Goal: Task Accomplishment & Management: Manage account settings

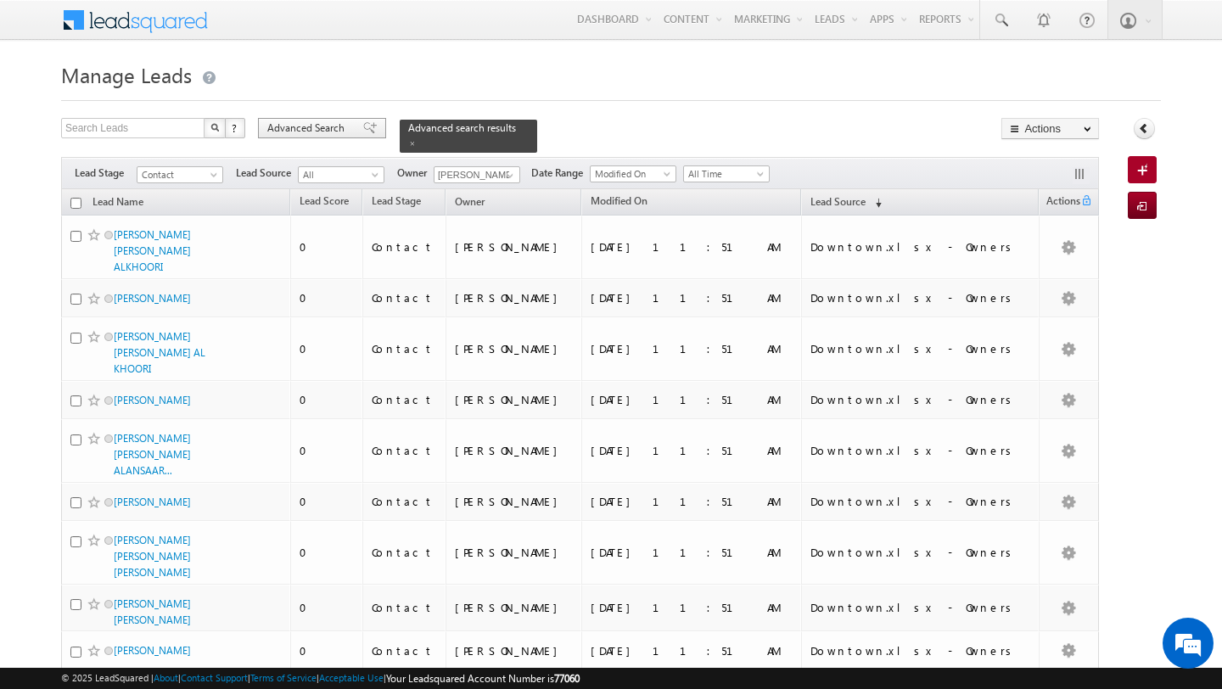
click at [322, 138] on div "Advanced Search" at bounding box center [322, 128] width 128 height 20
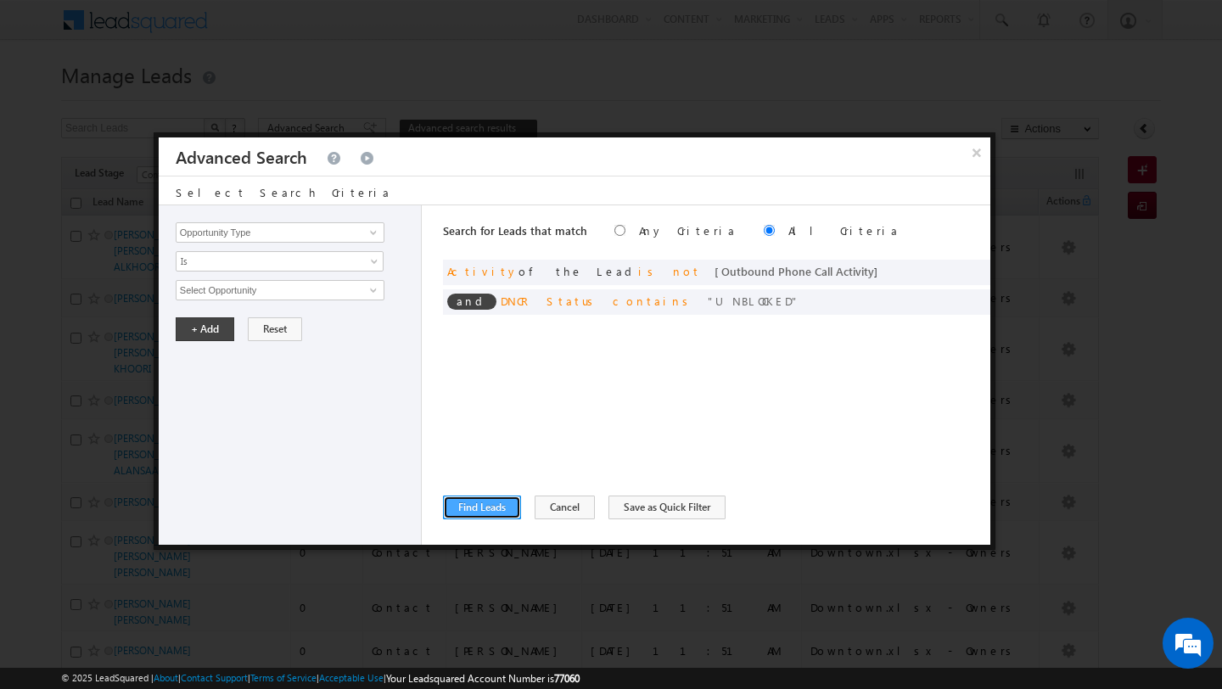
click at [484, 505] on button "Find Leads" at bounding box center [482, 507] width 78 height 24
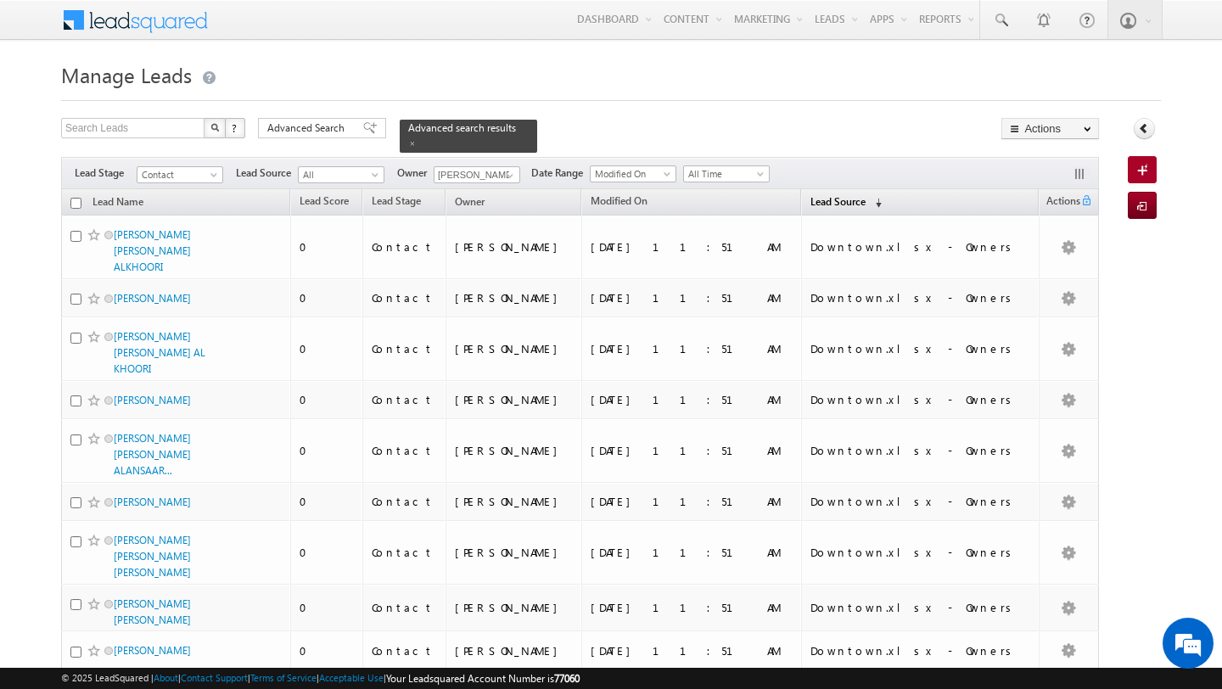
click at [861, 207] on link "Lead Source (sorted descending)" at bounding box center [846, 203] width 88 height 22
click at [647, 199] on span "Modified On" at bounding box center [618, 200] width 57 height 13
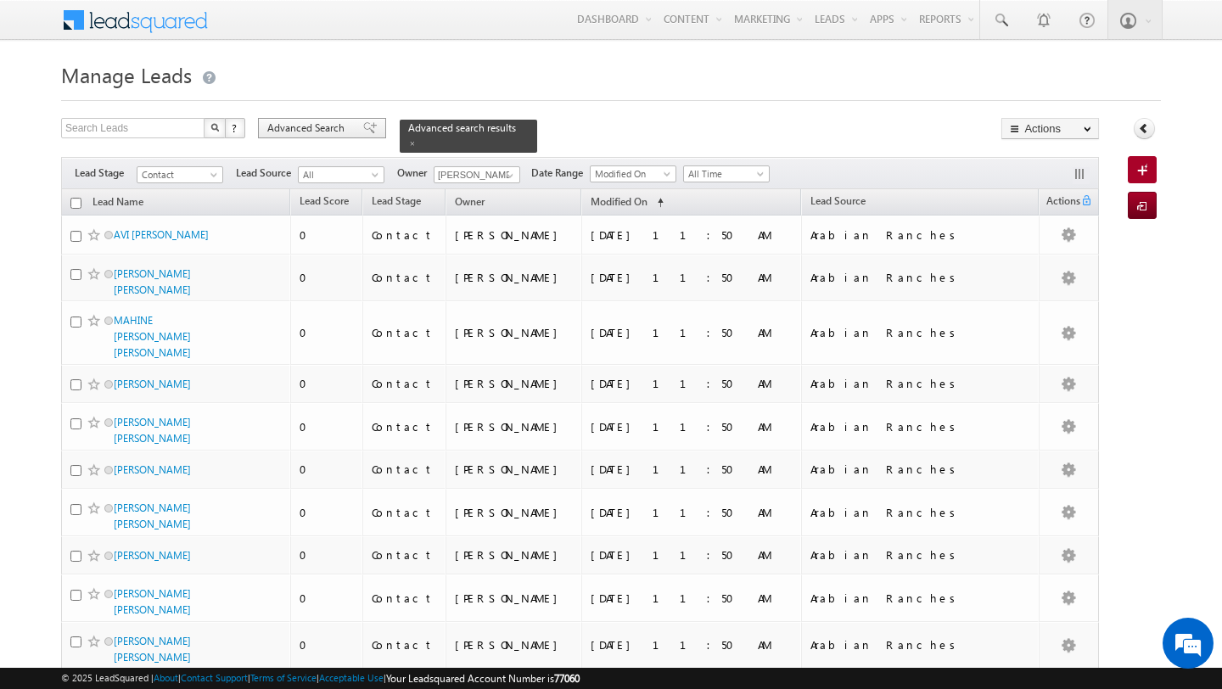
click at [310, 125] on span "Advanced Search" at bounding box center [308, 127] width 82 height 15
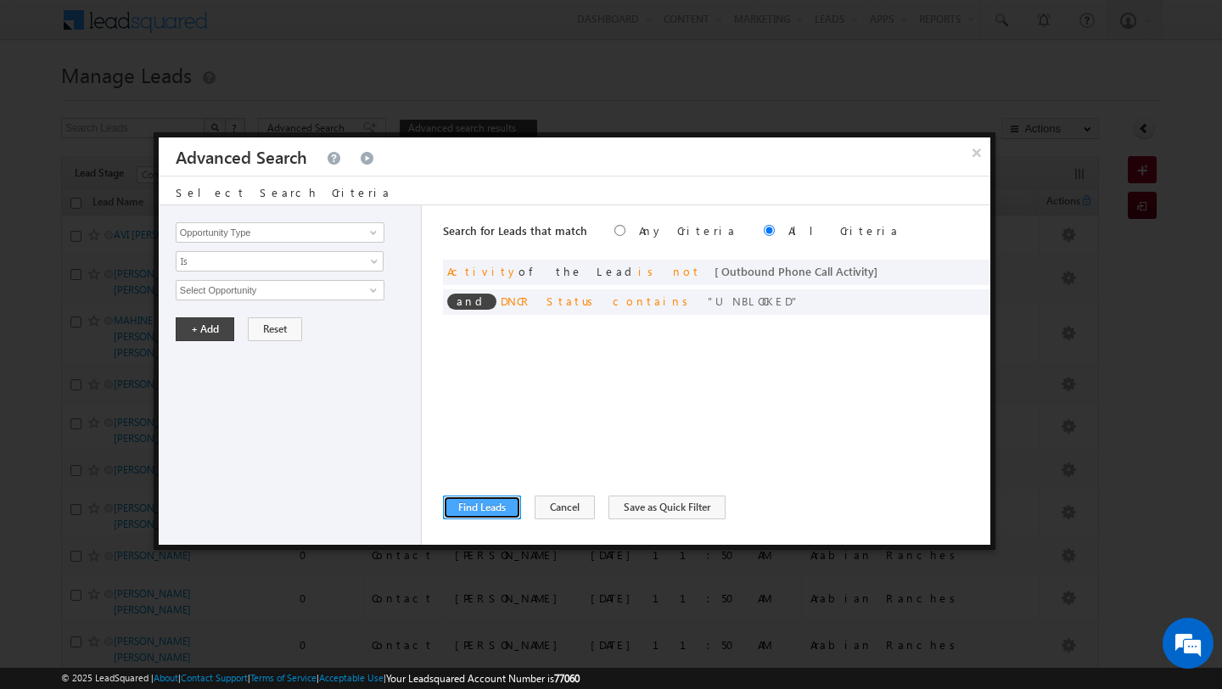
click at [484, 508] on button "Find Leads" at bounding box center [482, 507] width 78 height 24
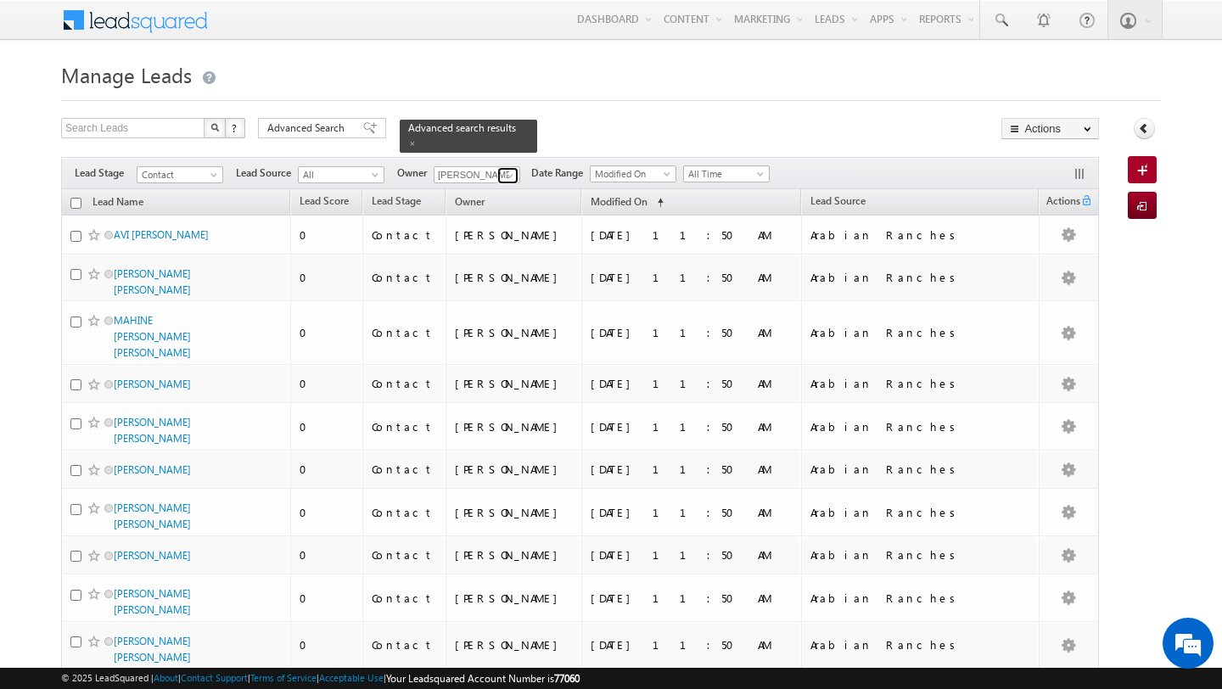
click at [508, 179] on span at bounding box center [510, 176] width 14 height 14
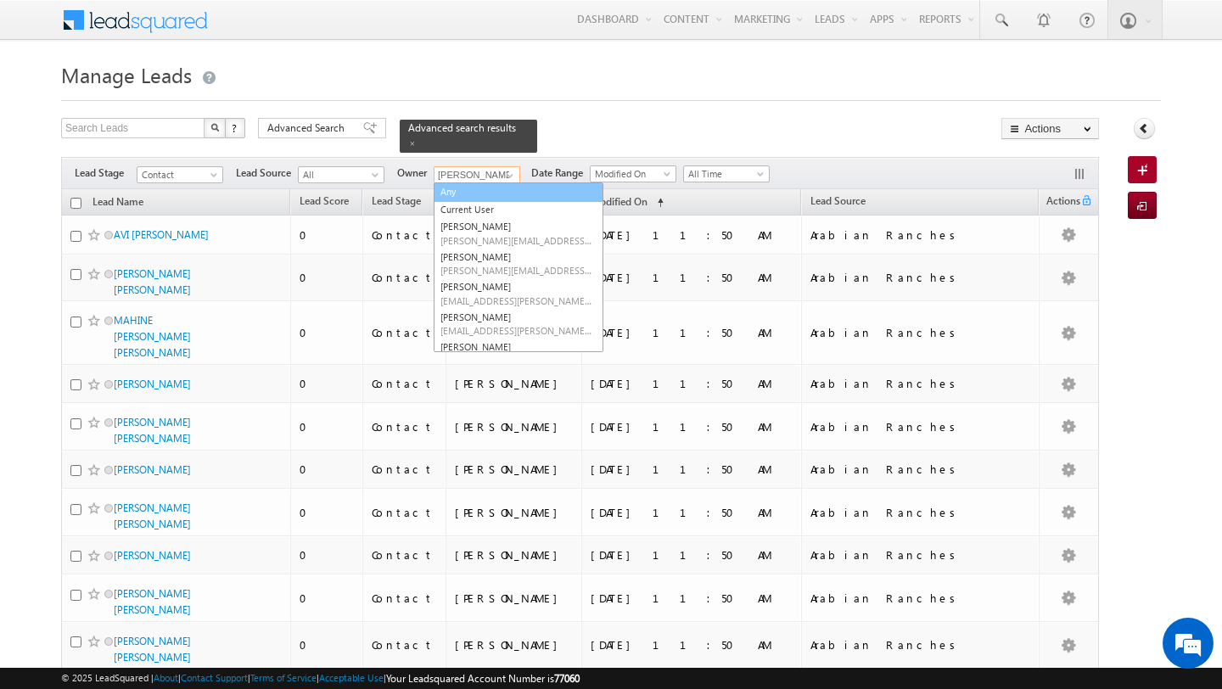
click at [496, 193] on link "Any" at bounding box center [518, 192] width 170 height 20
type input "Any"
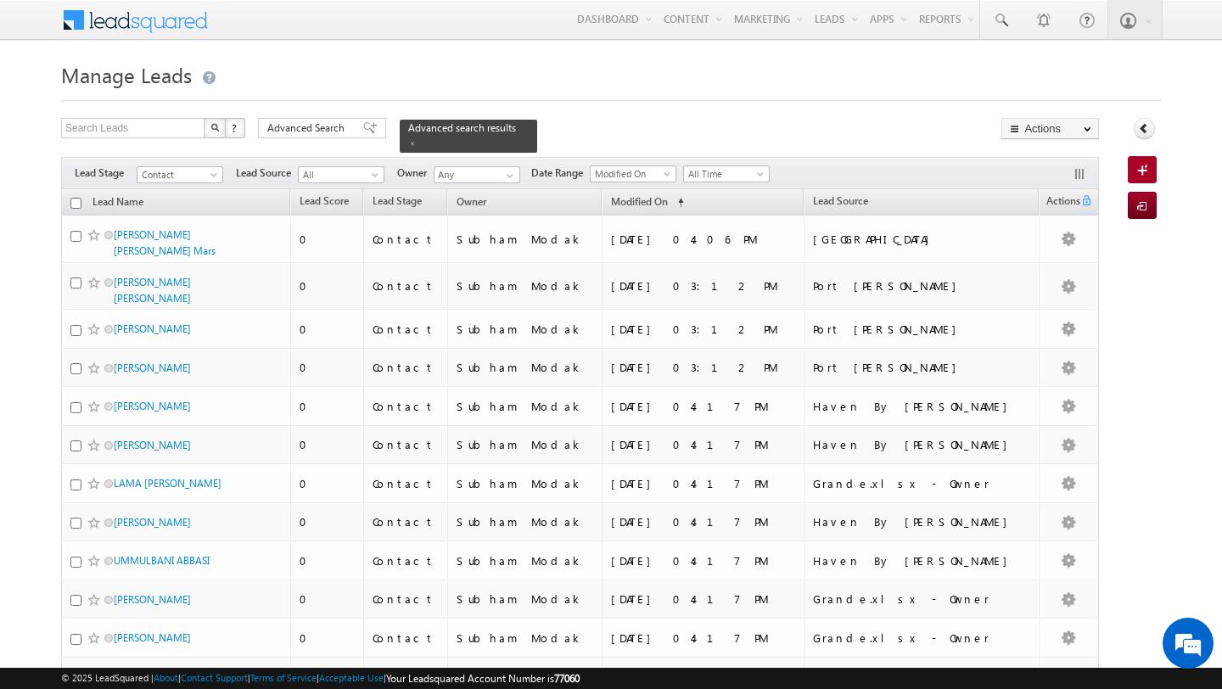
click at [75, 206] on input "checkbox" at bounding box center [75, 203] width 11 height 11
checkbox input "true"
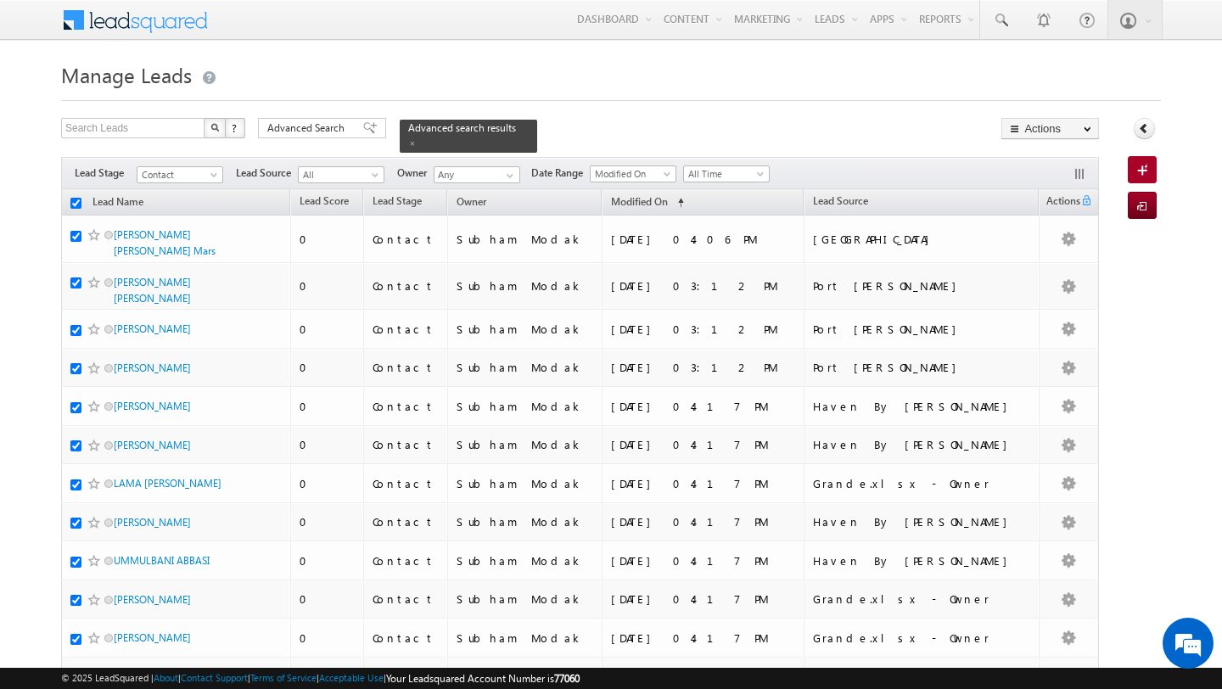
checkbox input "true"
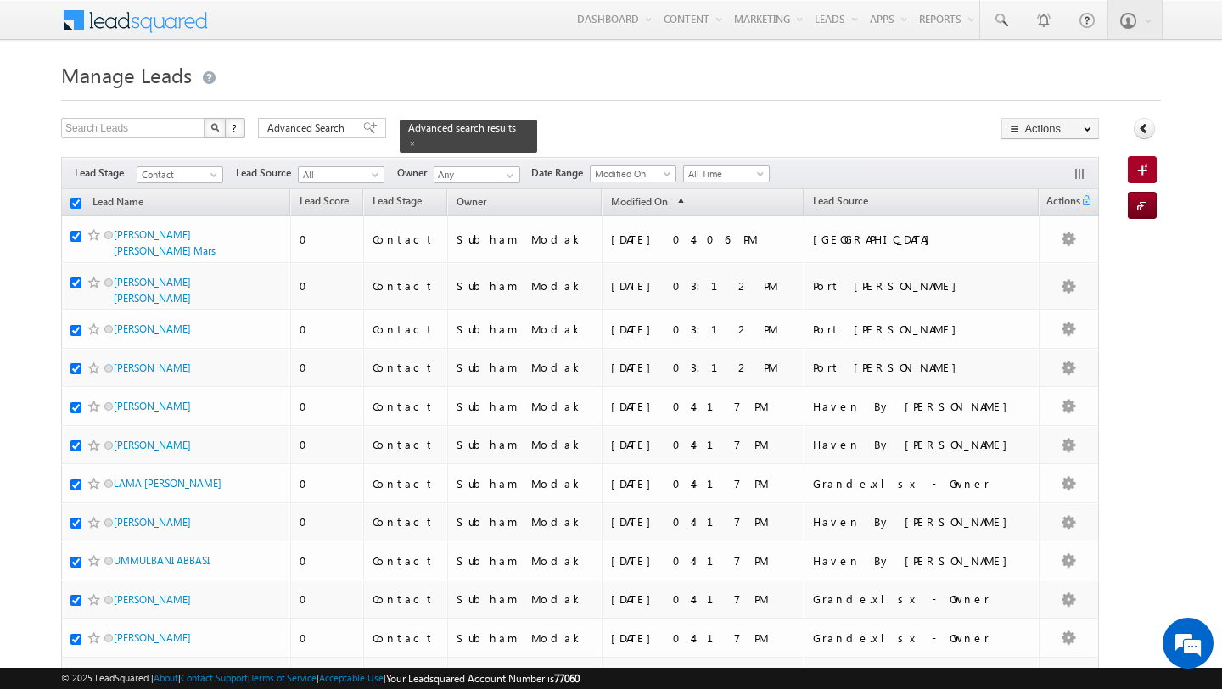
checkbox input "true"
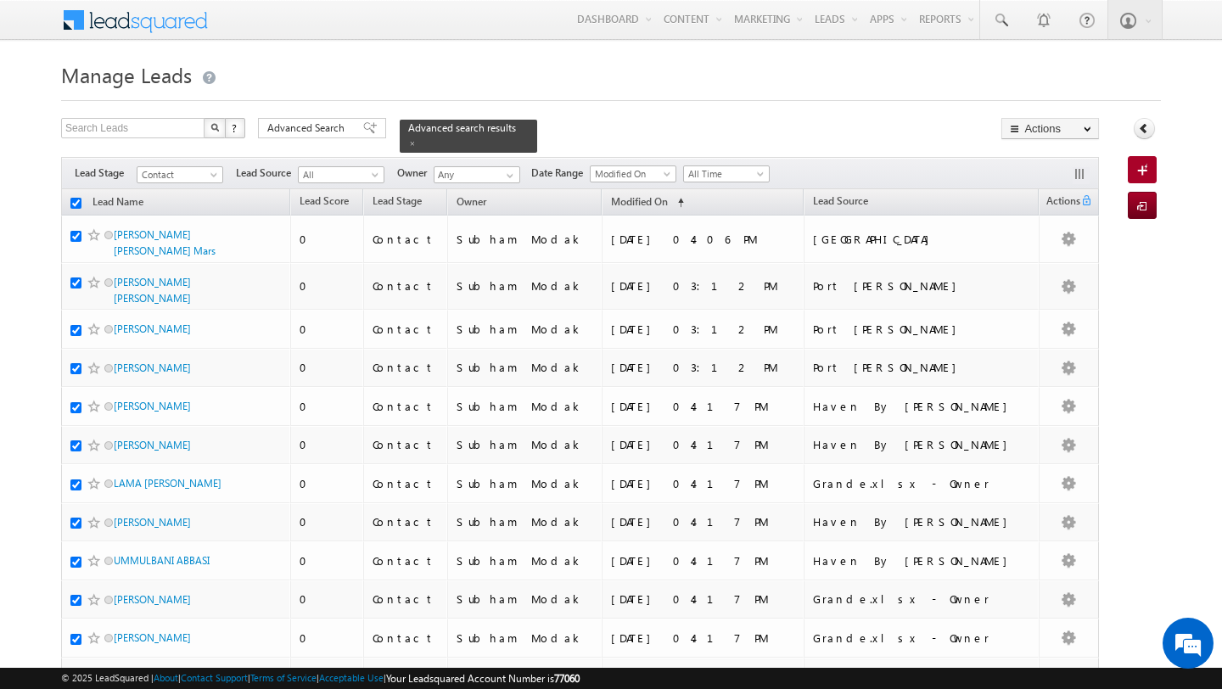
checkbox input "true"
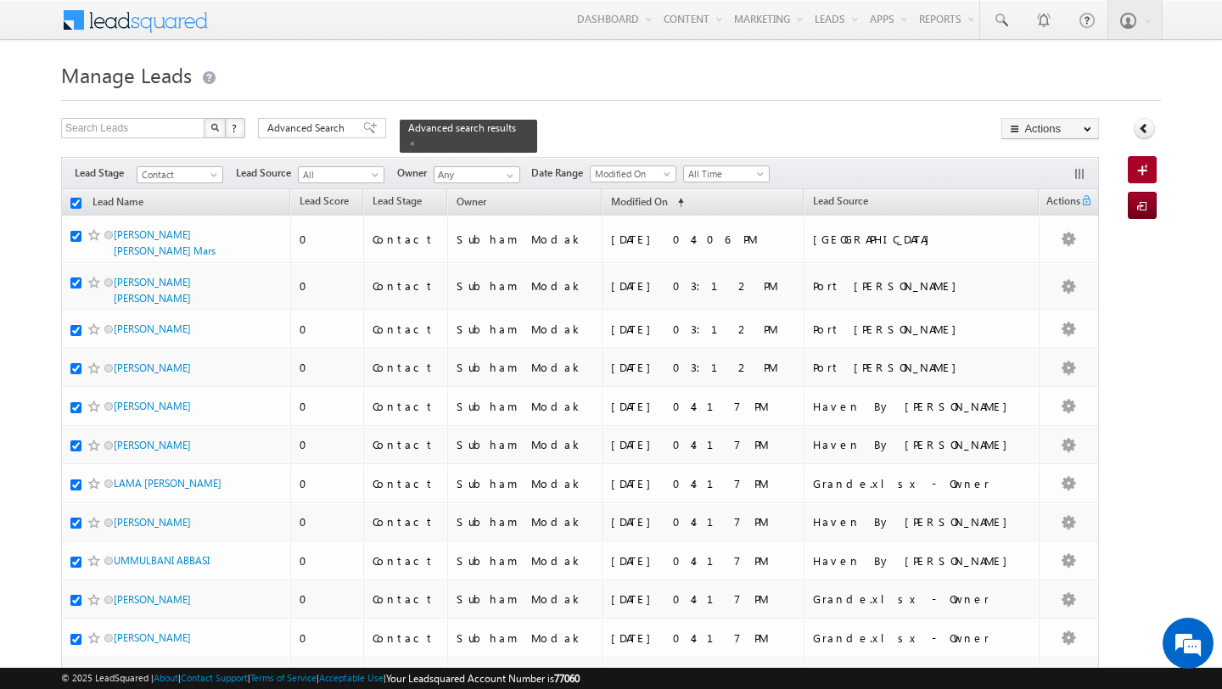
checkbox input "true"
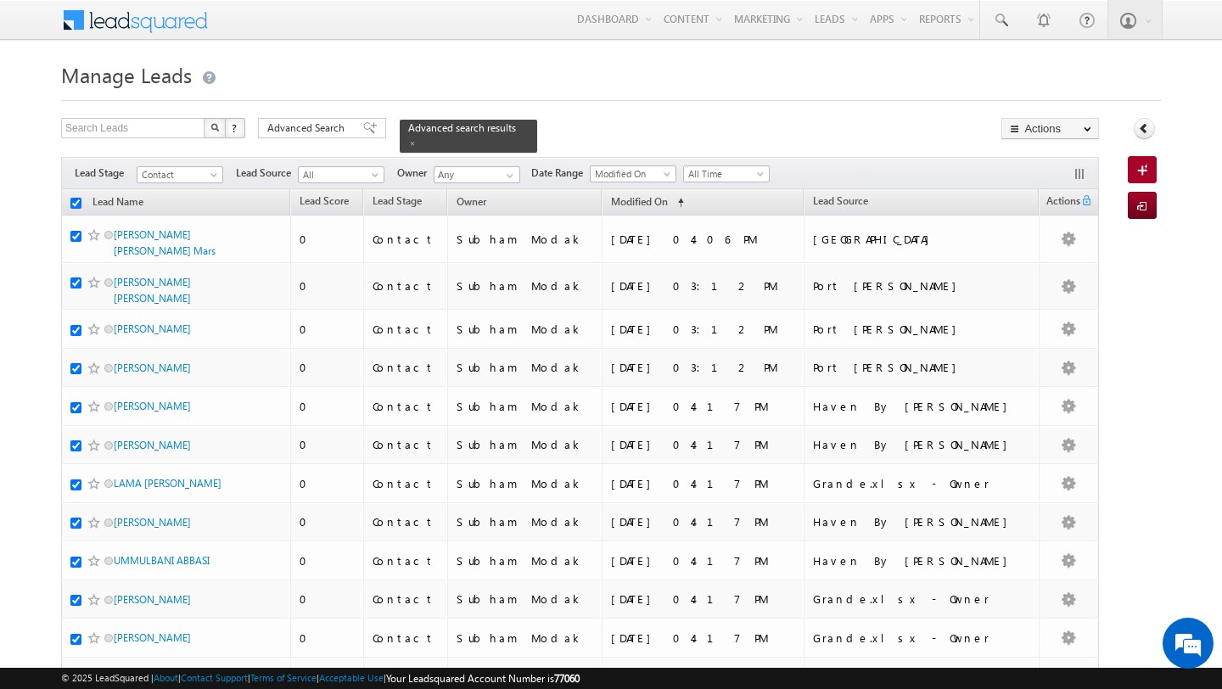
checkbox input "true"
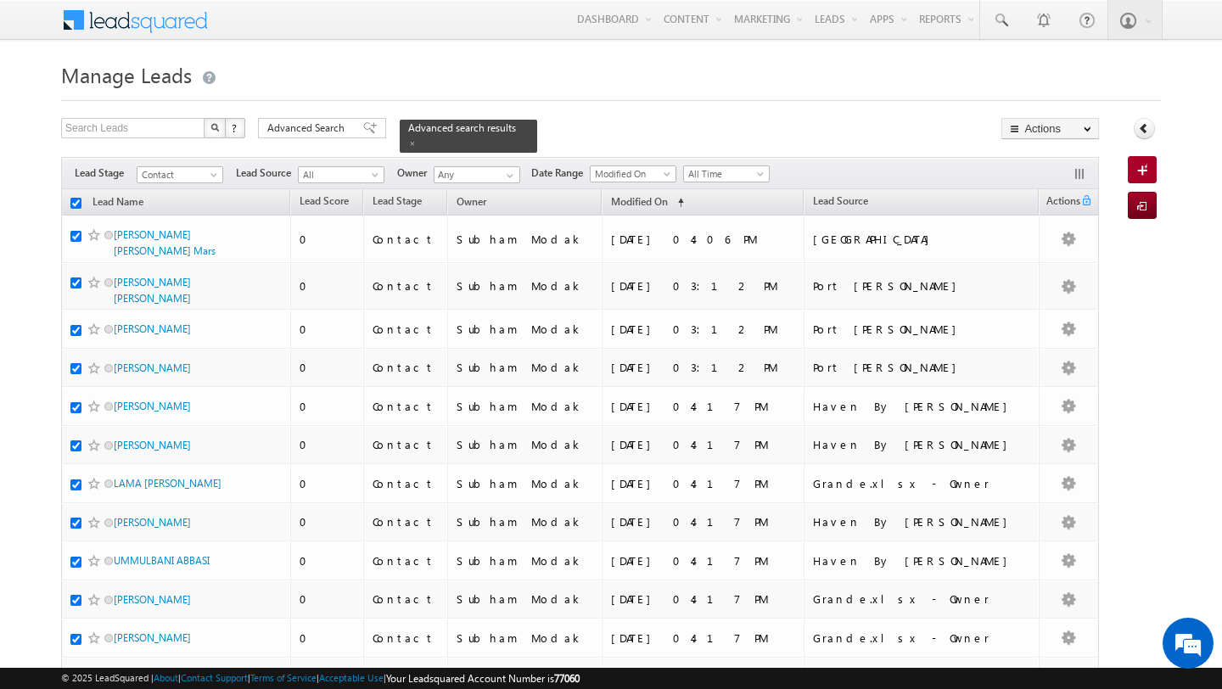
checkbox input "true"
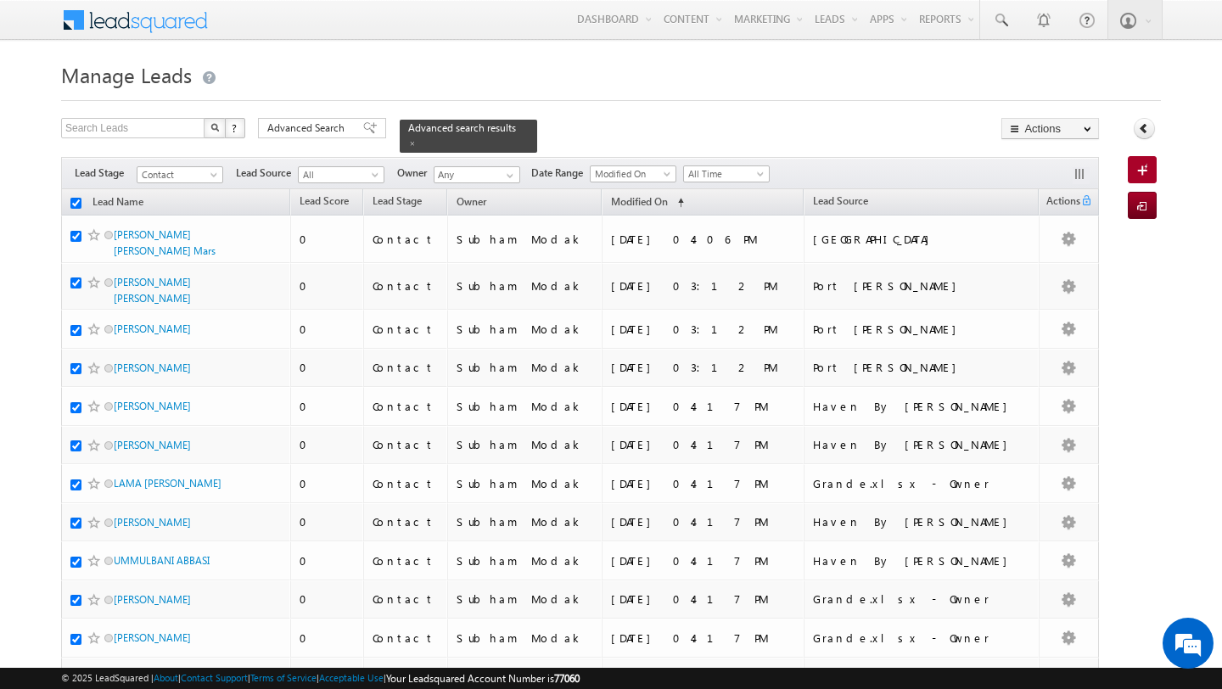
checkbox input "true"
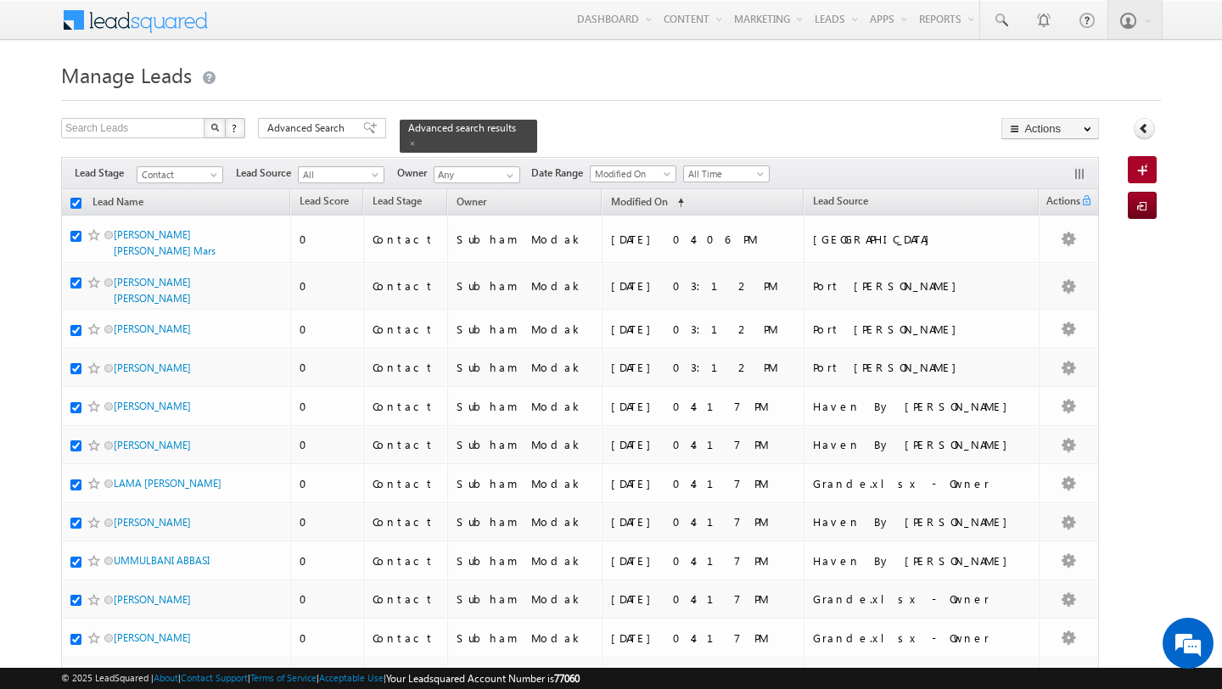
checkbox input "true"
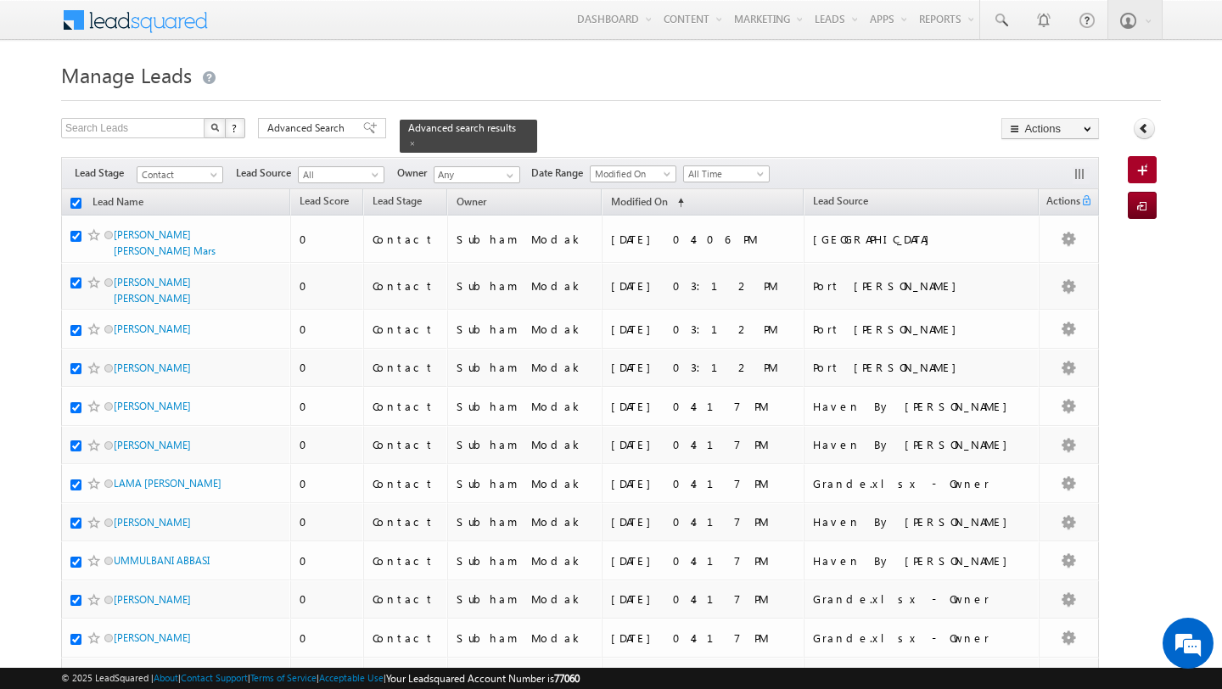
checkbox input "true"
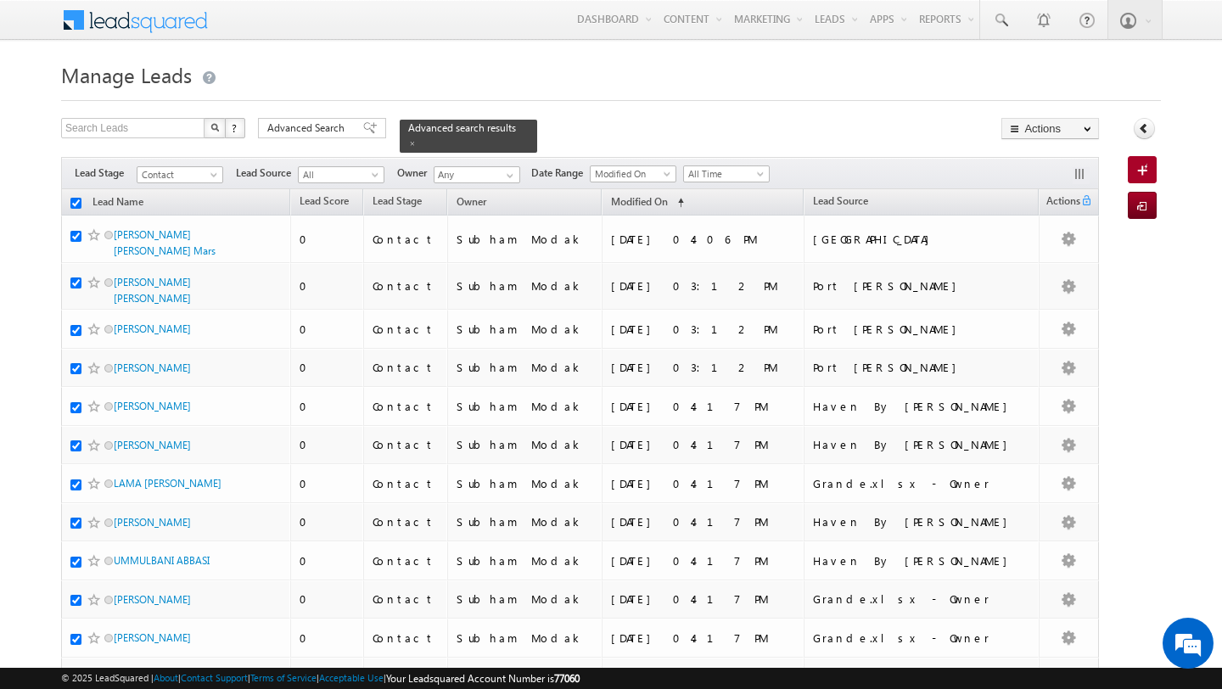
checkbox input "true"
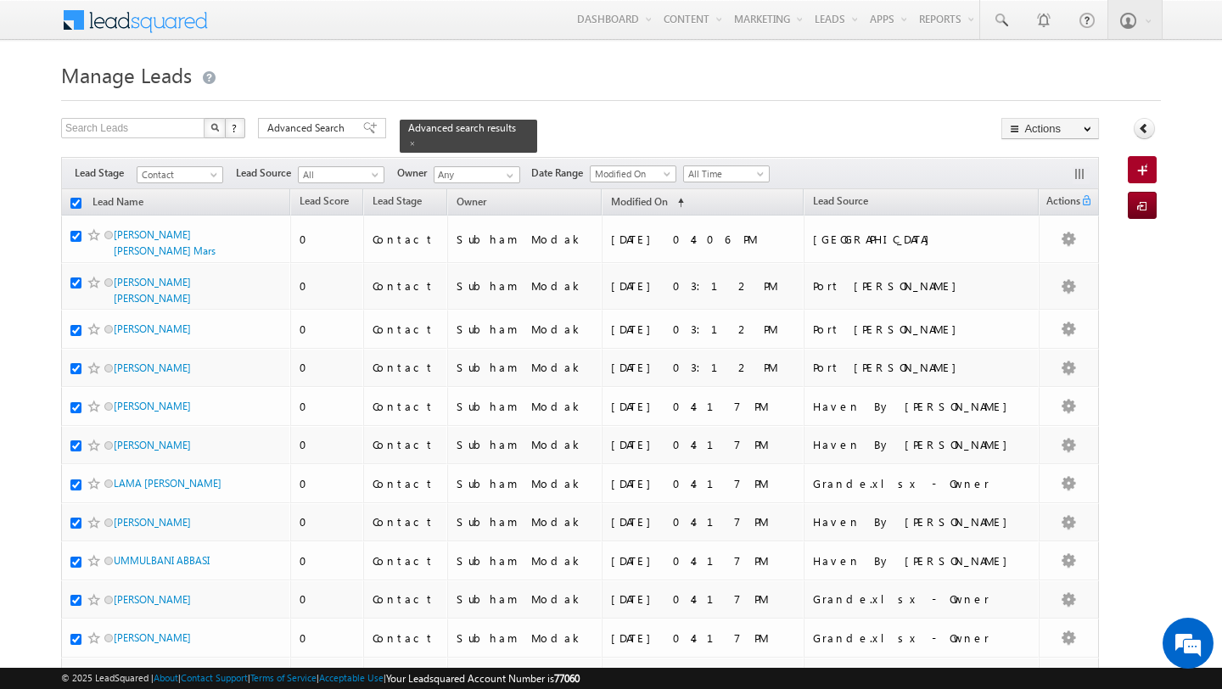
checkbox input "true"
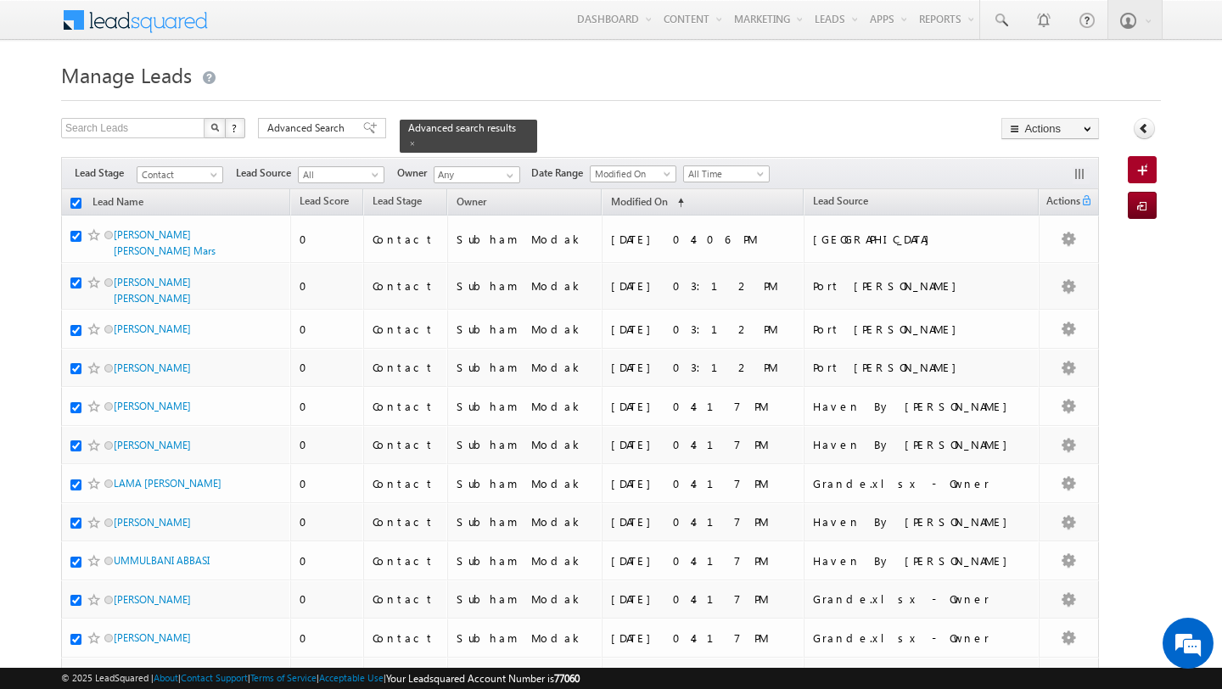
checkbox input "true"
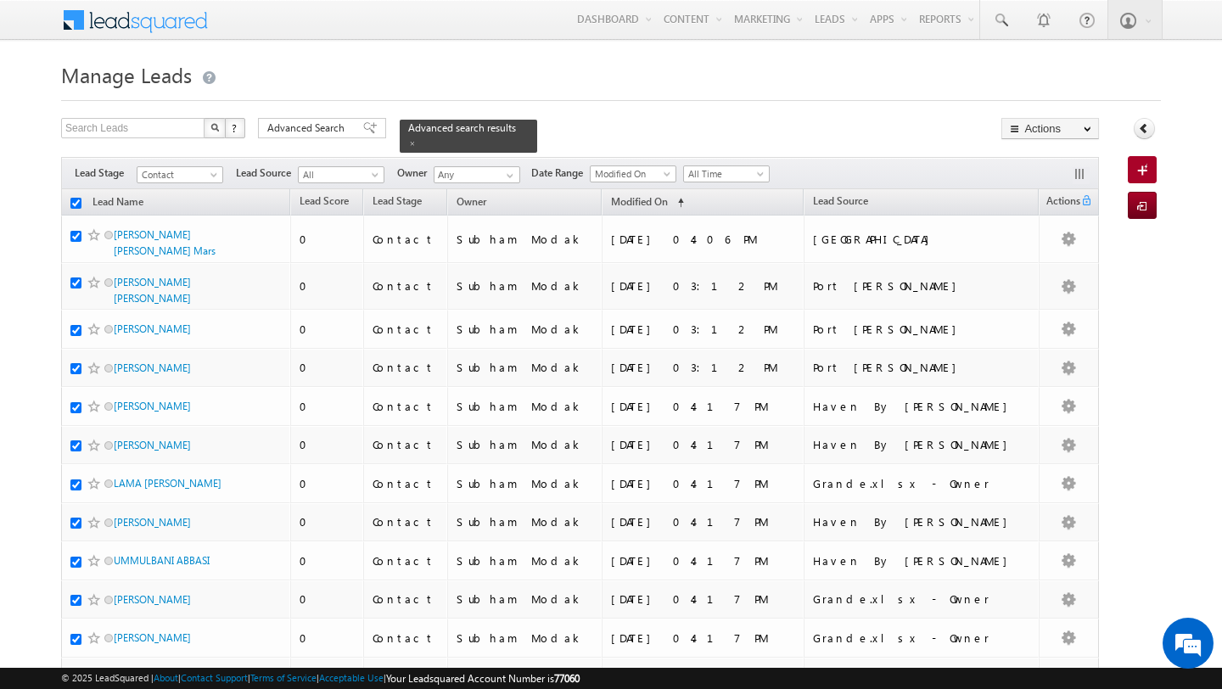
checkbox input "true"
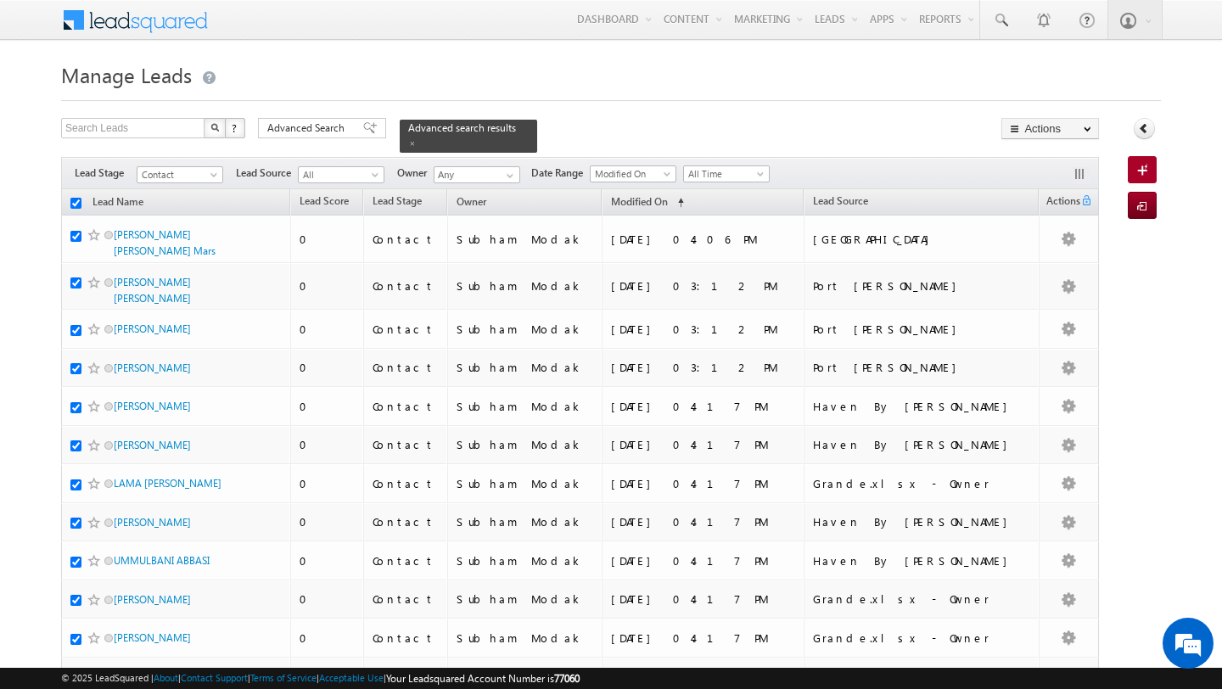
checkbox input "true"
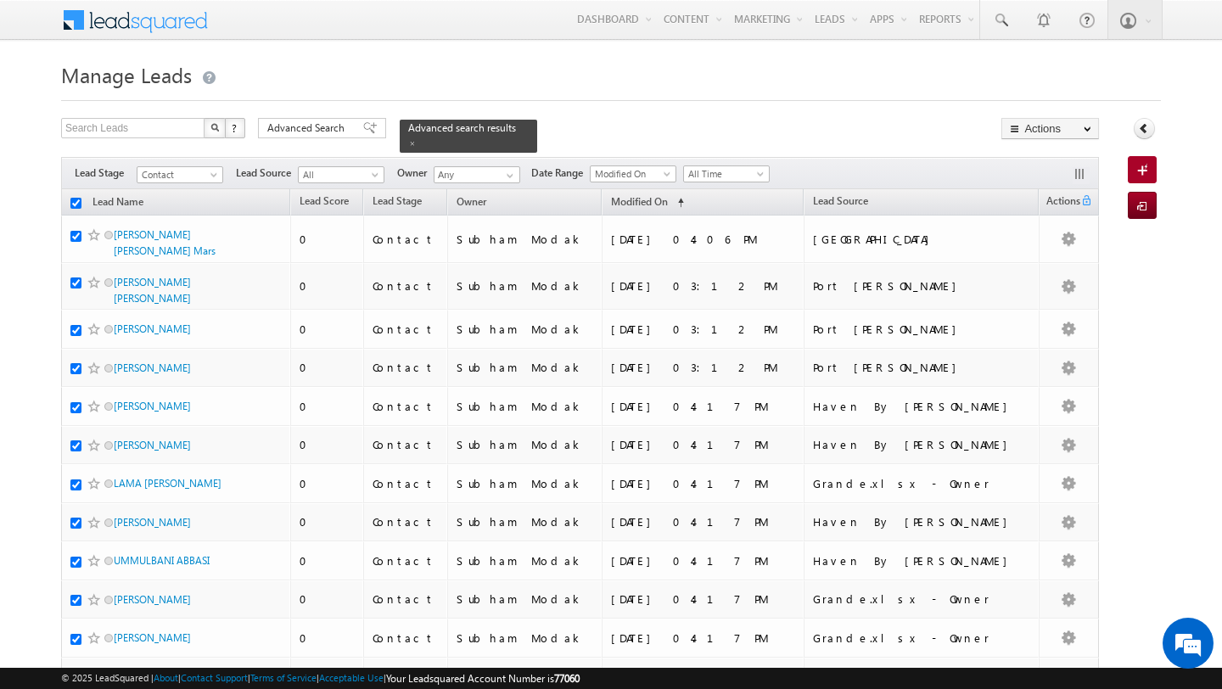
checkbox input "true"
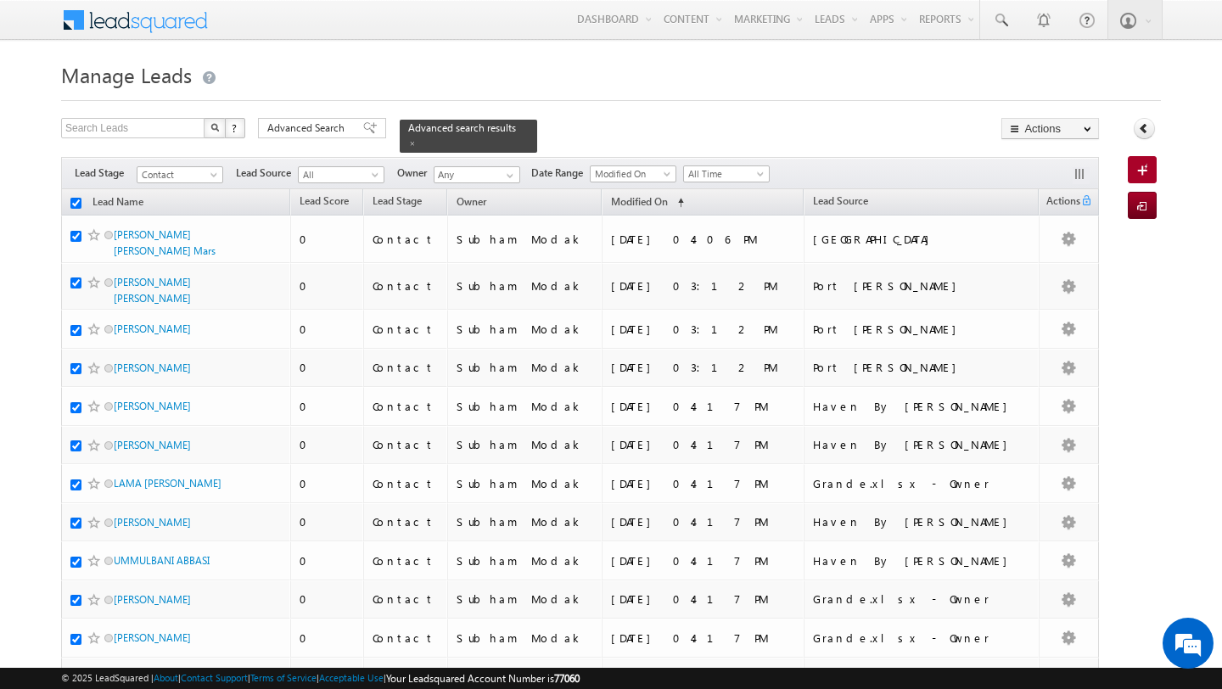
checkbox input "true"
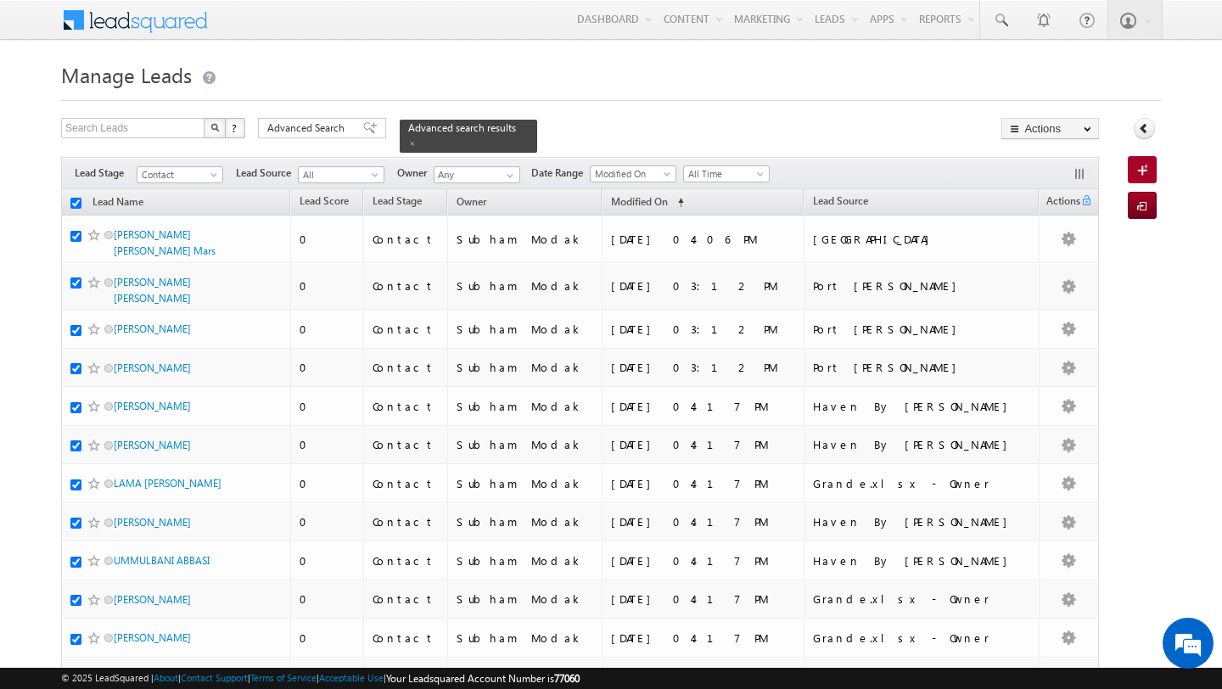
checkbox input "true"
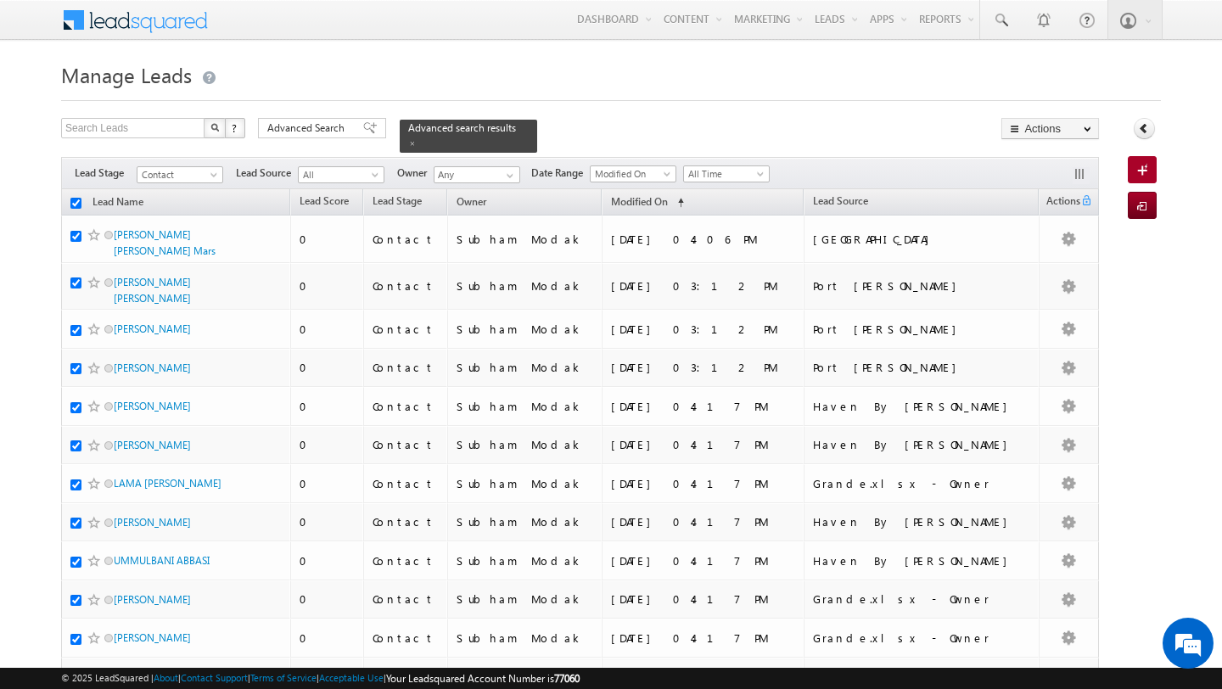
checkbox input "true"
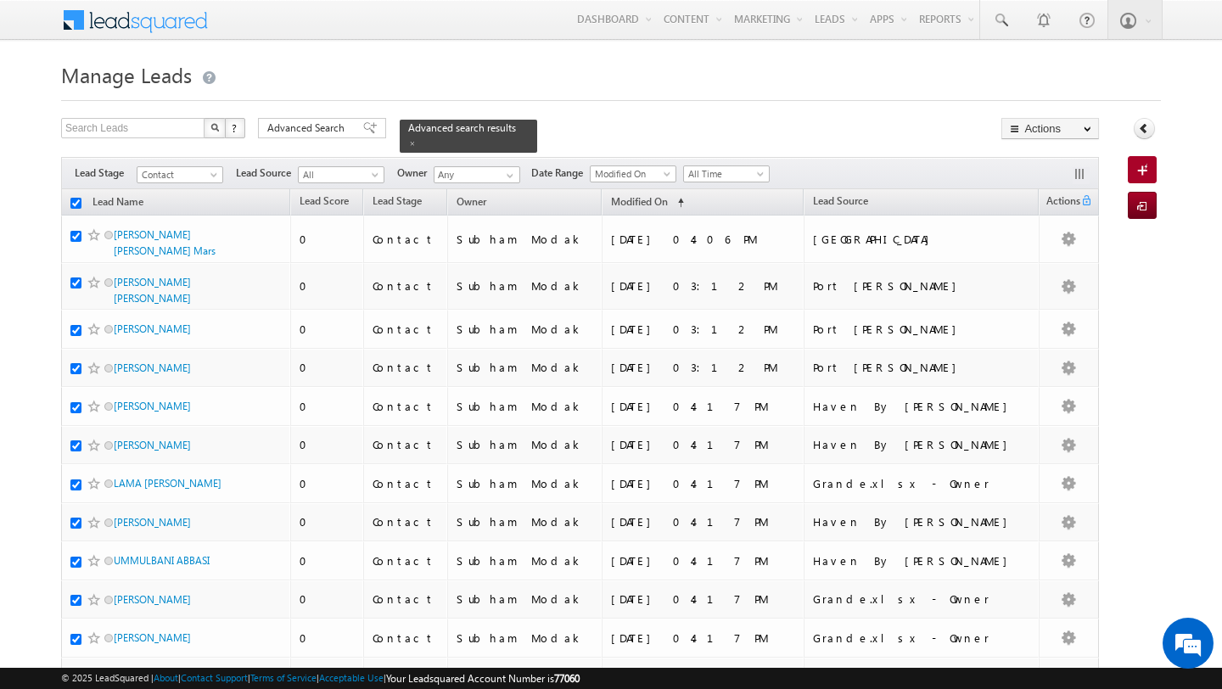
checkbox input "true"
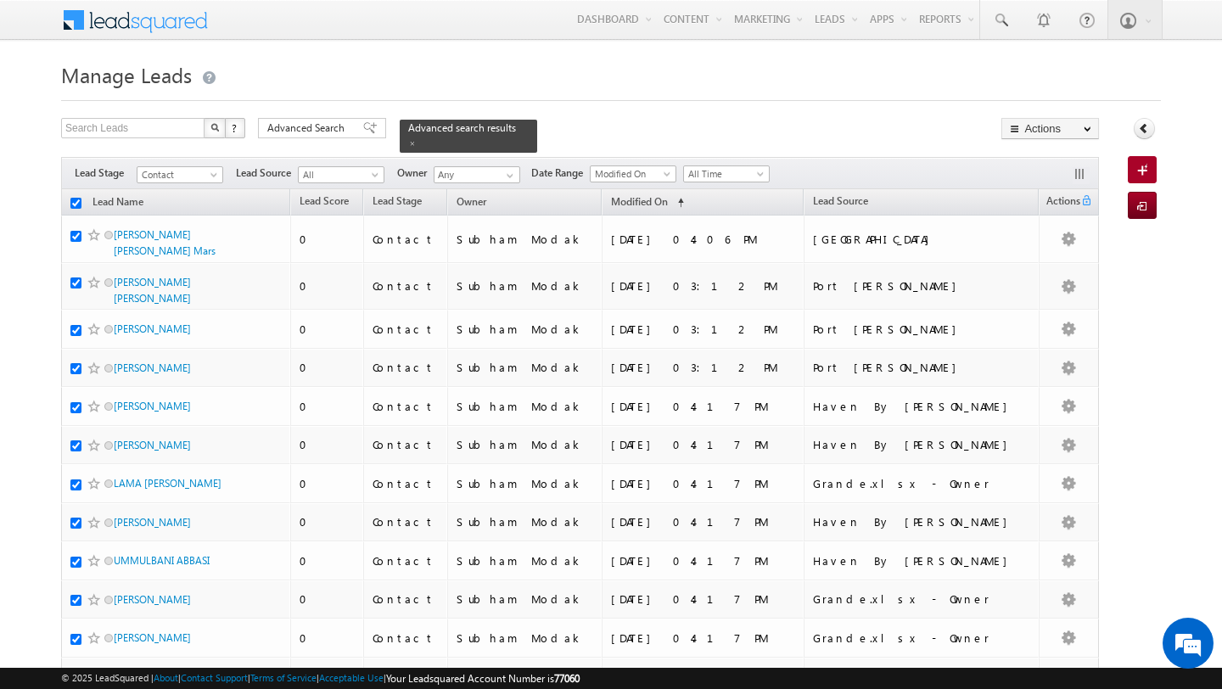
checkbox input "true"
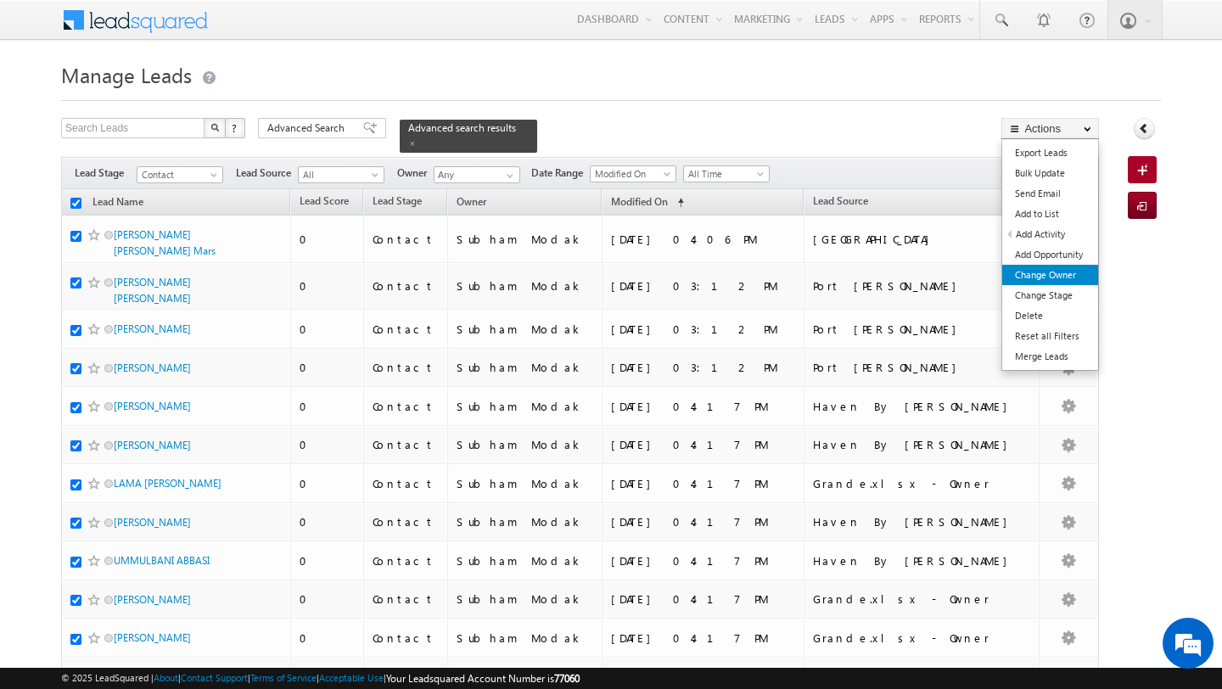
click at [1061, 270] on link "Change Owner" at bounding box center [1050, 275] width 96 height 20
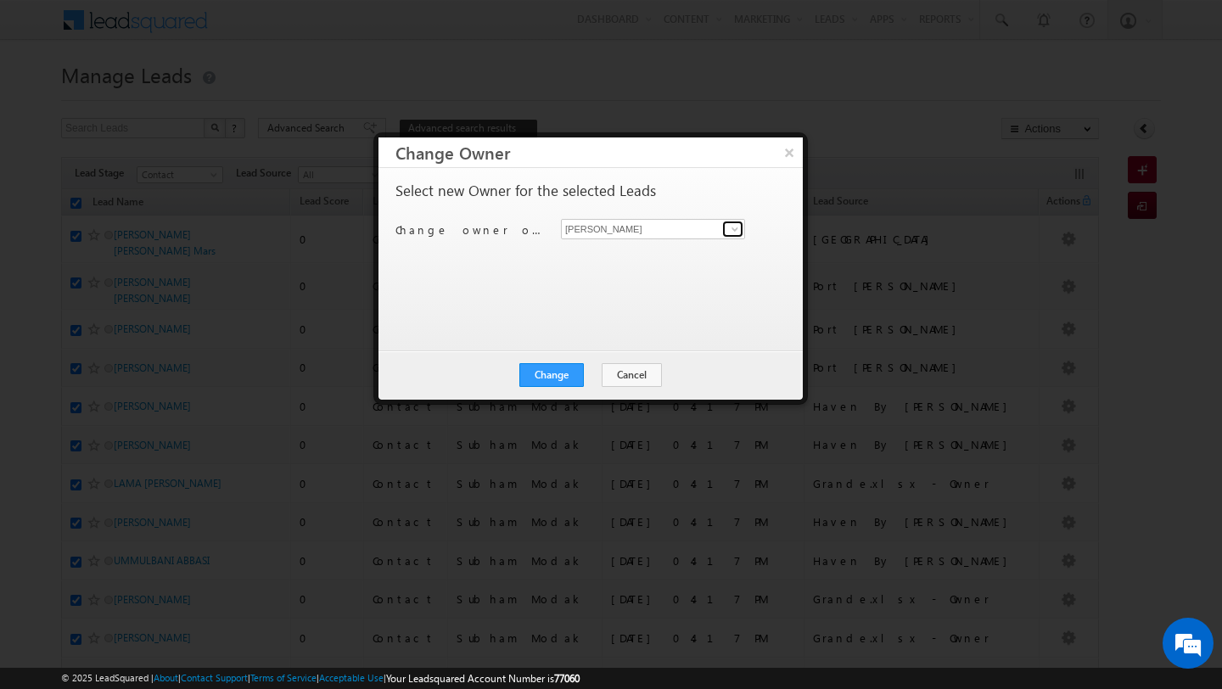
click at [728, 228] on span at bounding box center [735, 229] width 14 height 14
click at [572, 254] on link "[PERSON_NAME] [PERSON_NAME][EMAIL_ADDRESS][PERSON_NAME][DOMAIN_NAME]" at bounding box center [653, 255] width 184 height 32
type input "Subham Modak"
click at [571, 361] on div "Change Cancel Close" at bounding box center [590, 374] width 424 height 49
click at [568, 374] on button "Change" at bounding box center [551, 375] width 64 height 24
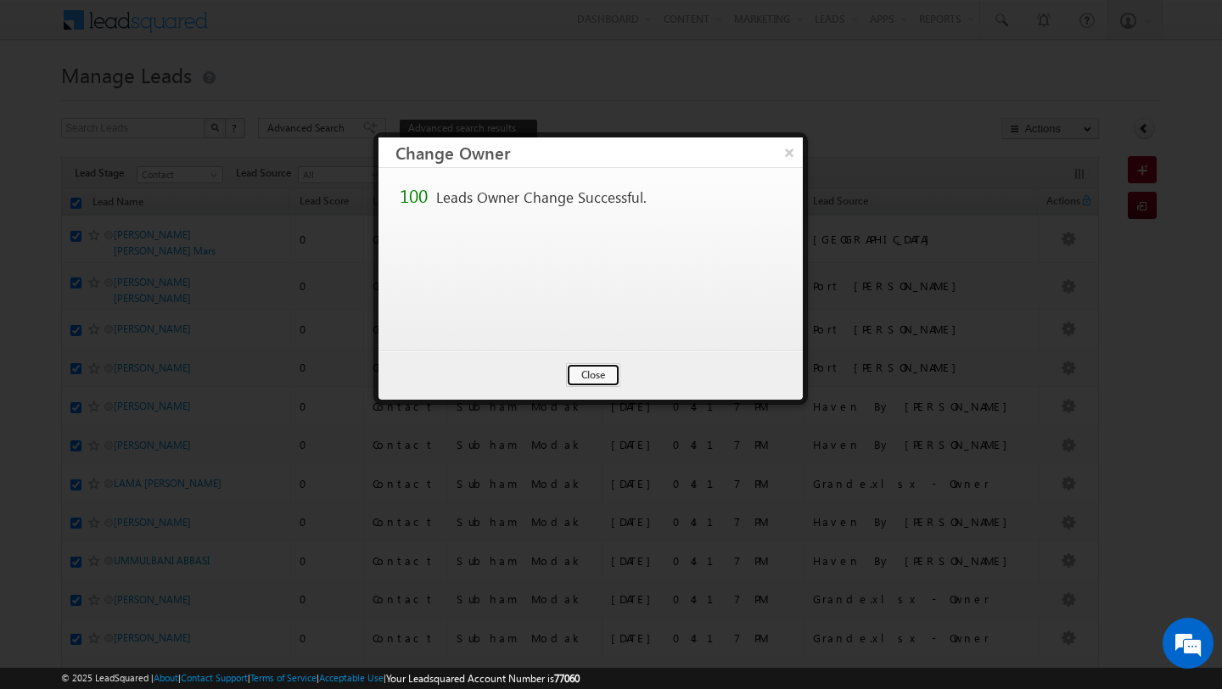
click at [607, 367] on button "Close" at bounding box center [593, 375] width 54 height 24
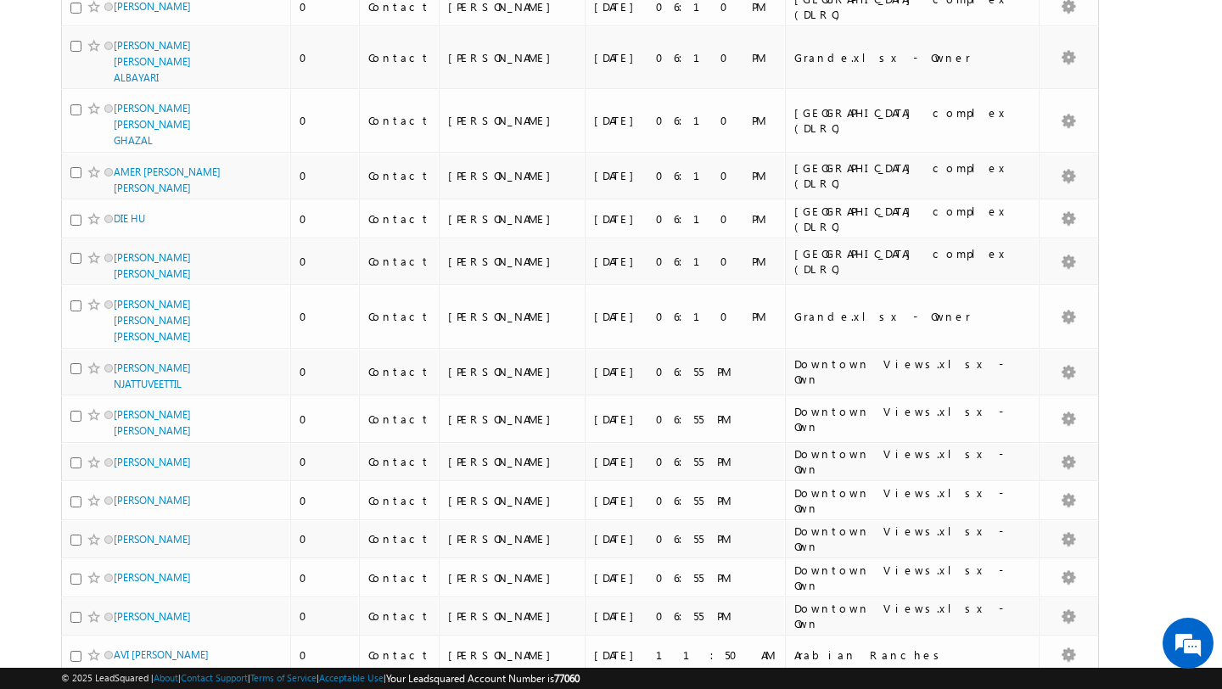
scroll to position [3837, 0]
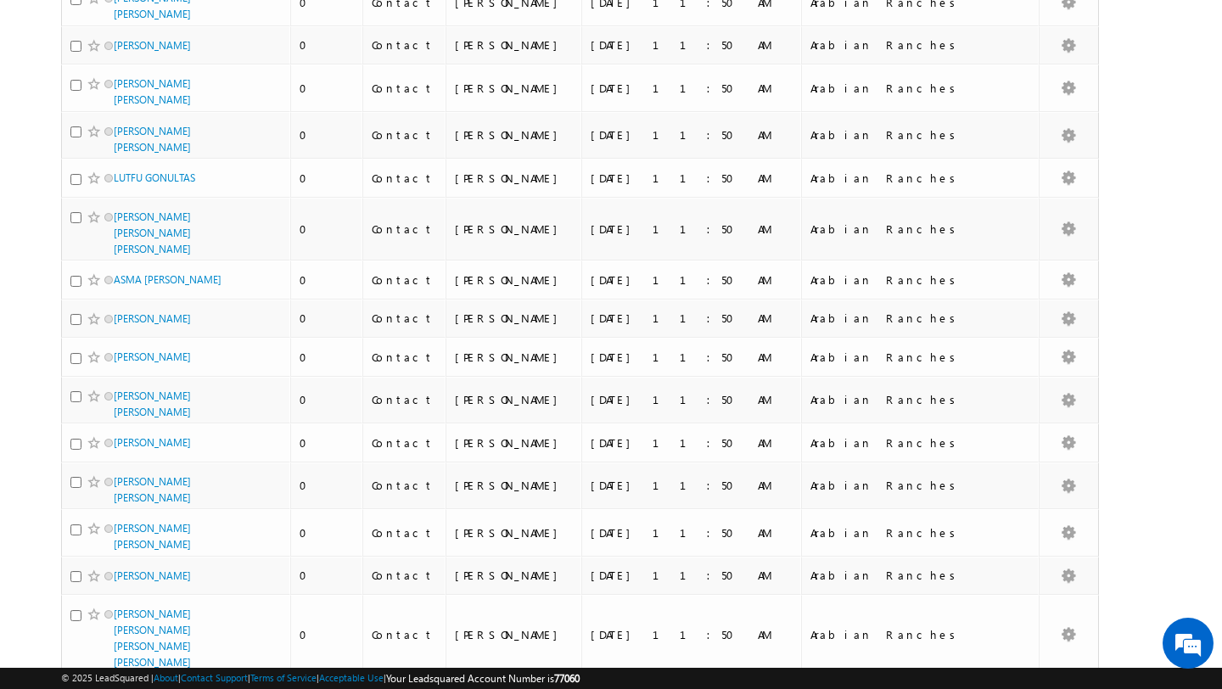
scroll to position [0, 0]
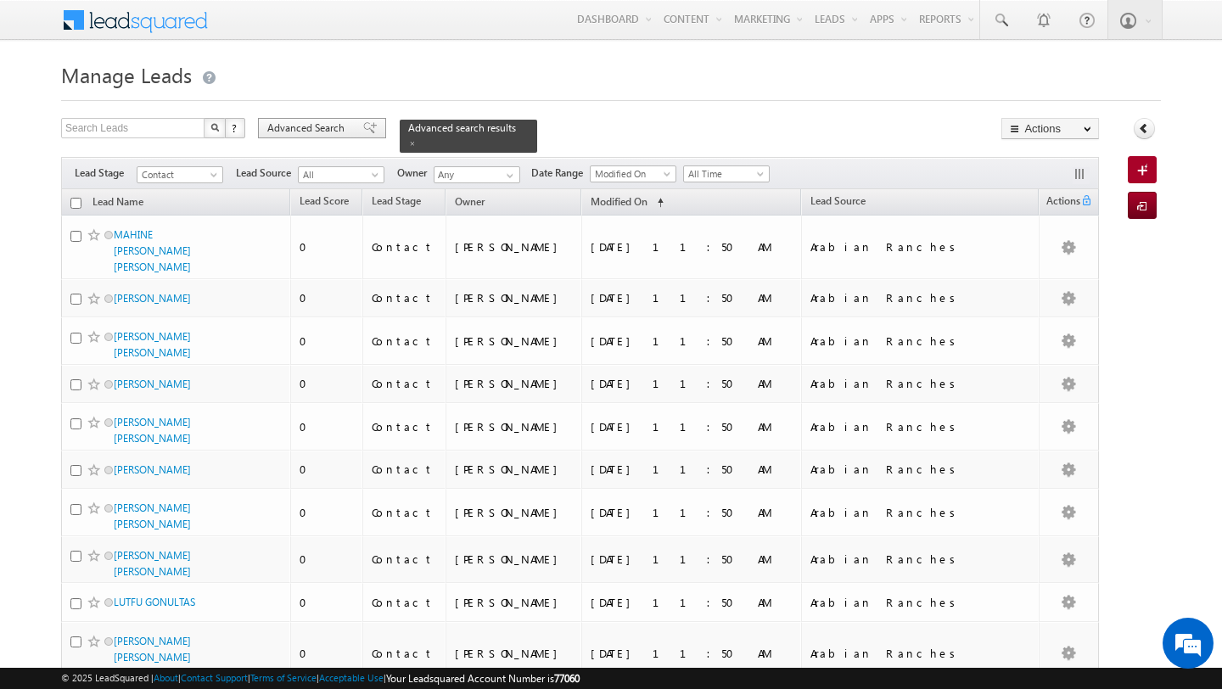
click at [305, 128] on span "Advanced Search" at bounding box center [308, 127] width 82 height 15
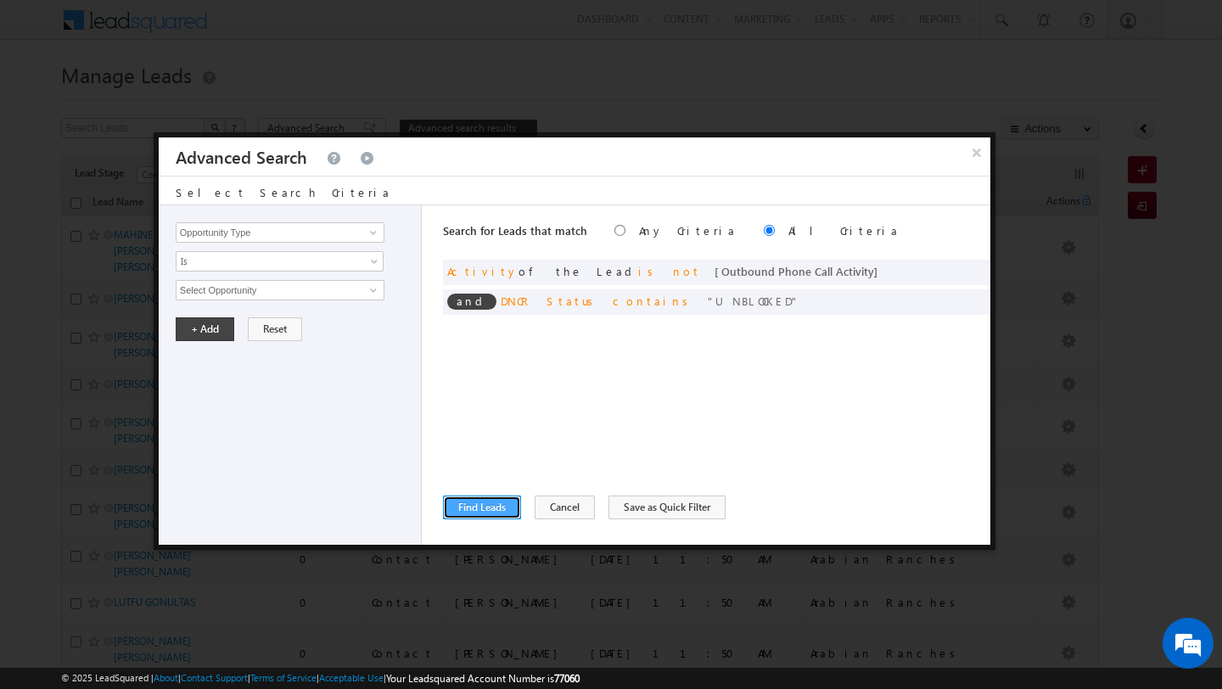
click at [491, 503] on button "Find Leads" at bounding box center [482, 507] width 78 height 24
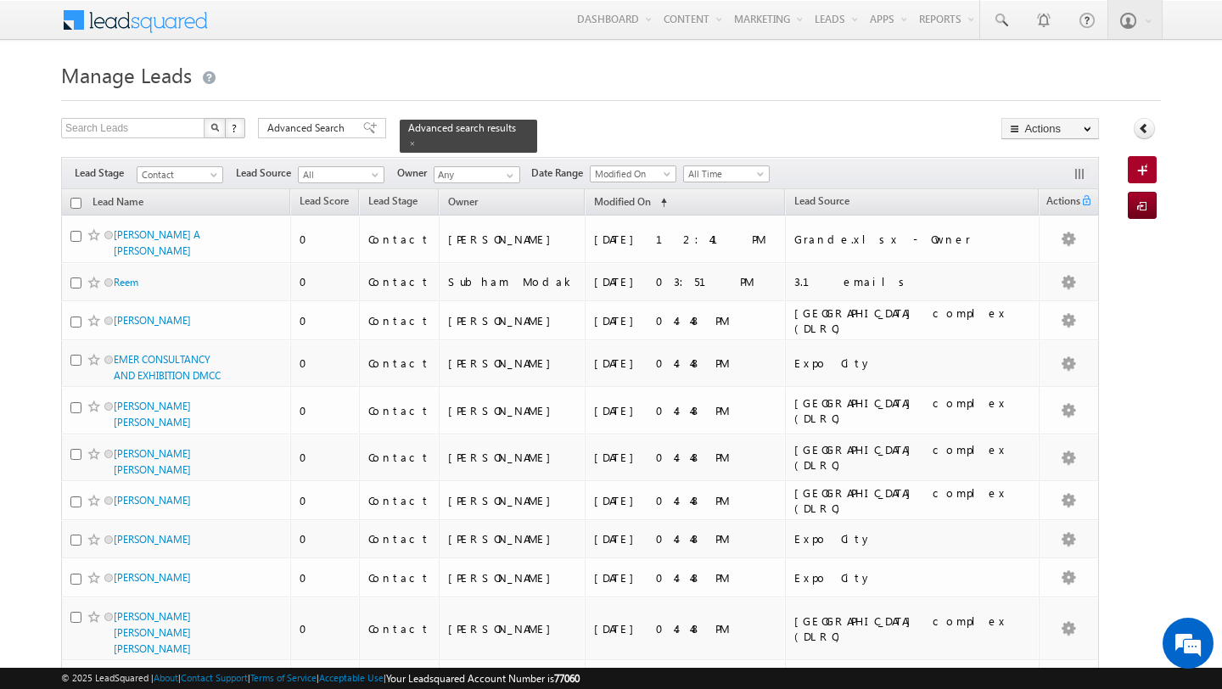
click at [72, 202] on input "checkbox" at bounding box center [75, 203] width 11 height 11
checkbox input "true"
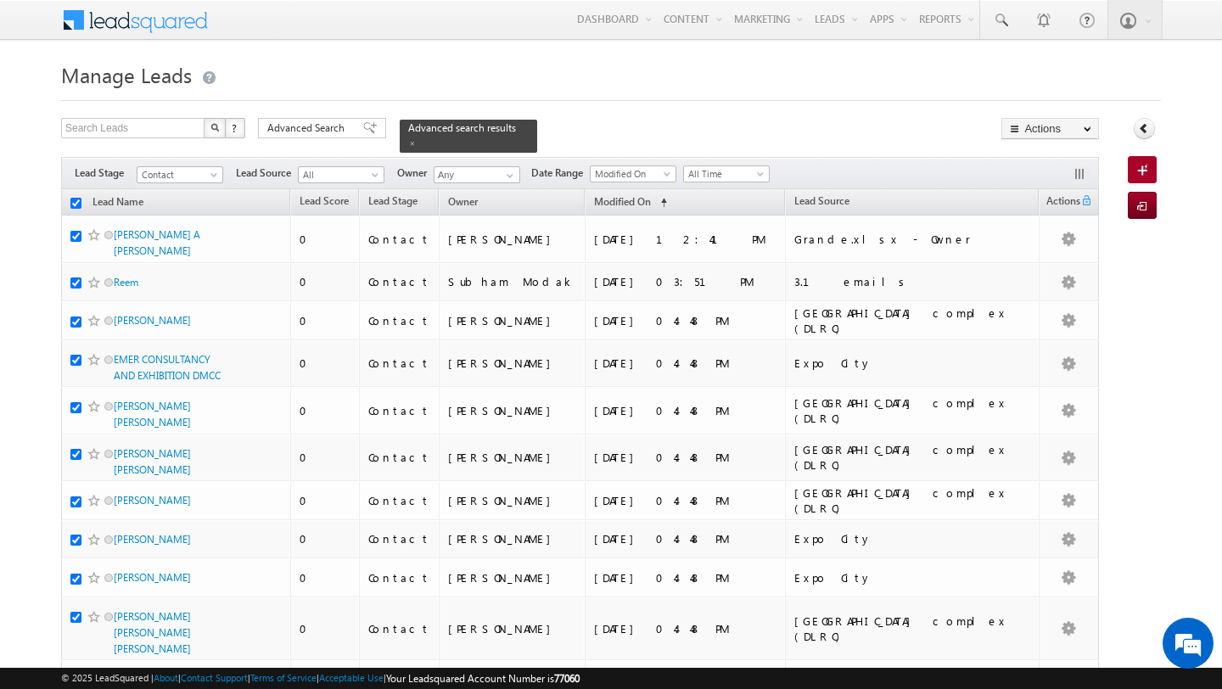
checkbox input "true"
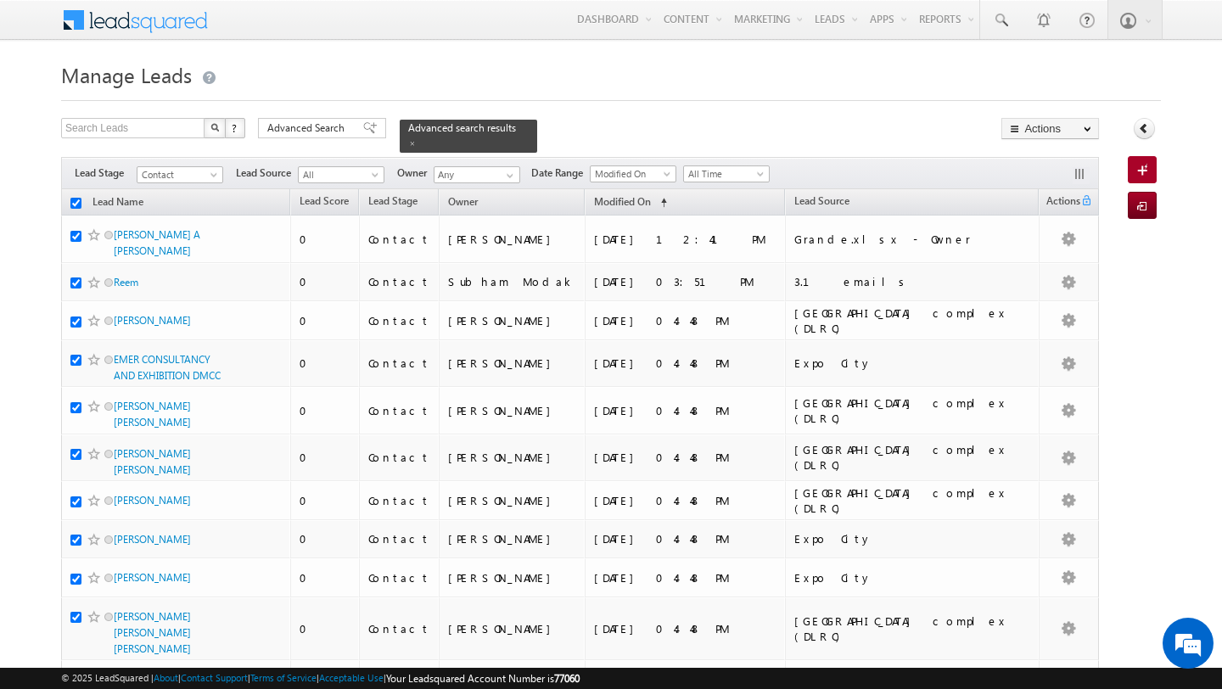
checkbox input "true"
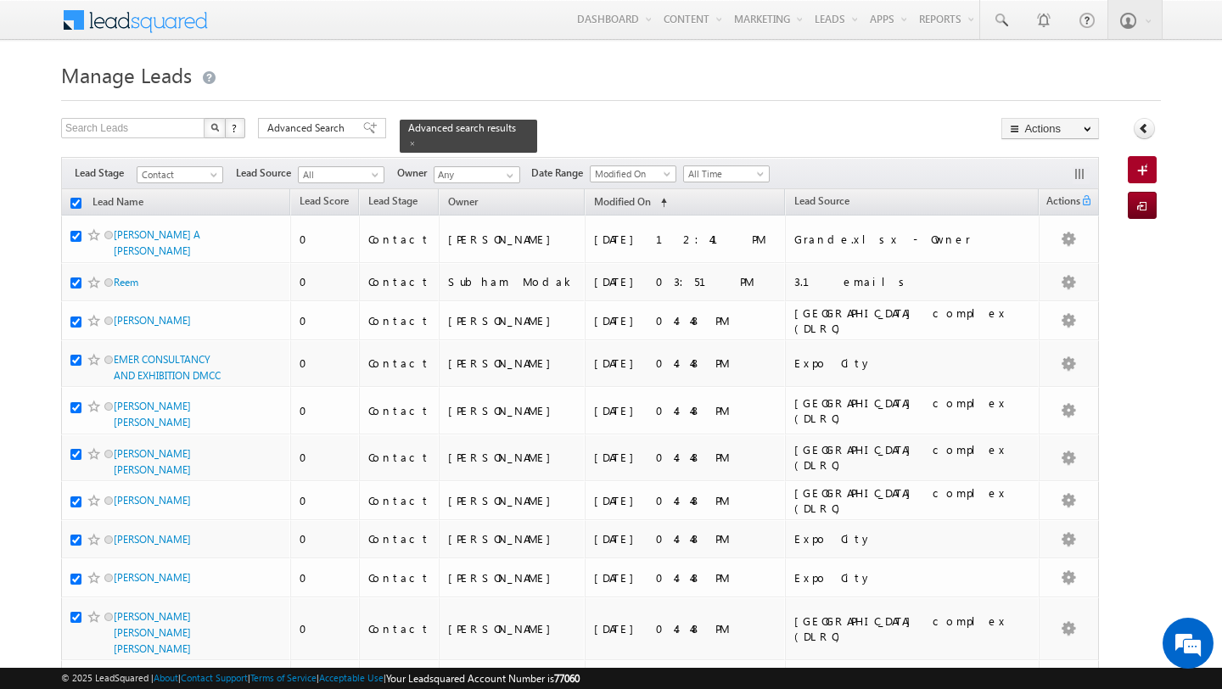
checkbox input "true"
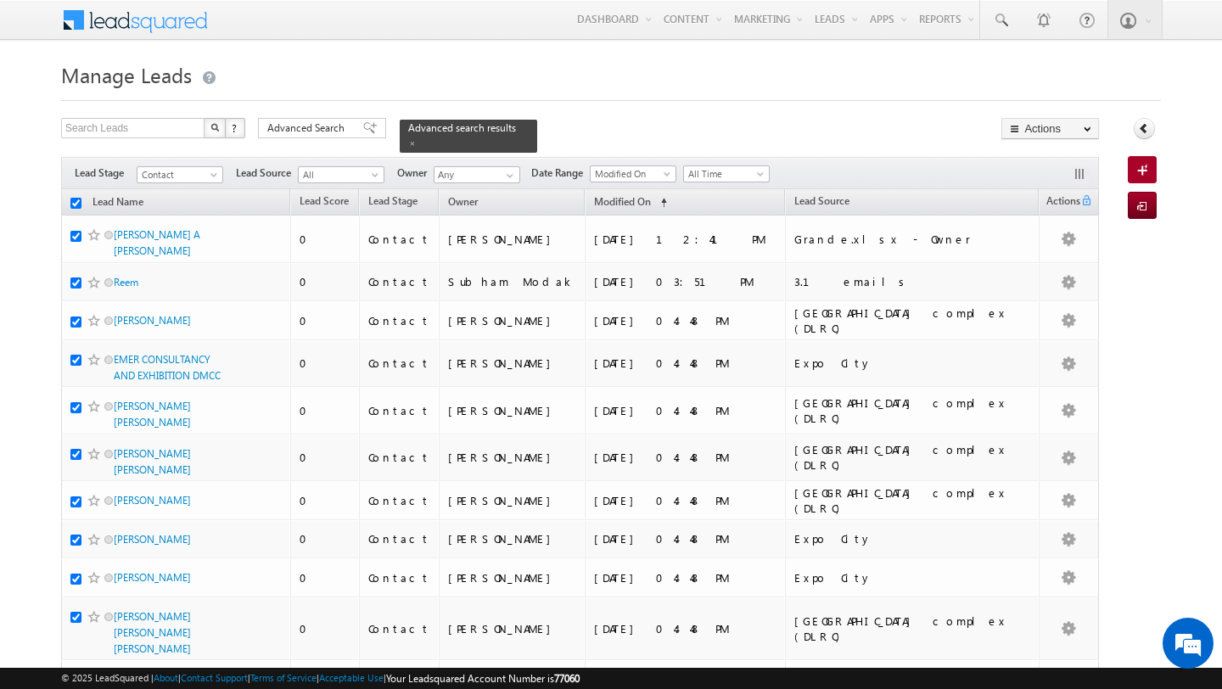
checkbox input "true"
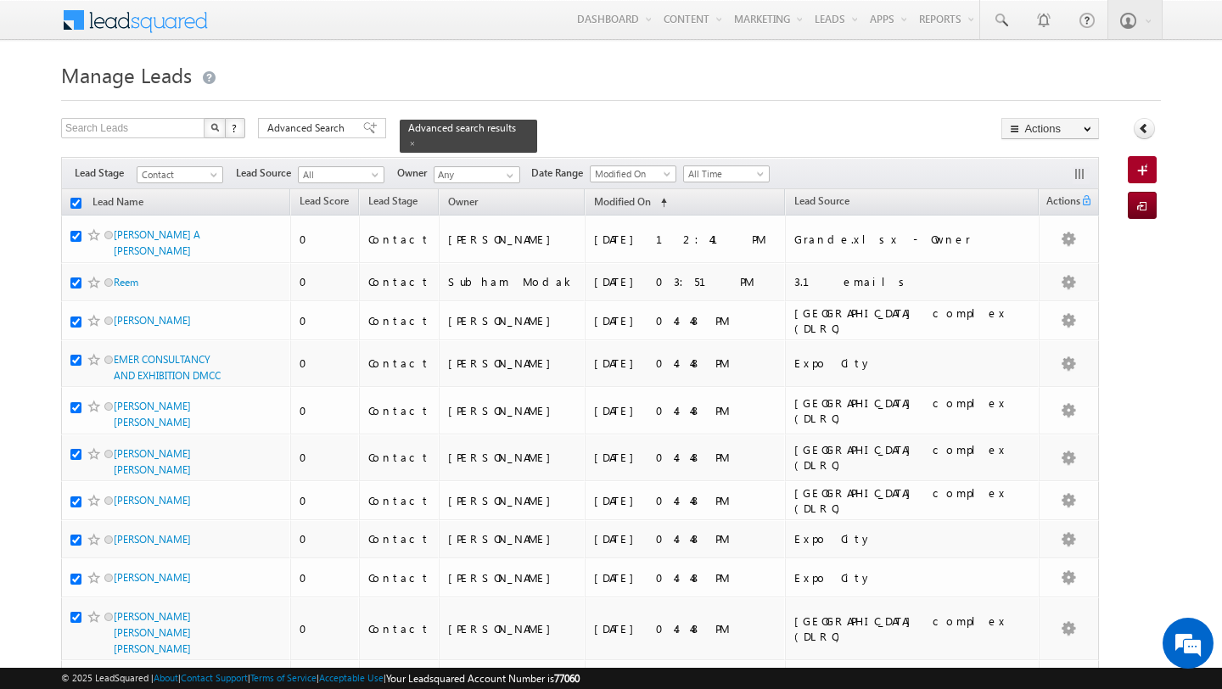
checkbox input "true"
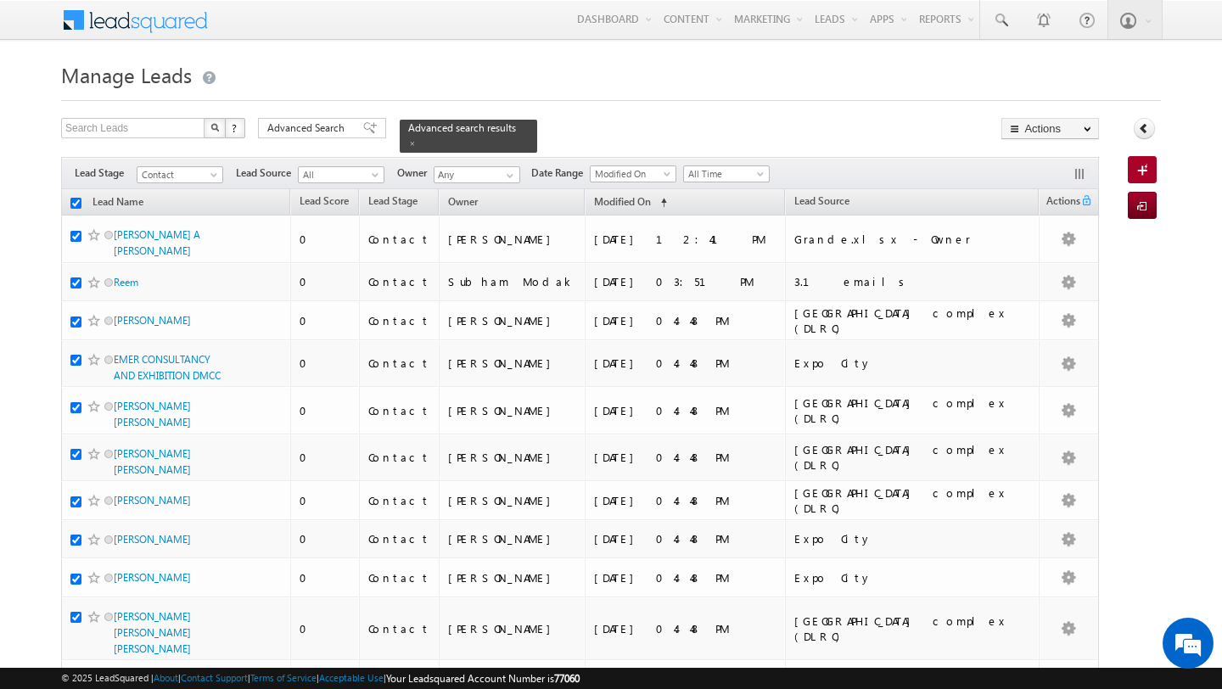
checkbox input "true"
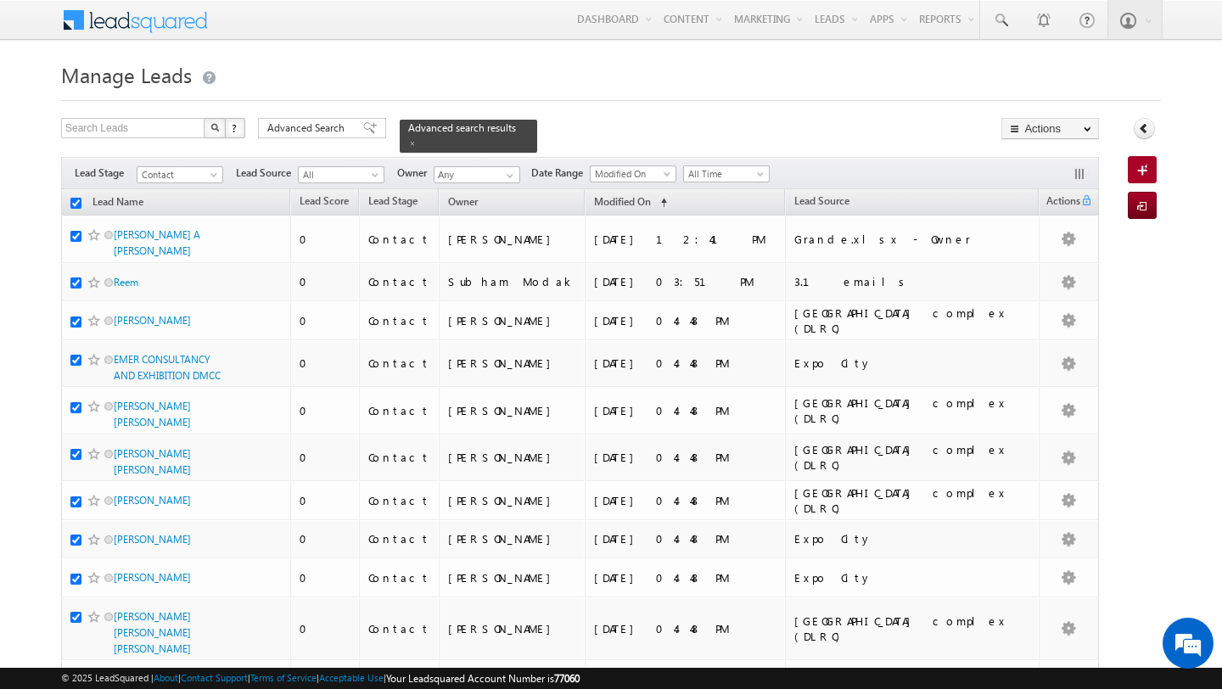
checkbox input "true"
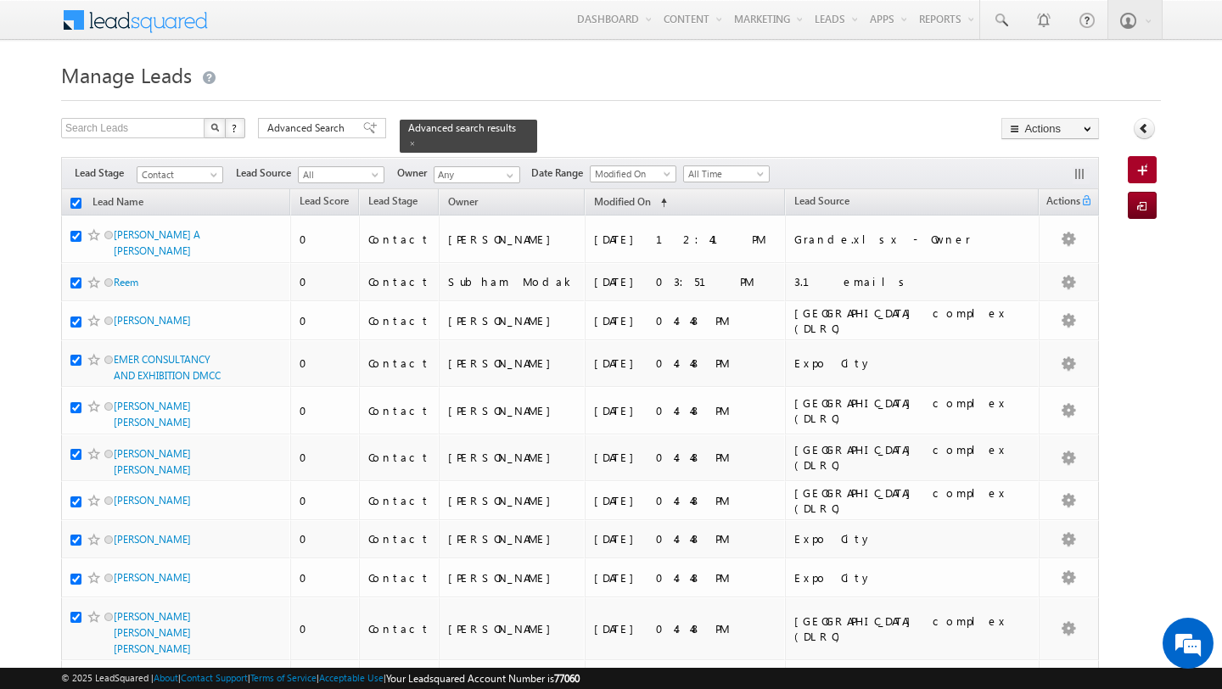
checkbox input "true"
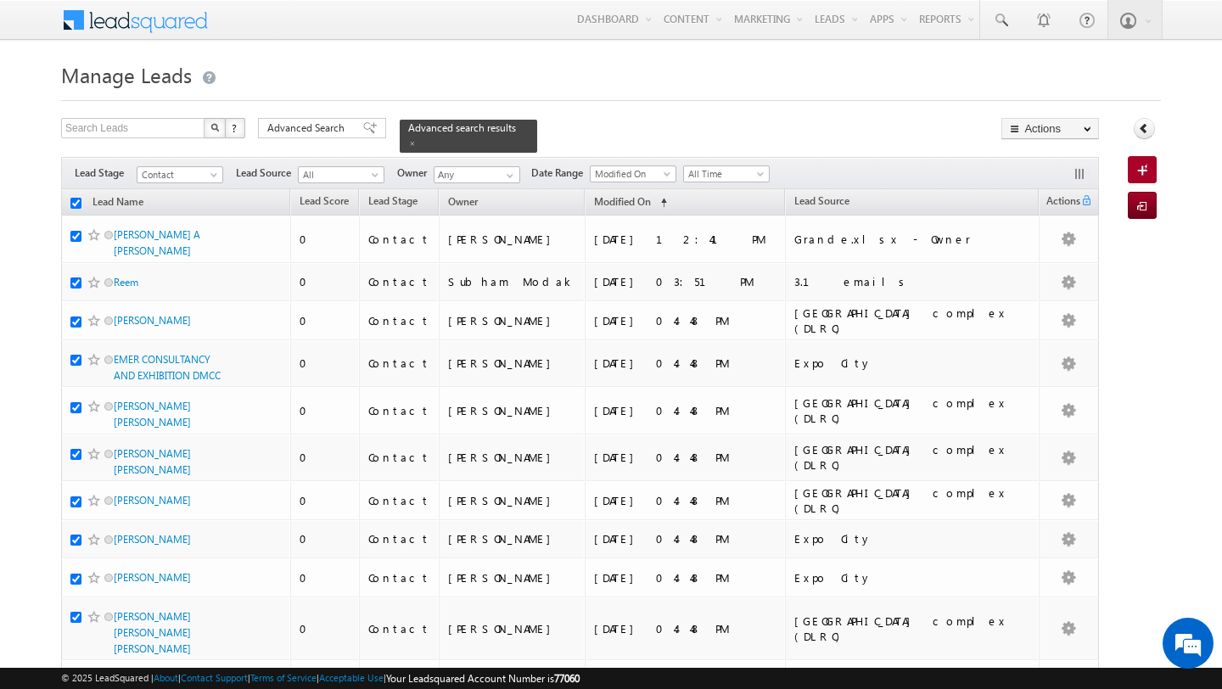
checkbox input "true"
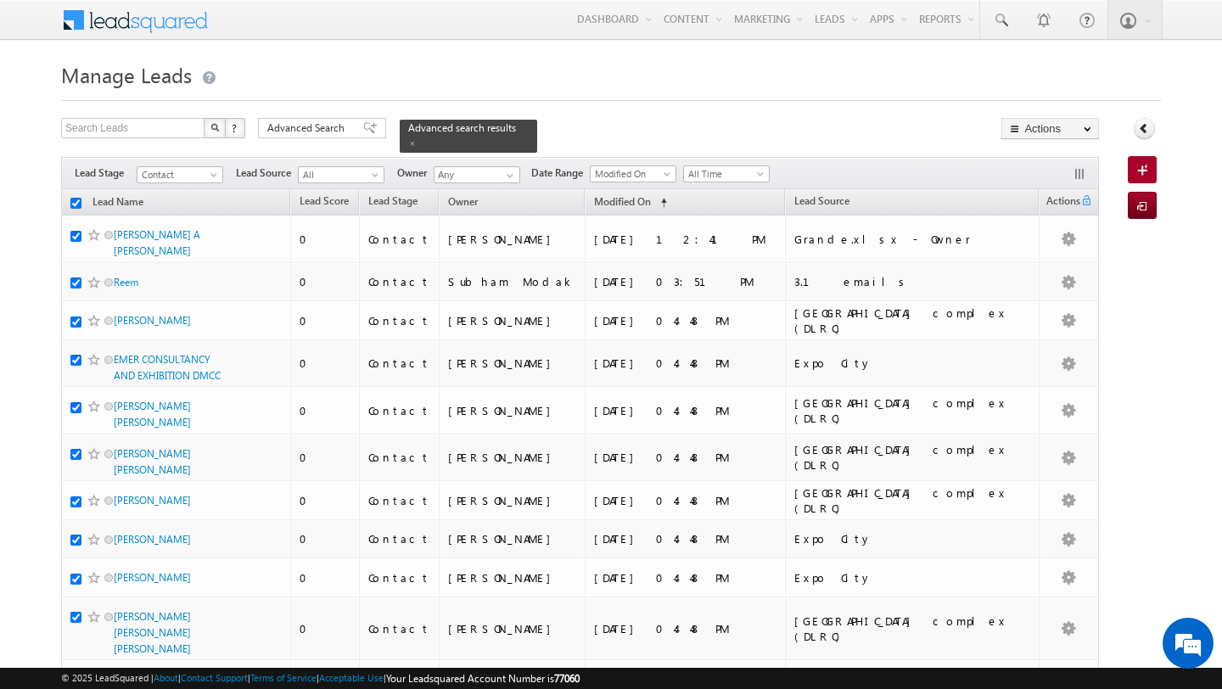
checkbox input "true"
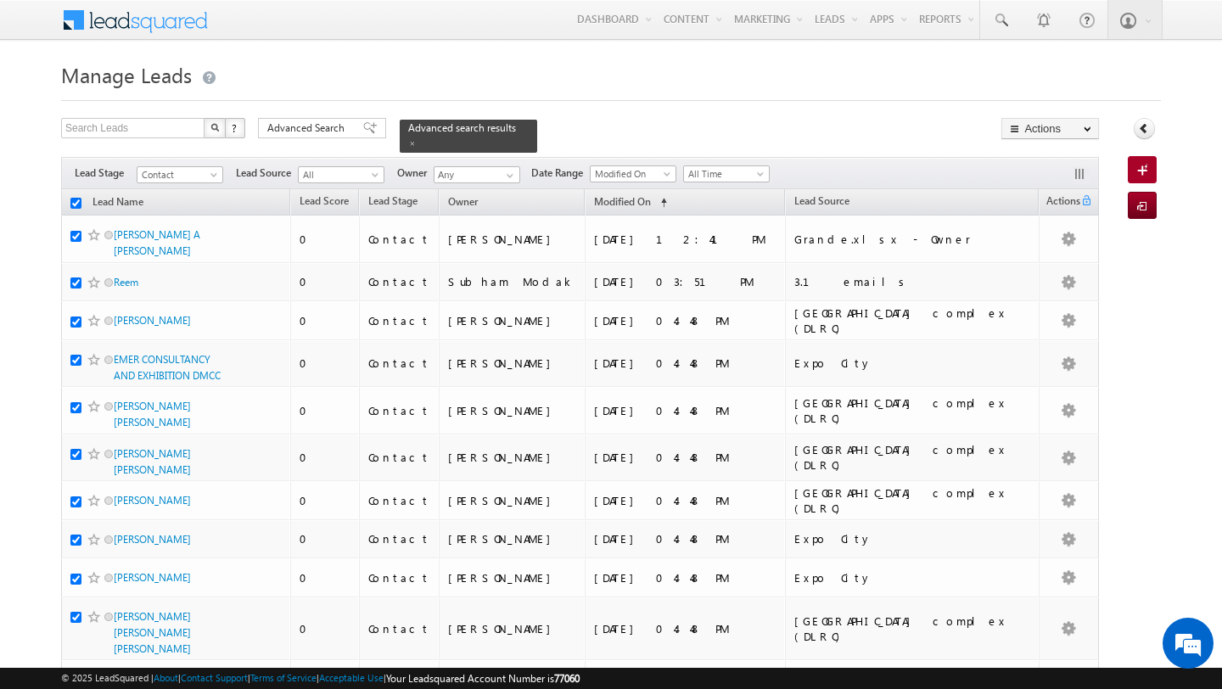
checkbox input "true"
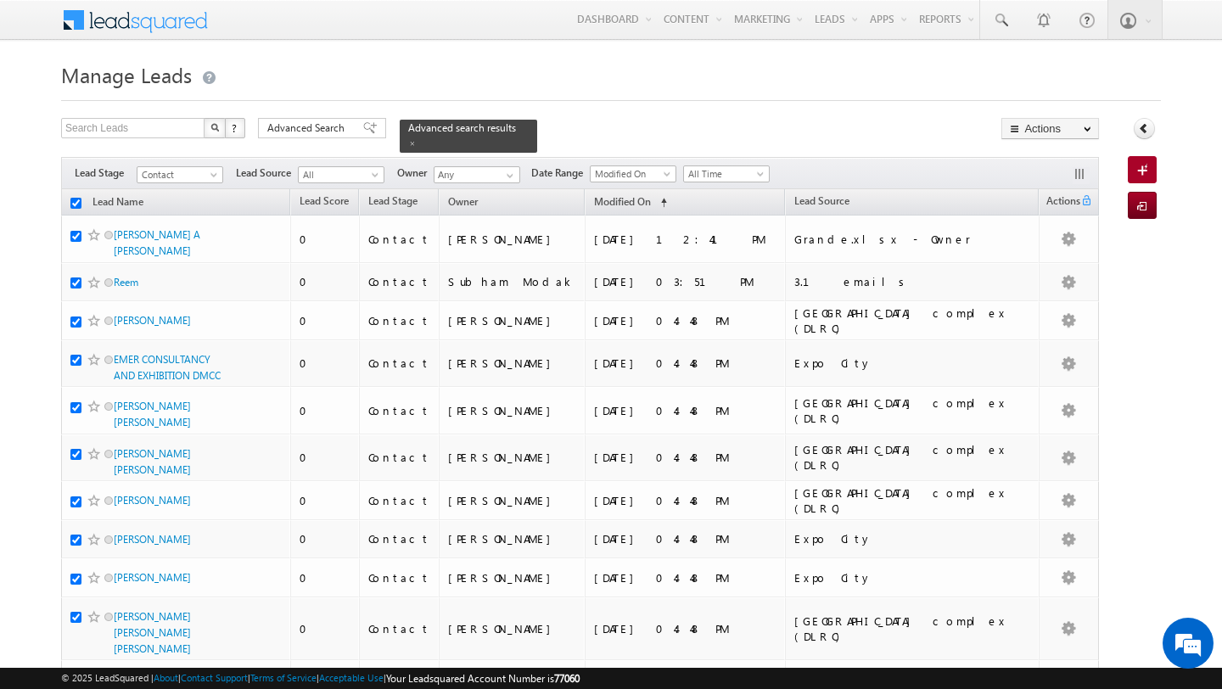
checkbox input "true"
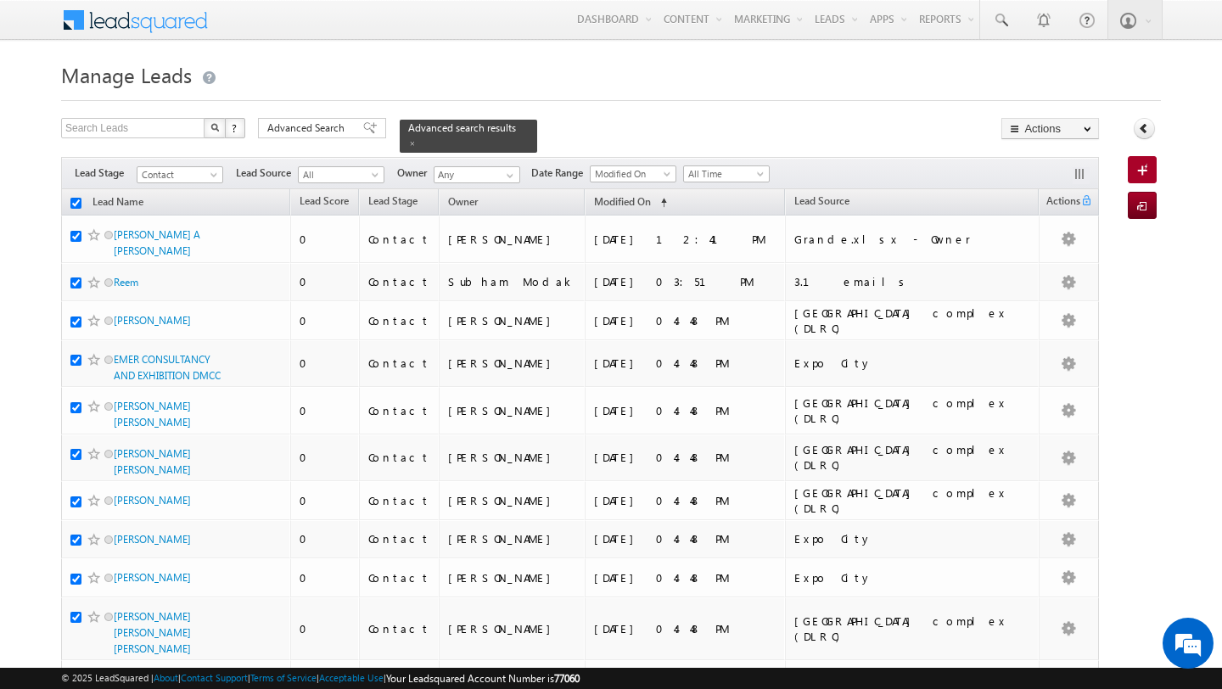
checkbox input "true"
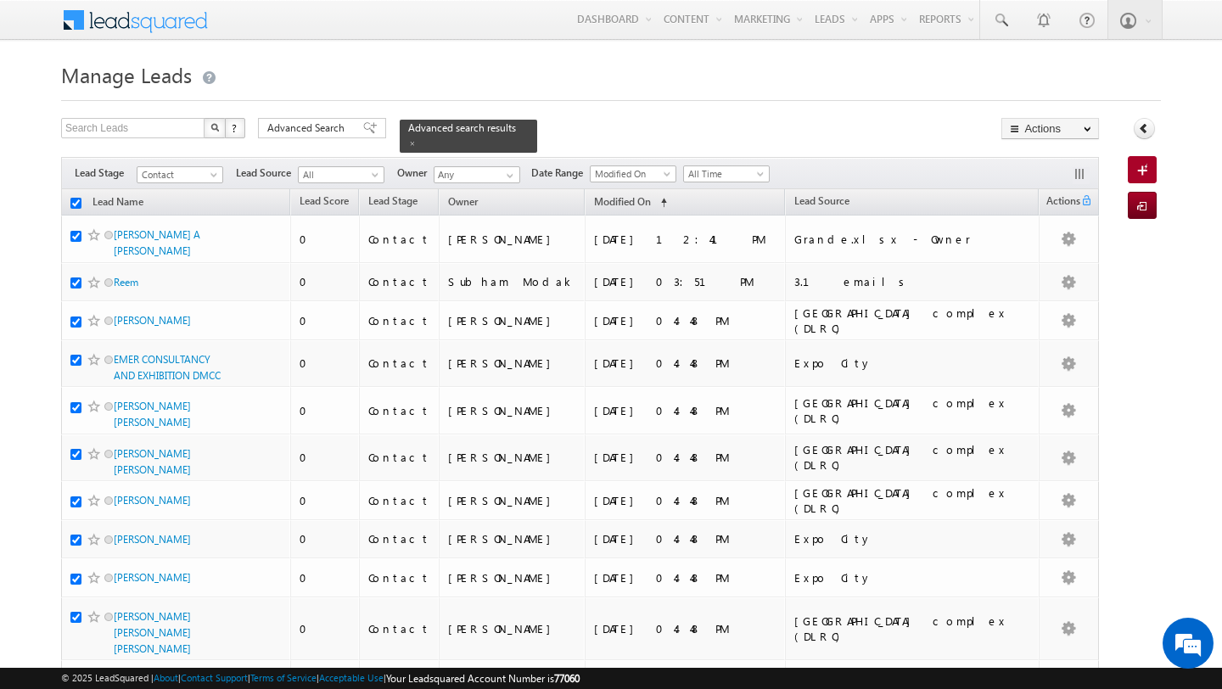
checkbox input "true"
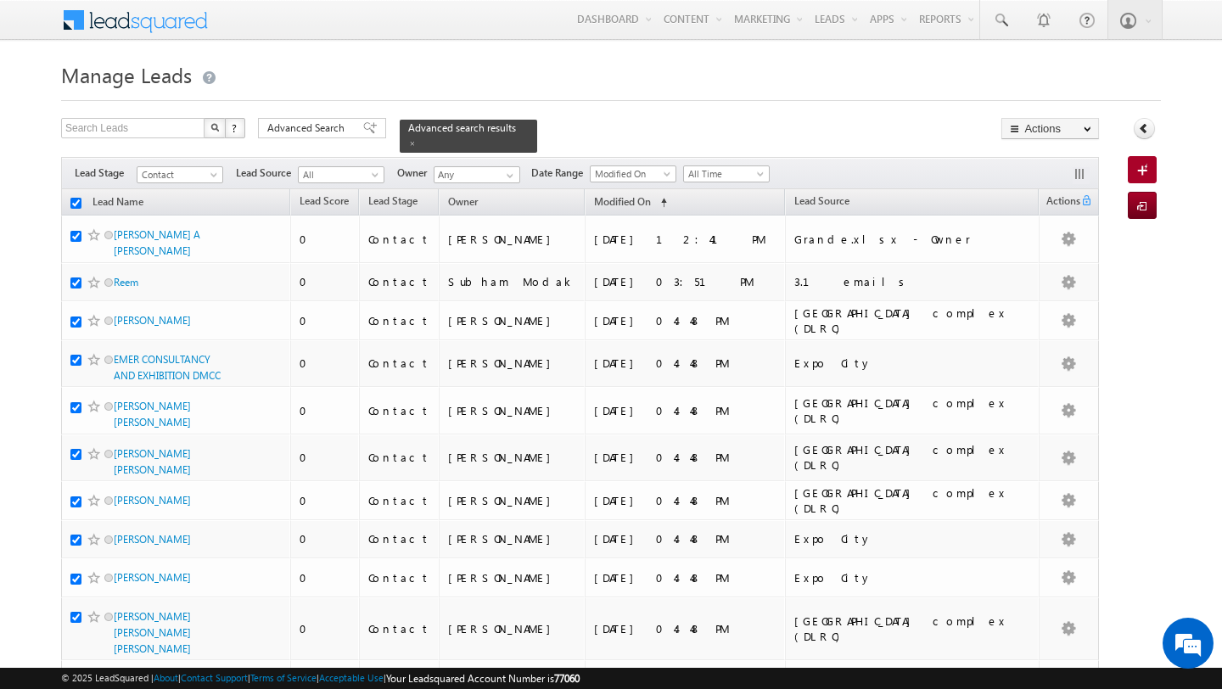
checkbox input "true"
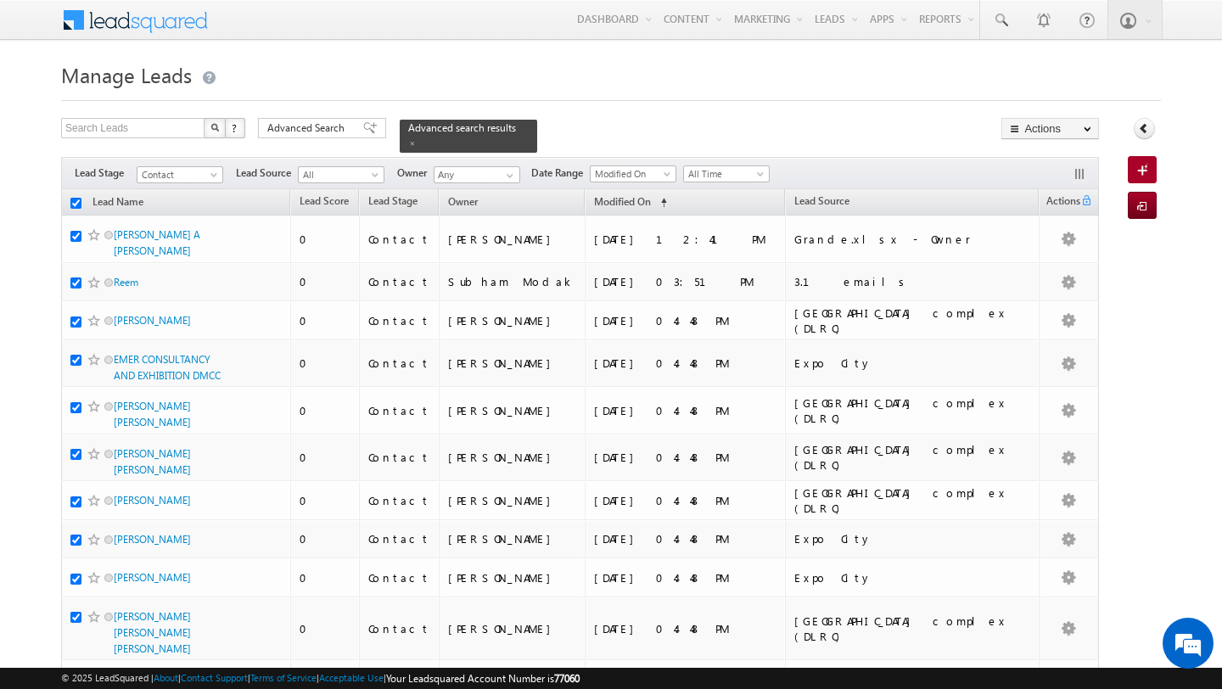
checkbox input "true"
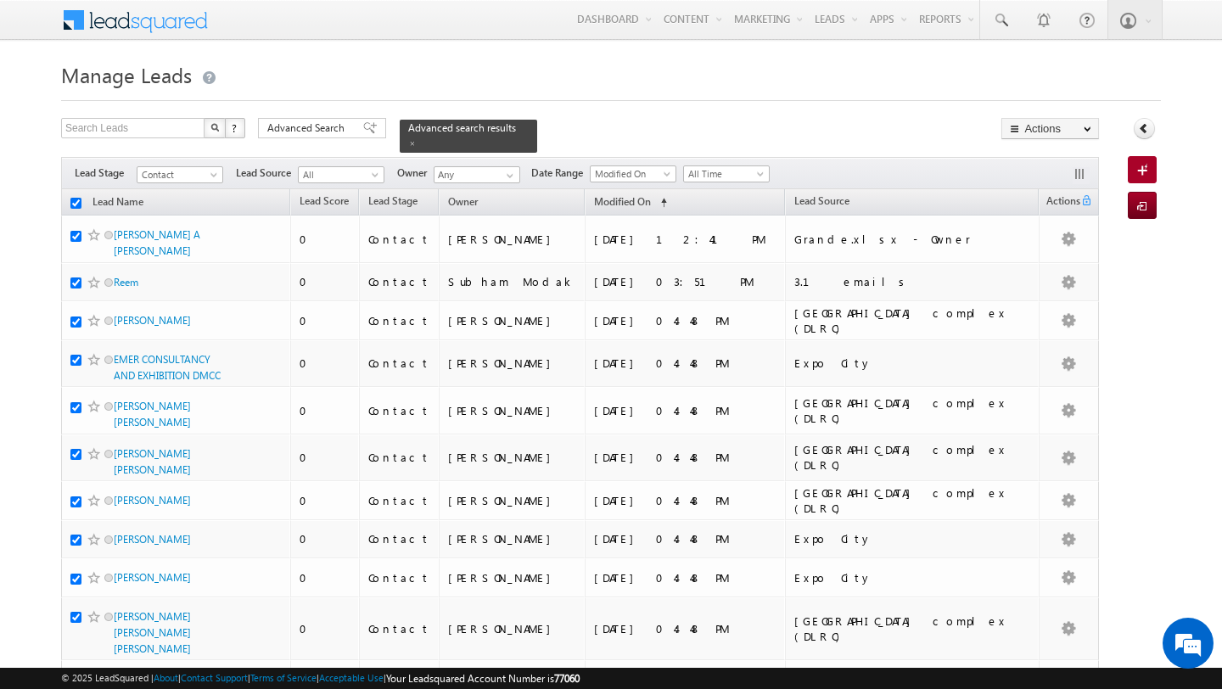
checkbox input "true"
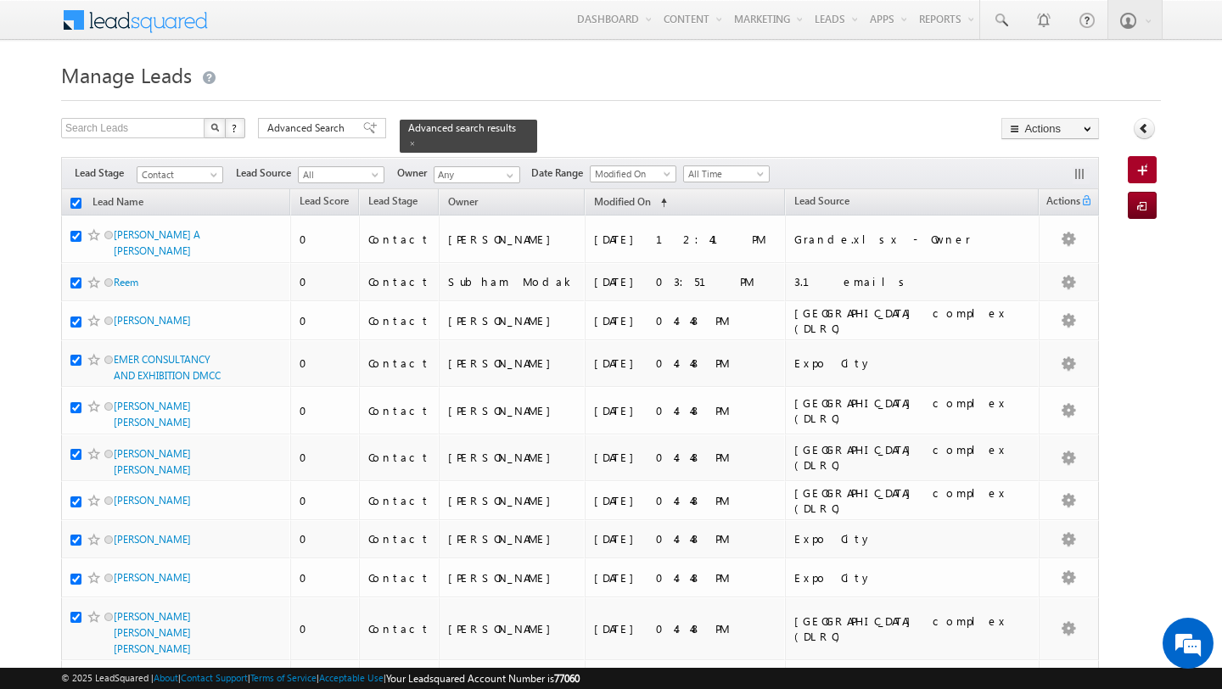
checkbox input "true"
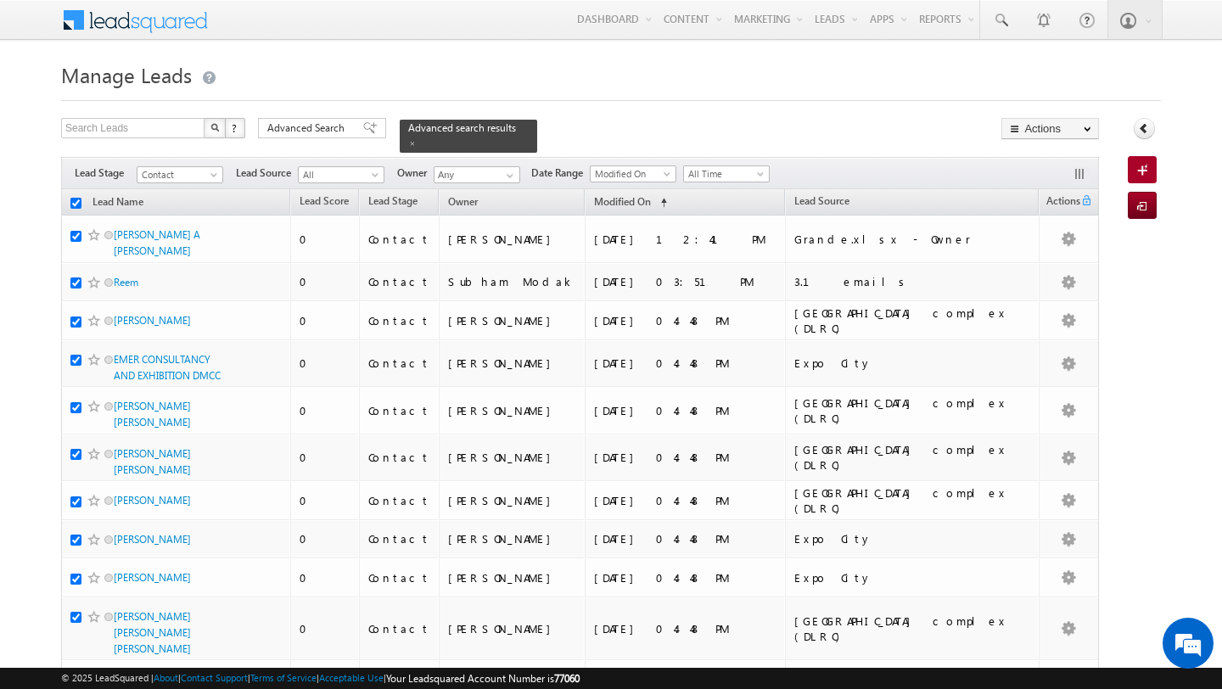
checkbox input "true"
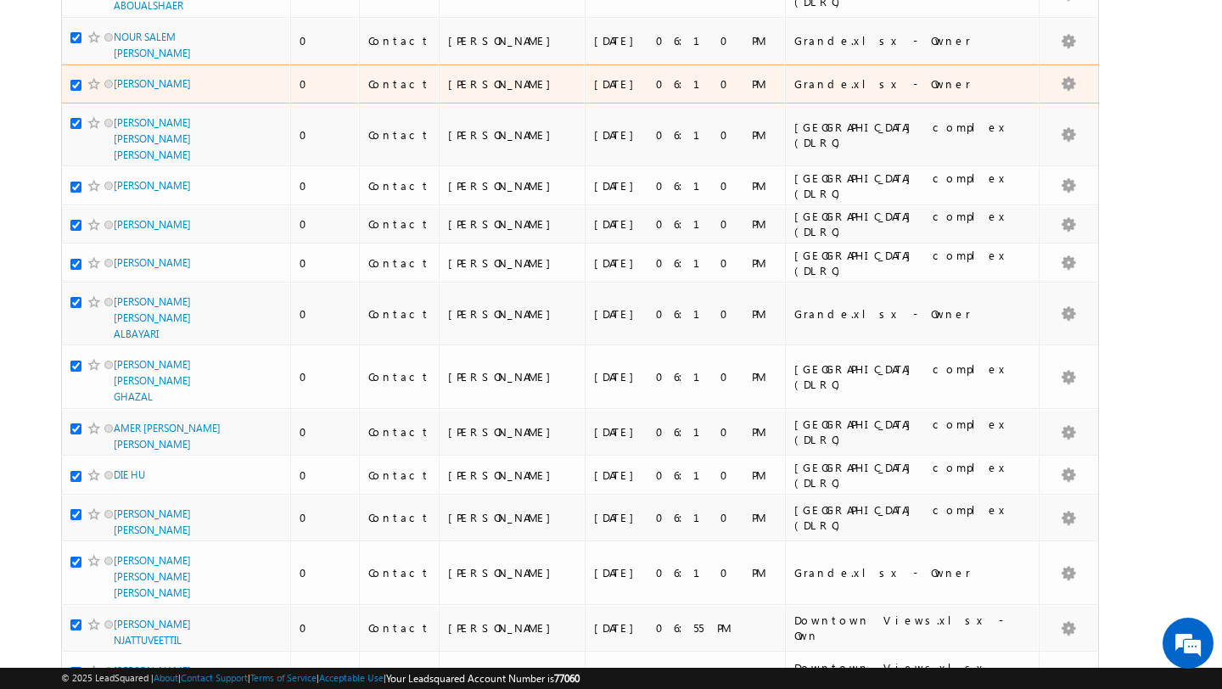
scroll to position [3837, 0]
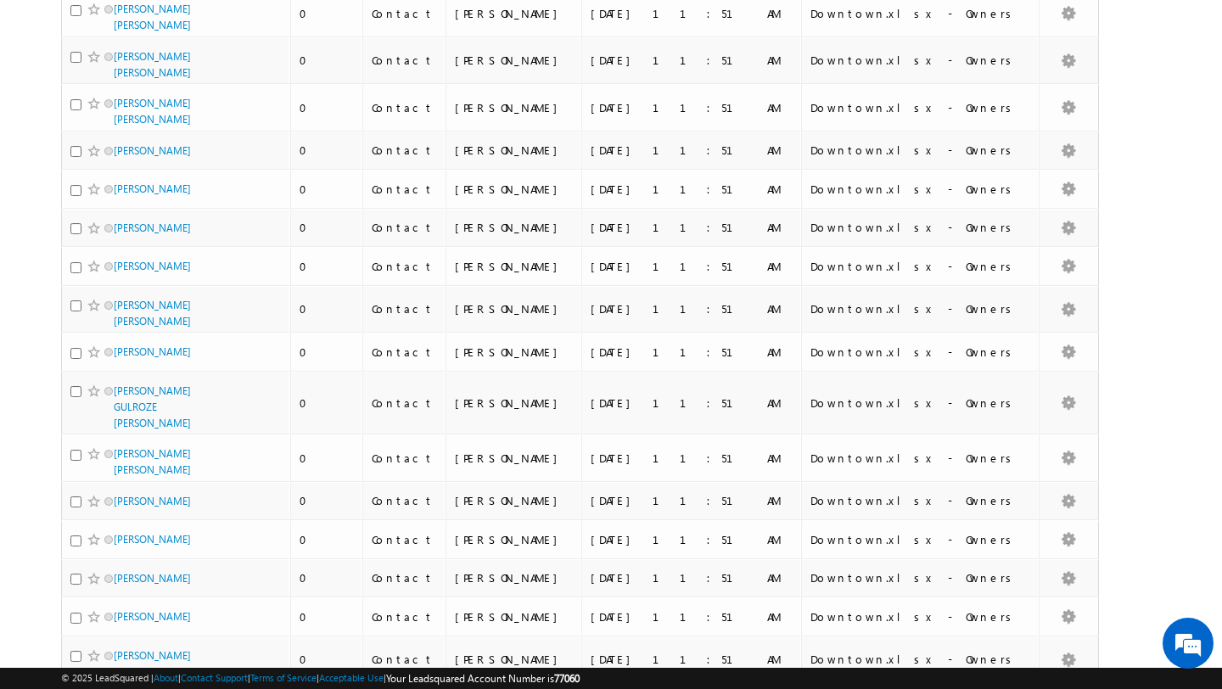
scroll to position [3920, 0]
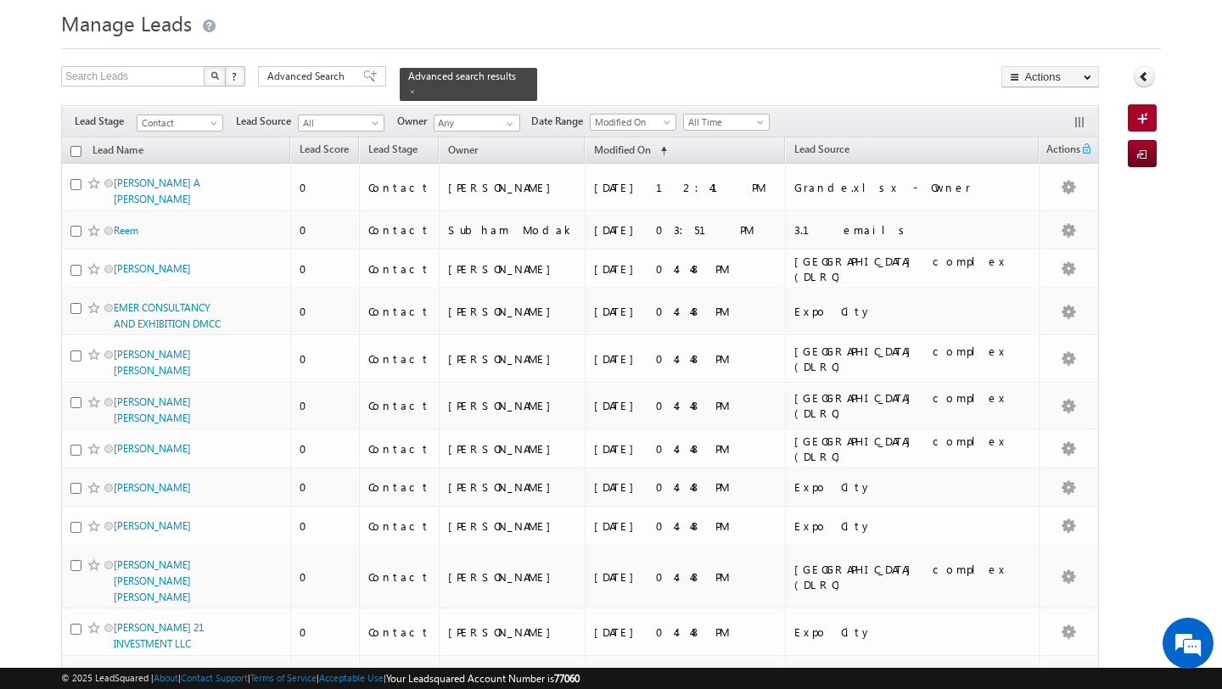
scroll to position [0, 0]
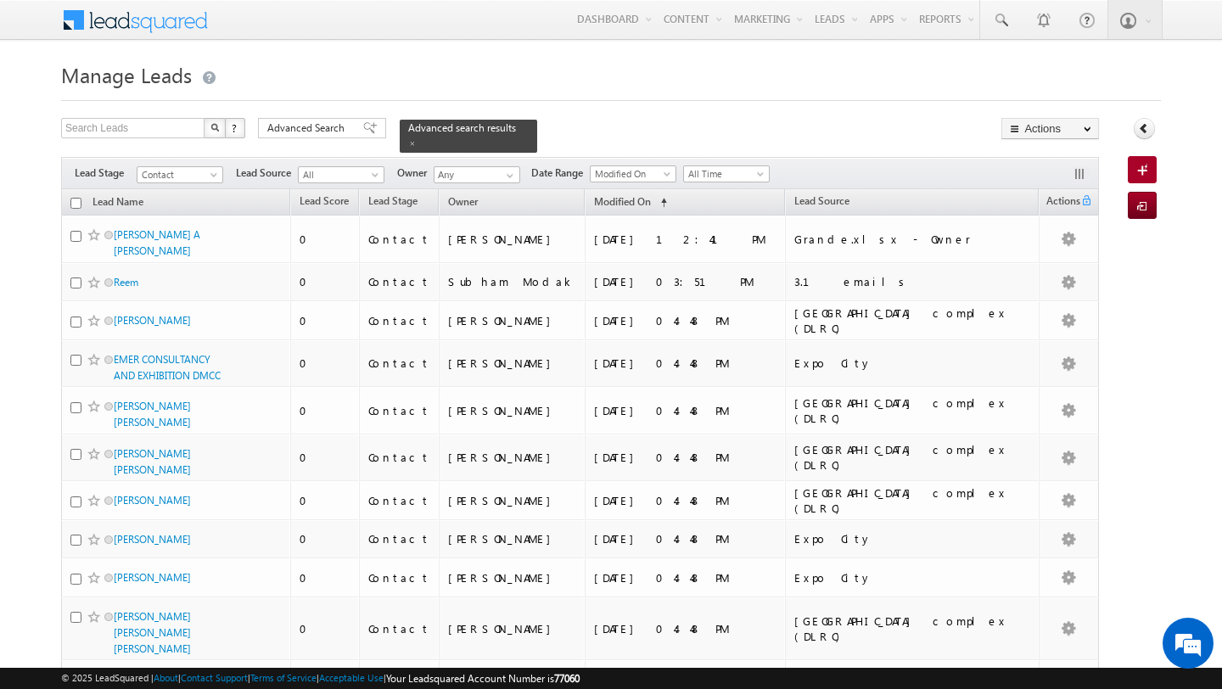
click at [75, 203] on input "checkbox" at bounding box center [75, 203] width 11 height 11
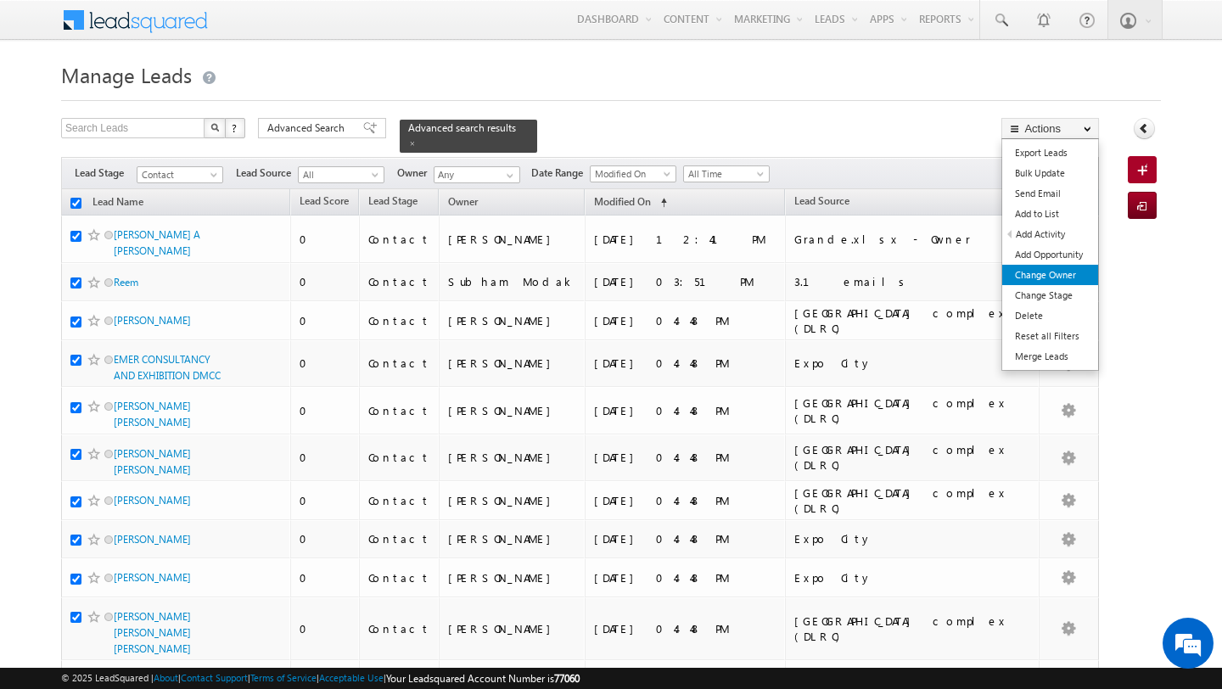
click at [1061, 268] on link "Change Owner" at bounding box center [1050, 275] width 96 height 20
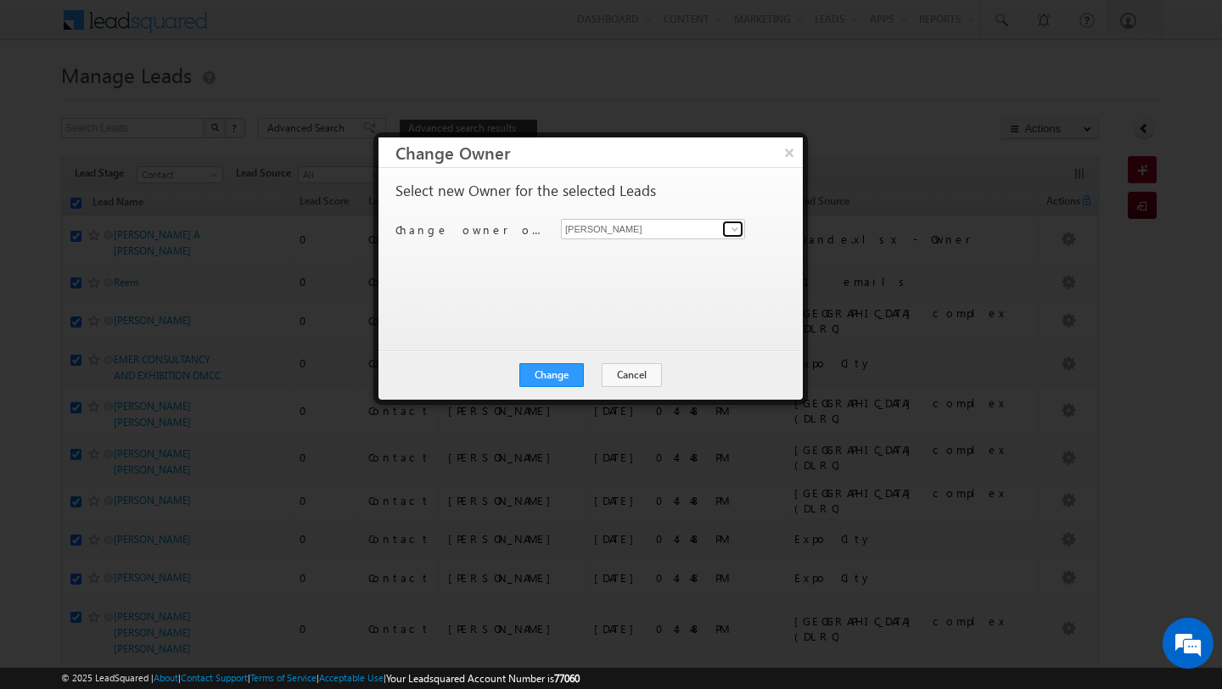
click at [738, 227] on span at bounding box center [735, 229] width 14 height 14
click at [647, 252] on link "[PERSON_NAME] [PERSON_NAME][EMAIL_ADDRESS][DOMAIN_NAME]" at bounding box center [653, 255] width 184 height 32
click at [559, 378] on button "Change" at bounding box center [551, 375] width 64 height 24
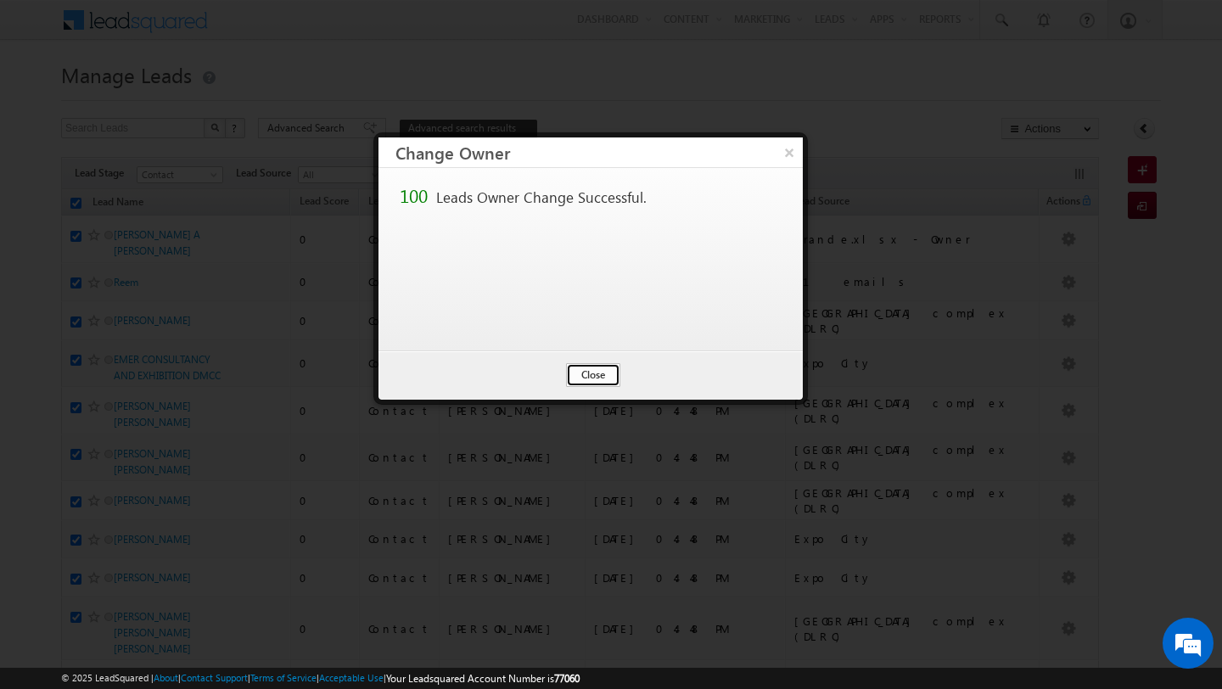
click at [600, 366] on button "Close" at bounding box center [593, 375] width 54 height 24
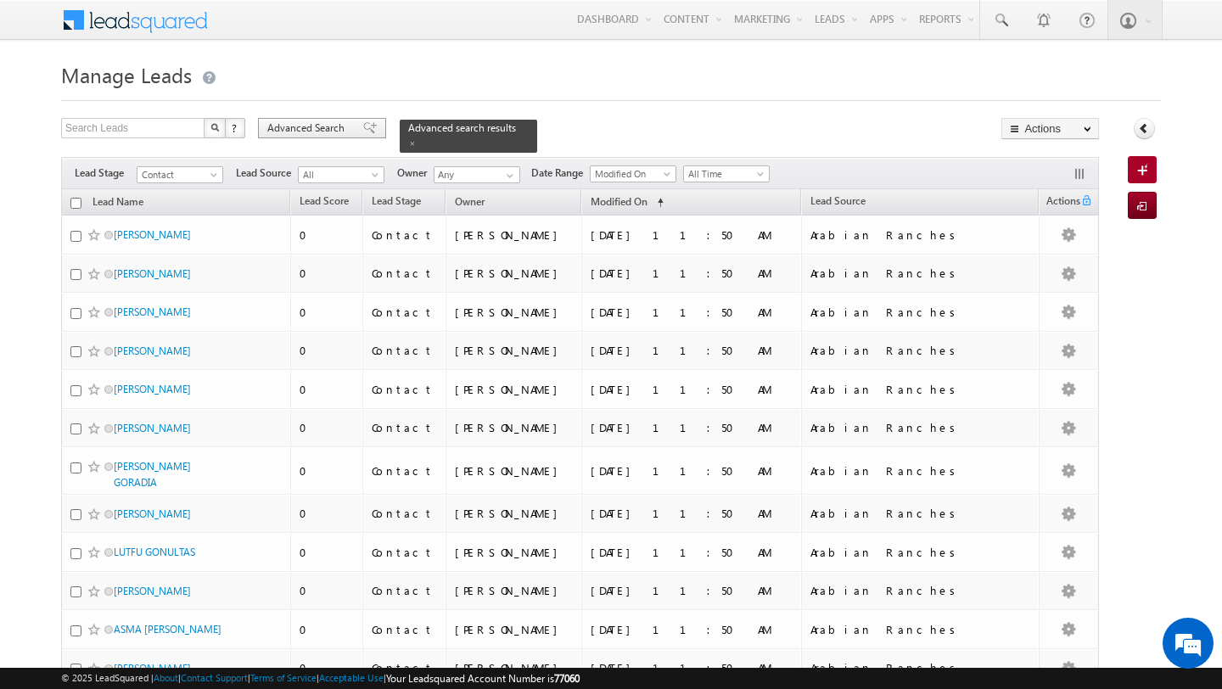
click at [293, 136] on span "Advanced Search" at bounding box center [308, 127] width 82 height 15
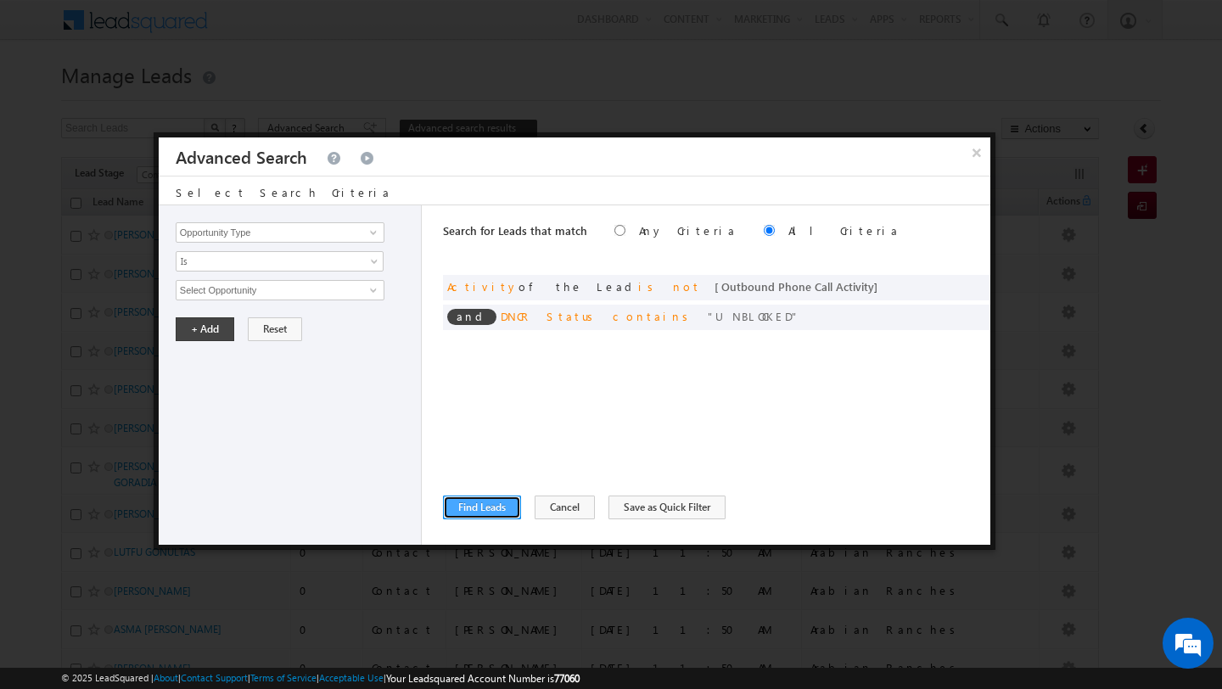
click at [478, 500] on button "Find Leads" at bounding box center [482, 507] width 78 height 24
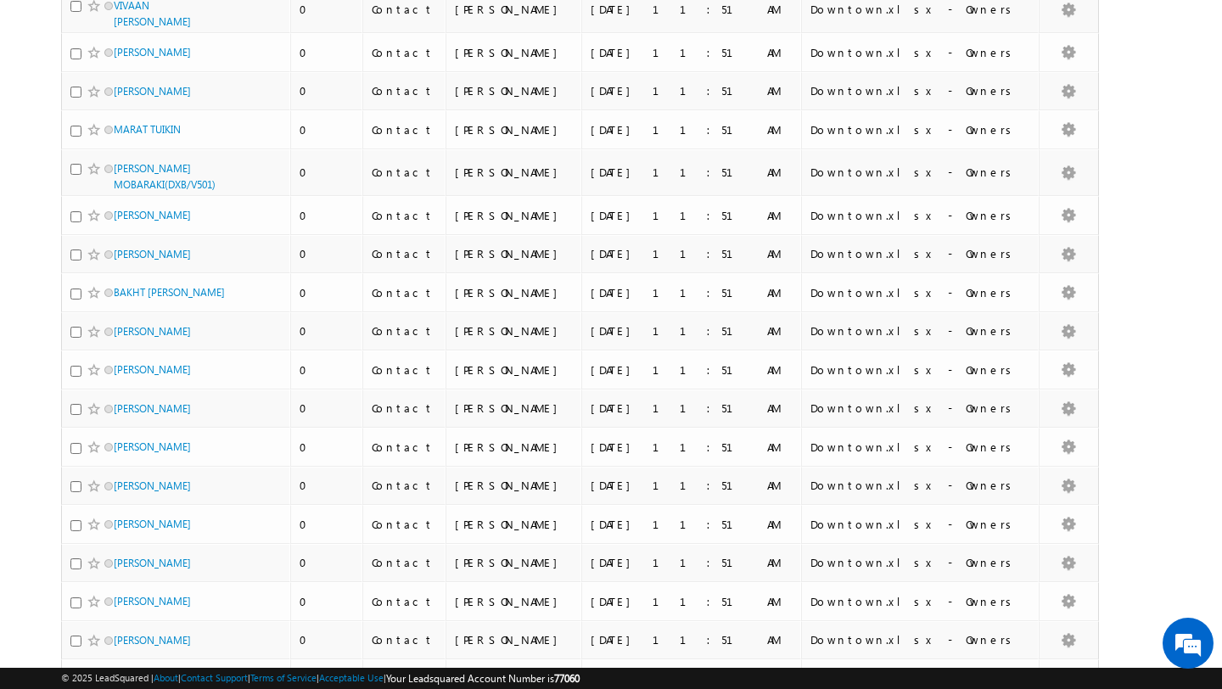
scroll to position [3920, 0]
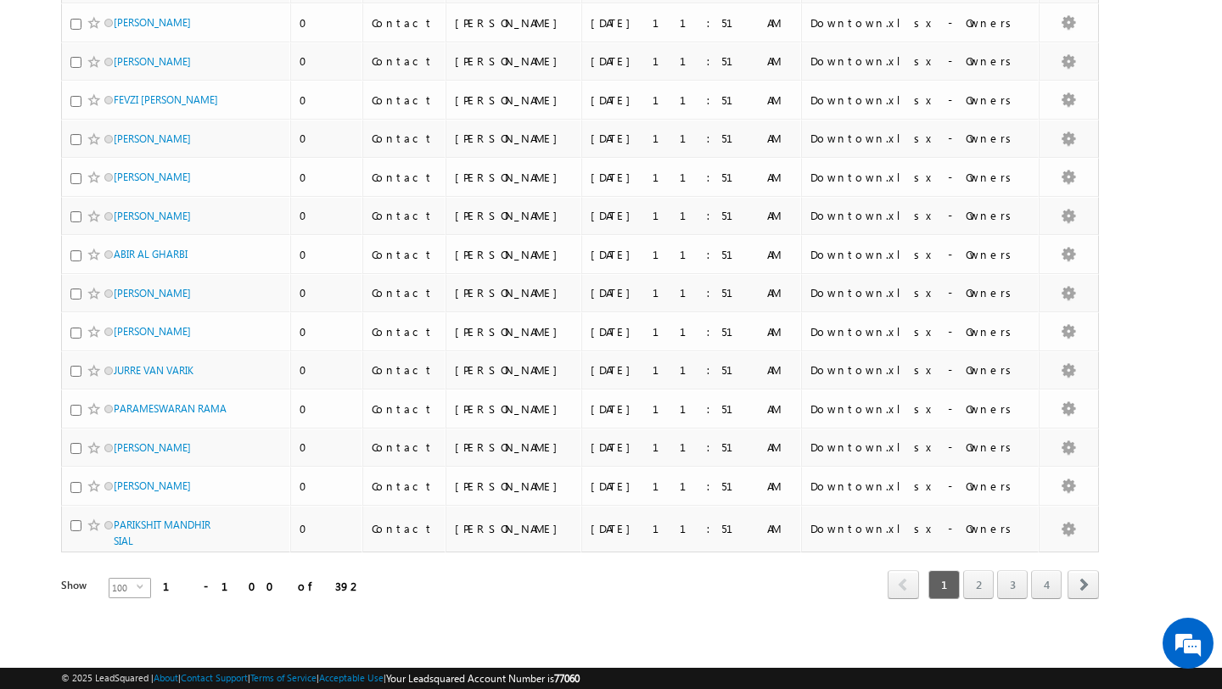
click at [137, 589] on span "select" at bounding box center [144, 587] width 14 height 8
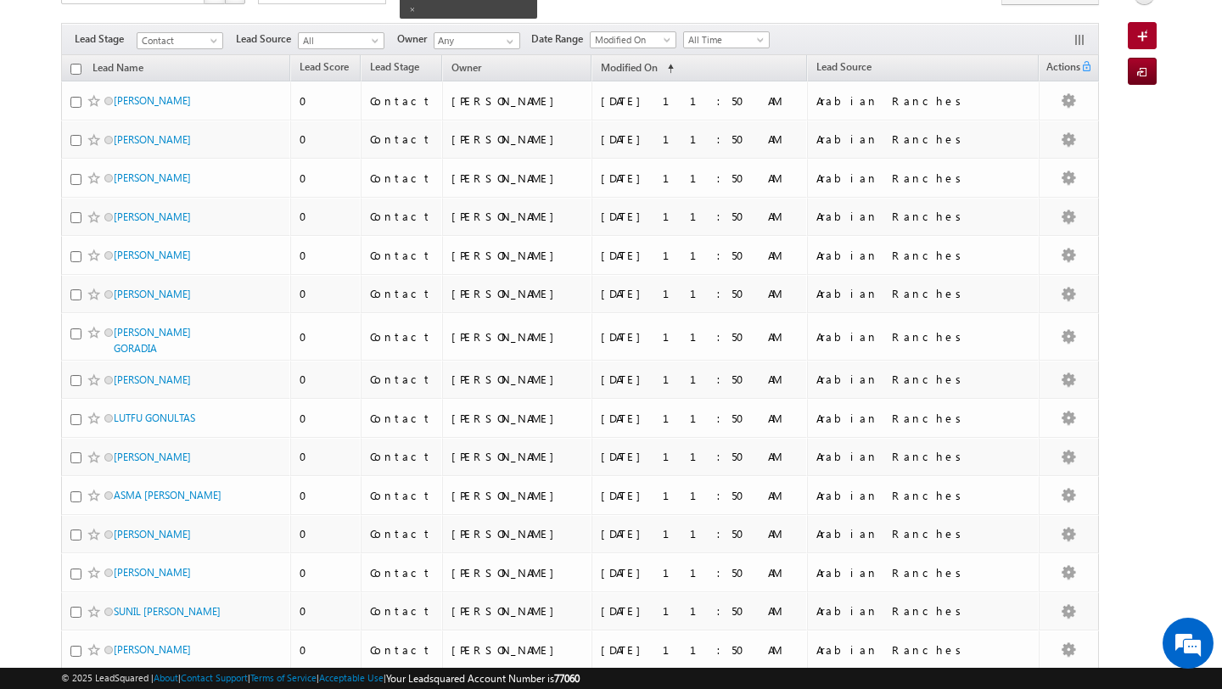
scroll to position [0, 0]
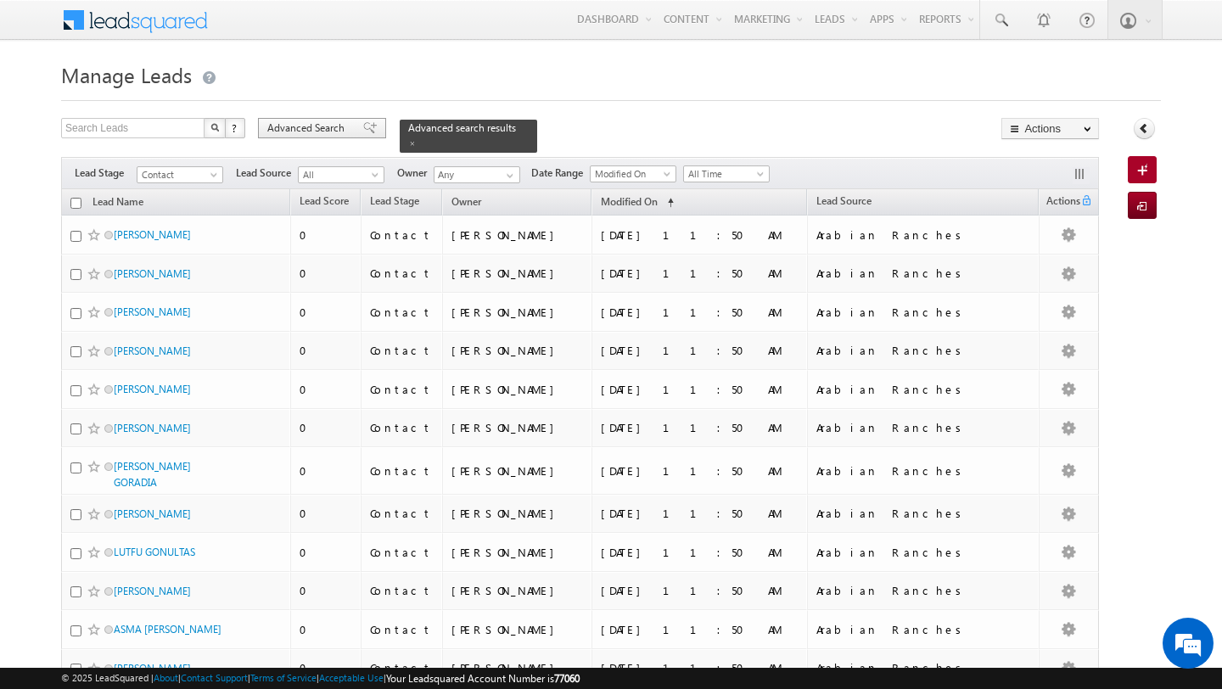
click at [316, 131] on span "Advanced Search" at bounding box center [308, 127] width 82 height 15
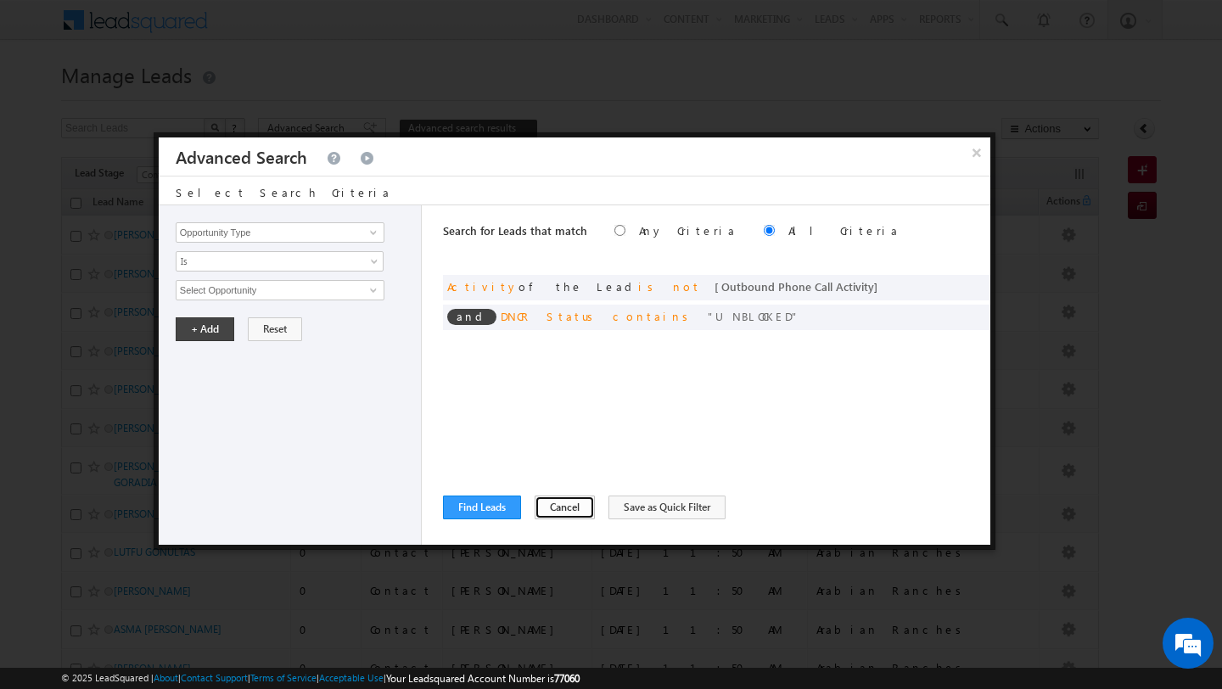
click at [545, 506] on button "Cancel" at bounding box center [564, 507] width 60 height 24
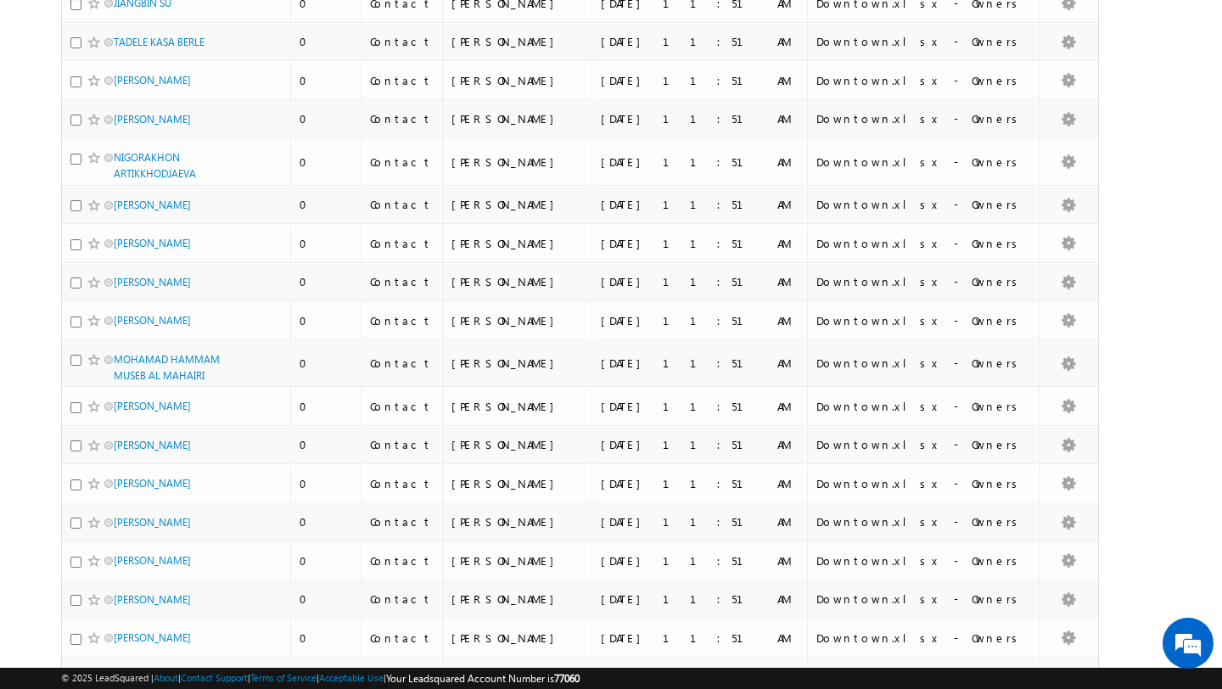
scroll to position [7931, 0]
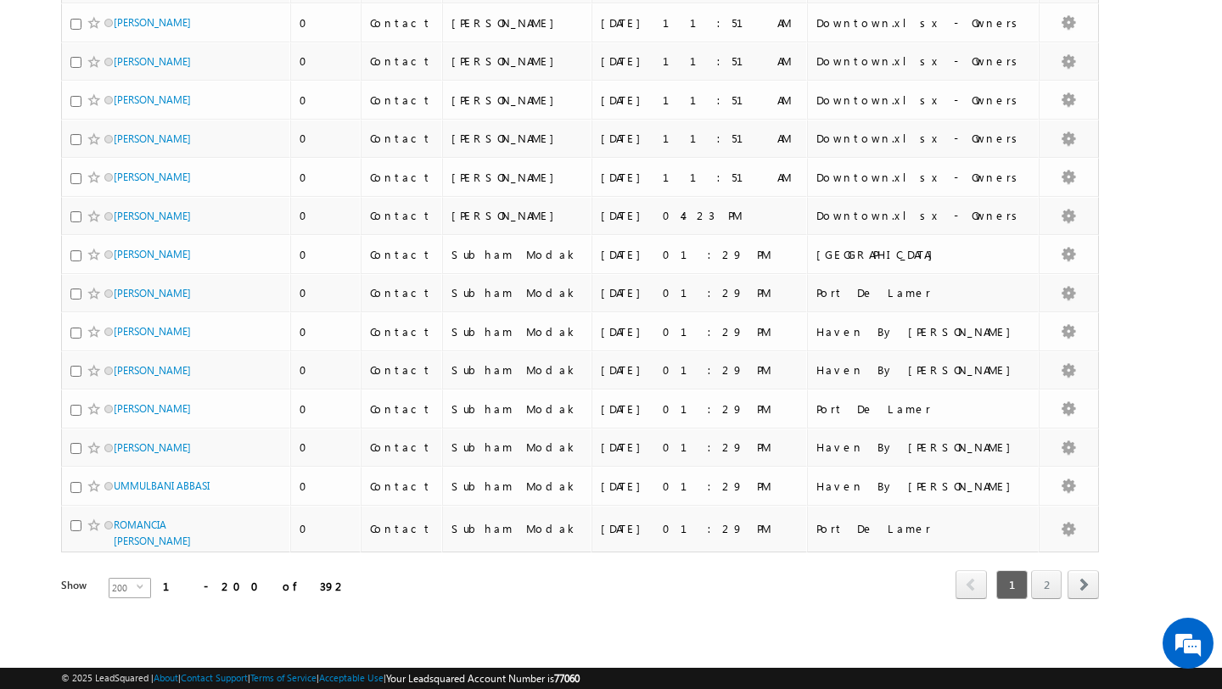
click at [137, 593] on span "select" at bounding box center [144, 593] width 14 height 29
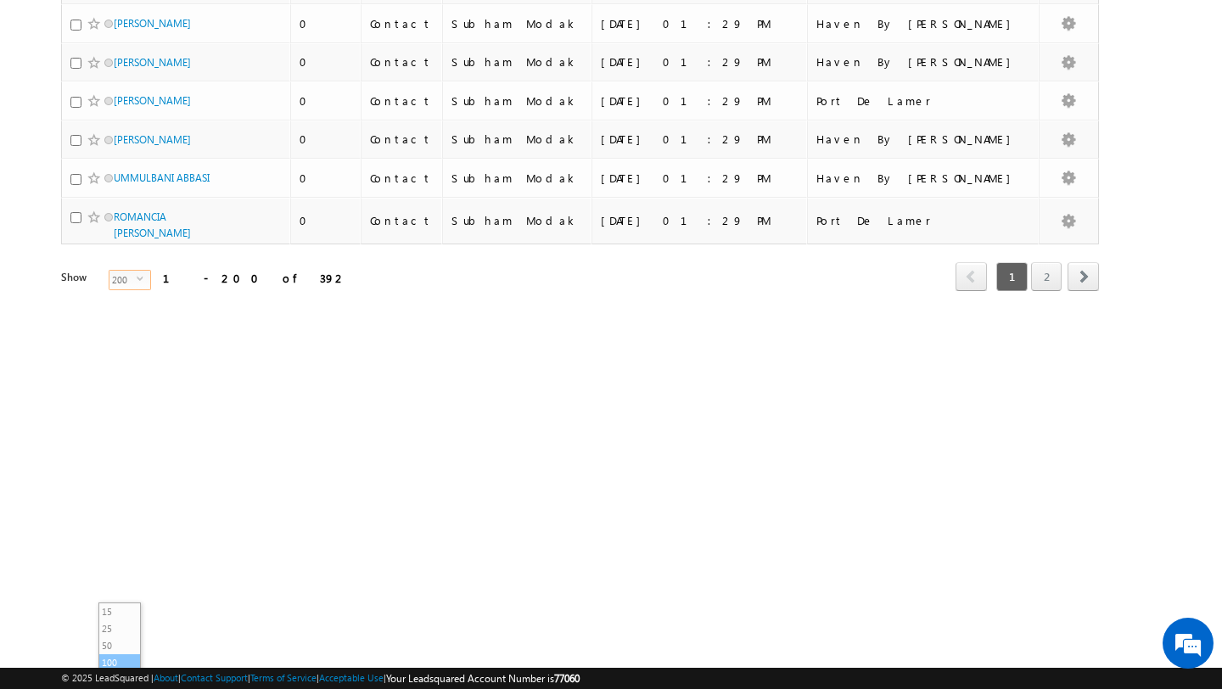
click at [122, 657] on li "100" at bounding box center [119, 662] width 41 height 17
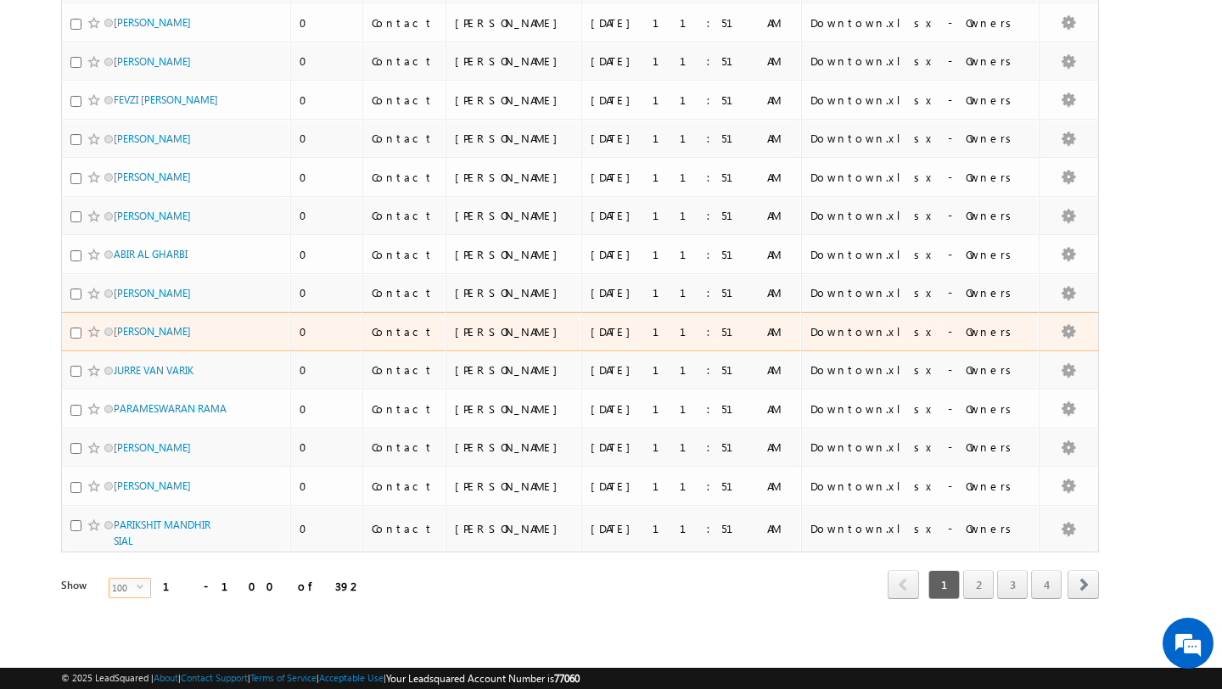
scroll to position [3920, 0]
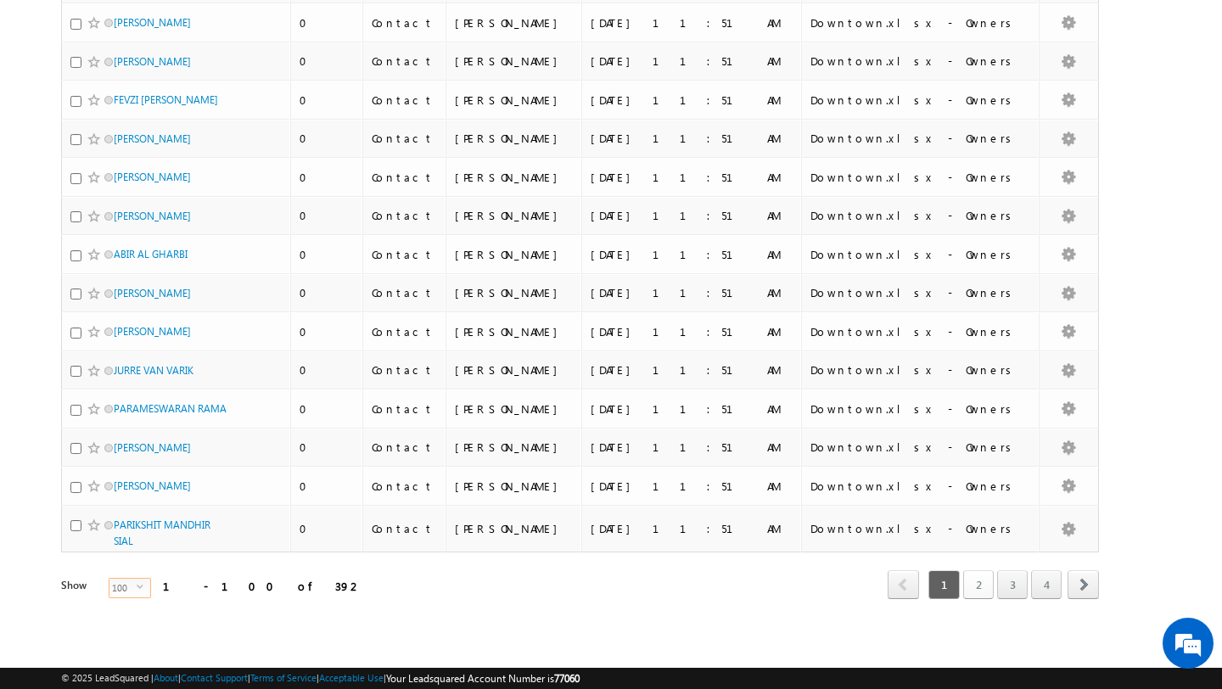
click at [981, 590] on link "2" at bounding box center [978, 584] width 31 height 29
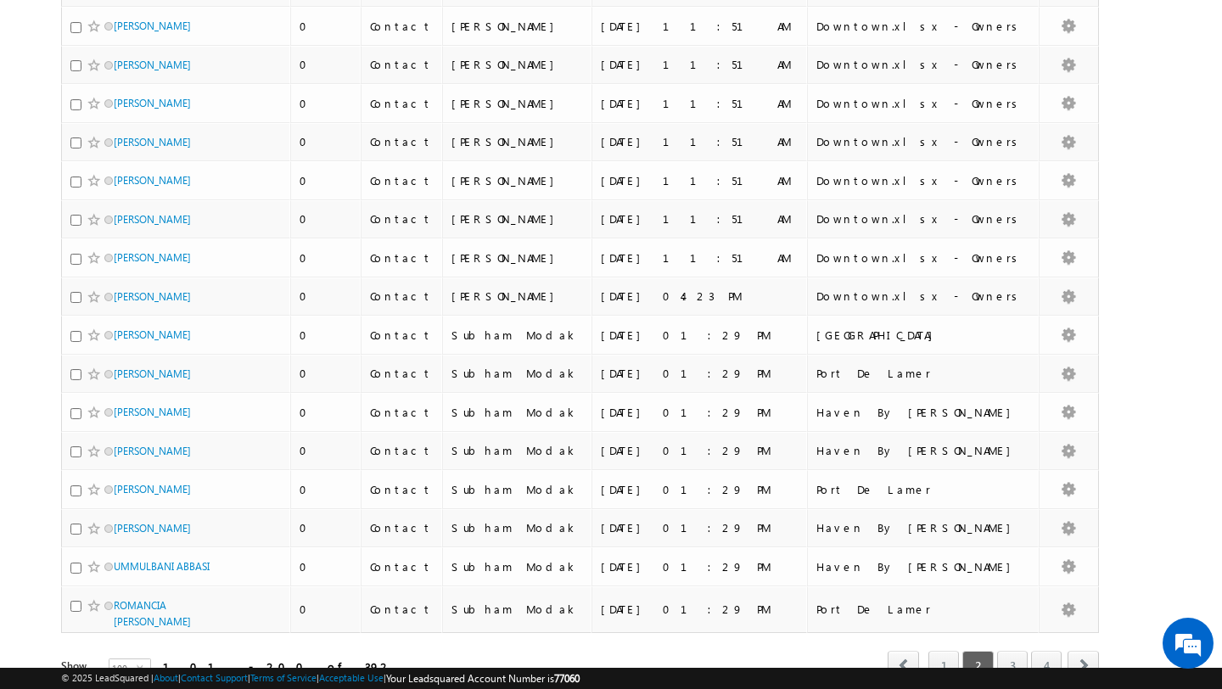
scroll to position [3674, 0]
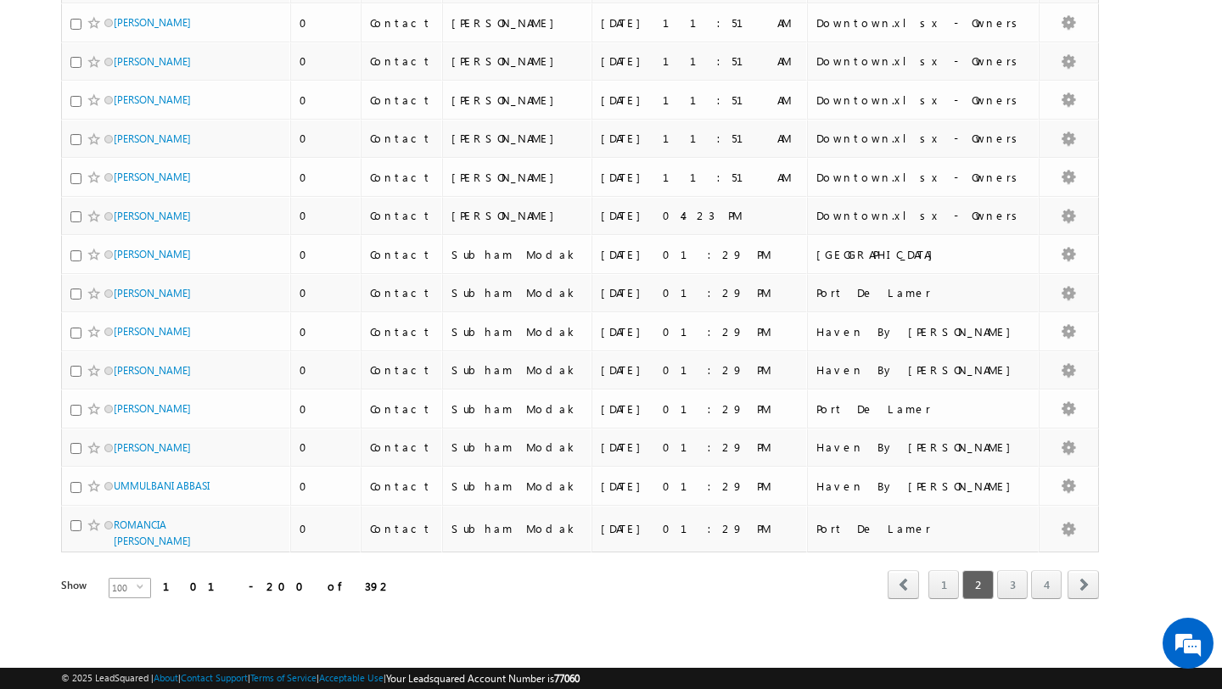
click at [137, 592] on span "select" at bounding box center [144, 593] width 14 height 29
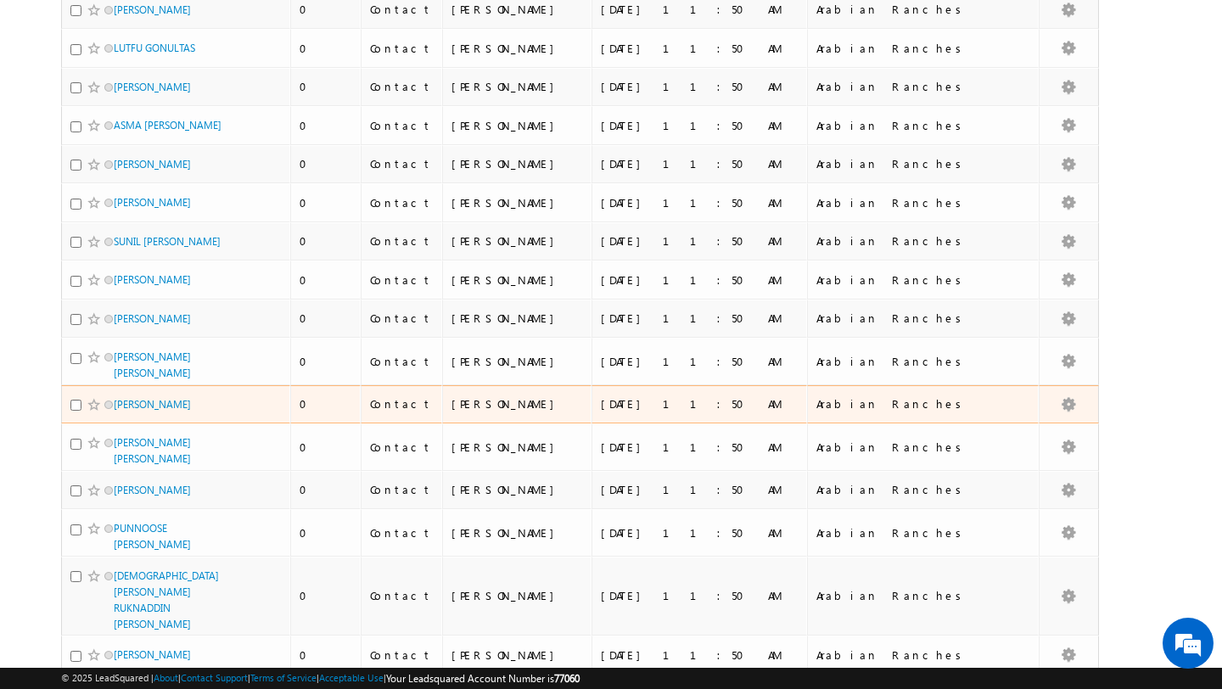
scroll to position [0, 0]
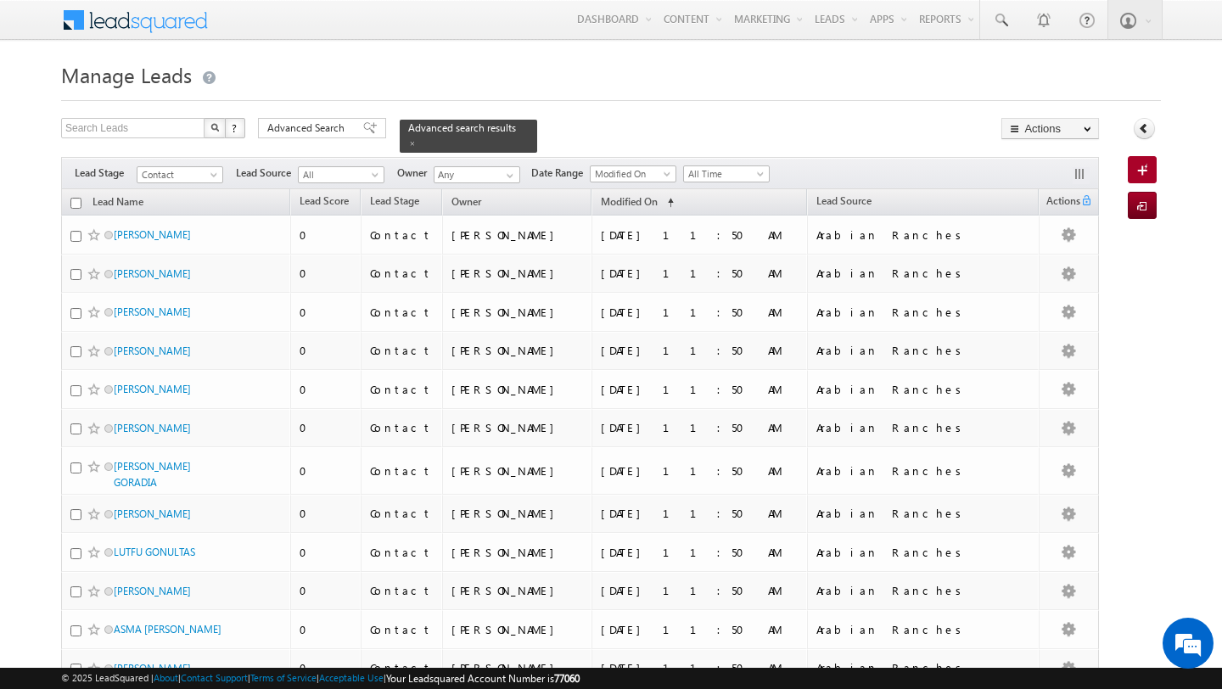
click at [75, 201] on input "checkbox" at bounding box center [75, 203] width 11 height 11
checkbox input "true"
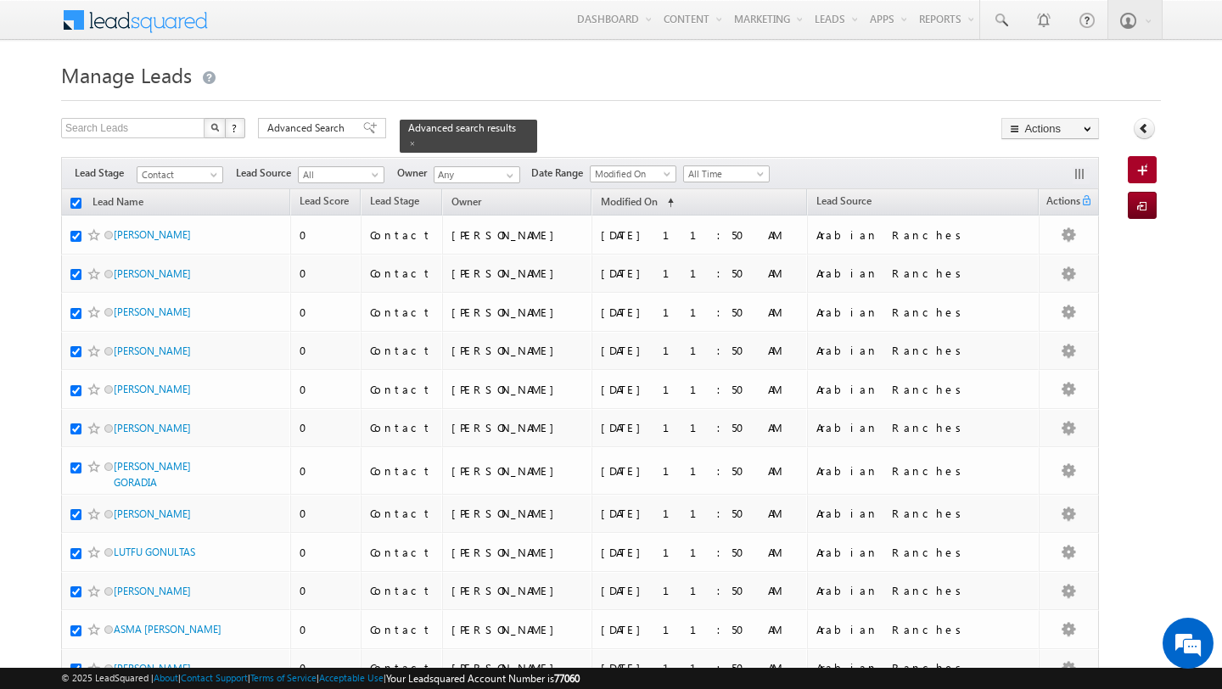
checkbox input "true"
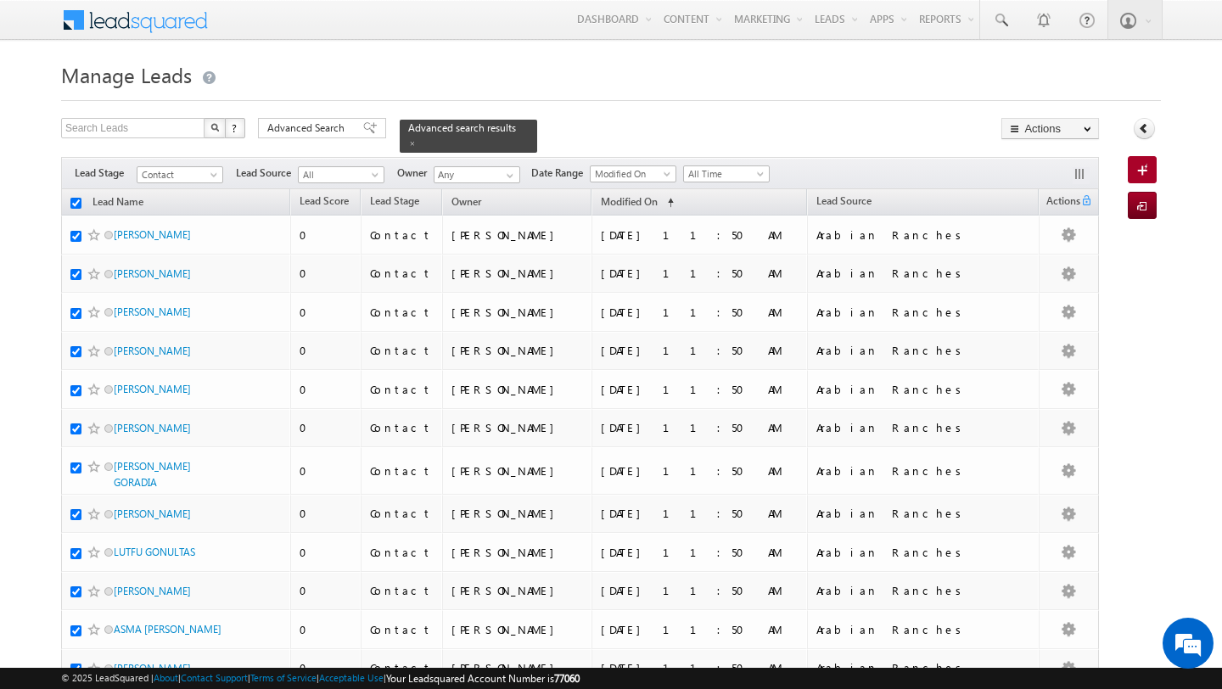
checkbox input "true"
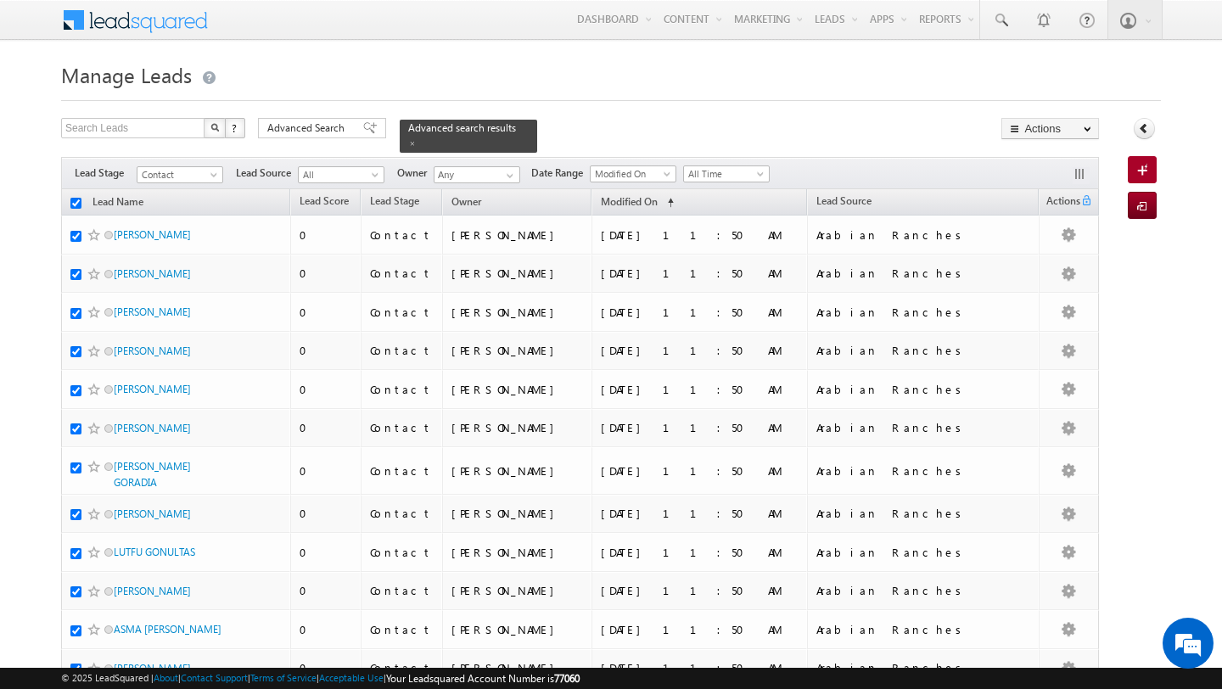
checkbox input "true"
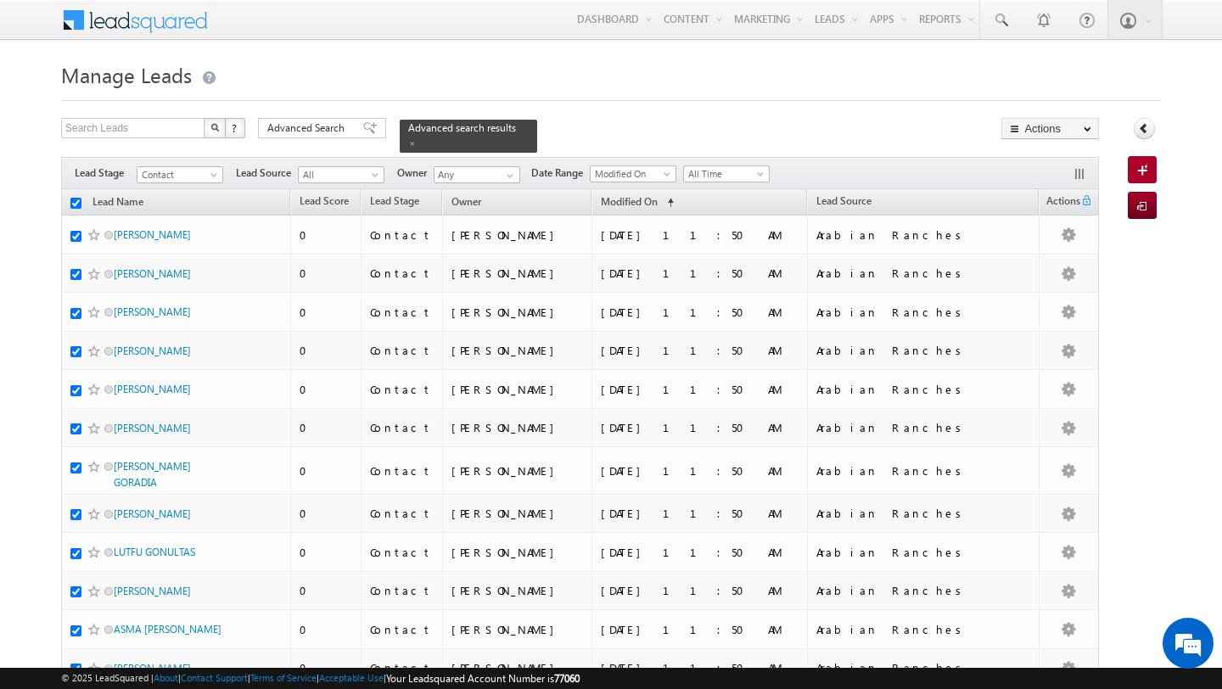
checkbox input "true"
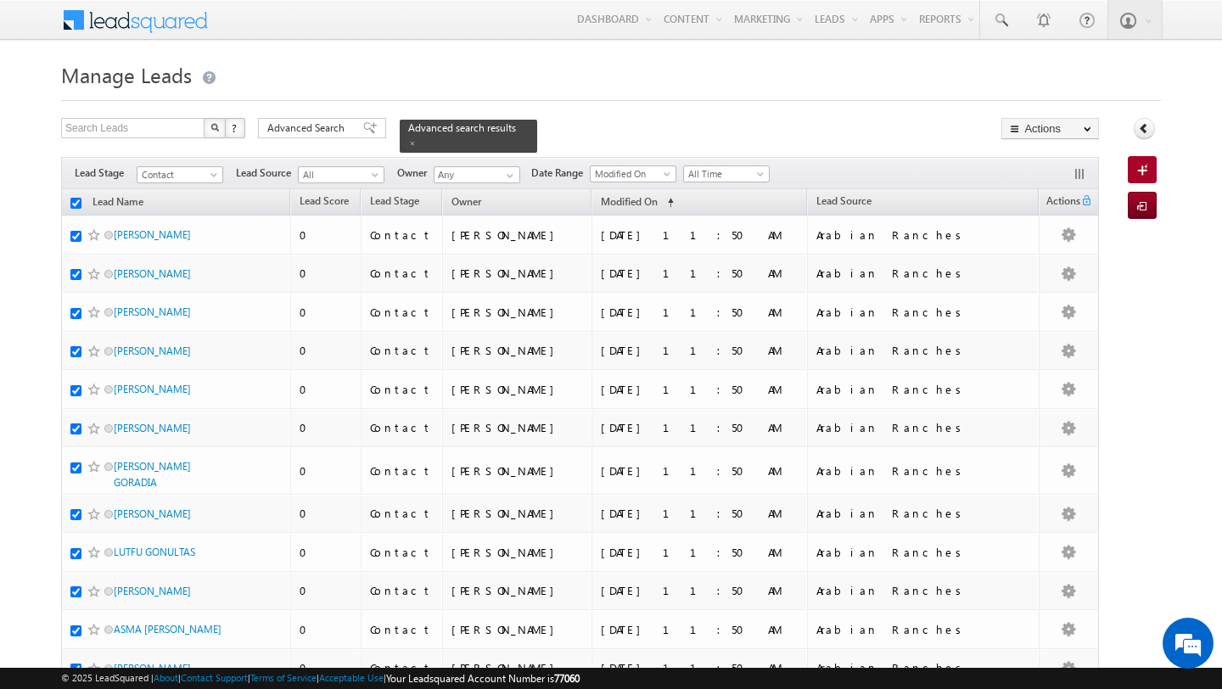
checkbox input "true"
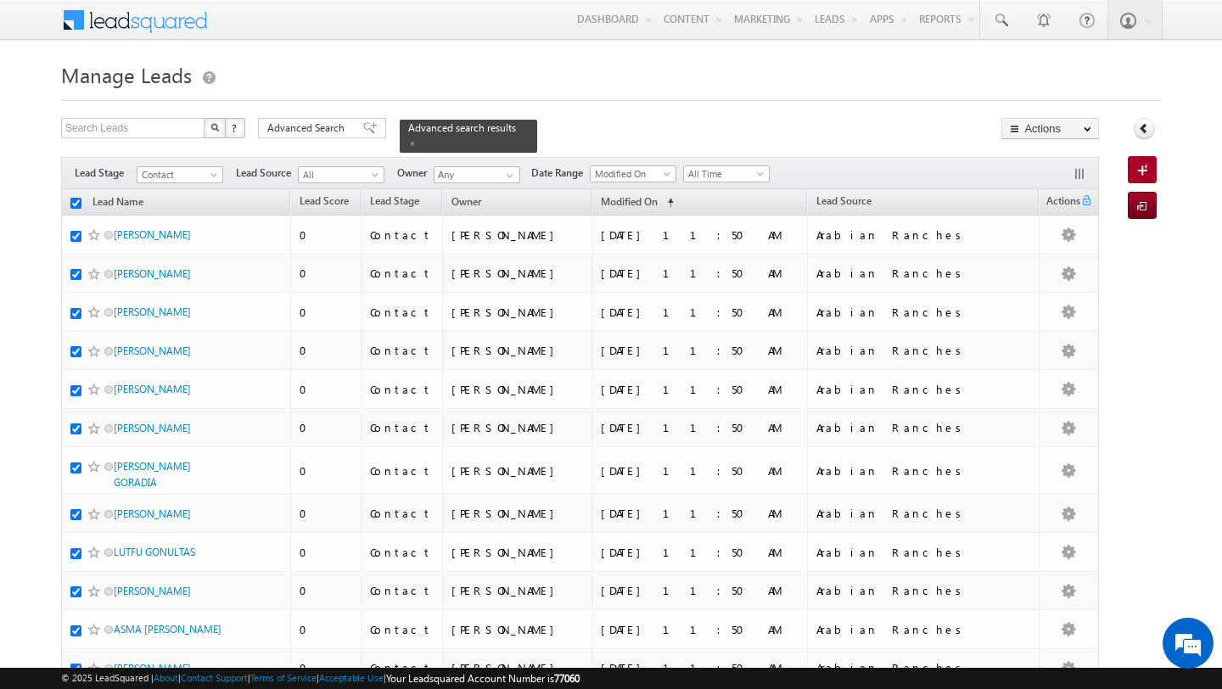
checkbox input "true"
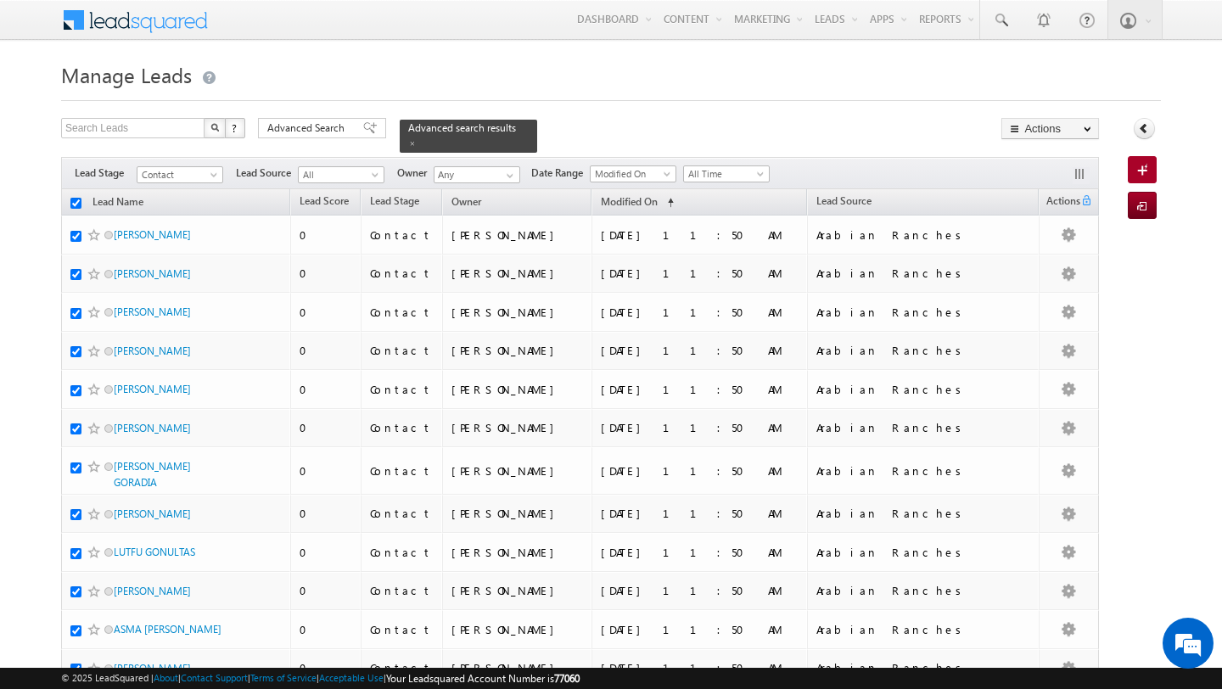
checkbox input "true"
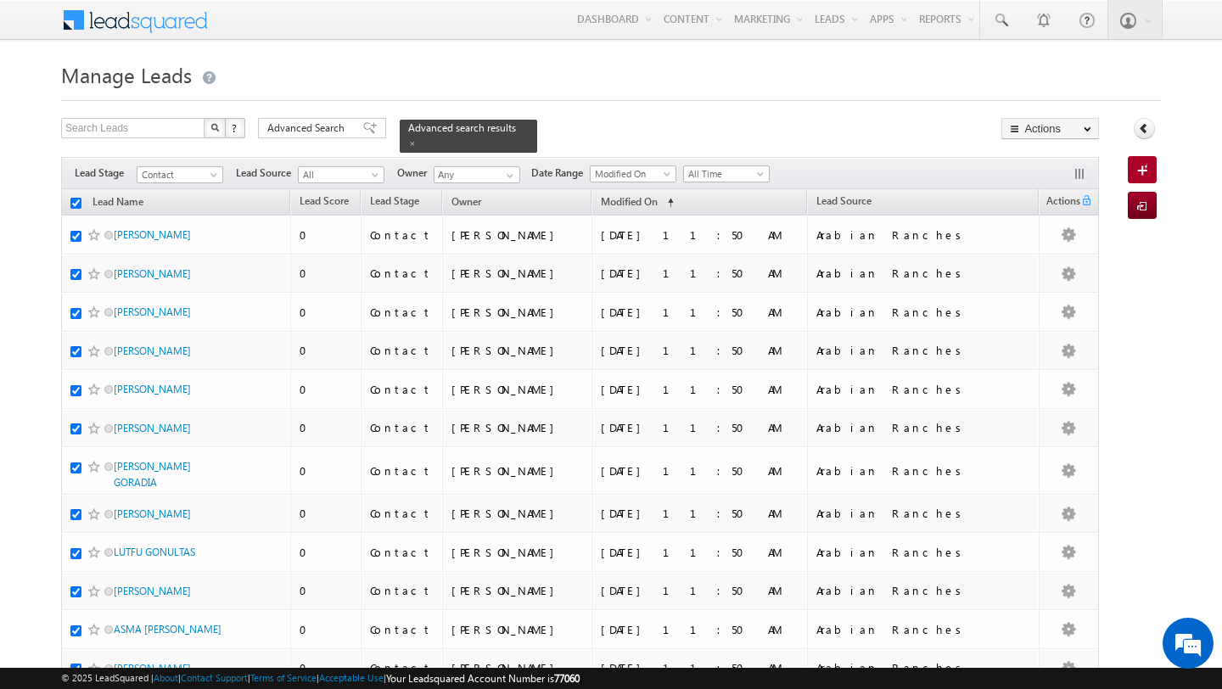
checkbox input "true"
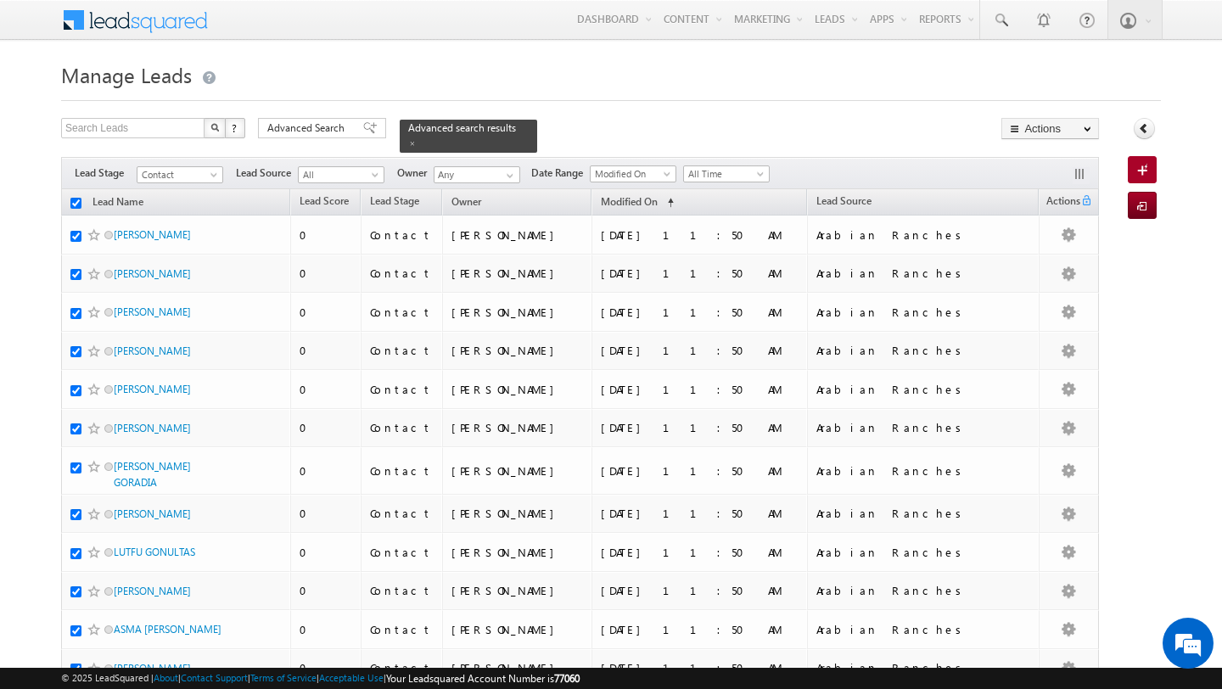
checkbox input "true"
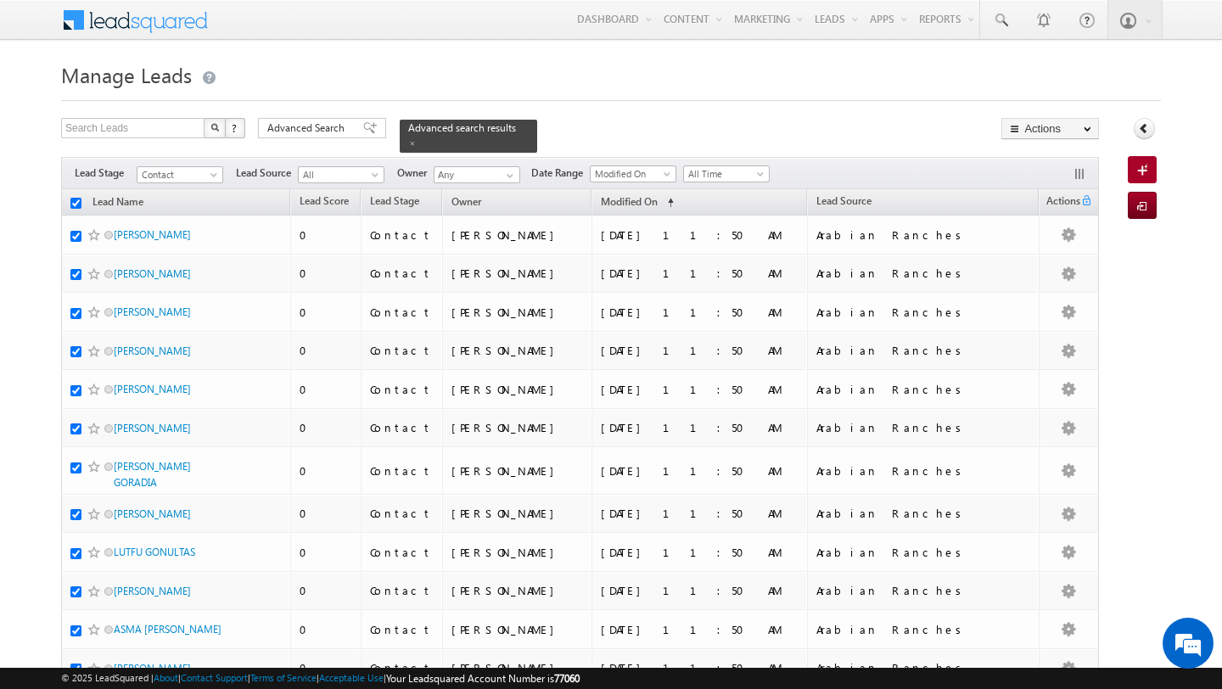
checkbox input "true"
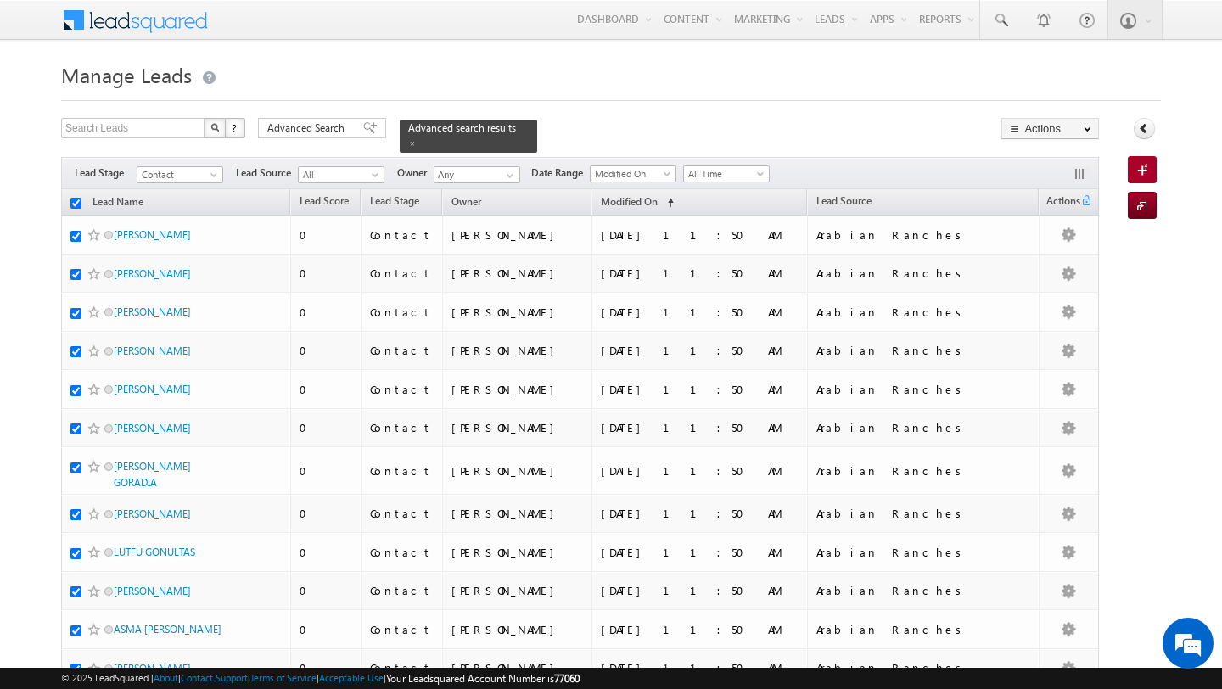
checkbox input "true"
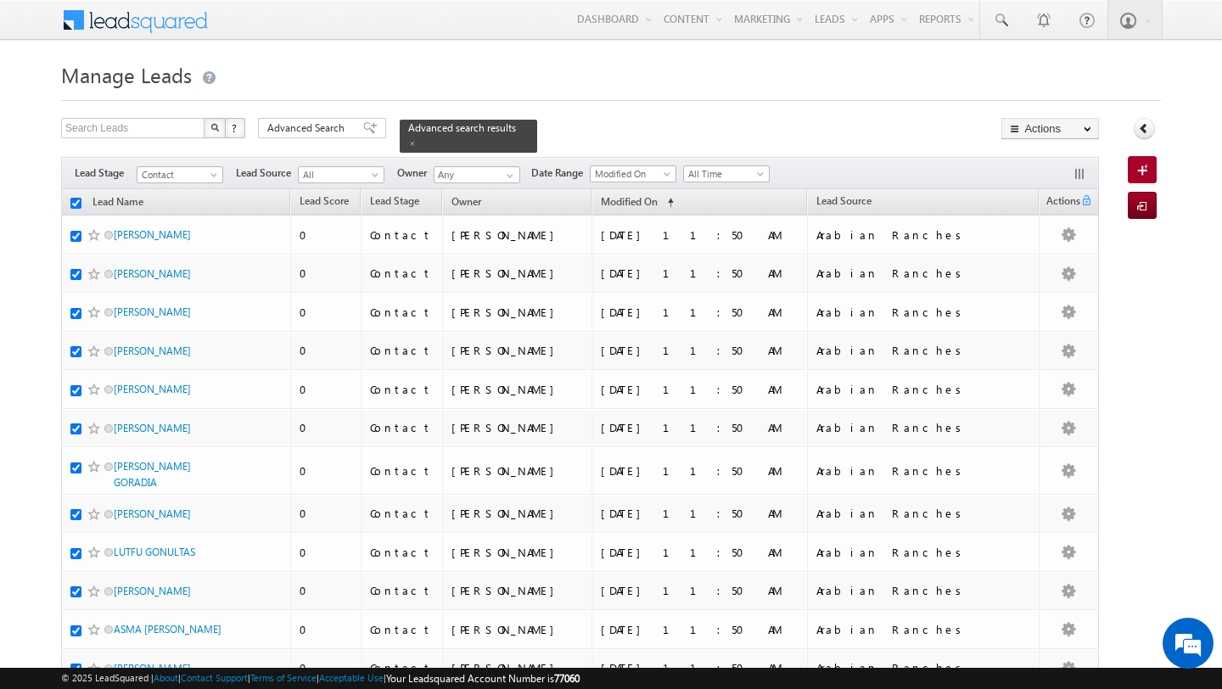
checkbox input "true"
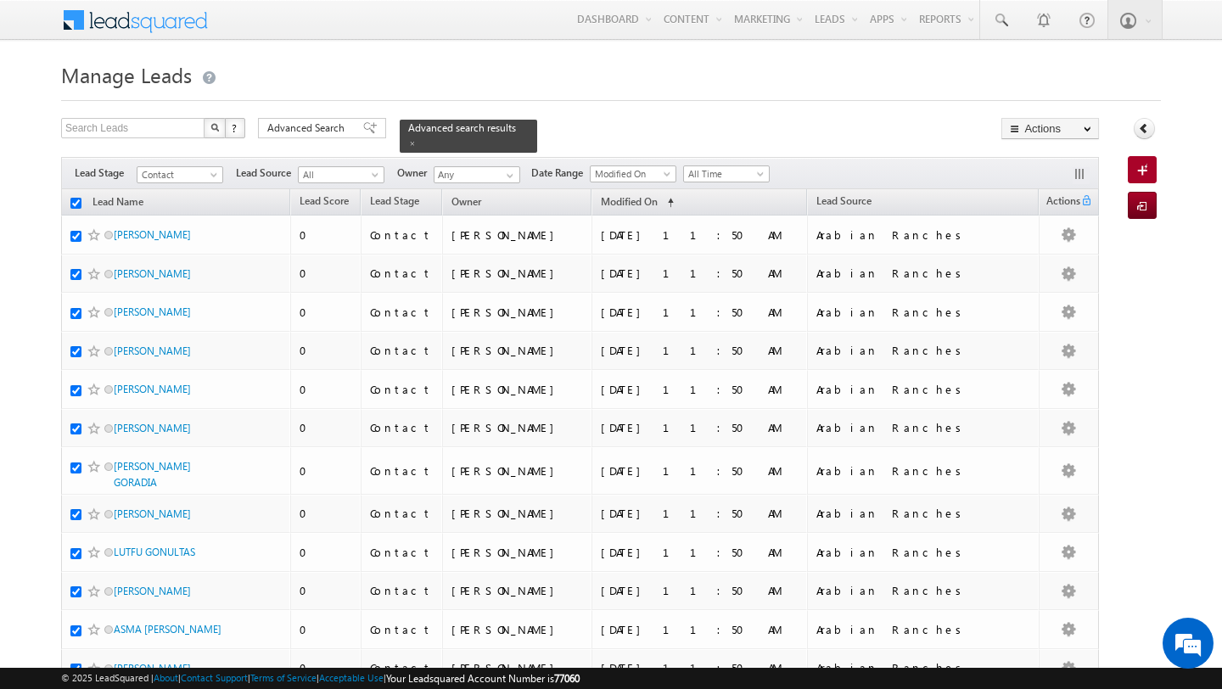
checkbox input "true"
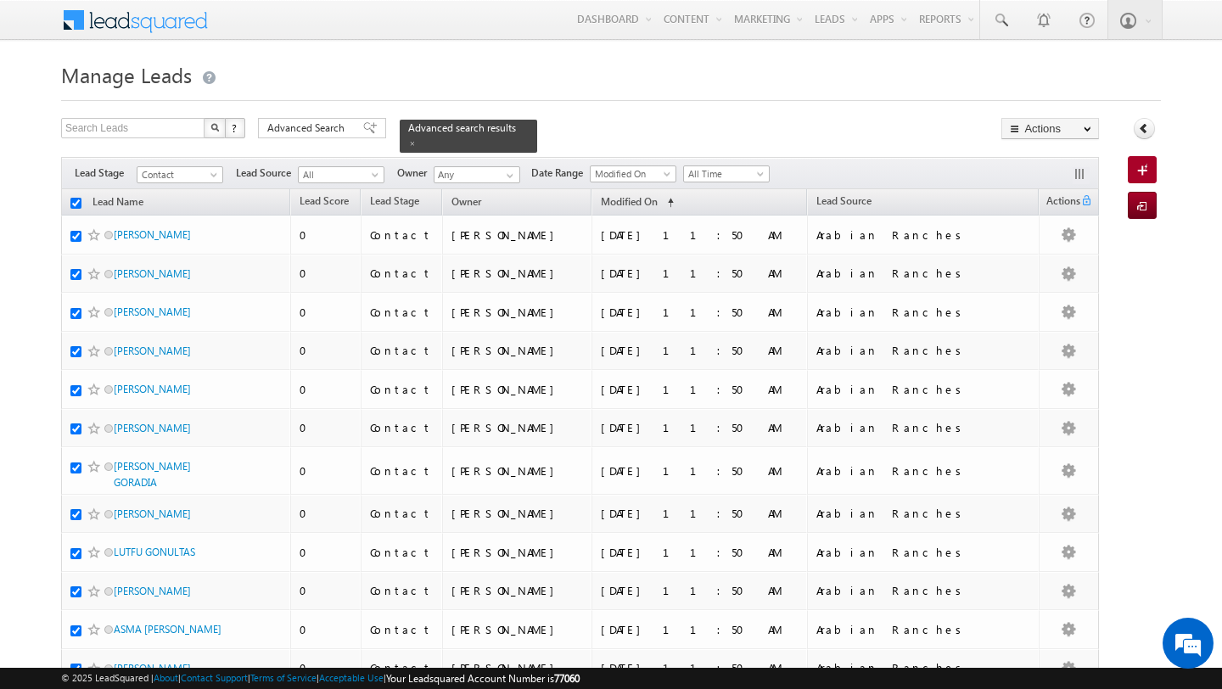
checkbox input "true"
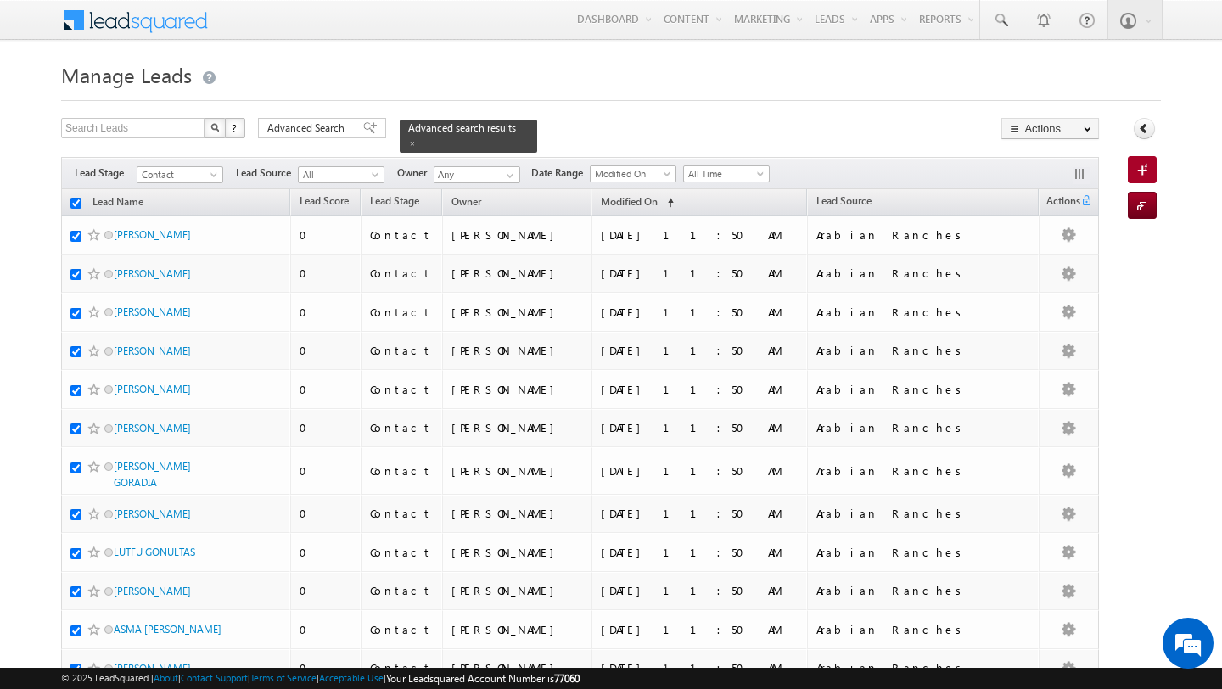
checkbox input "true"
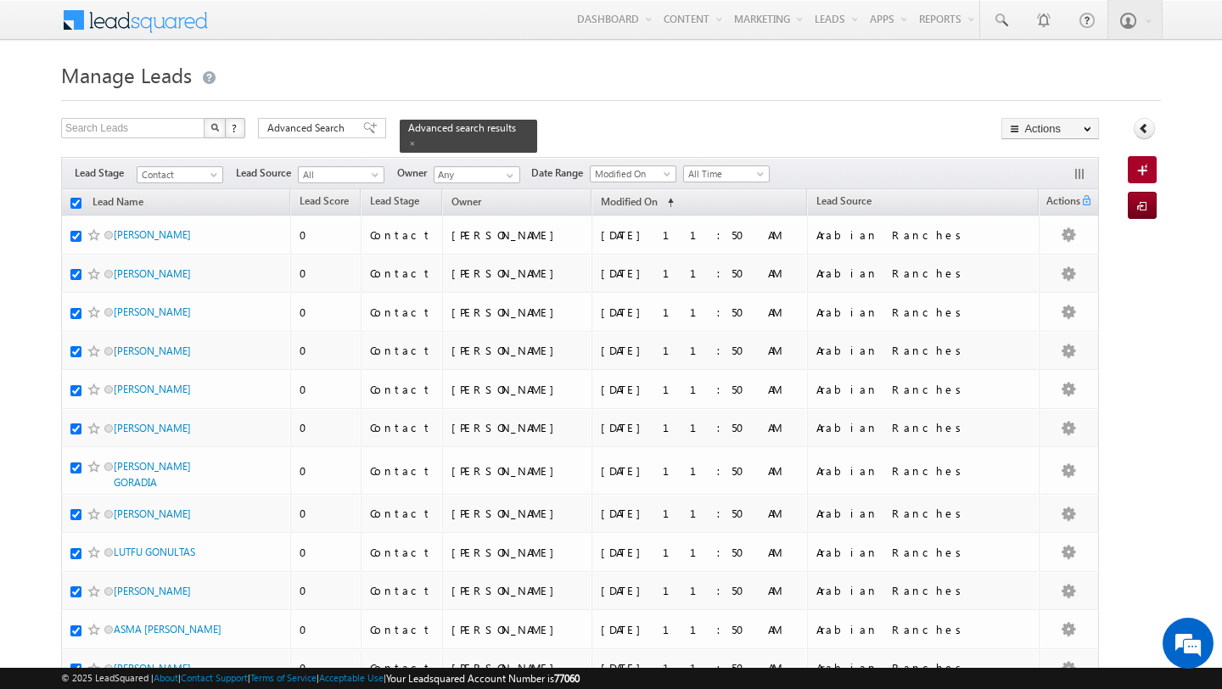
checkbox input "true"
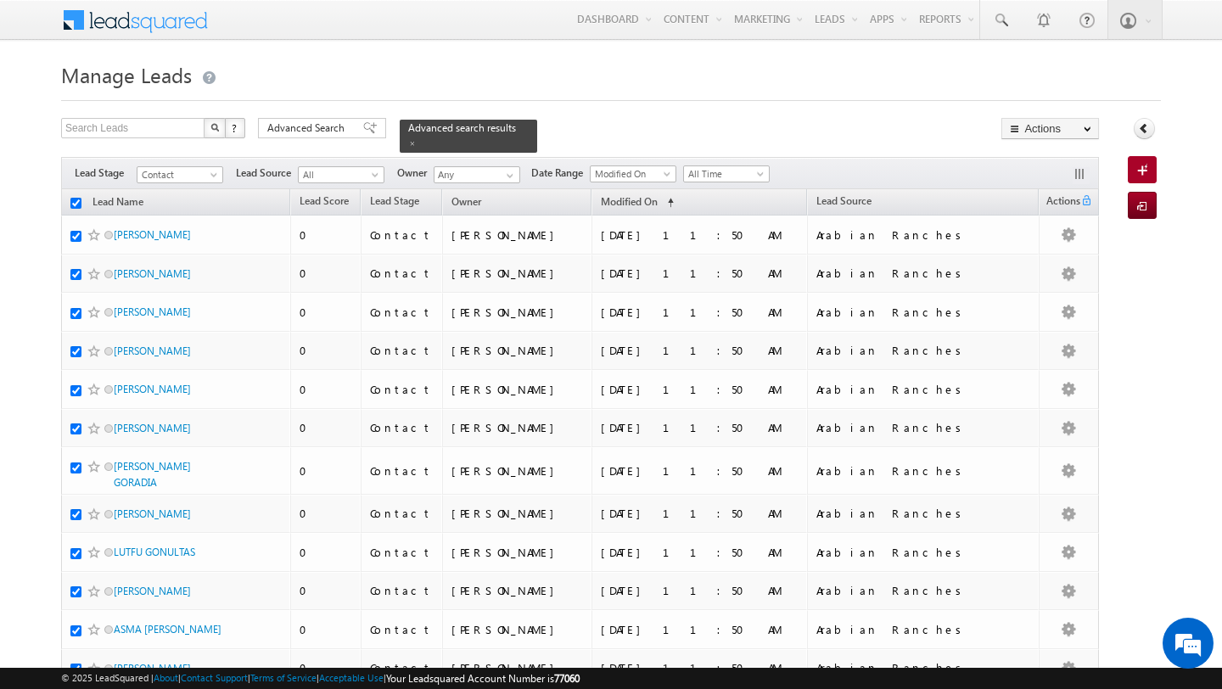
checkbox input "true"
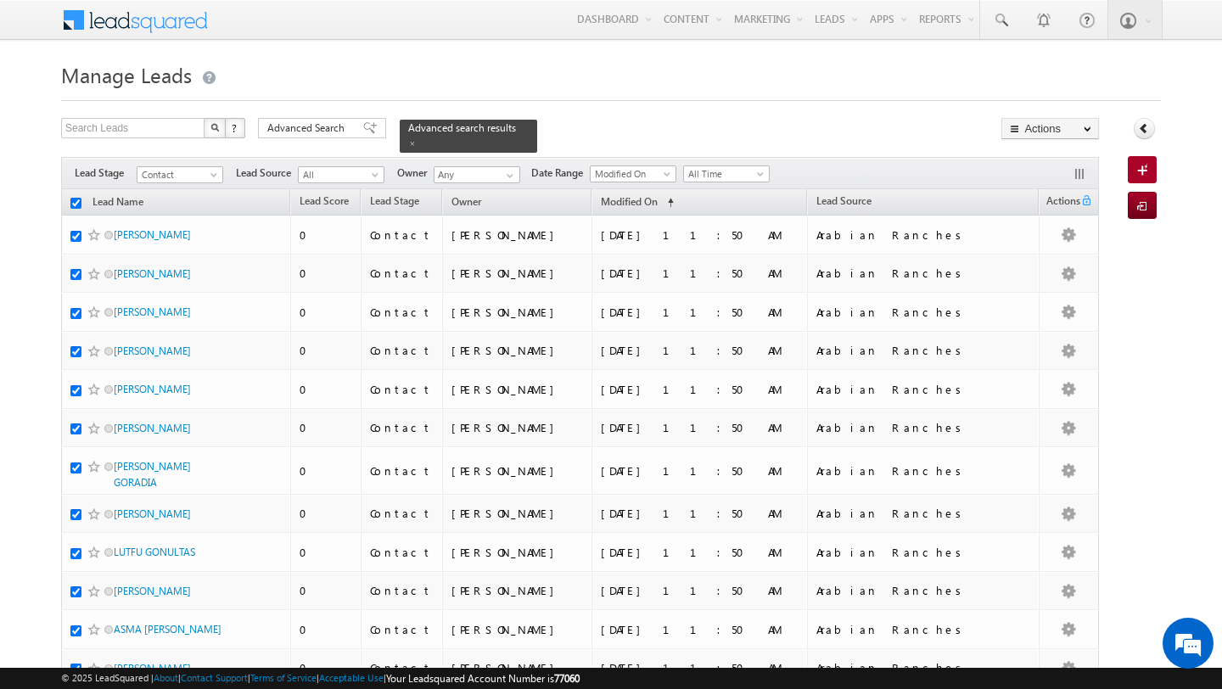
checkbox input "true"
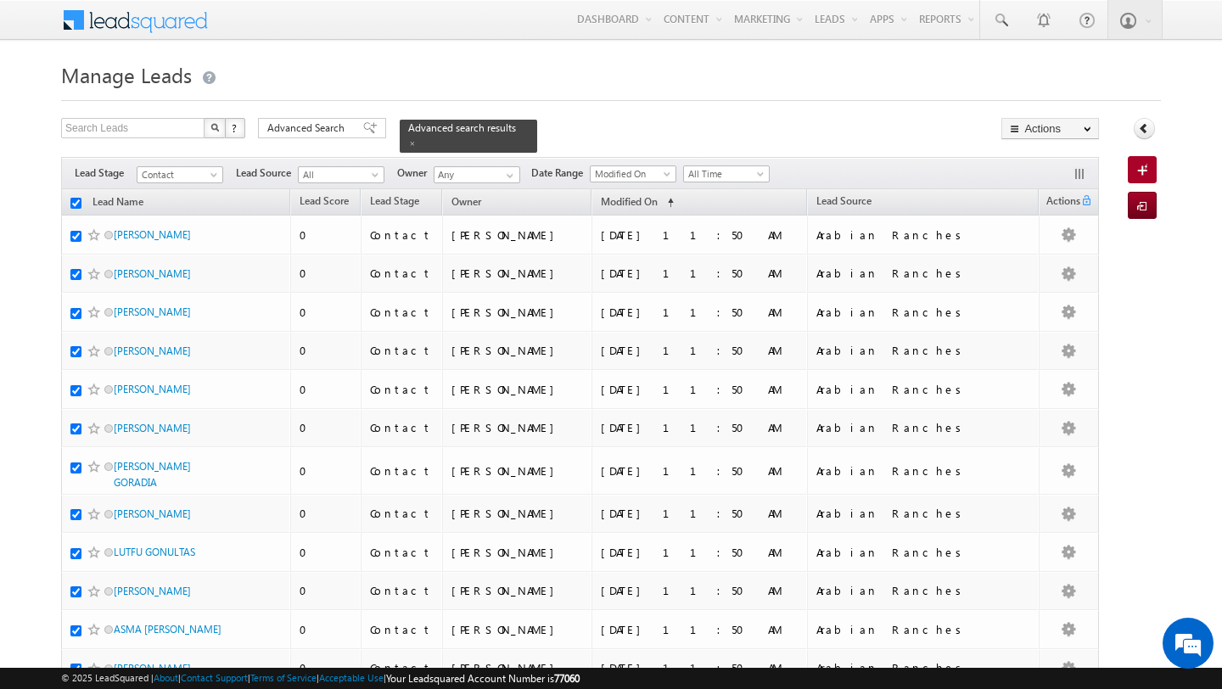
checkbox input "true"
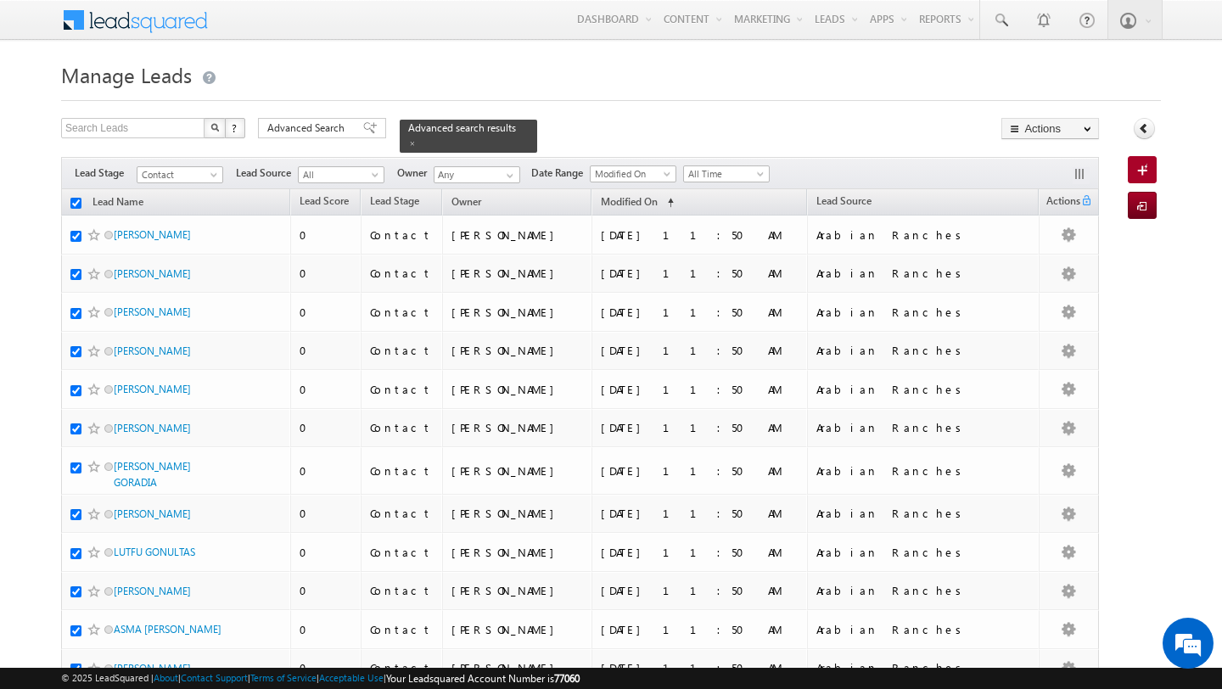
checkbox input "true"
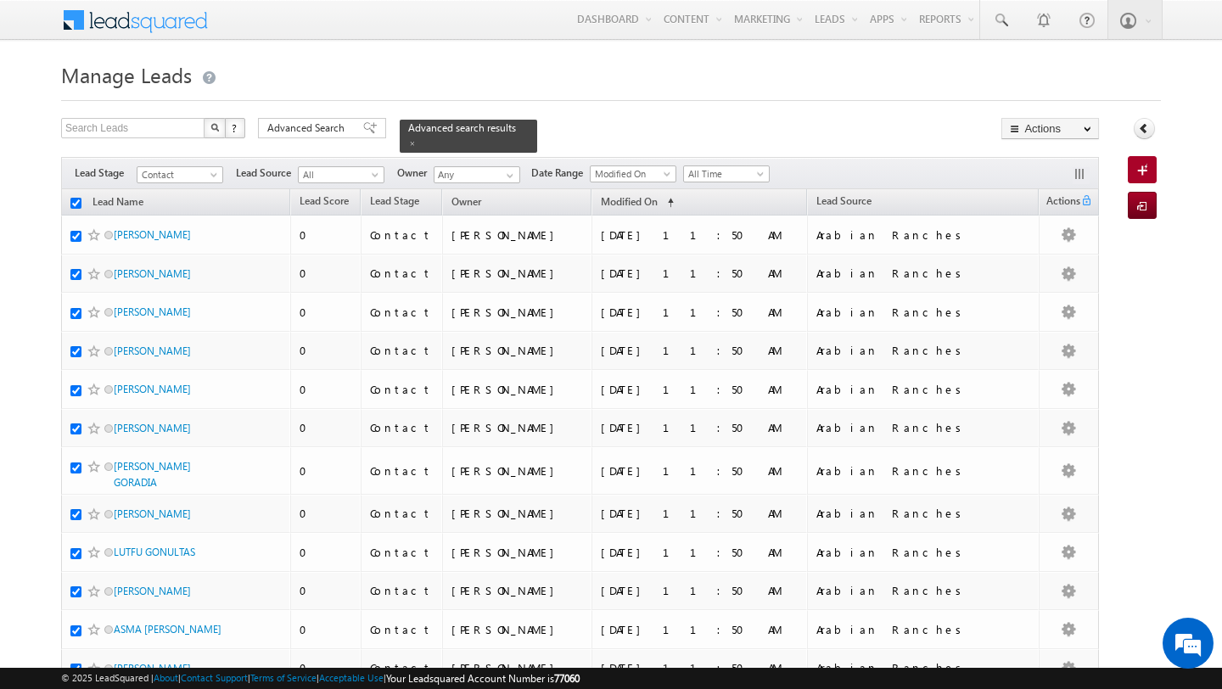
checkbox input "true"
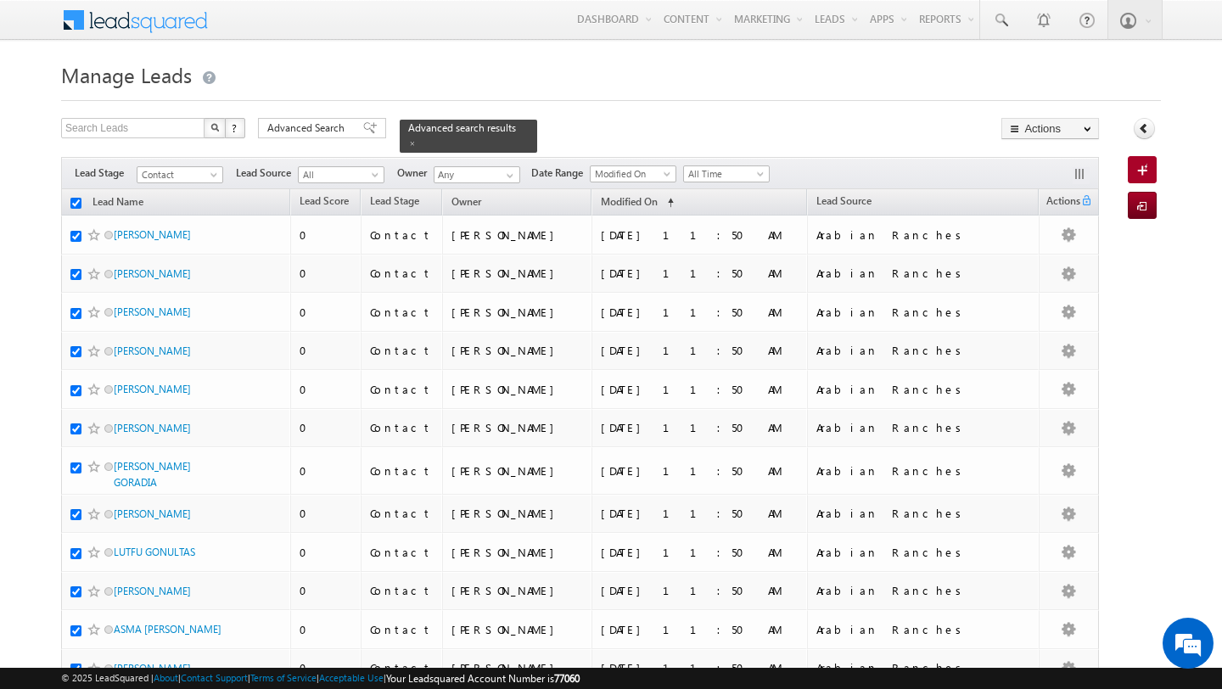
checkbox input "true"
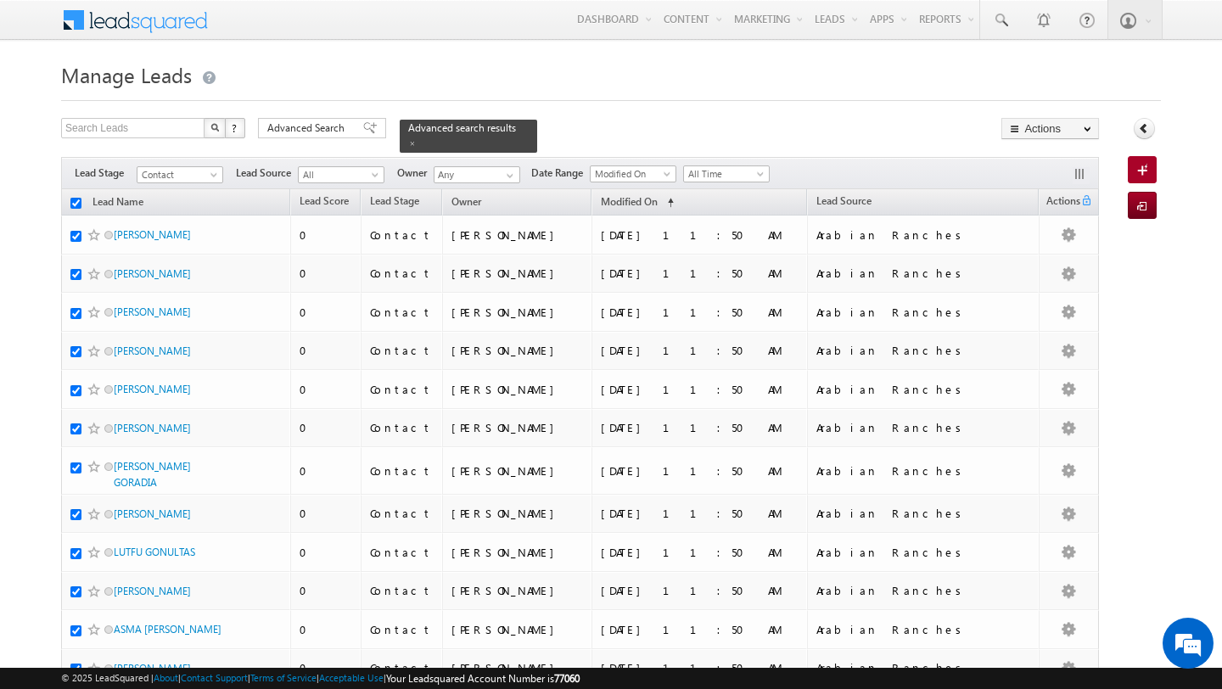
checkbox input "true"
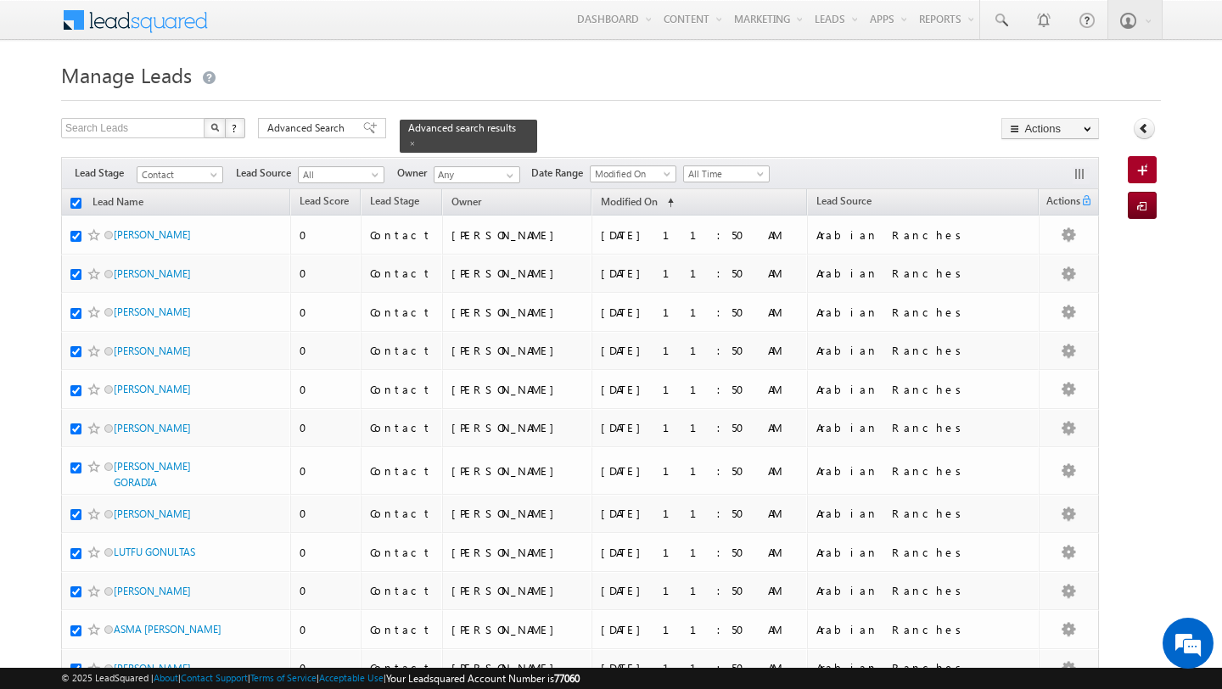
checkbox input "true"
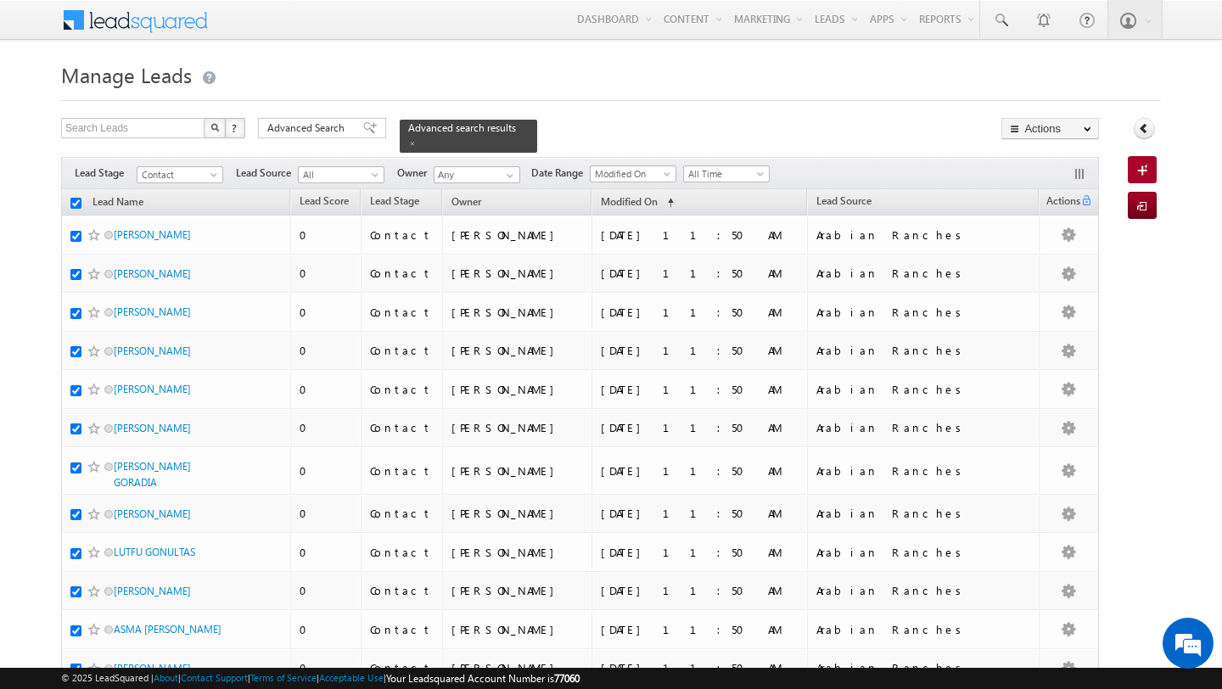
checkbox input "true"
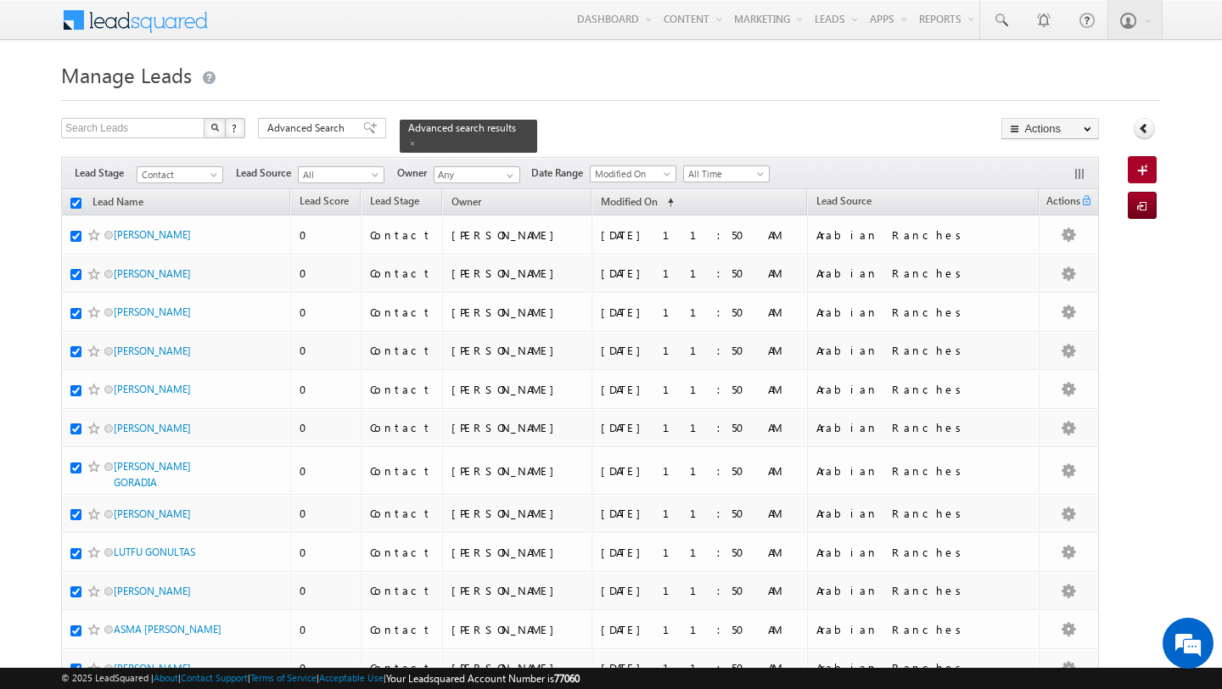
checkbox input "true"
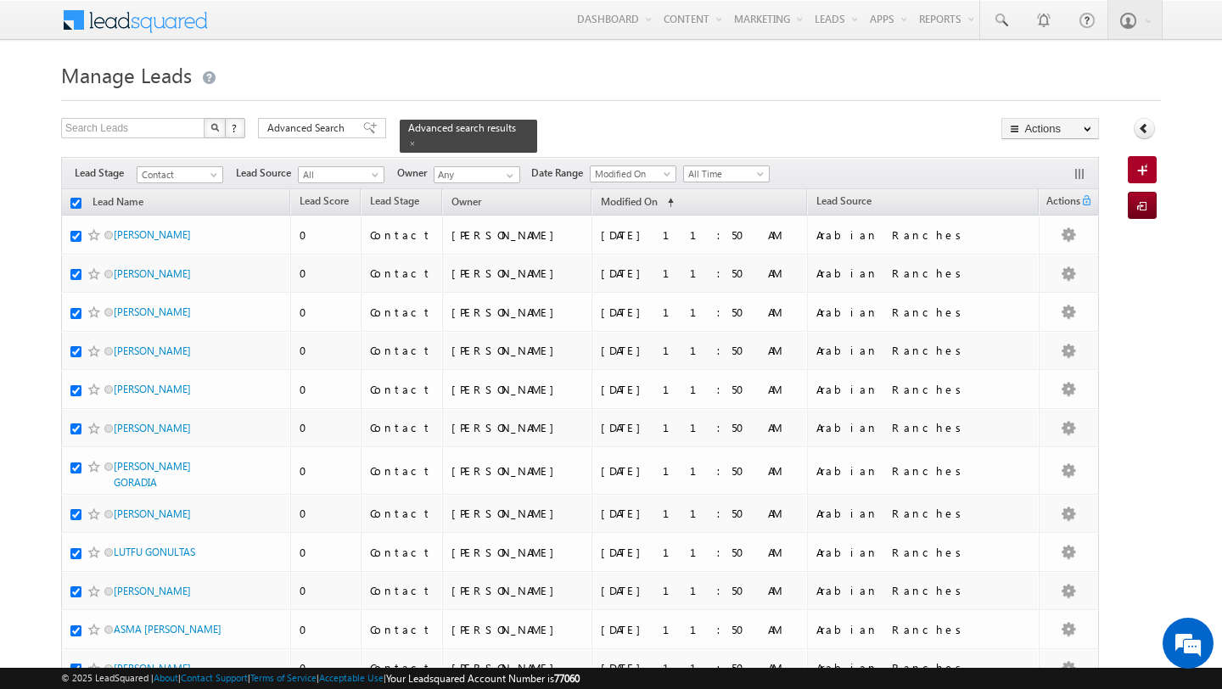
checkbox input "true"
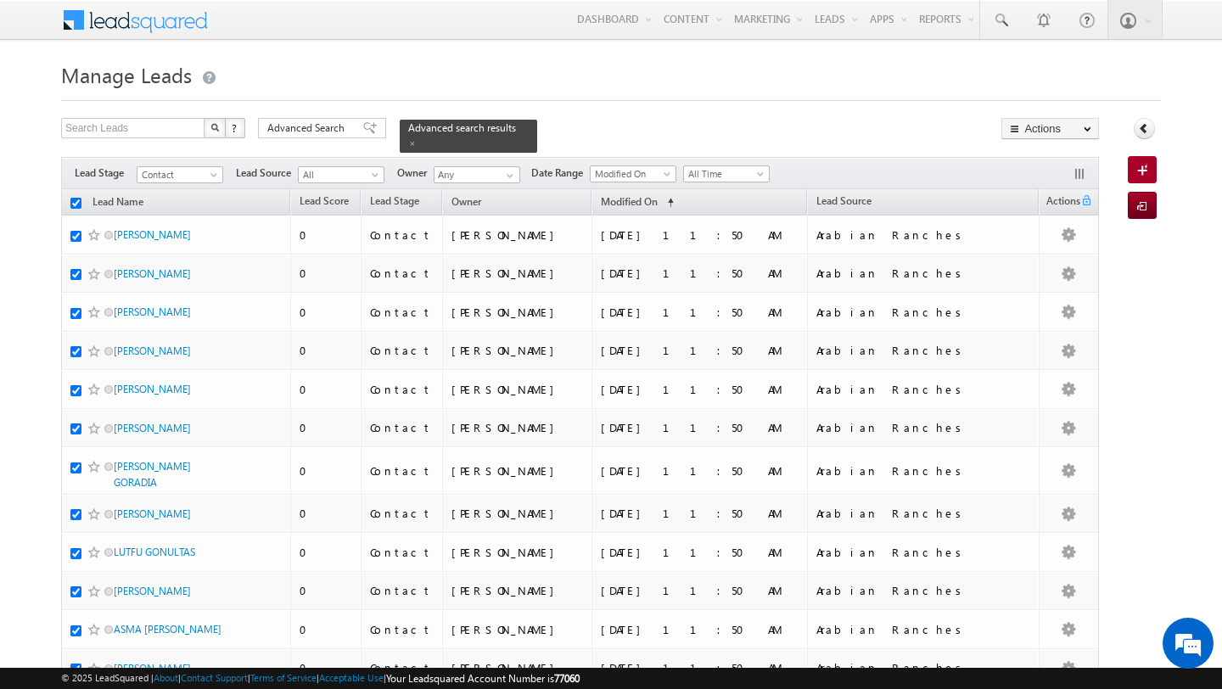
checkbox input "true"
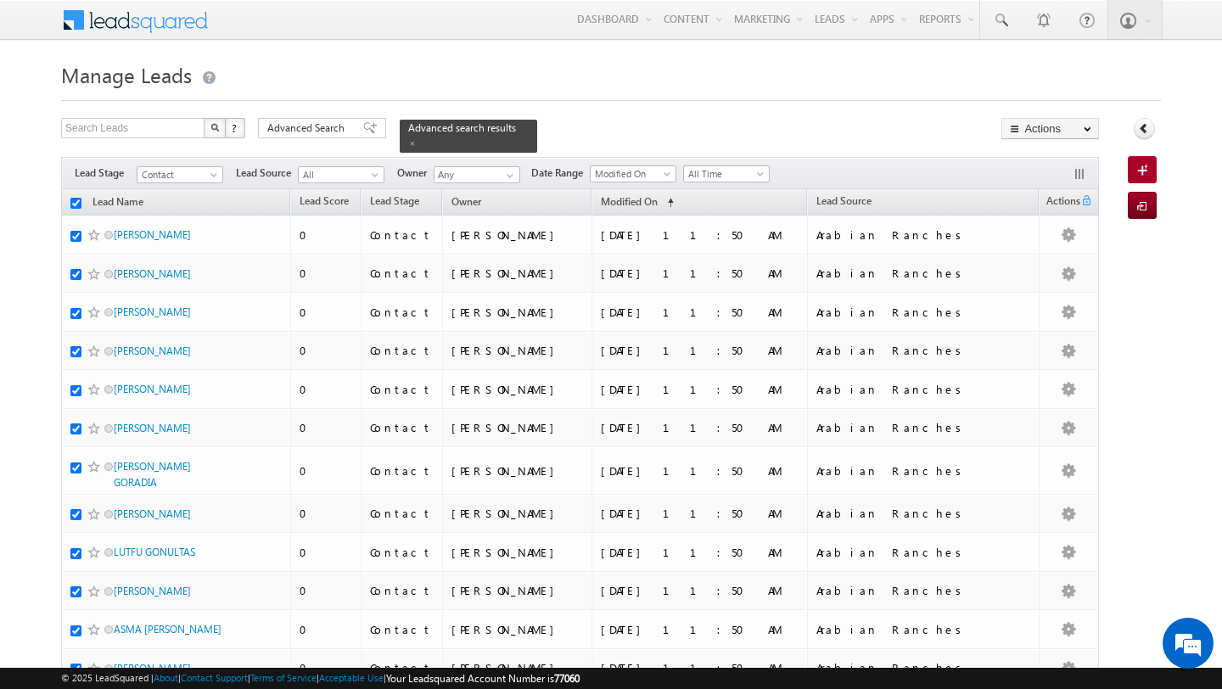
checkbox input "true"
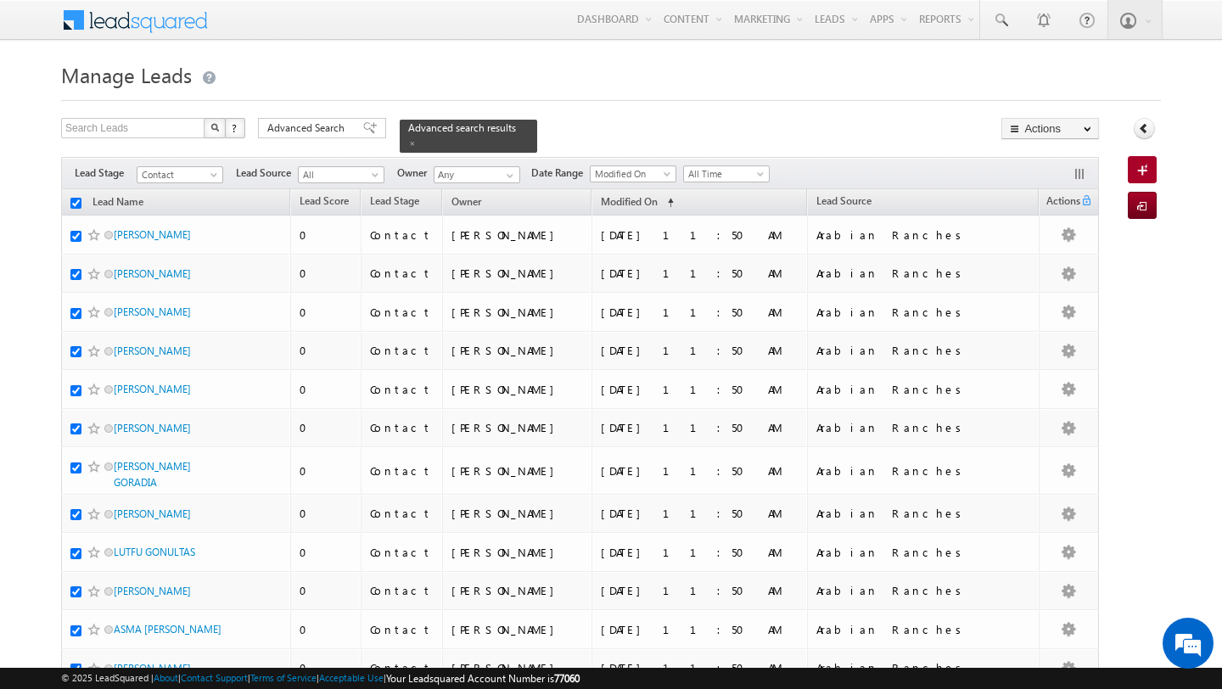
checkbox input "true"
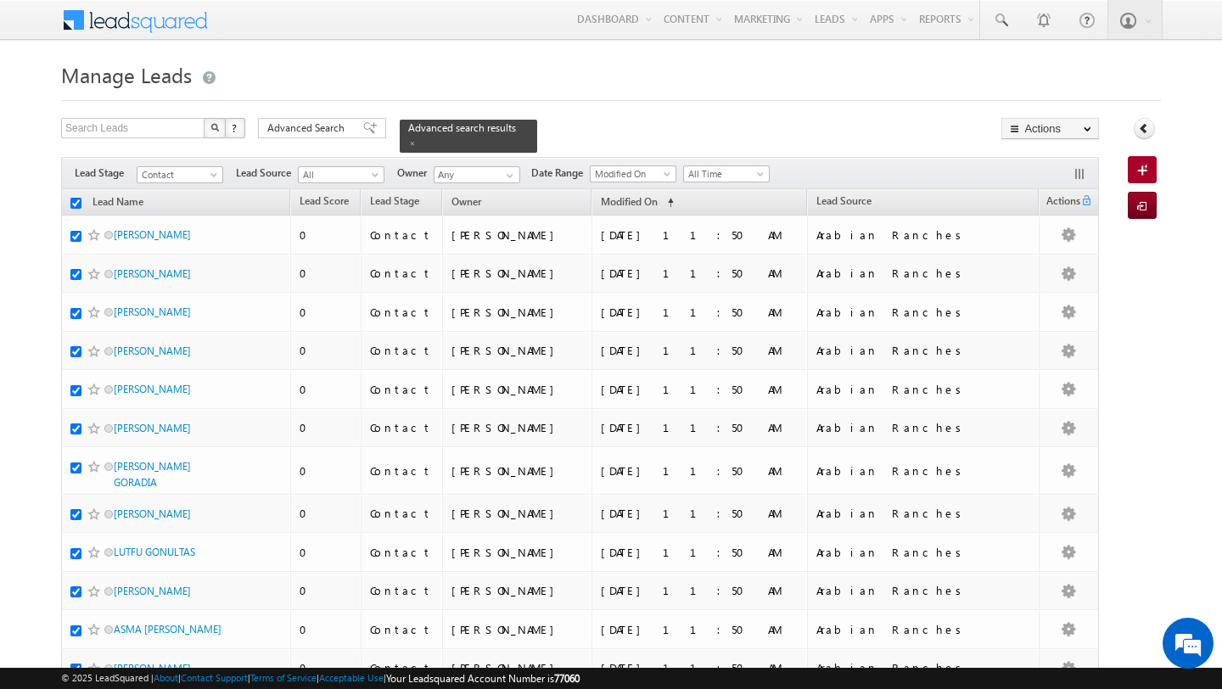
checkbox input "true"
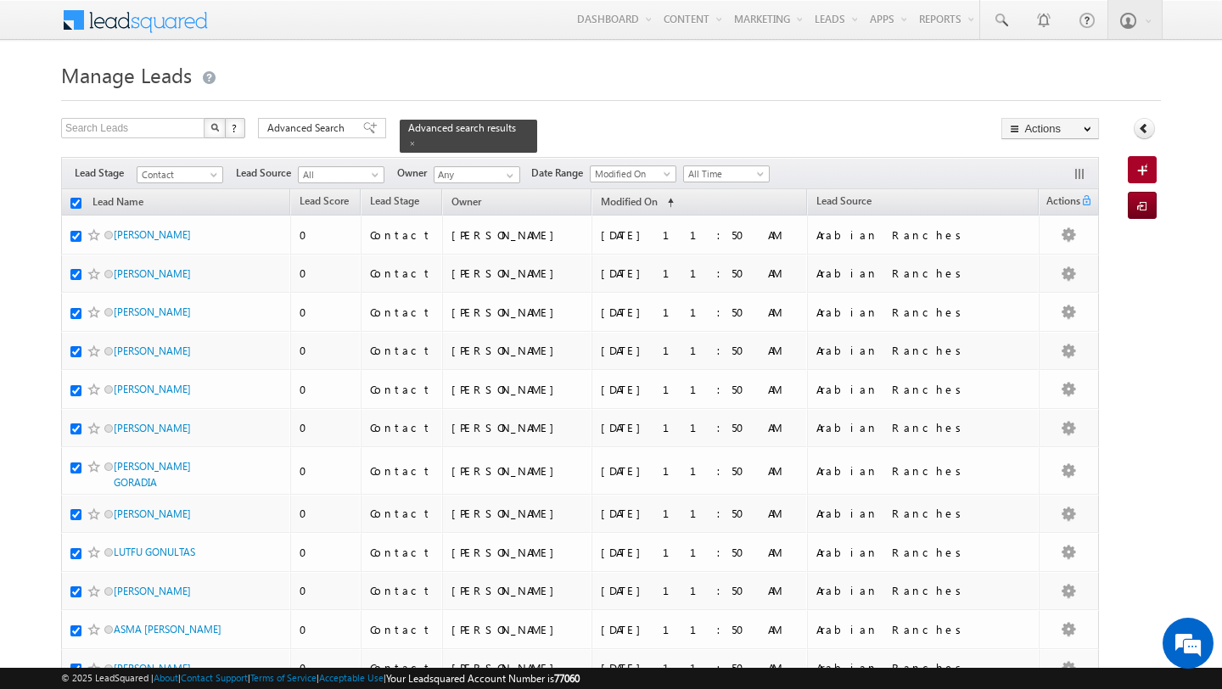
checkbox input "true"
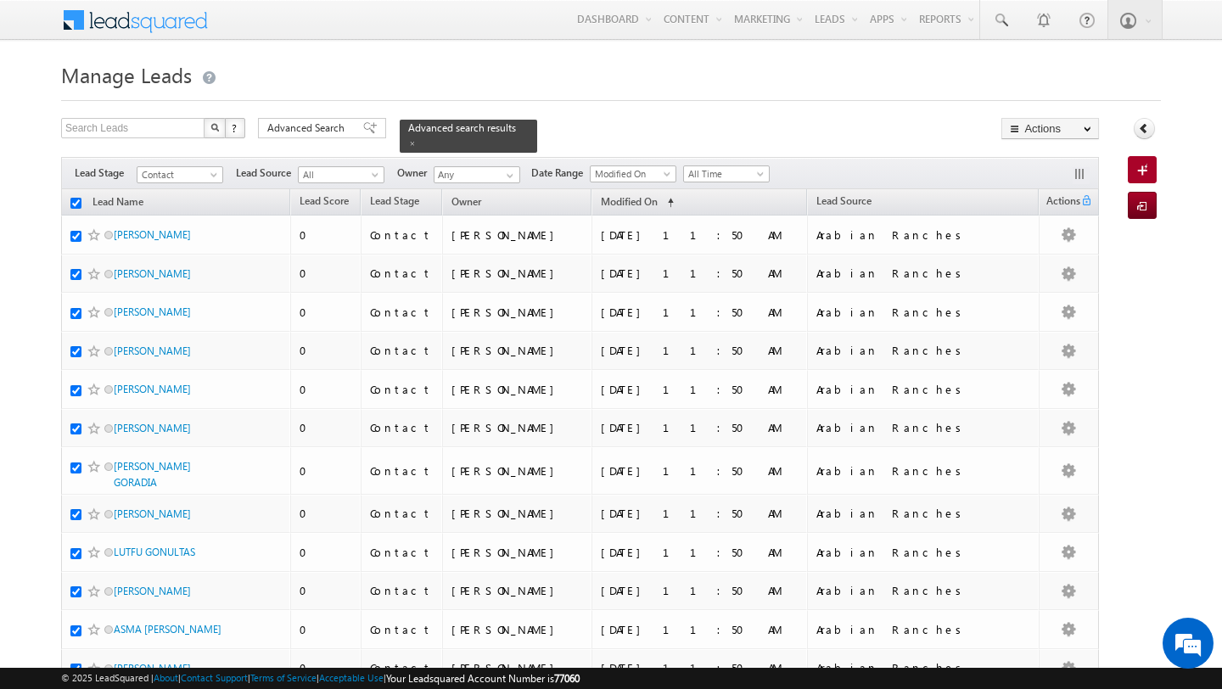
checkbox input "true"
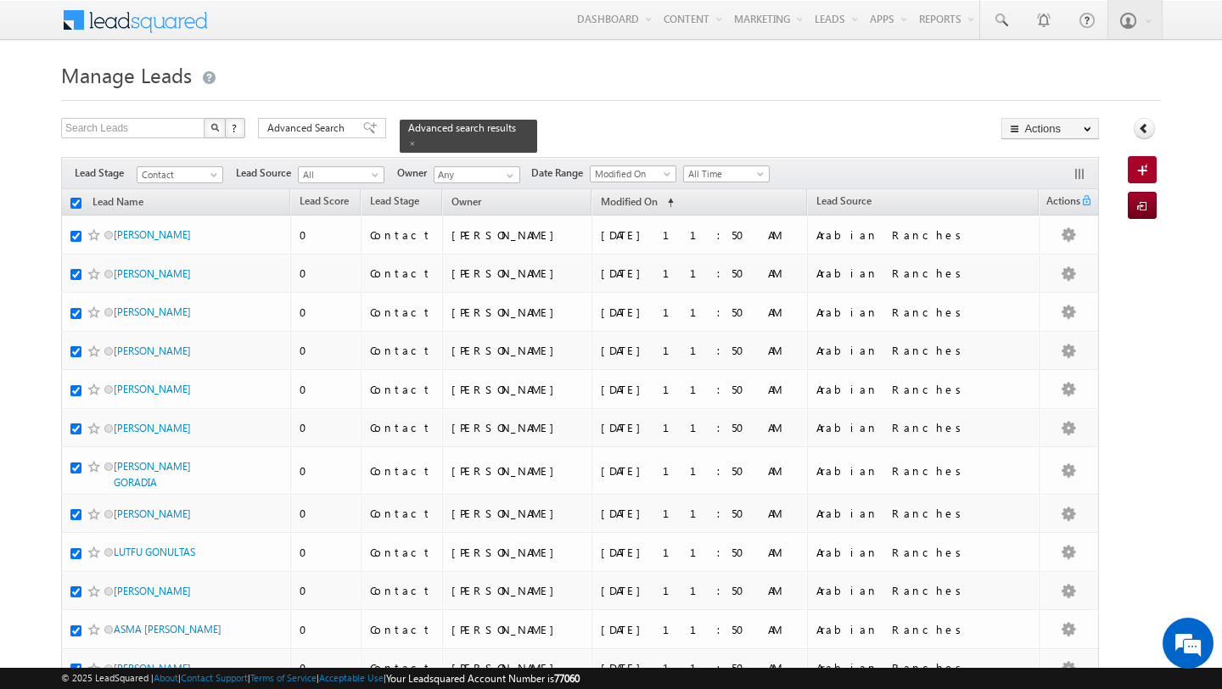
checkbox input "true"
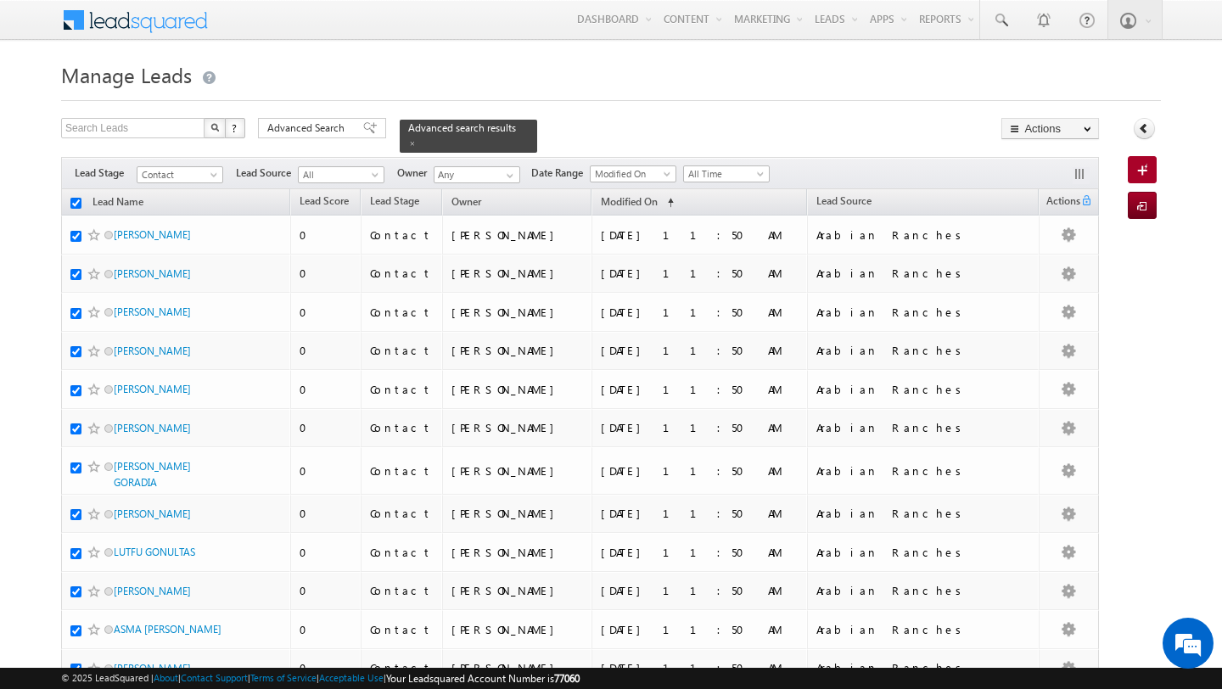
checkbox input "true"
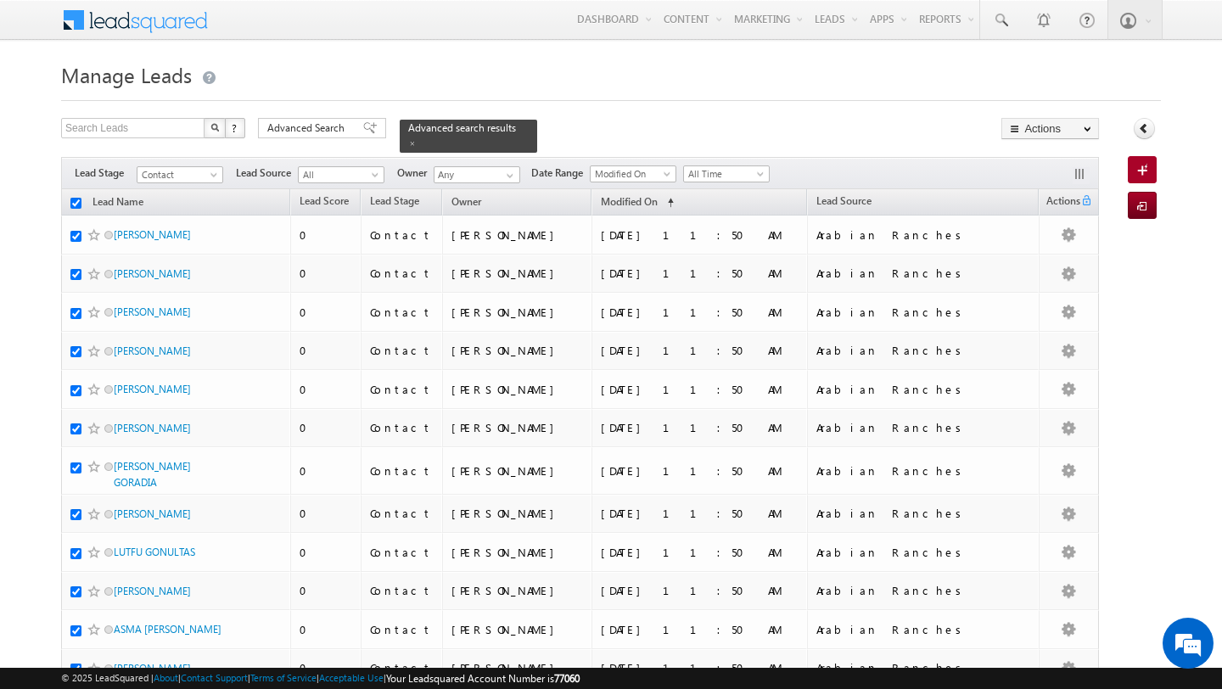
checkbox input "true"
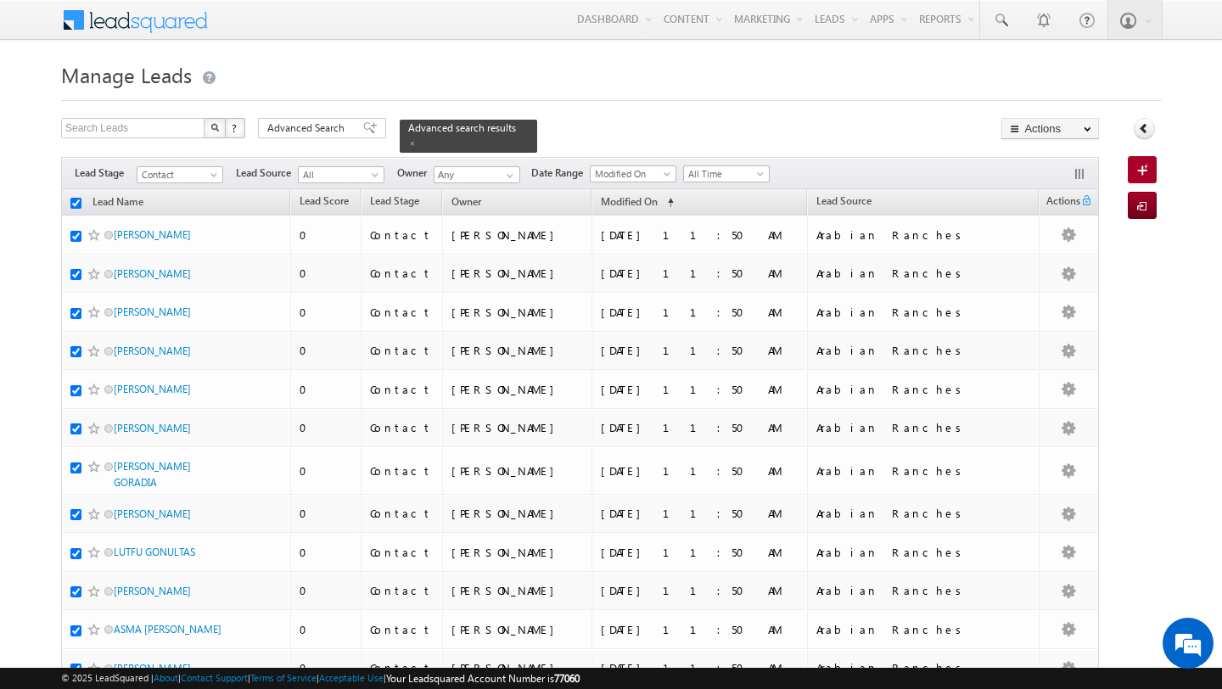
checkbox input "true"
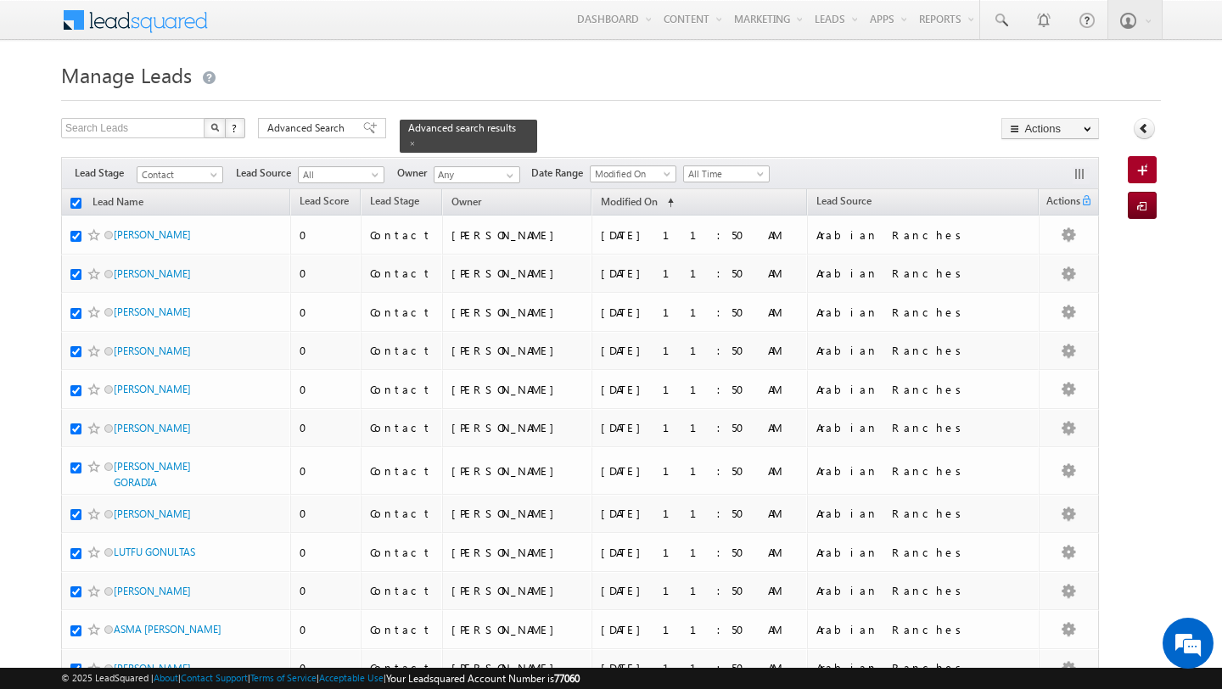
checkbox input "true"
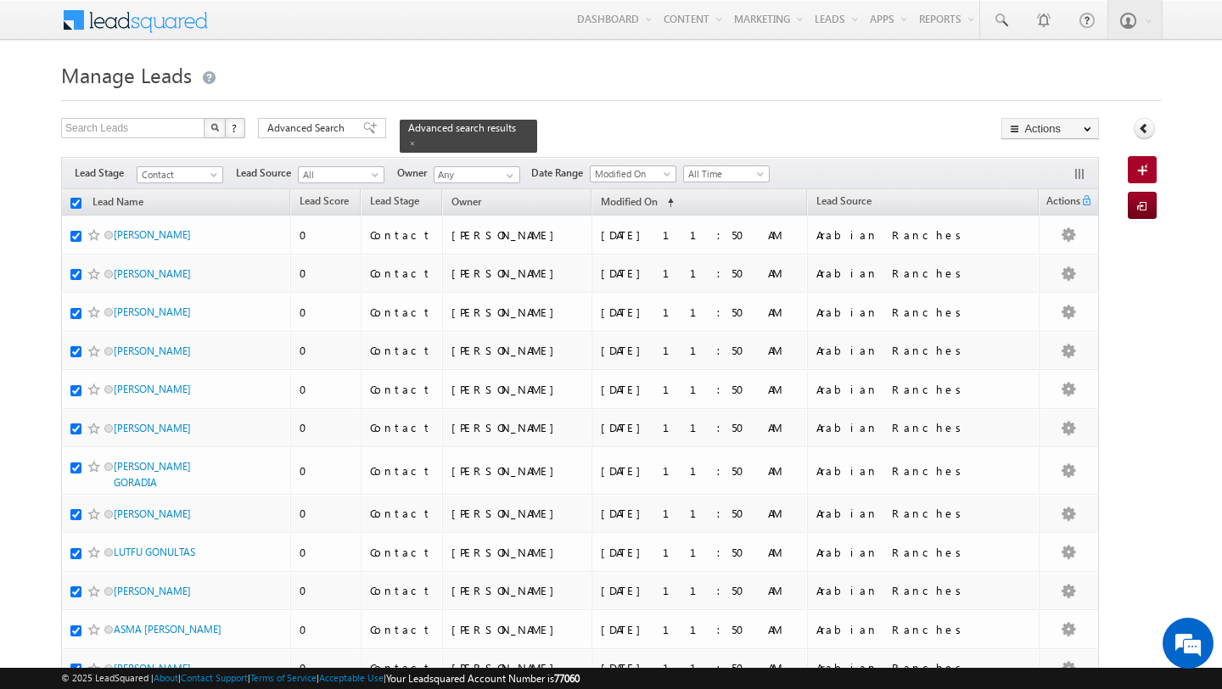
checkbox input "true"
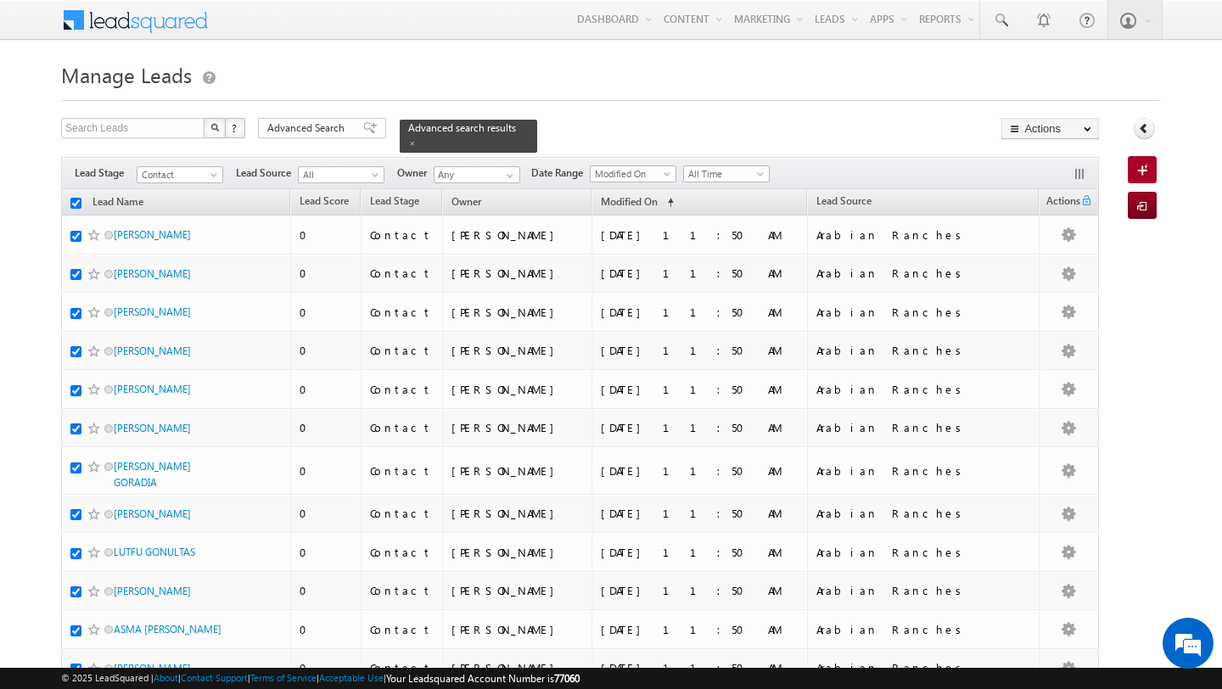
checkbox input "true"
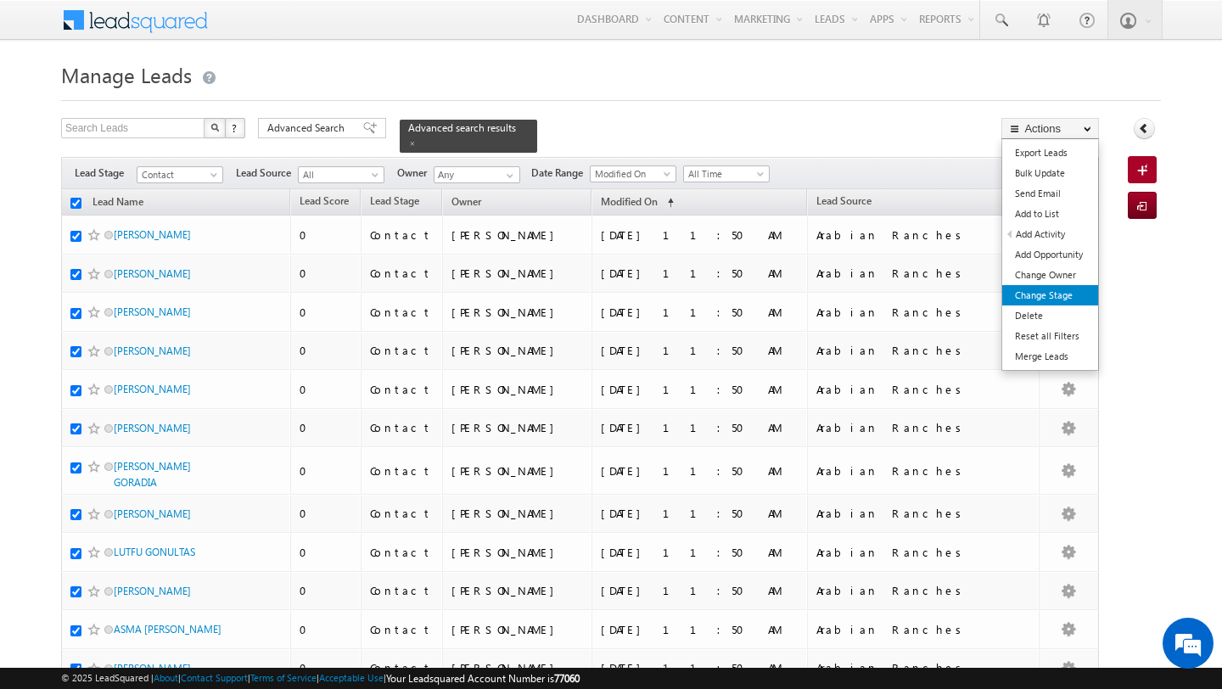
click at [1043, 293] on link "Change Stage" at bounding box center [1050, 295] width 96 height 20
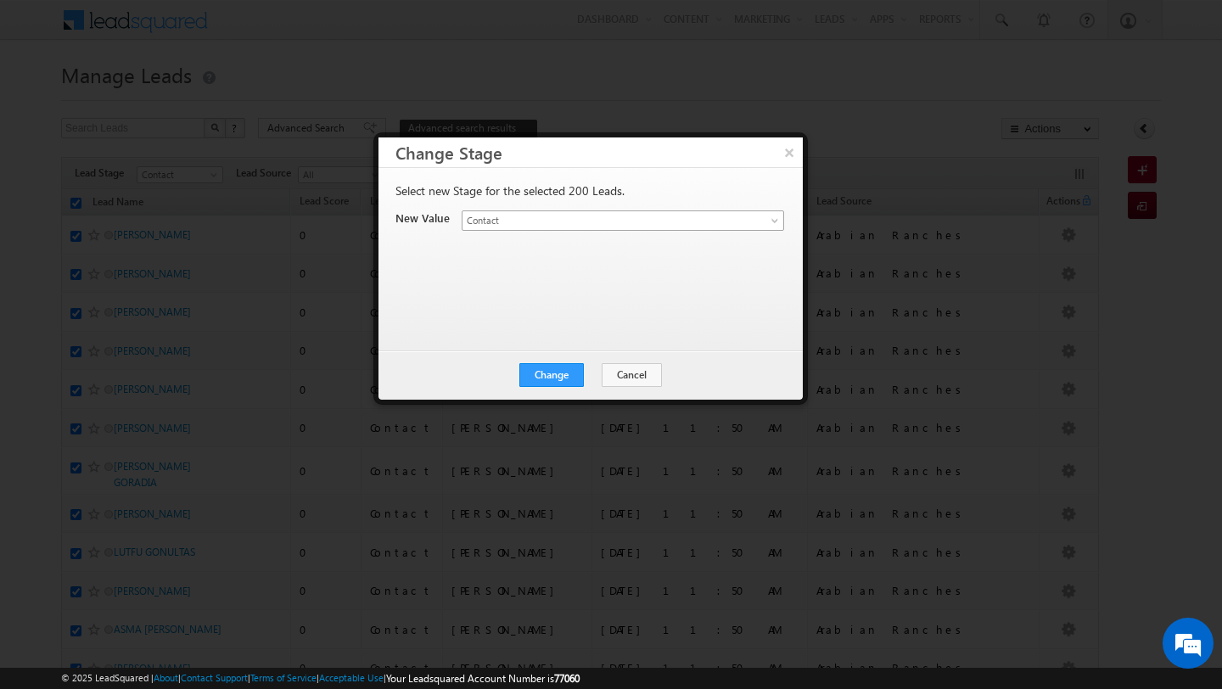
click at [600, 224] on span "Contact" at bounding box center [602, 220] width 281 height 15
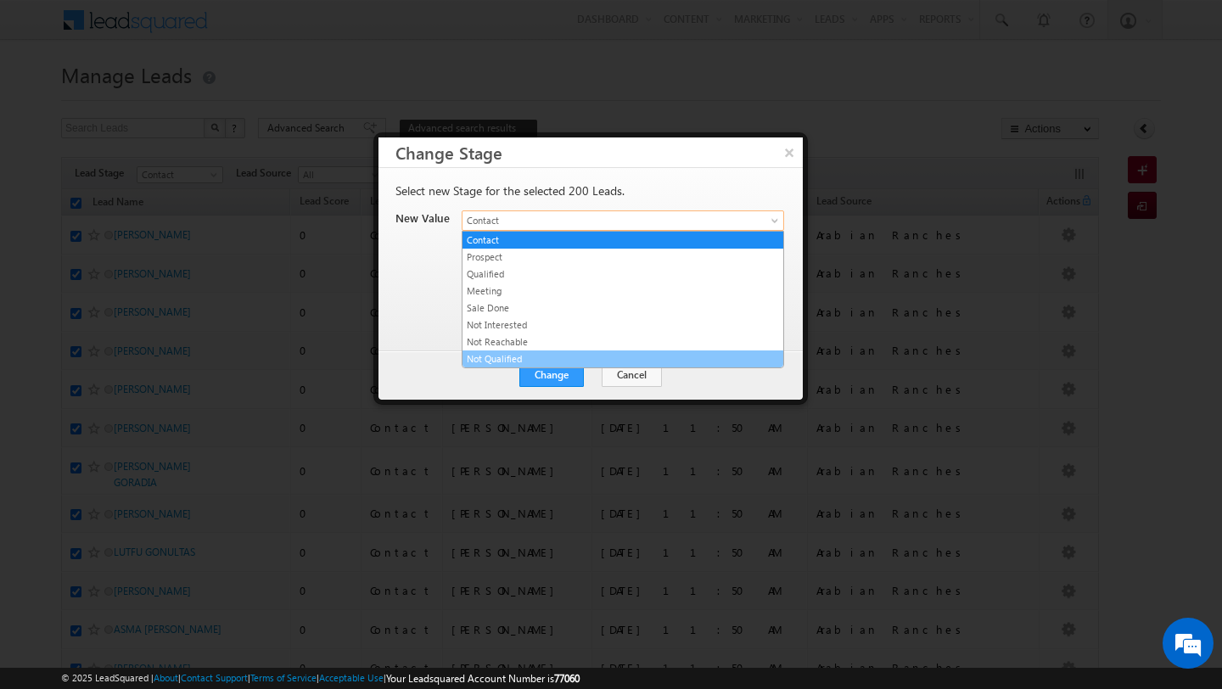
click at [573, 357] on link "Not Qualified" at bounding box center [622, 358] width 321 height 15
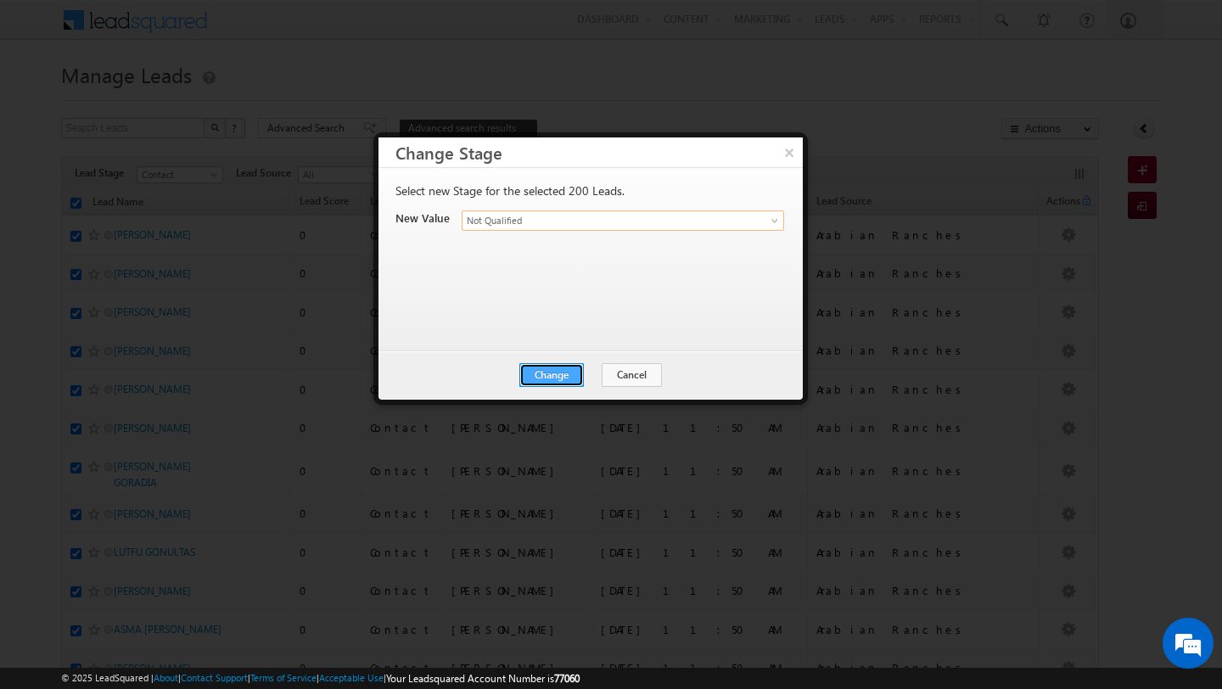
click at [555, 382] on button "Change" at bounding box center [551, 375] width 64 height 24
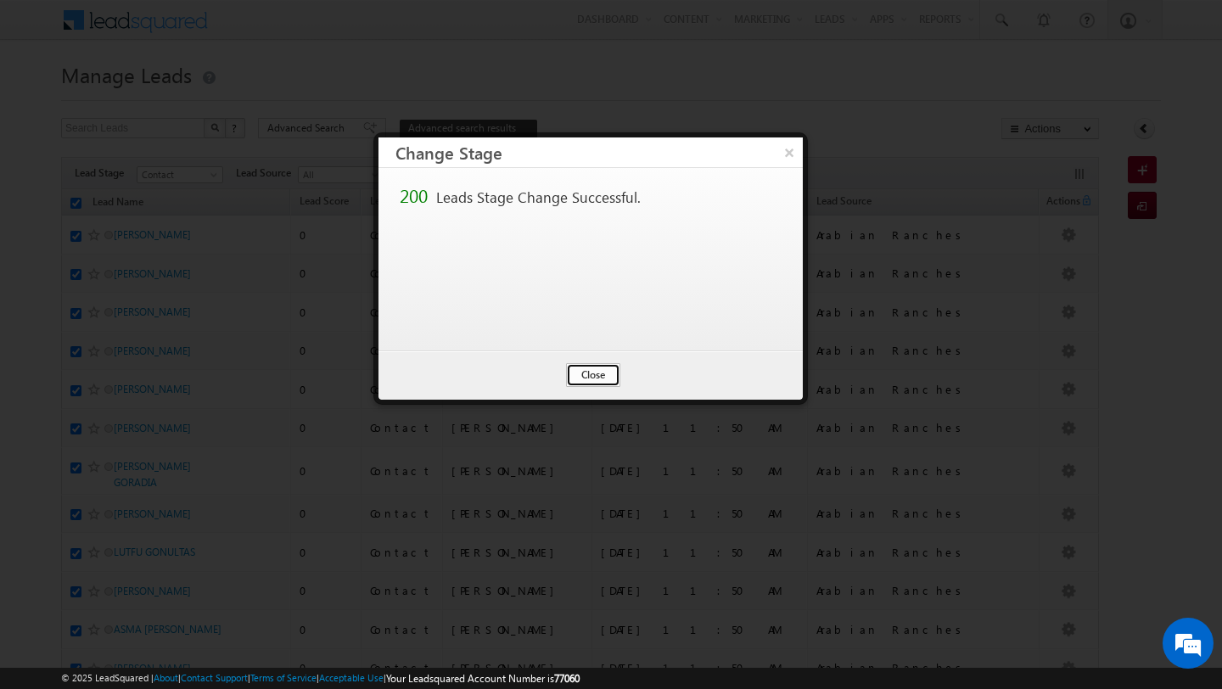
click at [608, 370] on button "Close" at bounding box center [593, 375] width 54 height 24
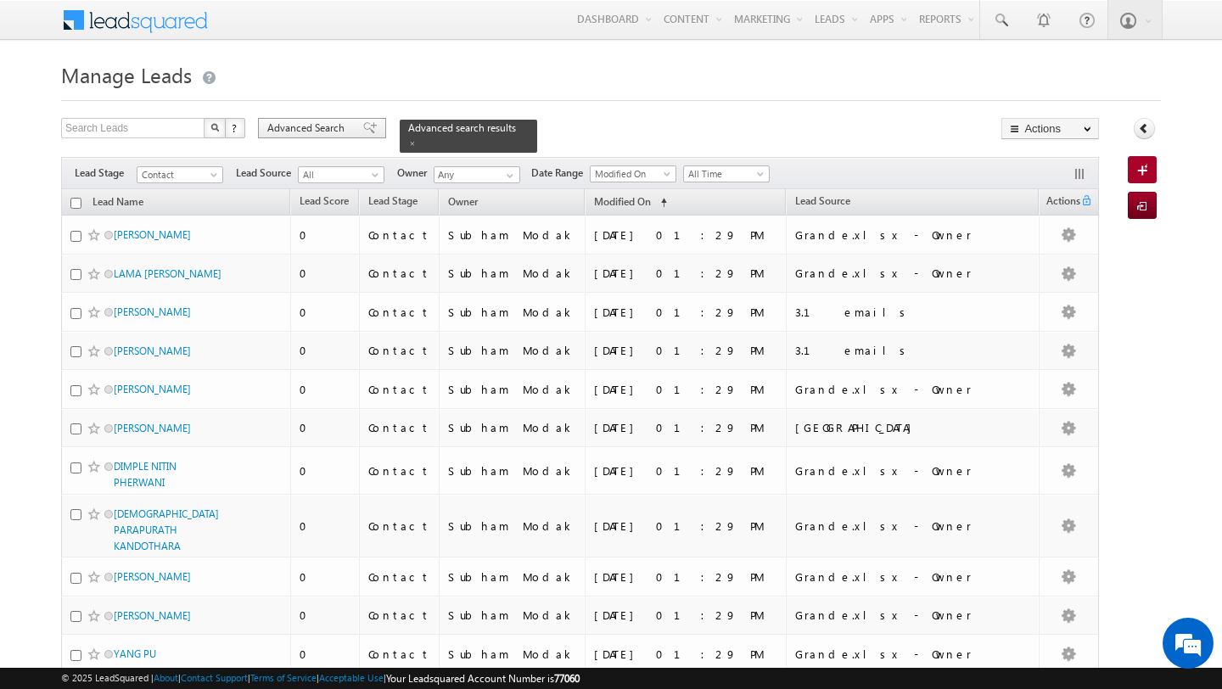
click at [333, 131] on span "Advanced Search" at bounding box center [308, 127] width 82 height 15
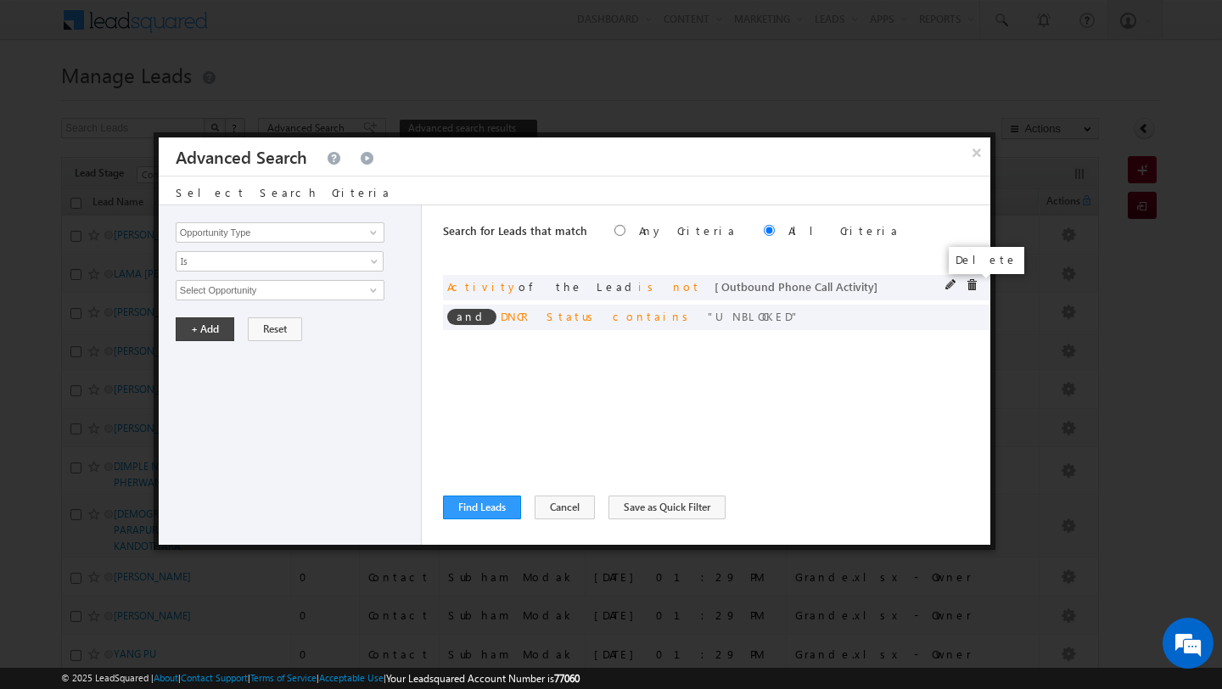
click at [971, 285] on span at bounding box center [971, 285] width 12 height 12
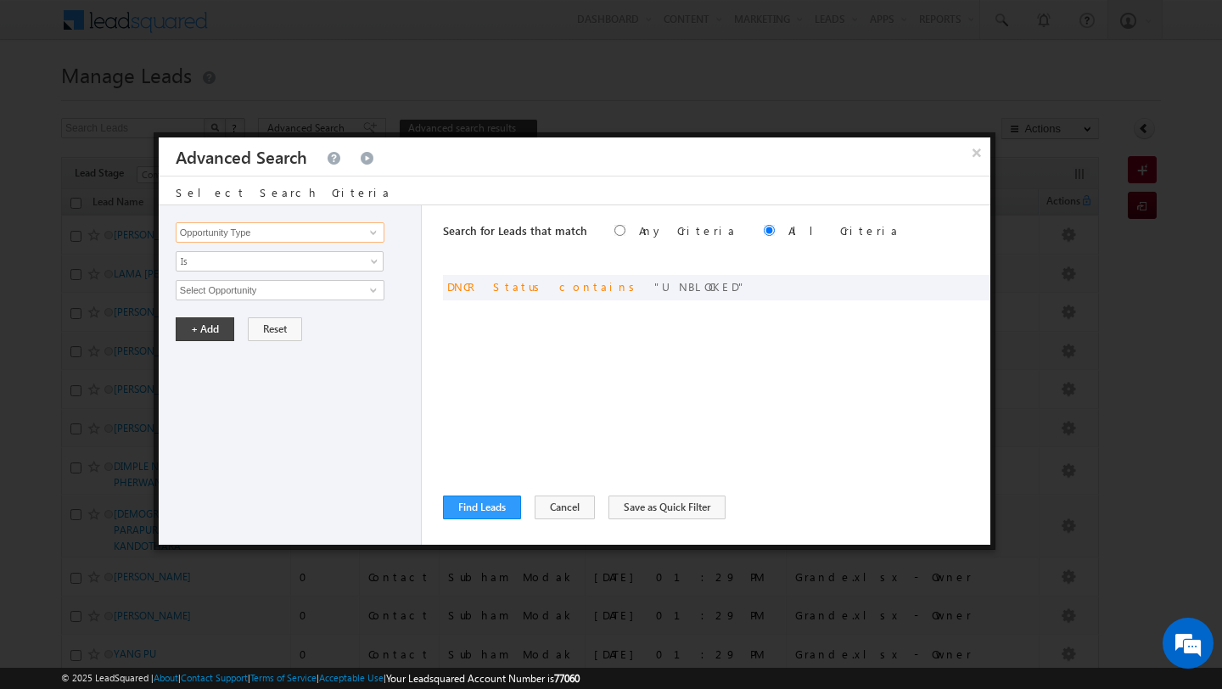
click at [262, 234] on input "Opportunity Type" at bounding box center [280, 232] width 209 height 20
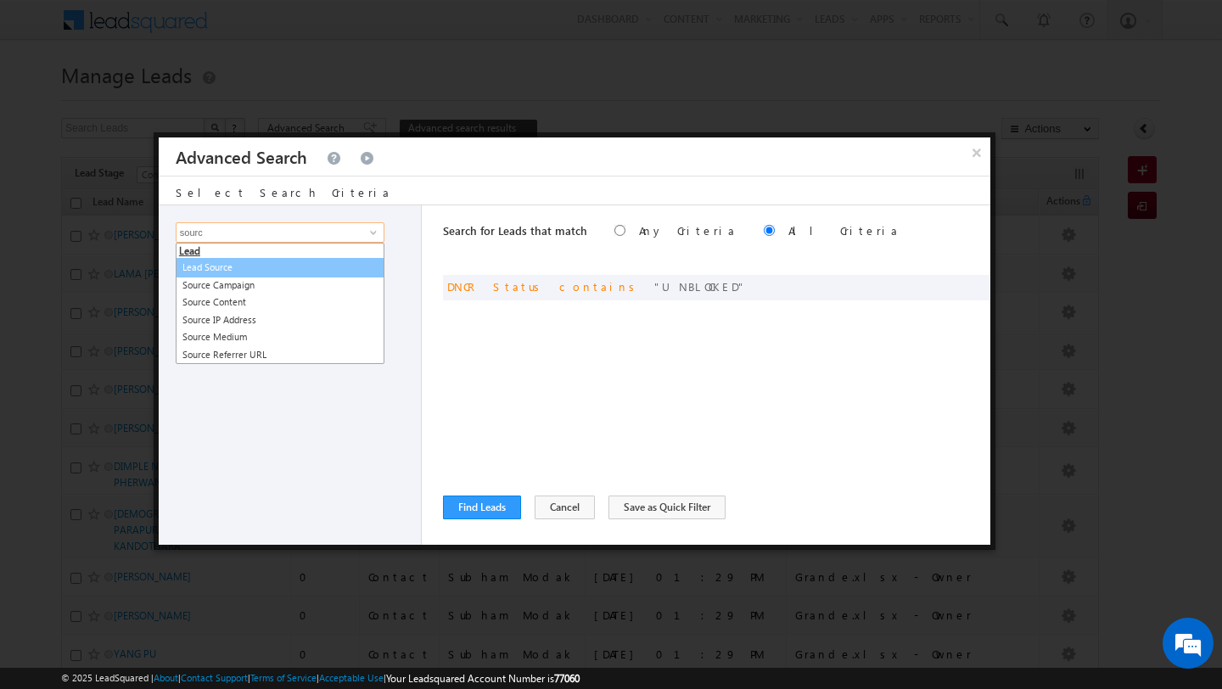
click at [193, 271] on link "Lead Source" at bounding box center [280, 268] width 209 height 20
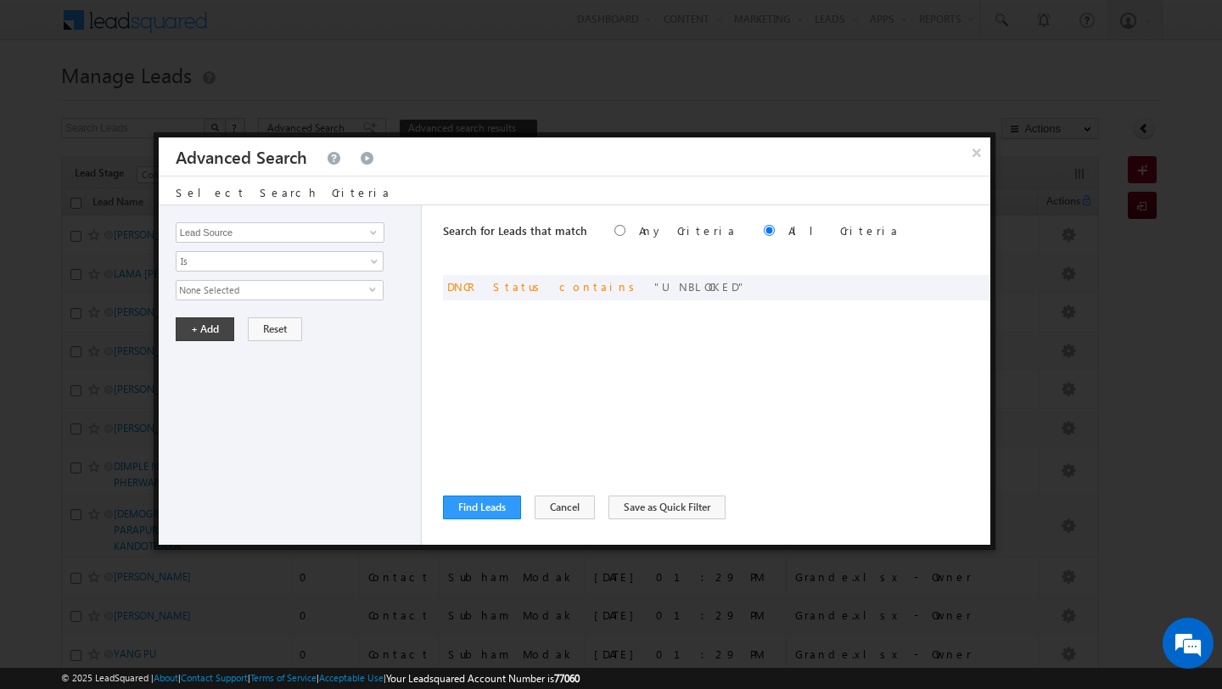
click at [203, 282] on span "None Selected" at bounding box center [272, 290] width 193 height 19
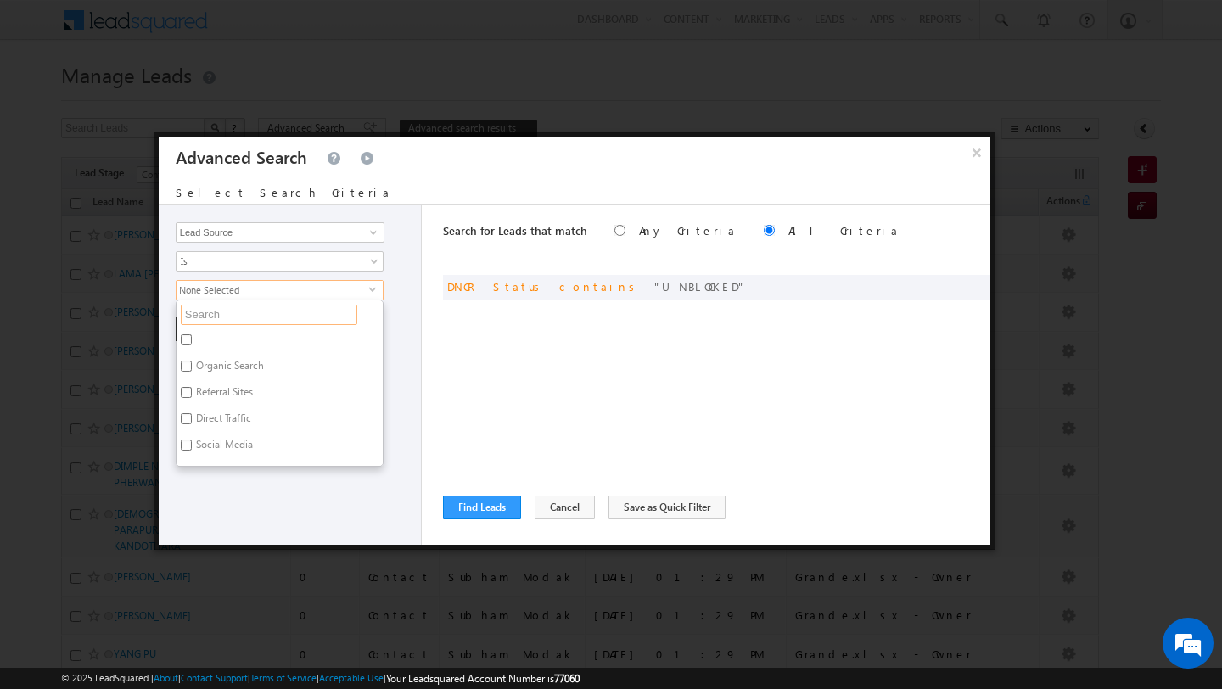
click at [219, 316] on input "text" at bounding box center [269, 315] width 176 height 20
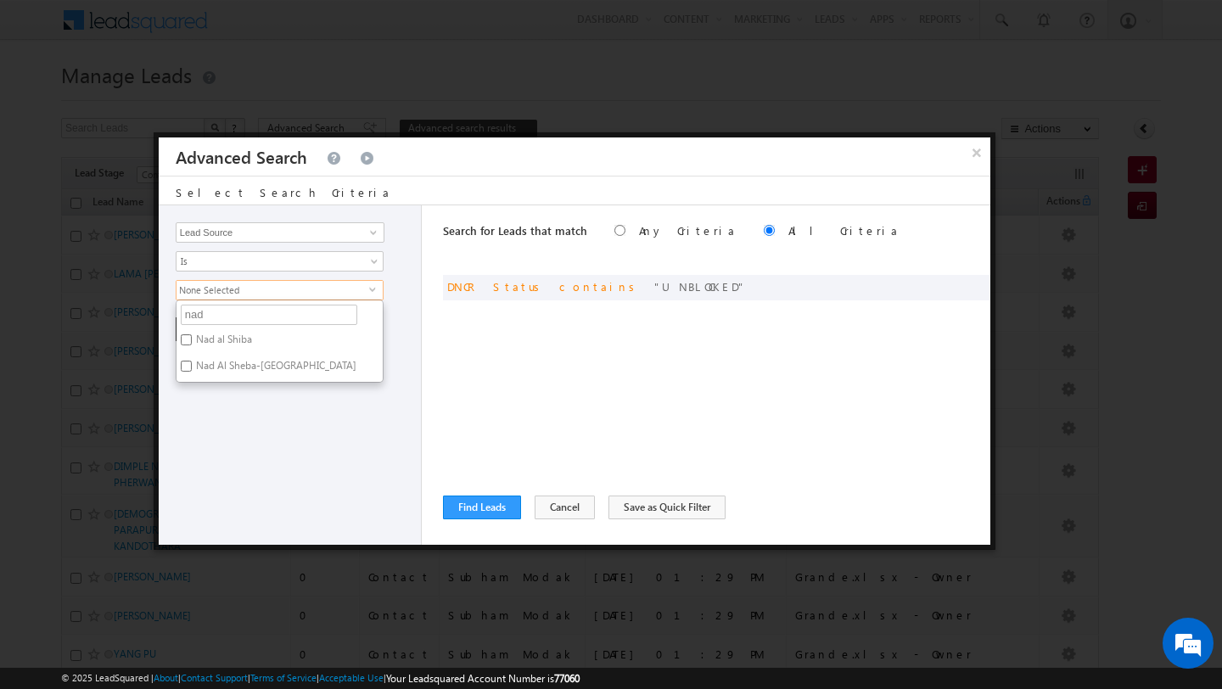
click at [193, 341] on label "Nad al Shiba" at bounding box center [222, 342] width 92 height 26
click at [192, 341] on input "Nad al Shiba" at bounding box center [186, 339] width 11 height 11
click at [194, 316] on input "nad" at bounding box center [269, 315] width 176 height 20
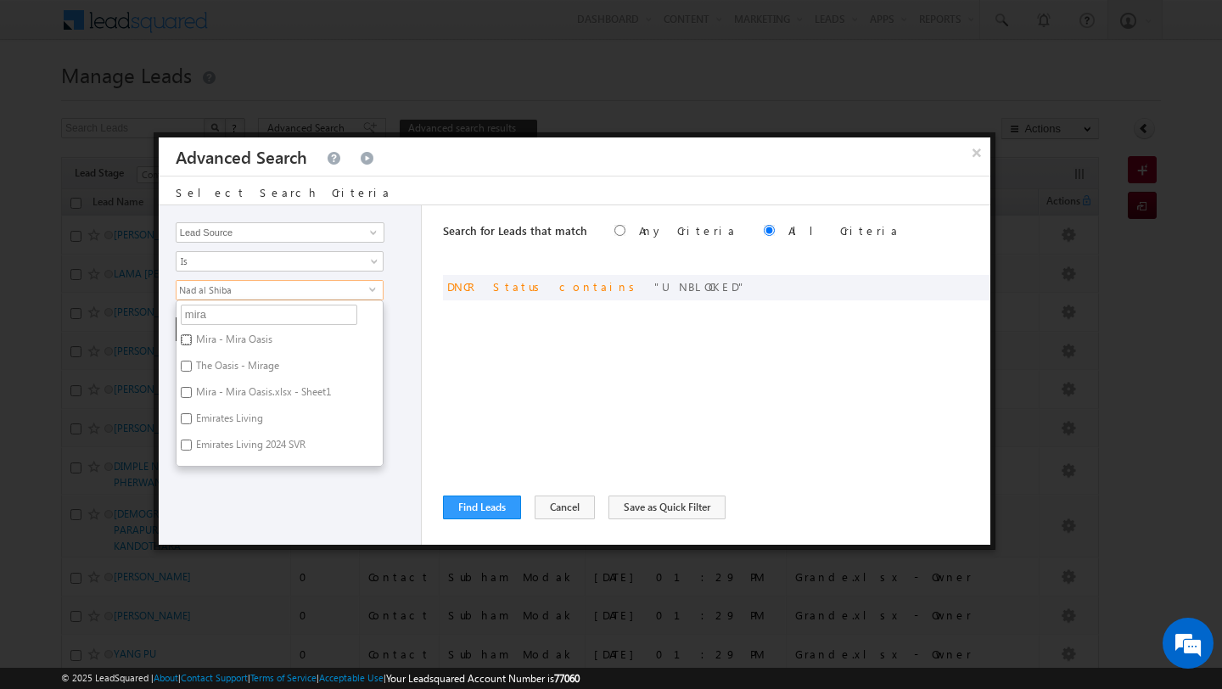
click at [190, 337] on input "Mira - Mira Oasis" at bounding box center [186, 339] width 11 height 11
click at [194, 523] on div "Opportunity Type Lead Activity Task Sales Group Prospect Id Address 1 Address 2…" at bounding box center [290, 374] width 263 height 339
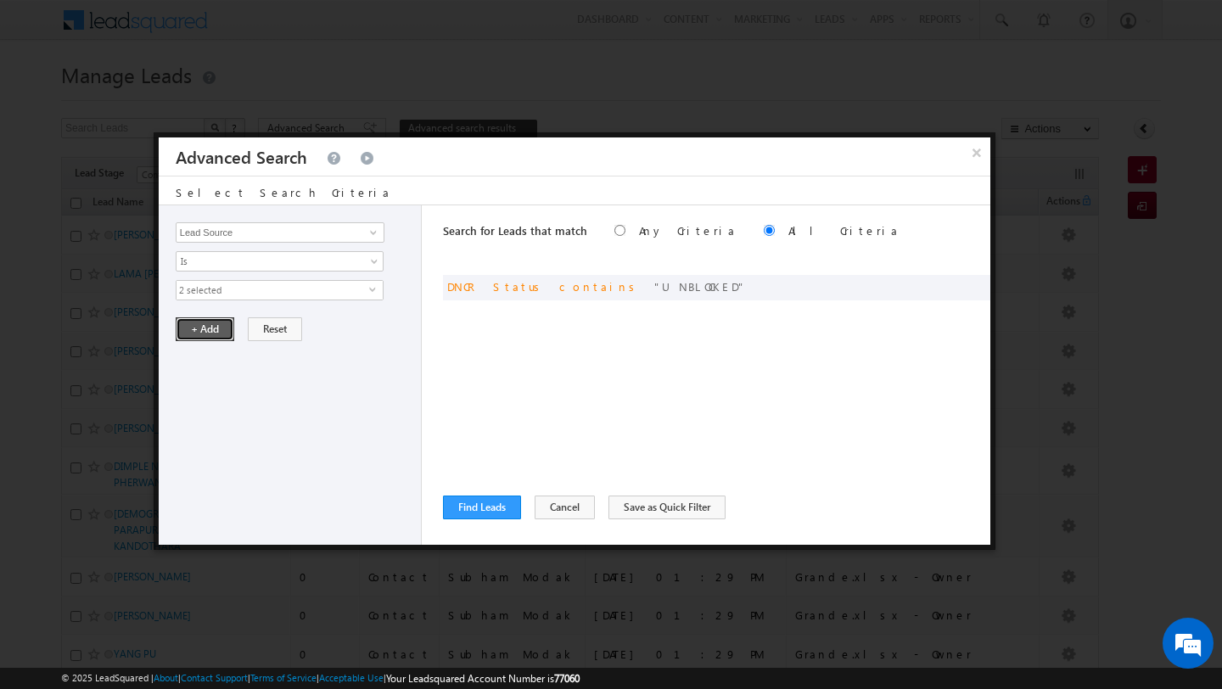
click at [194, 331] on button "+ Add" at bounding box center [205, 329] width 59 height 24
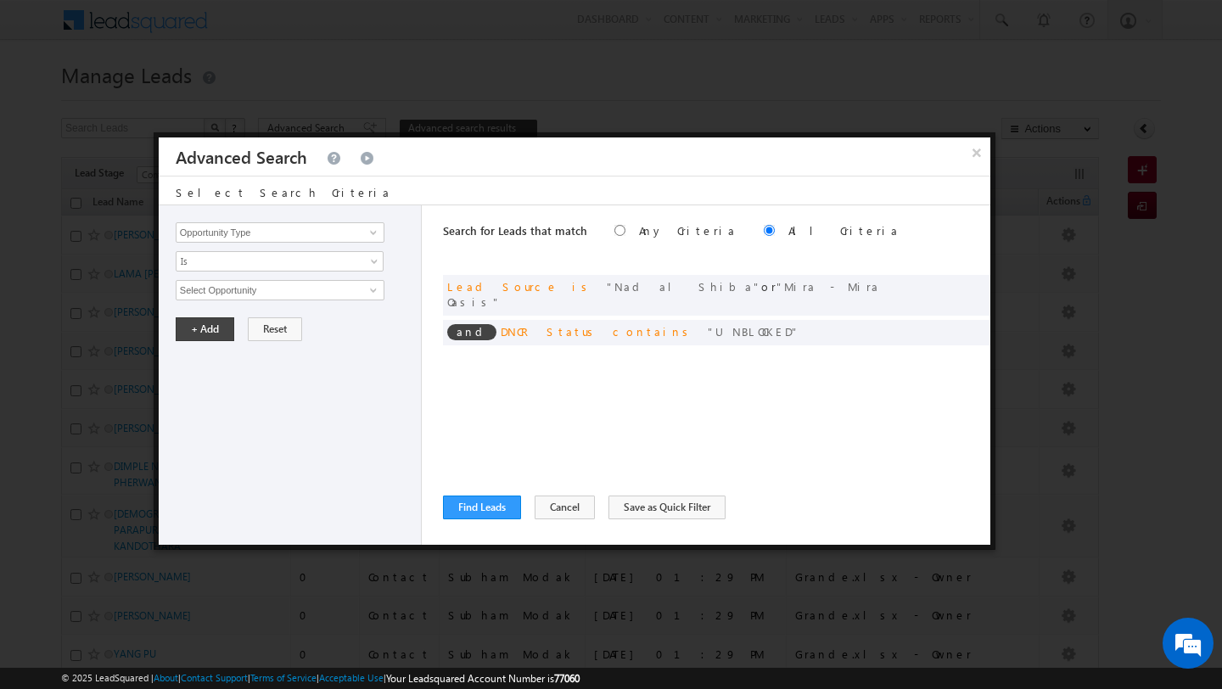
click at [465, 491] on div "Search for Leads that match Any Criteria All Criteria Note that the current tri…" at bounding box center [716, 374] width 547 height 339
click at [466, 514] on button "Find Leads" at bounding box center [482, 507] width 78 height 24
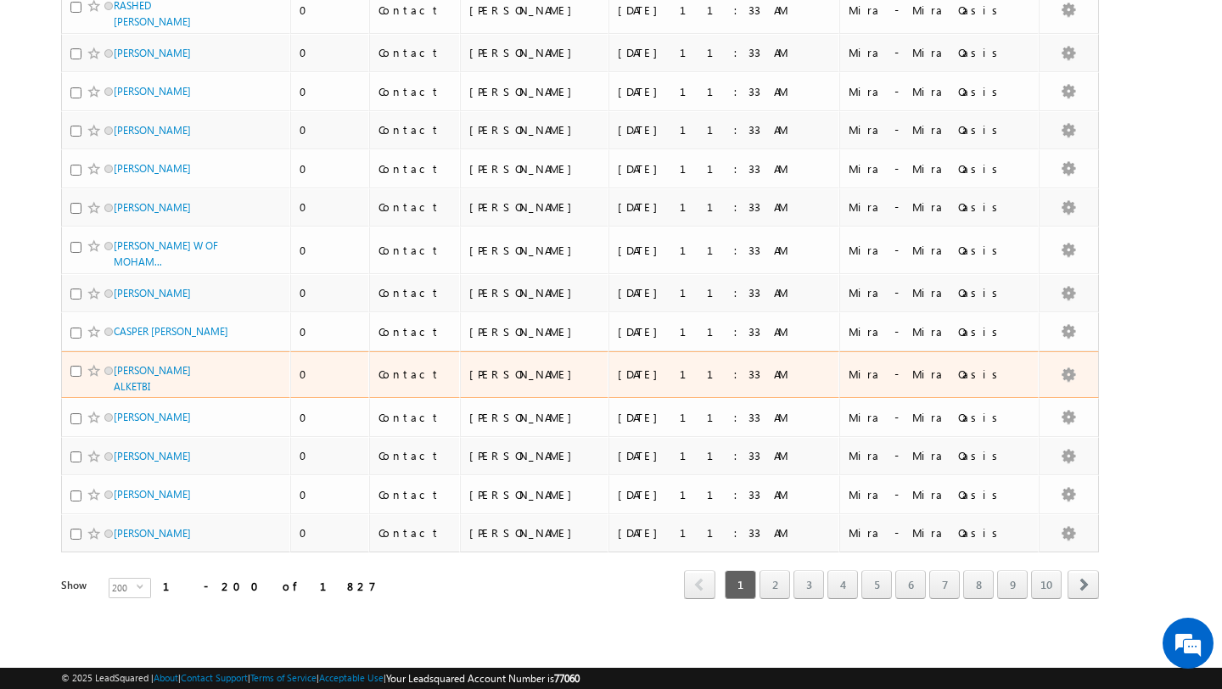
scroll to position [8597, 0]
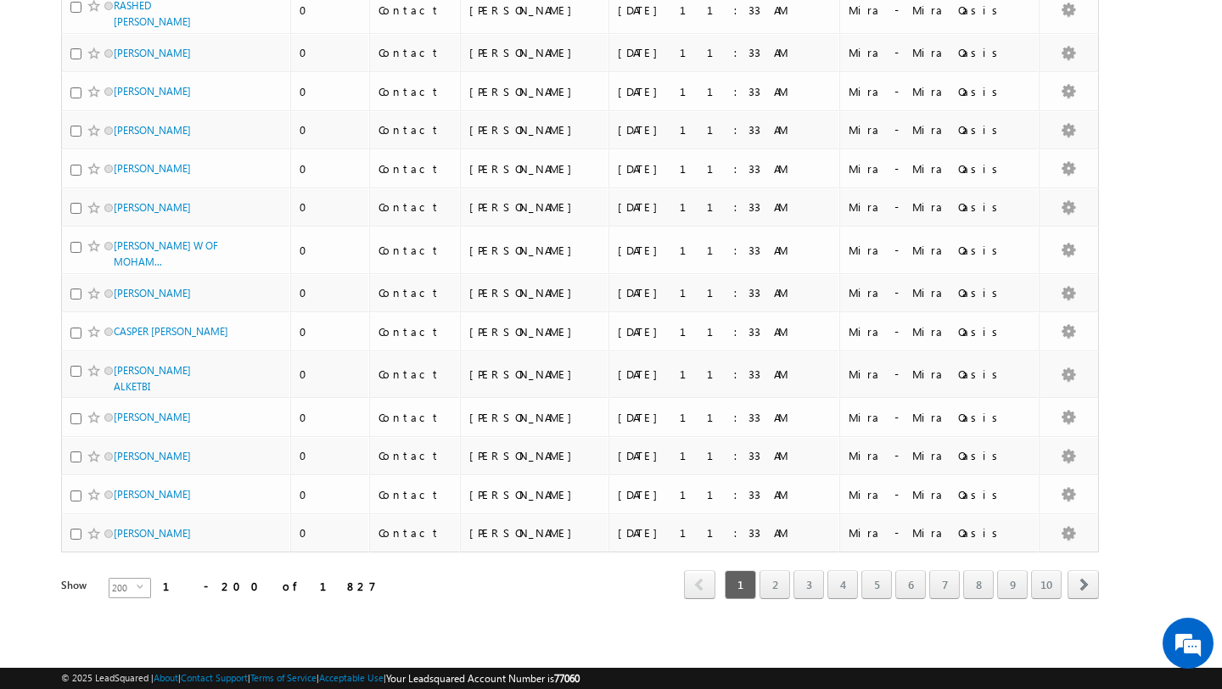
click at [124, 587] on span "200" at bounding box center [122, 588] width 27 height 19
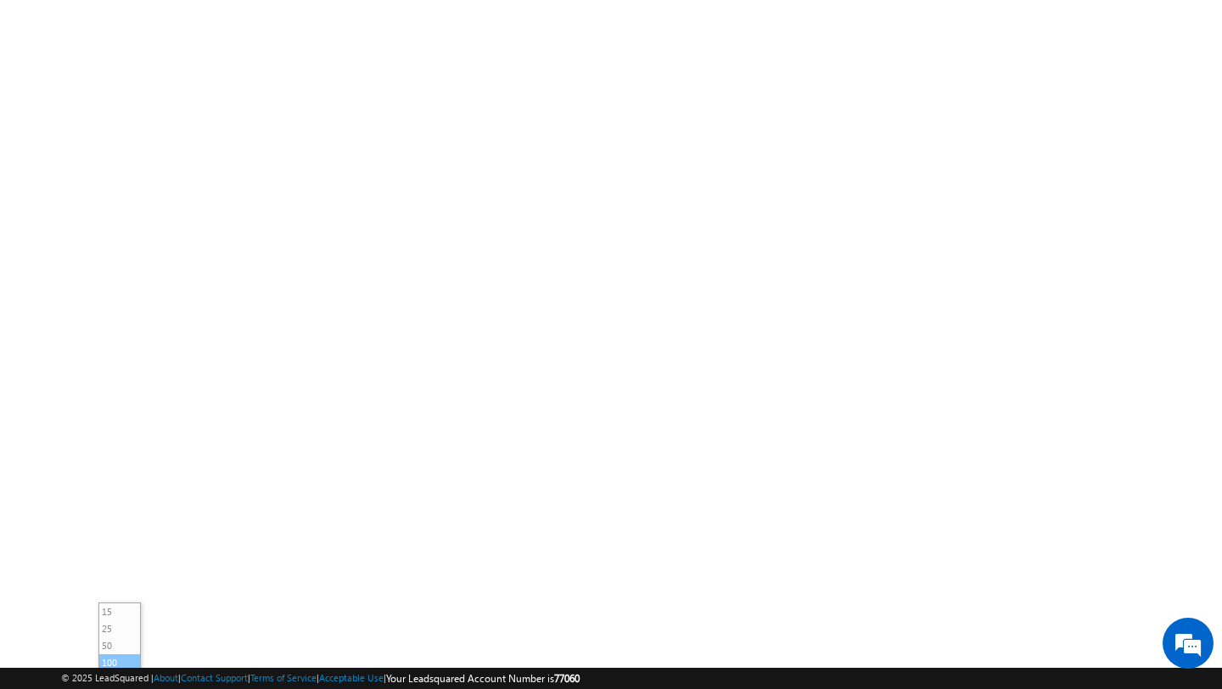
click at [126, 654] on li "100" at bounding box center [119, 662] width 41 height 17
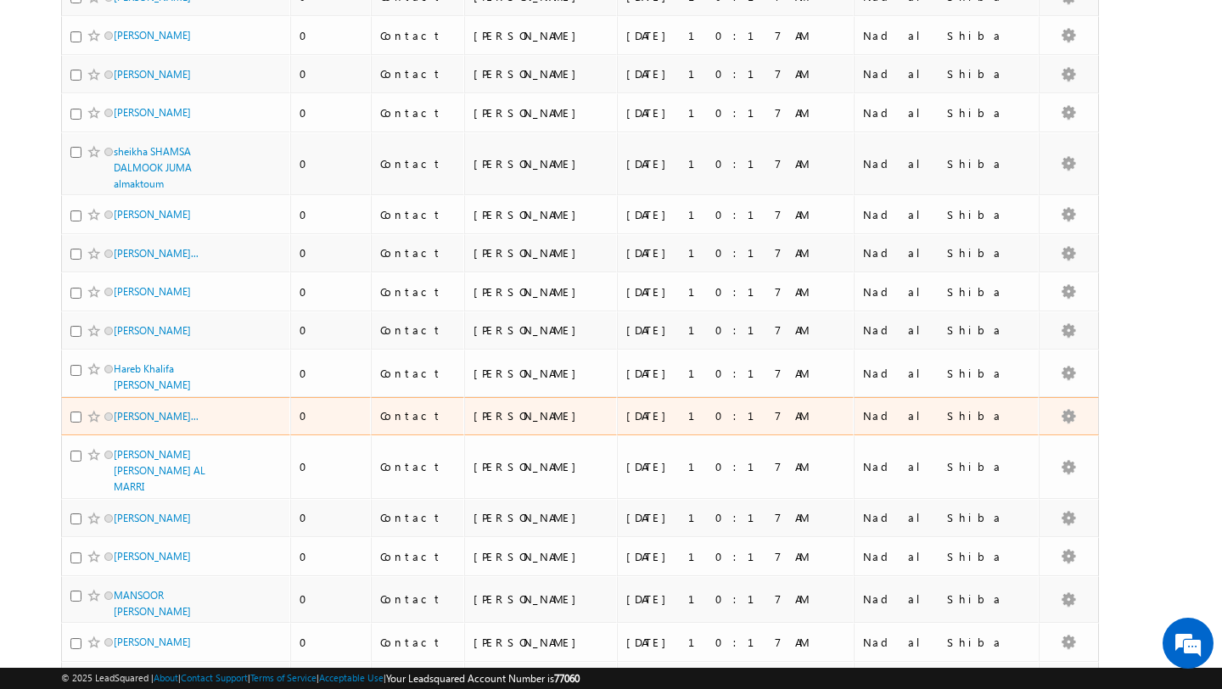
scroll to position [0, 0]
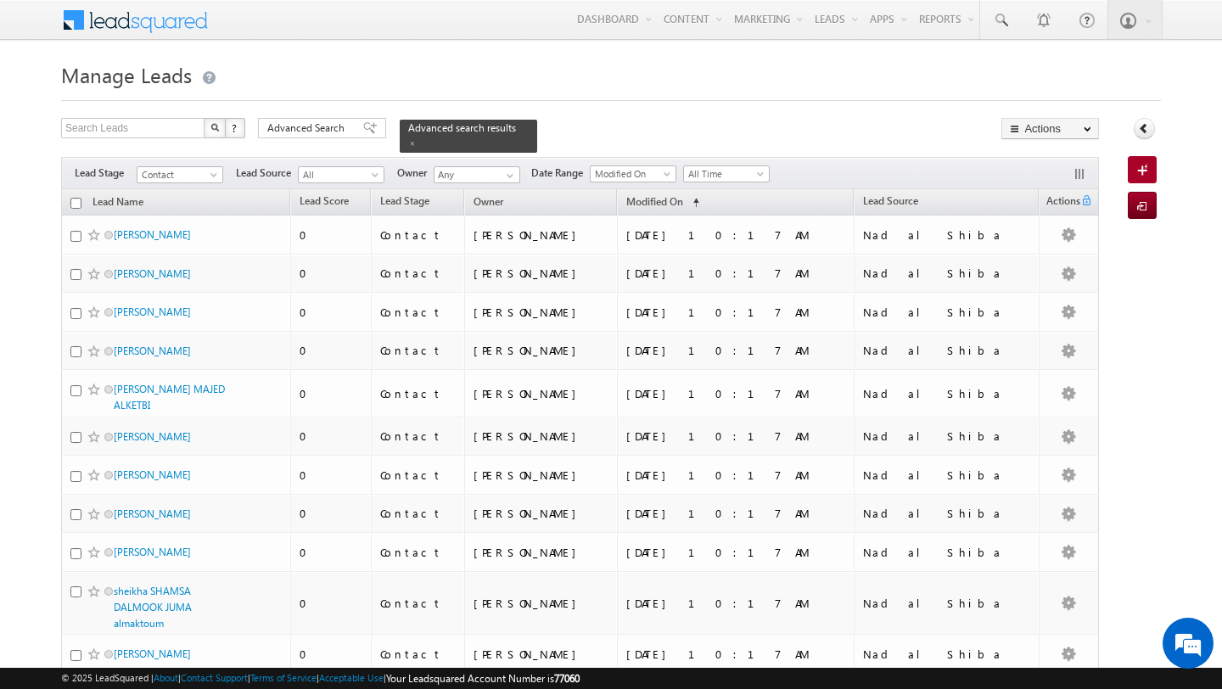
click at [71, 201] on input "checkbox" at bounding box center [75, 203] width 11 height 11
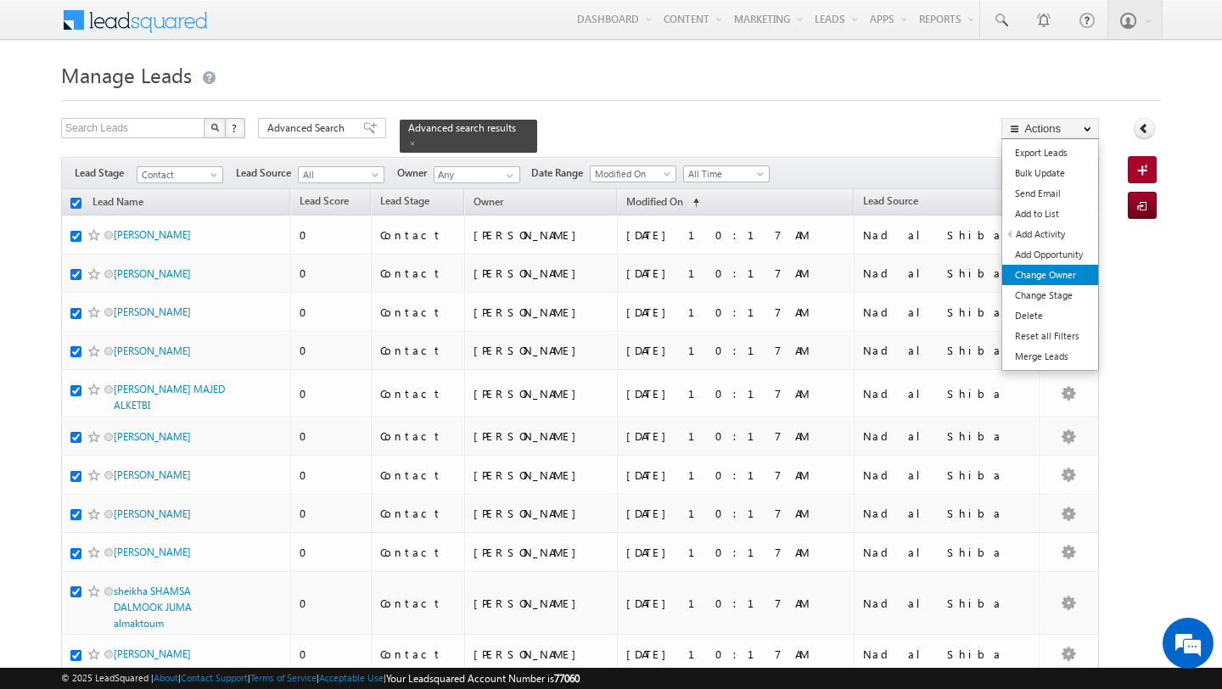
click at [1058, 277] on link "Change Owner" at bounding box center [1050, 275] width 96 height 20
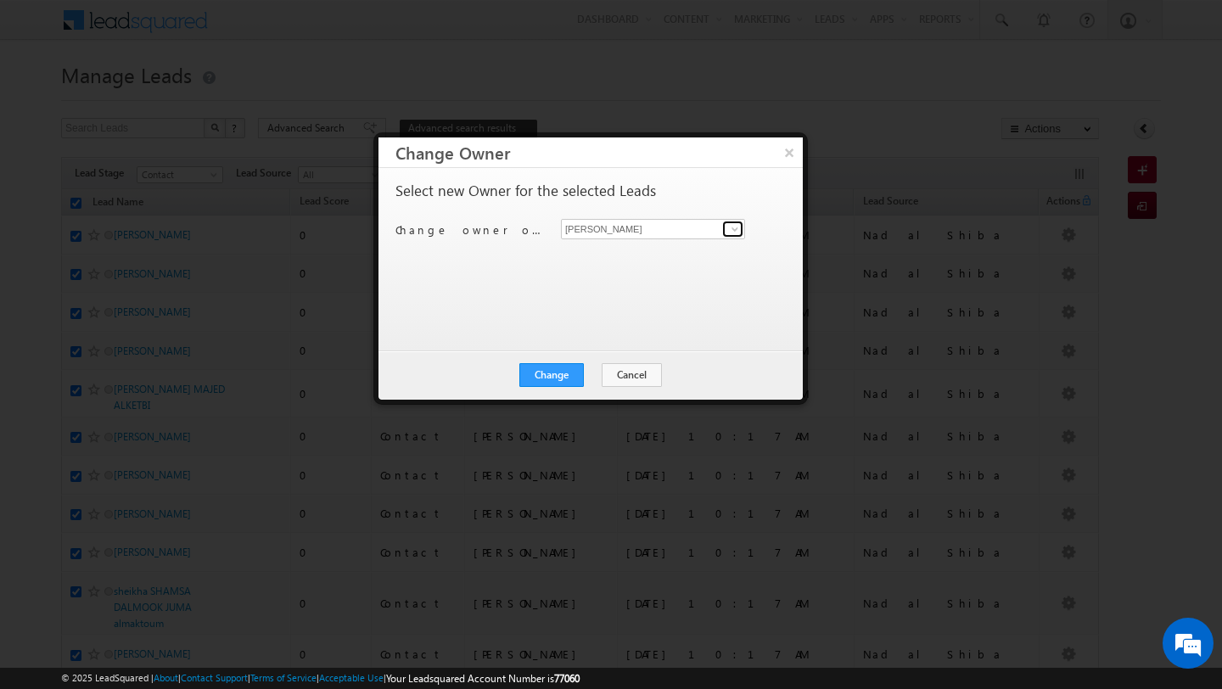
click at [730, 231] on span at bounding box center [735, 229] width 14 height 14
click at [670, 249] on link "[PERSON_NAME] [PERSON_NAME][EMAIL_ADDRESS][DOMAIN_NAME]" at bounding box center [653, 255] width 184 height 32
click at [562, 371] on button "Change" at bounding box center [551, 375] width 64 height 24
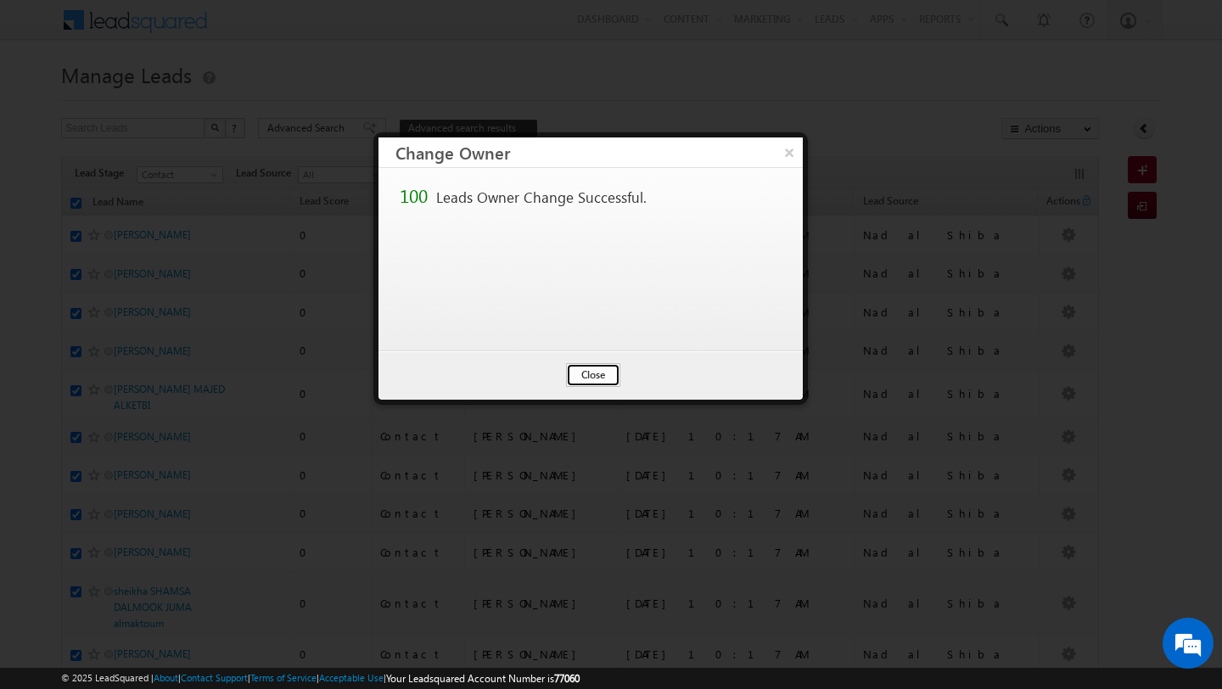
click at [587, 372] on button "Close" at bounding box center [593, 375] width 54 height 24
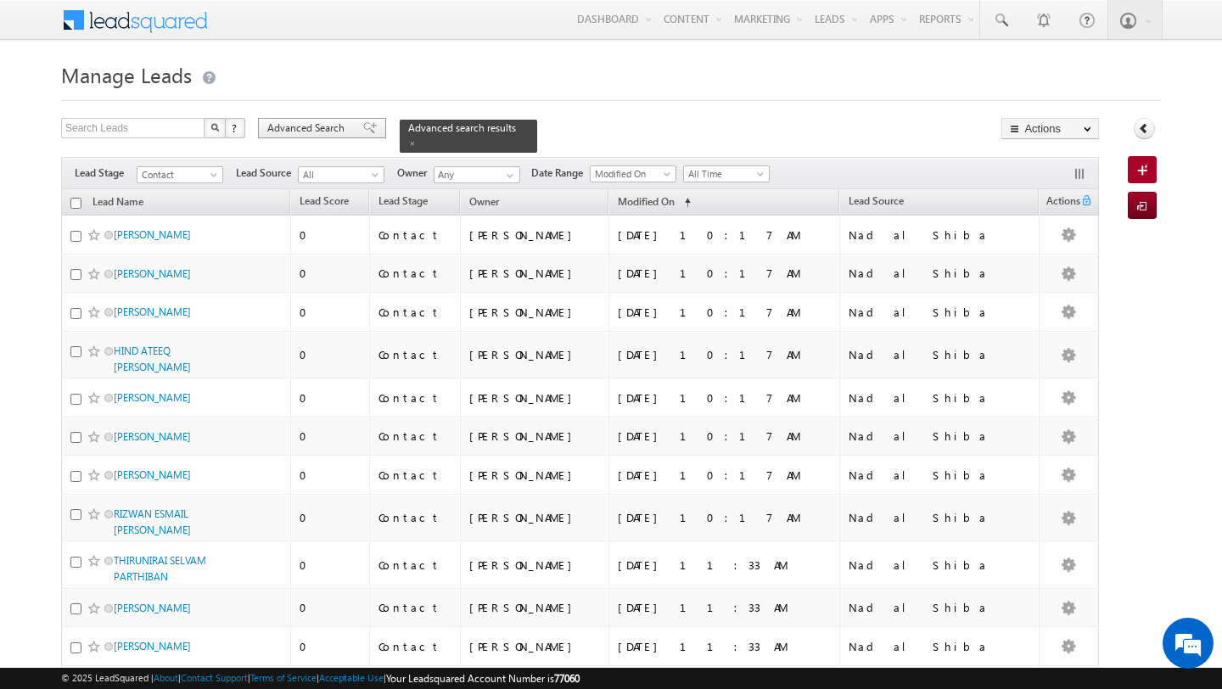
click at [305, 131] on span "Advanced Search" at bounding box center [308, 127] width 82 height 15
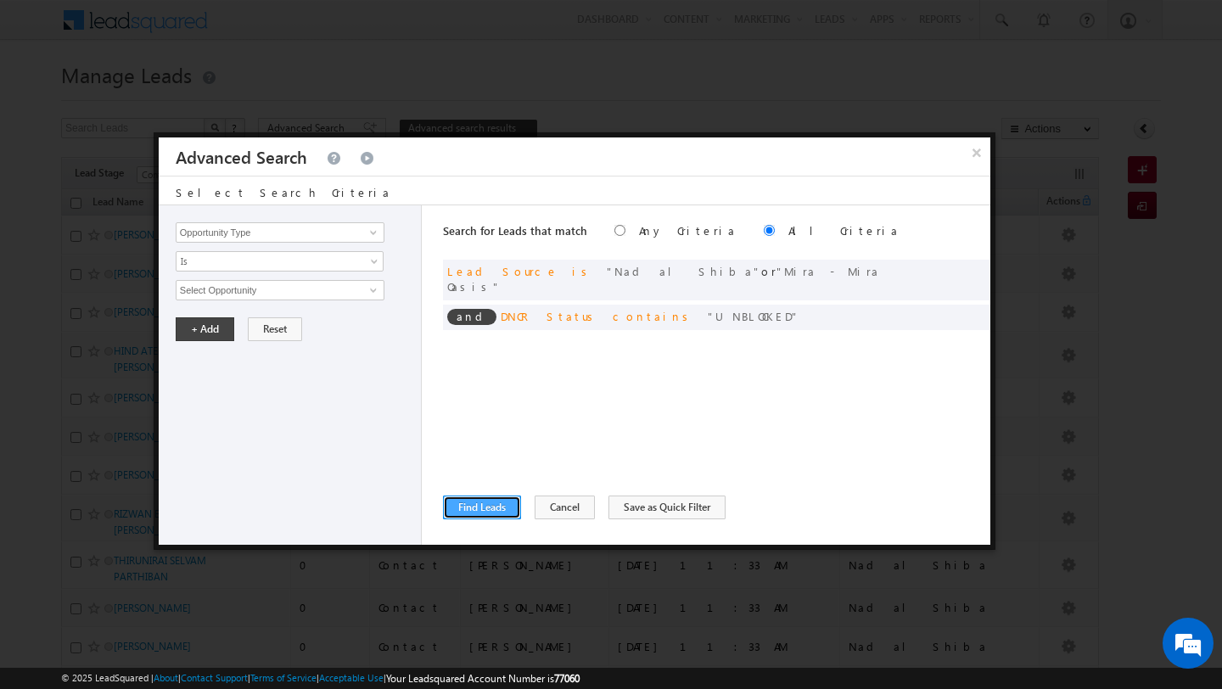
click at [487, 506] on button "Find Leads" at bounding box center [482, 507] width 78 height 24
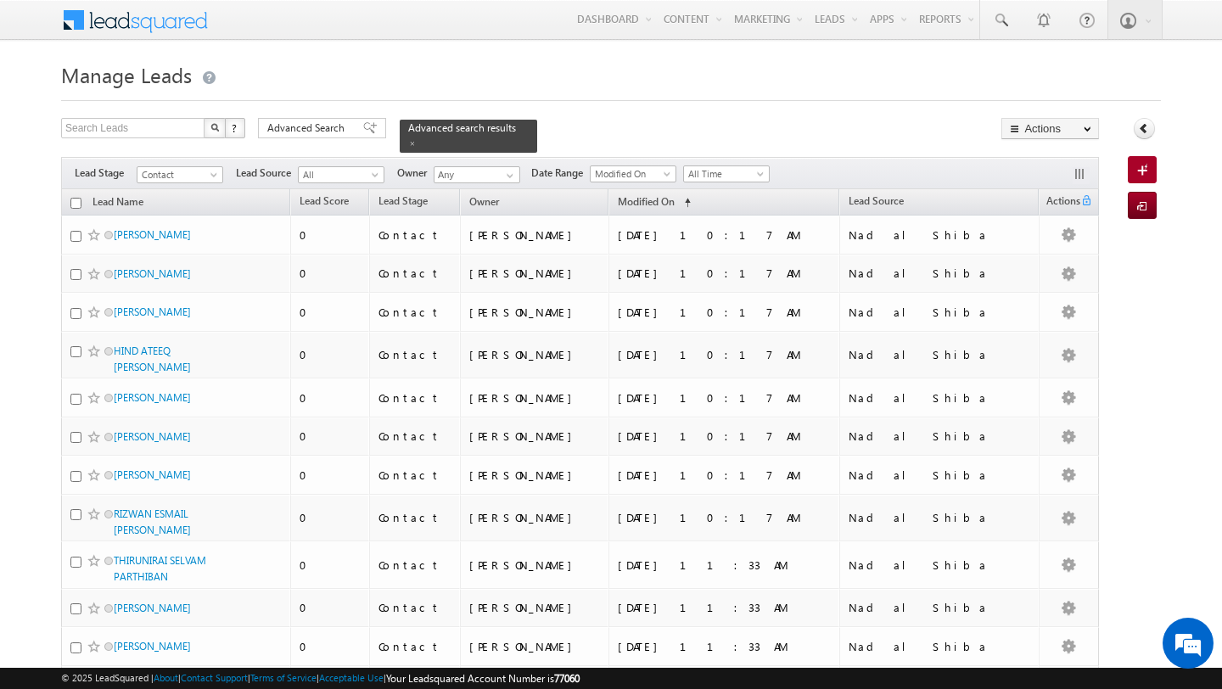
click at [75, 205] on input "checkbox" at bounding box center [75, 203] width 11 height 11
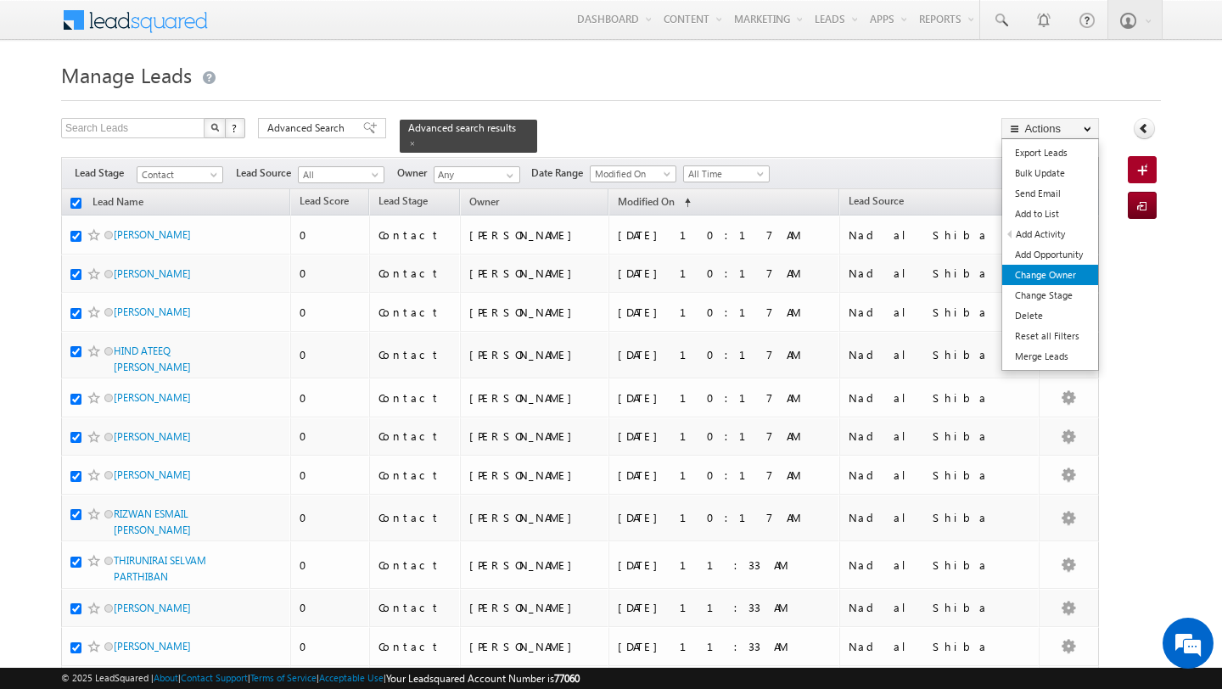
click at [1051, 266] on link "Change Owner" at bounding box center [1050, 275] width 96 height 20
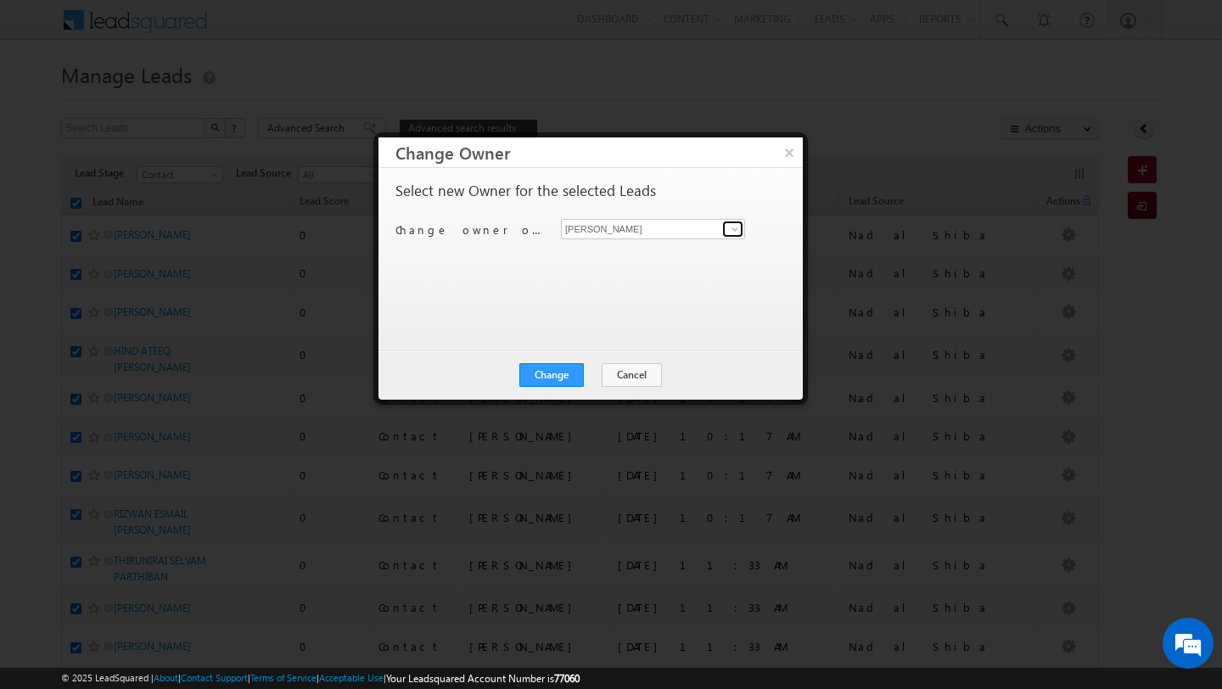
click at [738, 232] on span at bounding box center [735, 229] width 14 height 14
click at [670, 249] on link "[PERSON_NAME] [PERSON_NAME][EMAIL_ADDRESS][PERSON_NAME][DOMAIN_NAME]" at bounding box center [653, 255] width 184 height 32
click at [548, 386] on button "Change" at bounding box center [551, 375] width 64 height 24
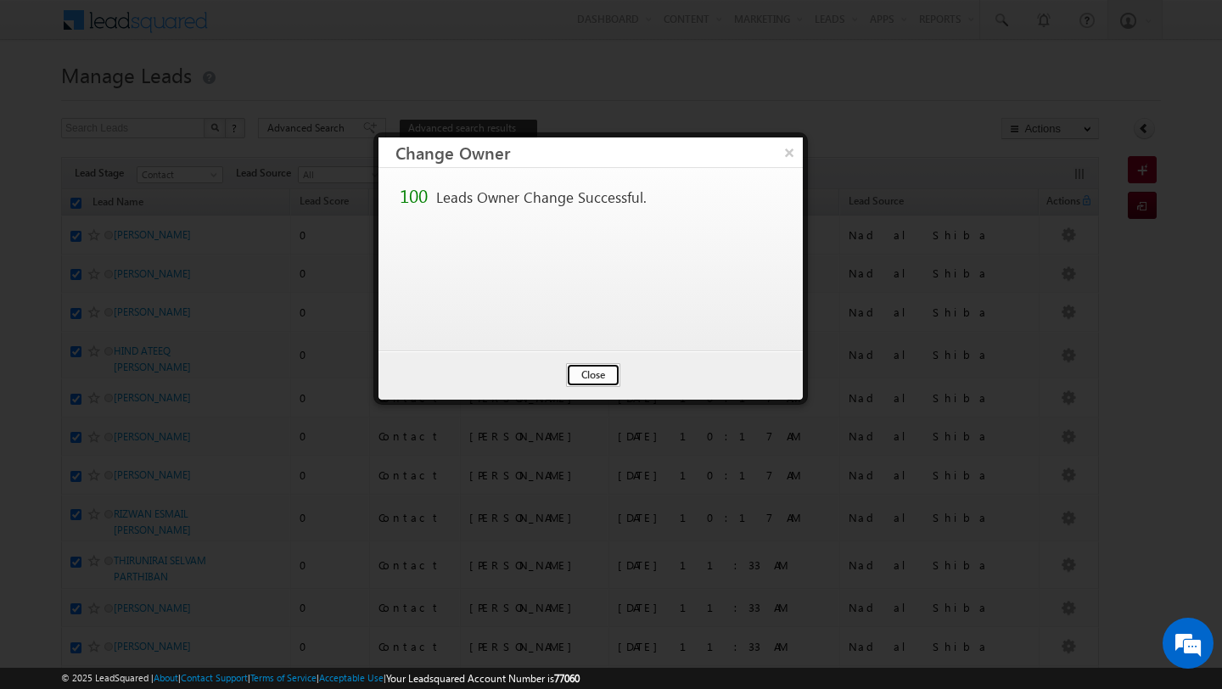
click at [596, 380] on button "Close" at bounding box center [593, 375] width 54 height 24
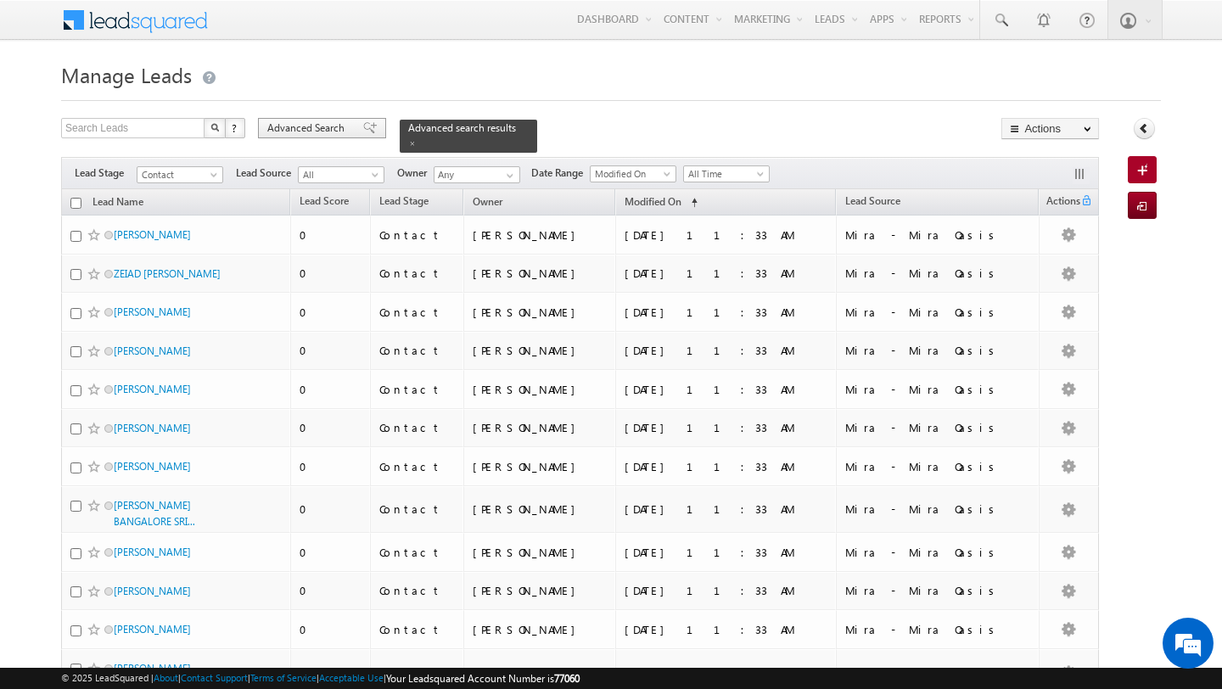
click at [298, 129] on span "Advanced Search" at bounding box center [308, 127] width 82 height 15
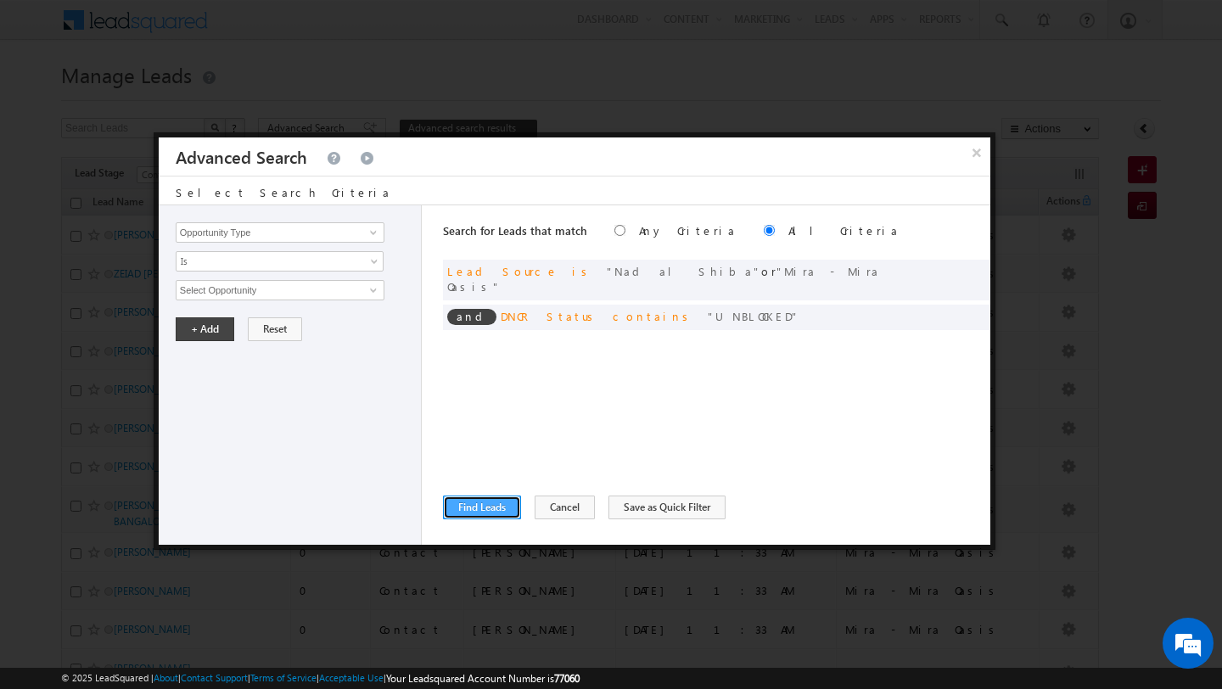
click at [481, 511] on button "Find Leads" at bounding box center [482, 507] width 78 height 24
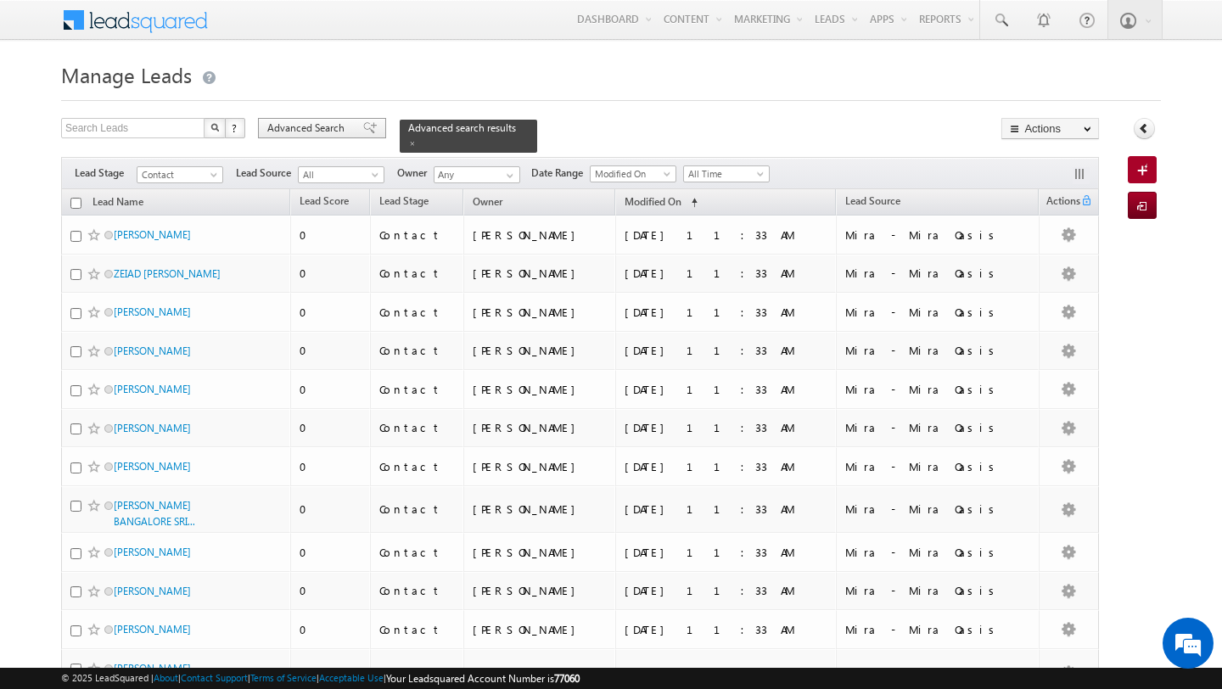
click at [322, 123] on span "Advanced Search" at bounding box center [308, 127] width 82 height 15
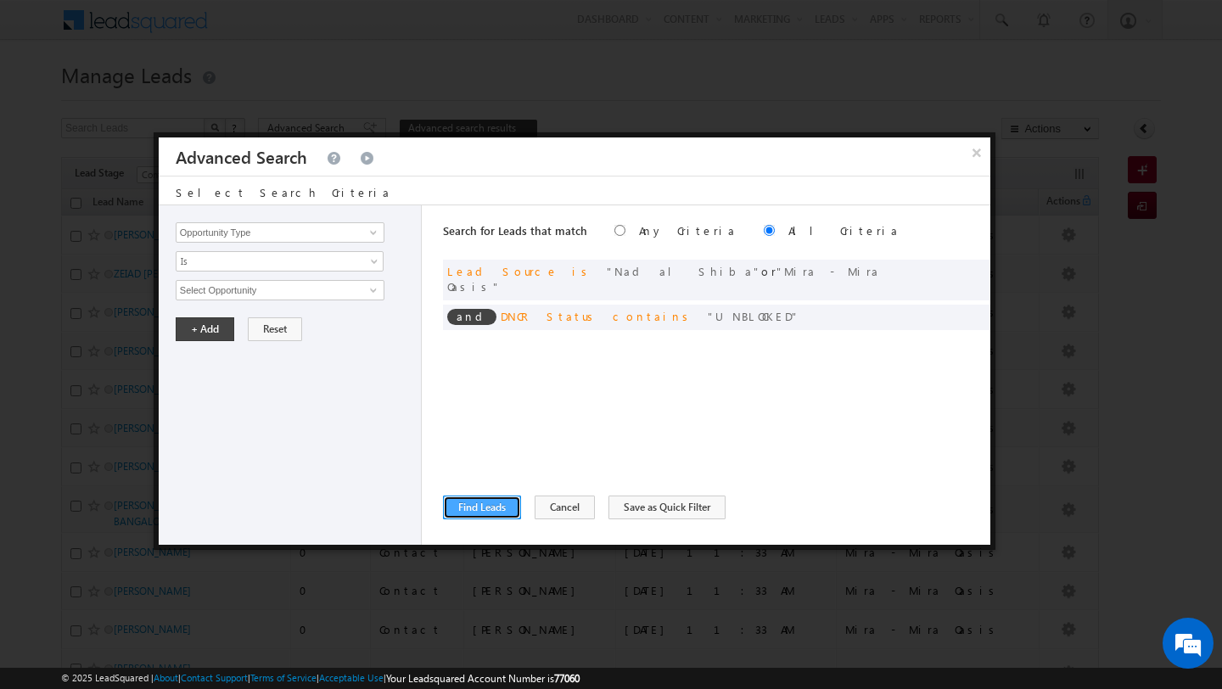
click at [488, 507] on button "Find Leads" at bounding box center [482, 507] width 78 height 24
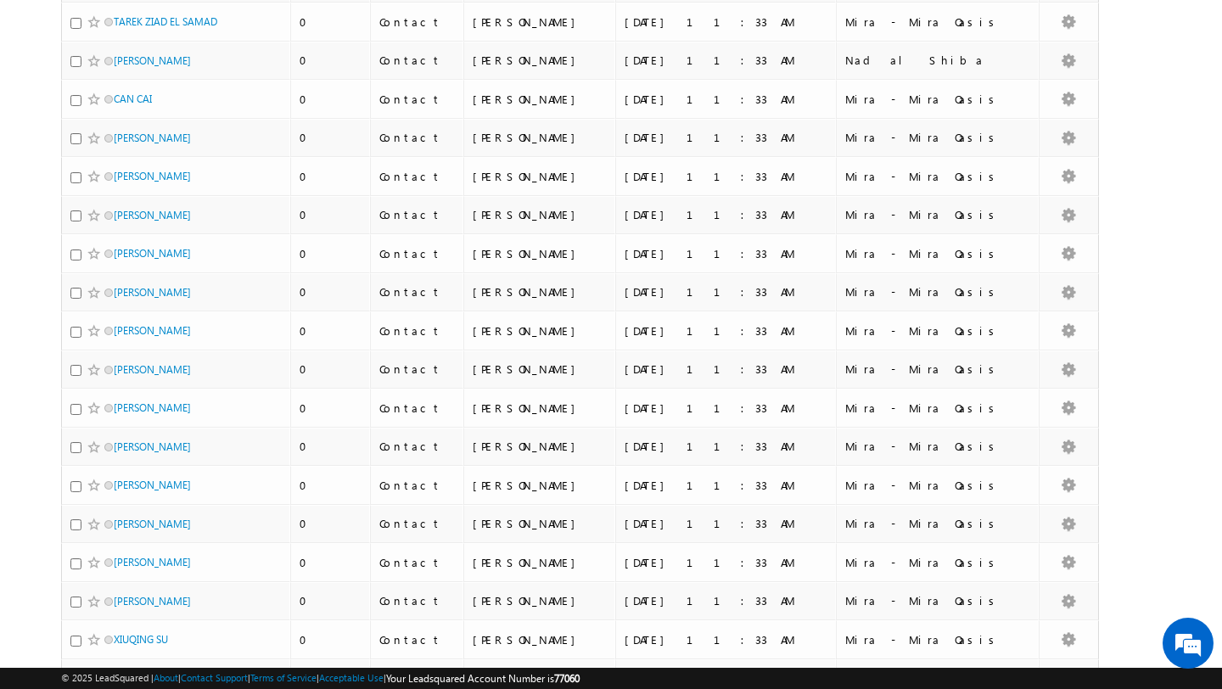
scroll to position [4027, 0]
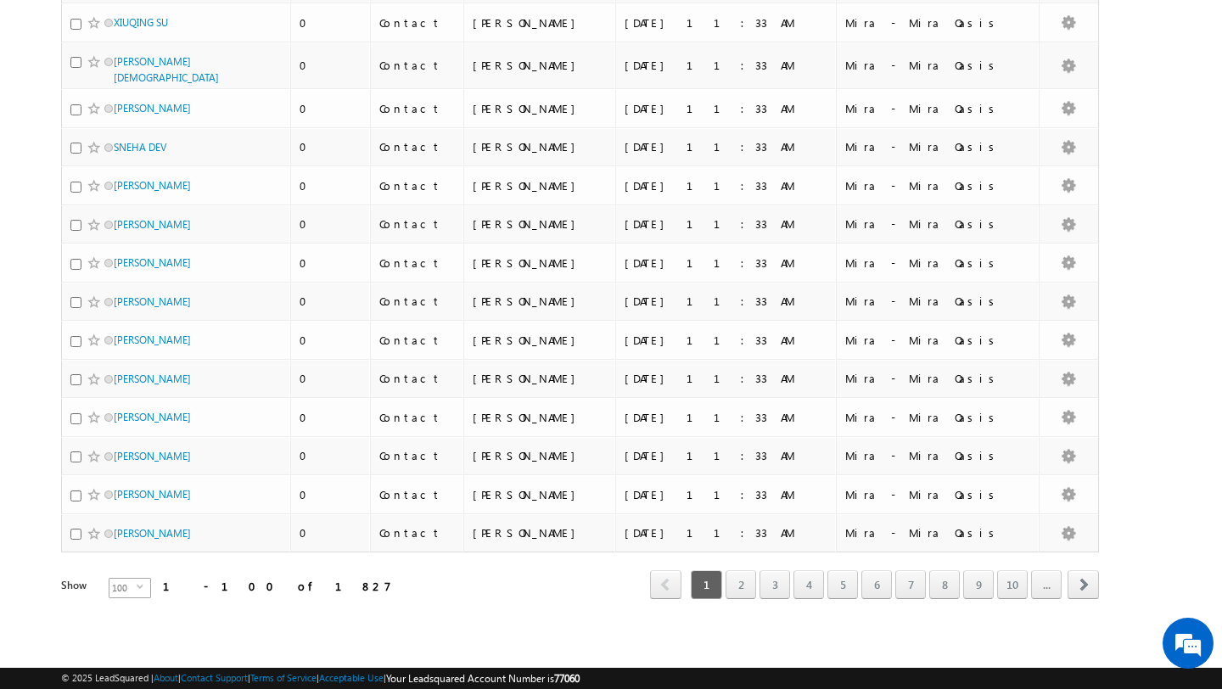
click at [118, 587] on span "100" at bounding box center [122, 588] width 27 height 19
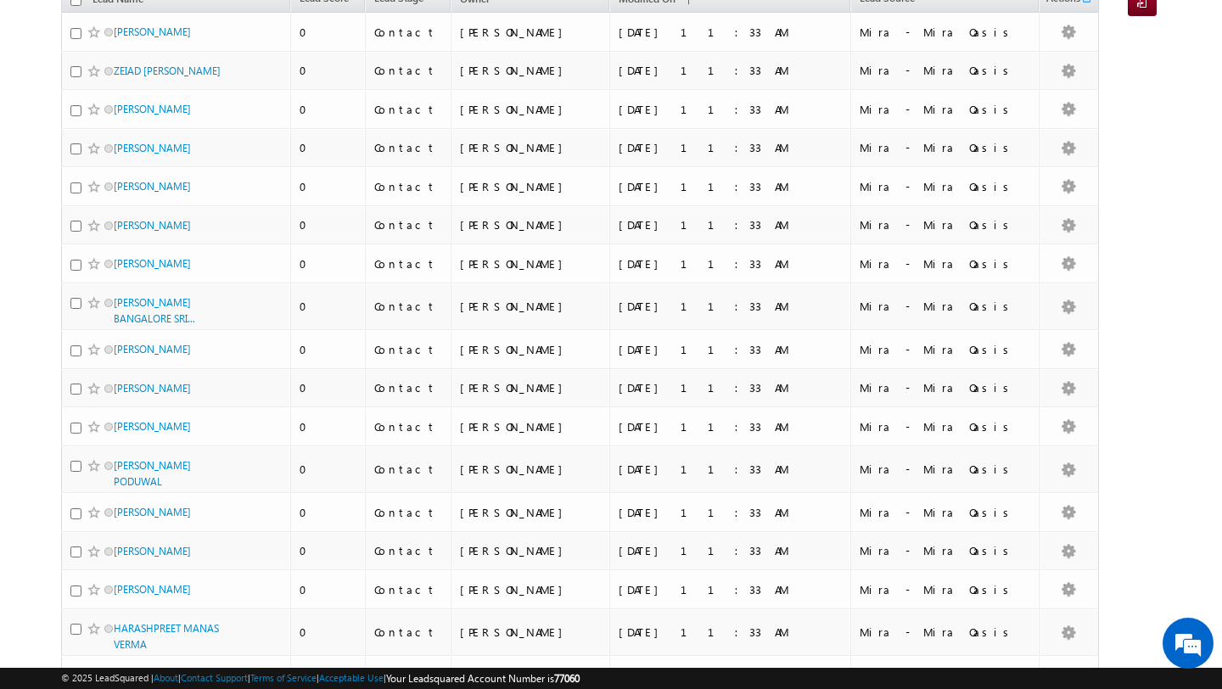
scroll to position [0, 0]
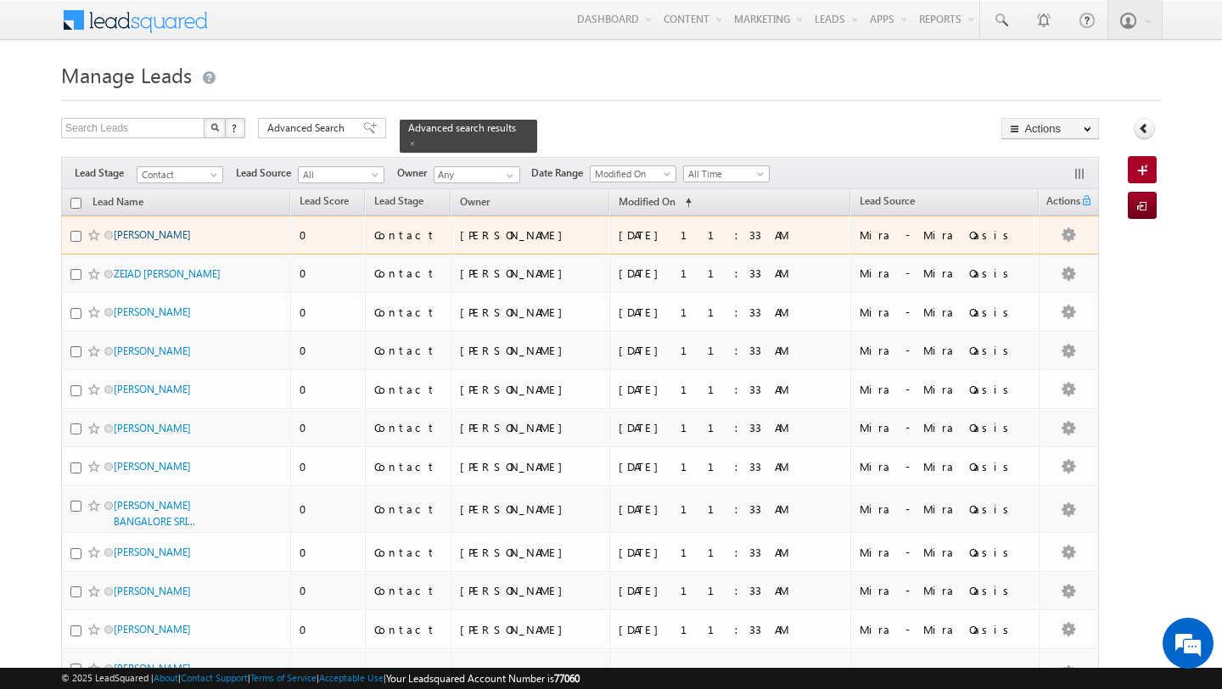
click at [134, 232] on link "GAUTAM JINDAL" at bounding box center [152, 234] width 77 height 13
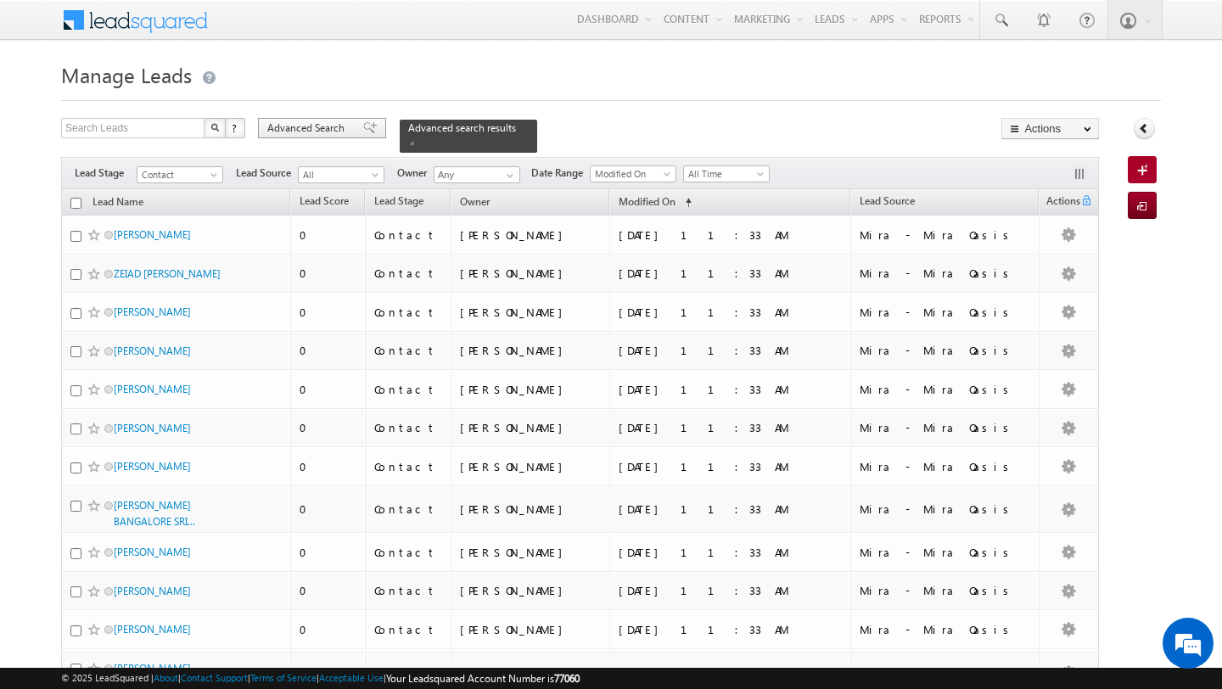
click at [299, 120] on div "Advanced Search" at bounding box center [322, 128] width 128 height 20
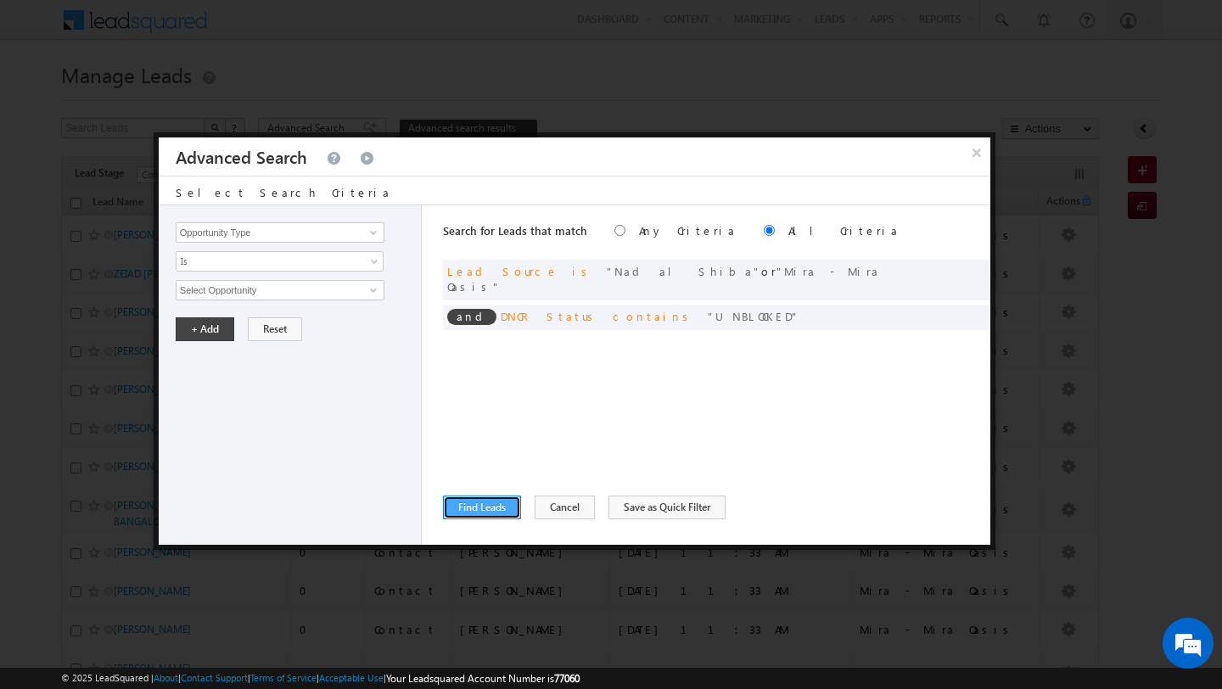
click at [471, 505] on button "Find Leads" at bounding box center [482, 507] width 78 height 24
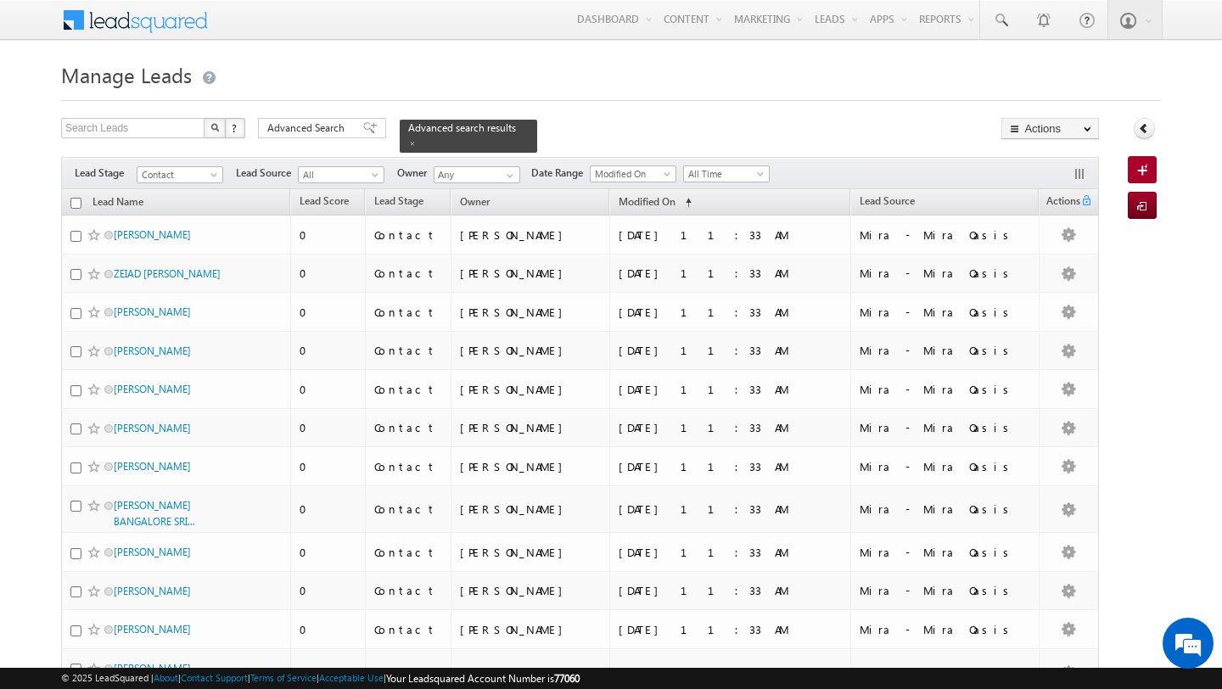
click at [81, 202] on input "checkbox" at bounding box center [75, 203] width 11 height 11
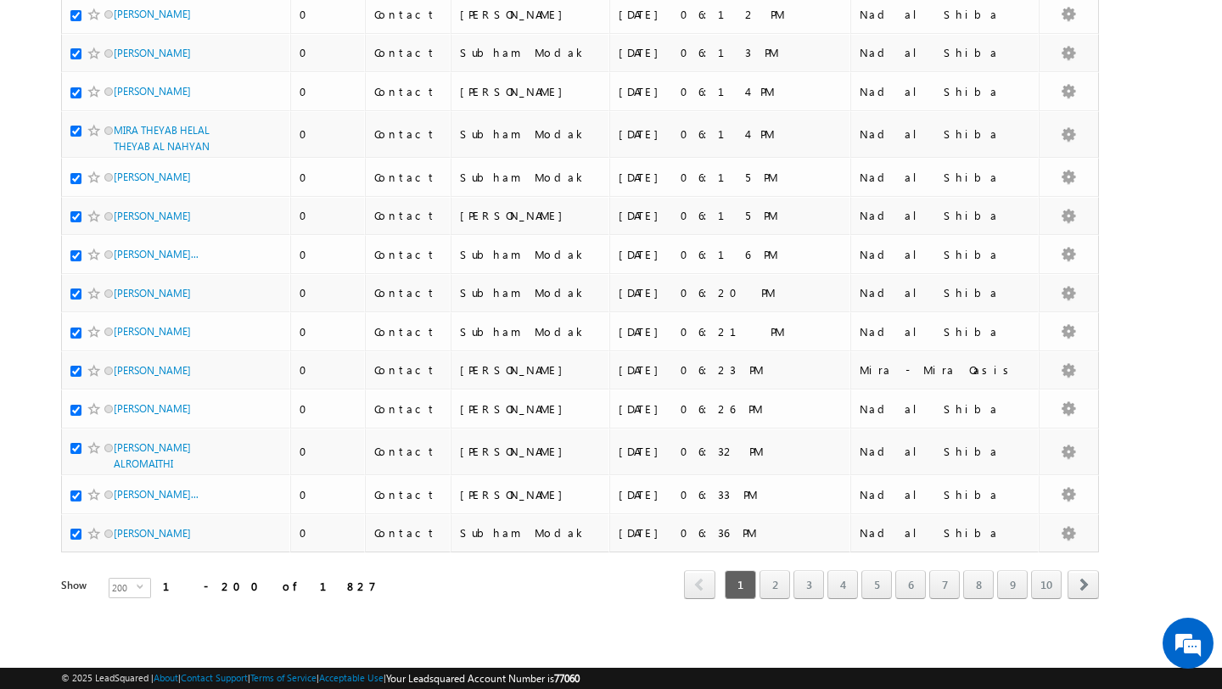
scroll to position [8589, 0]
click at [119, 590] on span "200" at bounding box center [122, 588] width 27 height 19
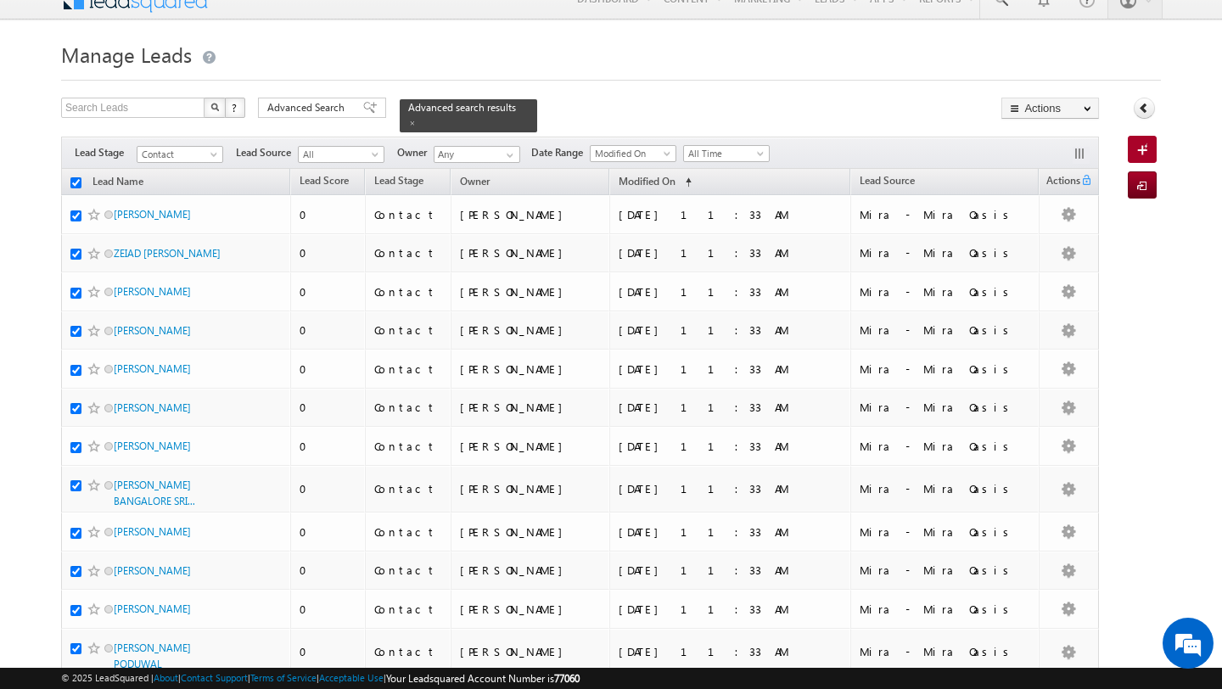
scroll to position [0, 0]
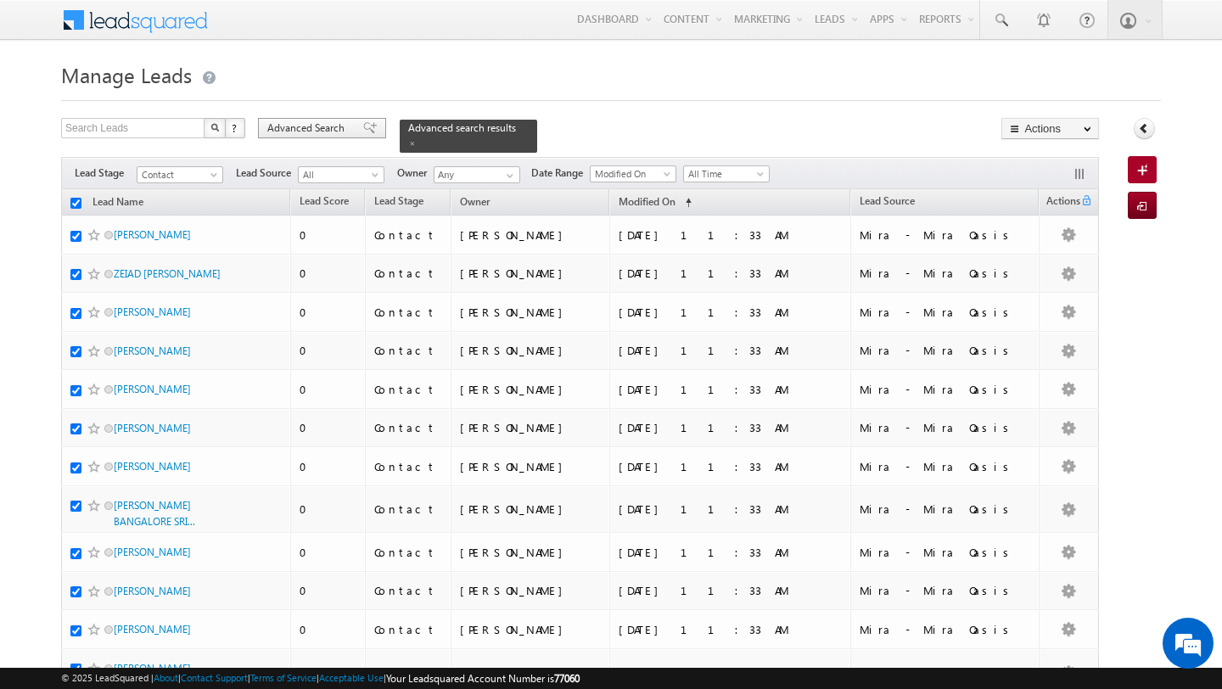
click at [316, 128] on span "Advanced Search" at bounding box center [308, 127] width 82 height 15
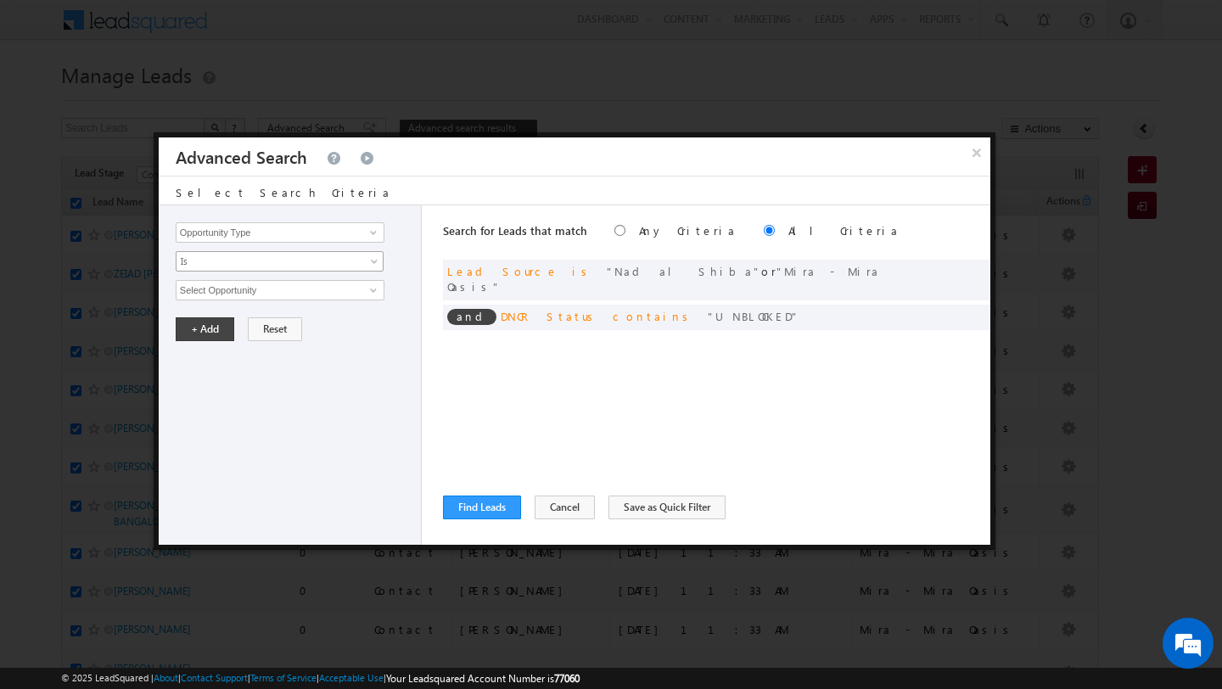
click at [288, 271] on link "Is" at bounding box center [280, 261] width 208 height 20
click at [288, 298] on link "Is Not" at bounding box center [279, 298] width 207 height 15
click at [320, 238] on input "Opportunity Type" at bounding box center [280, 232] width 209 height 20
click at [370, 236] on span at bounding box center [373, 233] width 14 height 14
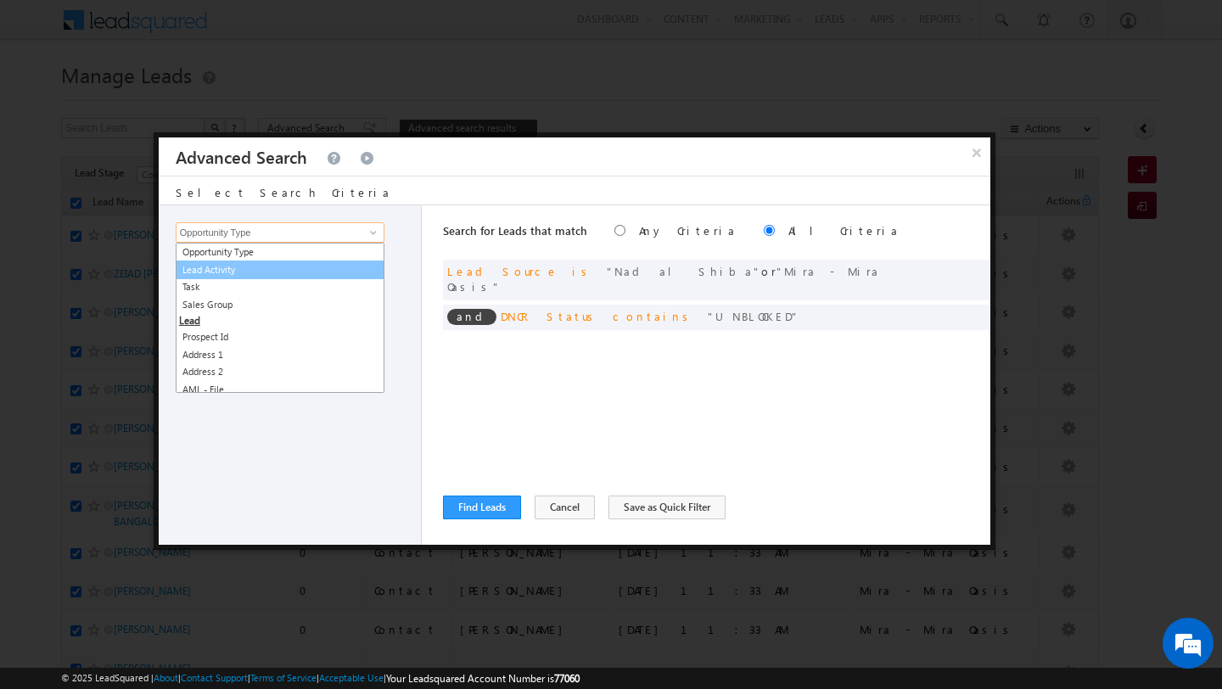
click at [347, 266] on link "Lead Activity" at bounding box center [280, 270] width 209 height 20
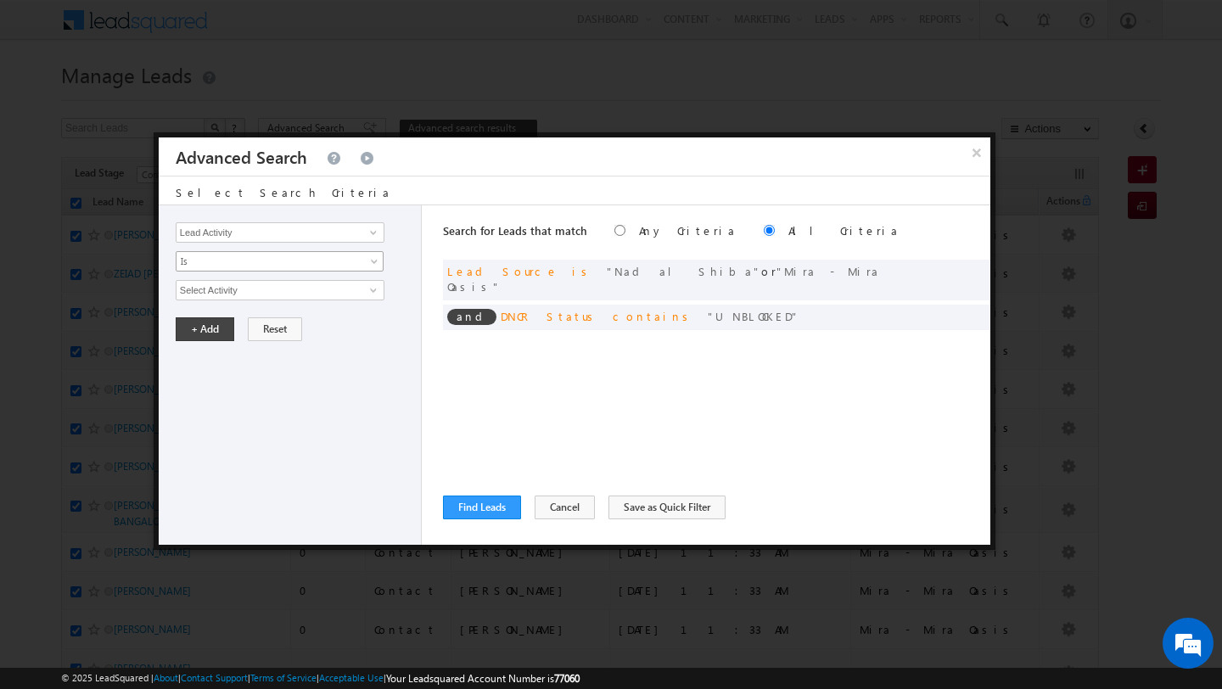
click at [343, 256] on span "Is" at bounding box center [268, 261] width 184 height 15
click at [327, 294] on link "Is Not" at bounding box center [279, 298] width 207 height 15
click at [348, 294] on input "Select Activity" at bounding box center [280, 290] width 209 height 20
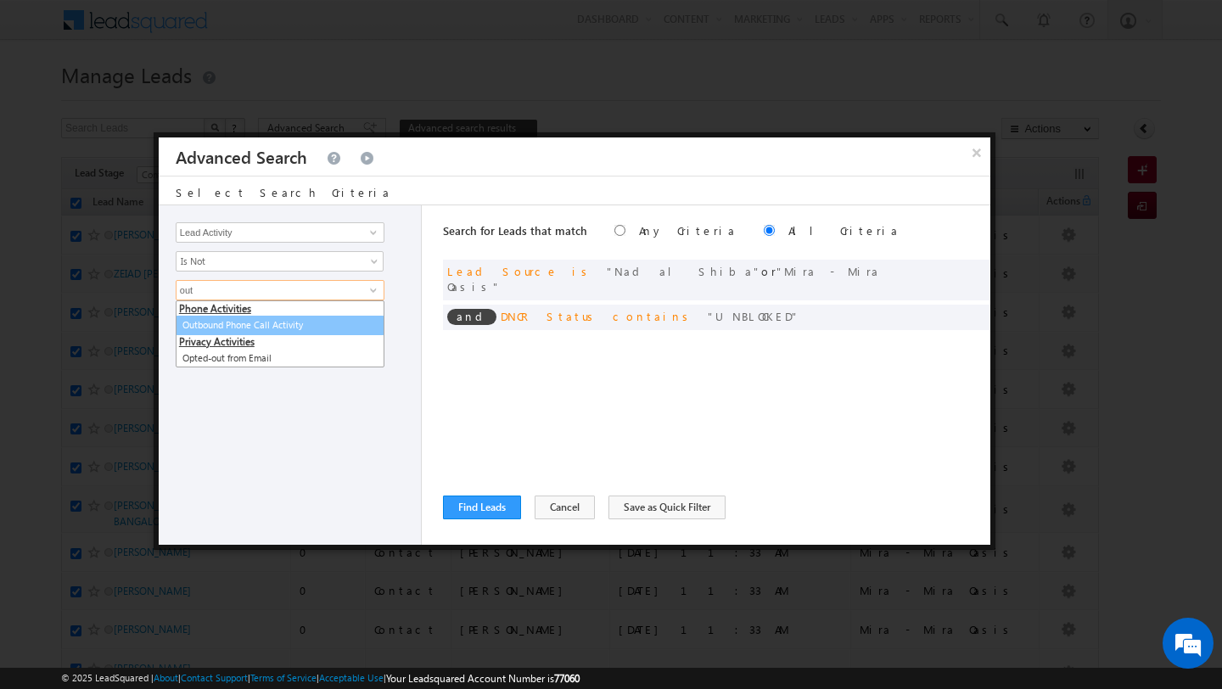
click at [280, 320] on link "Outbound Phone Call Activity" at bounding box center [280, 326] width 209 height 20
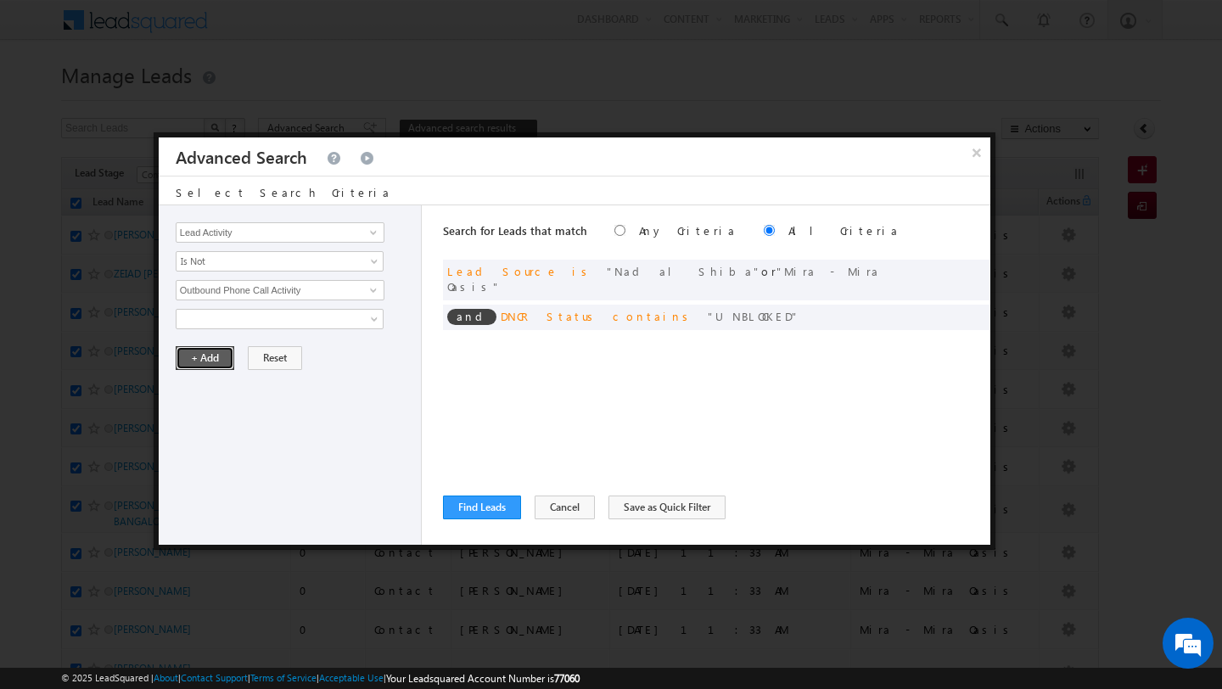
click at [201, 354] on button "+ Add" at bounding box center [205, 358] width 59 height 24
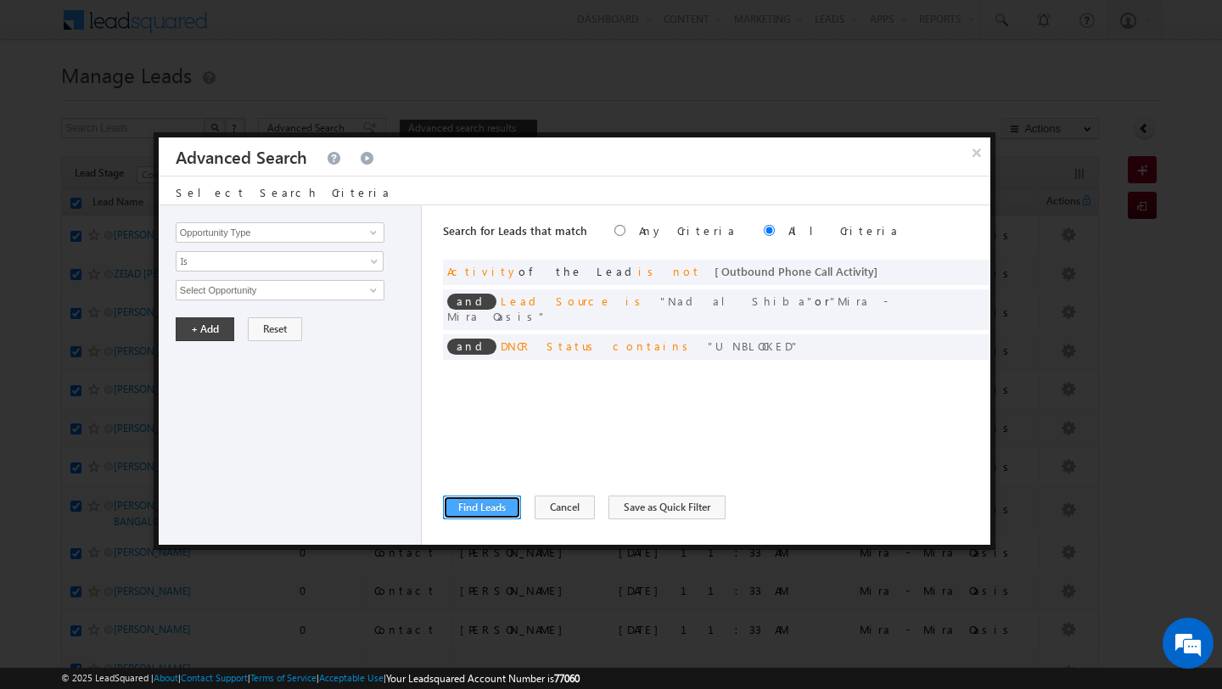
click at [475, 506] on button "Find Leads" at bounding box center [482, 507] width 78 height 24
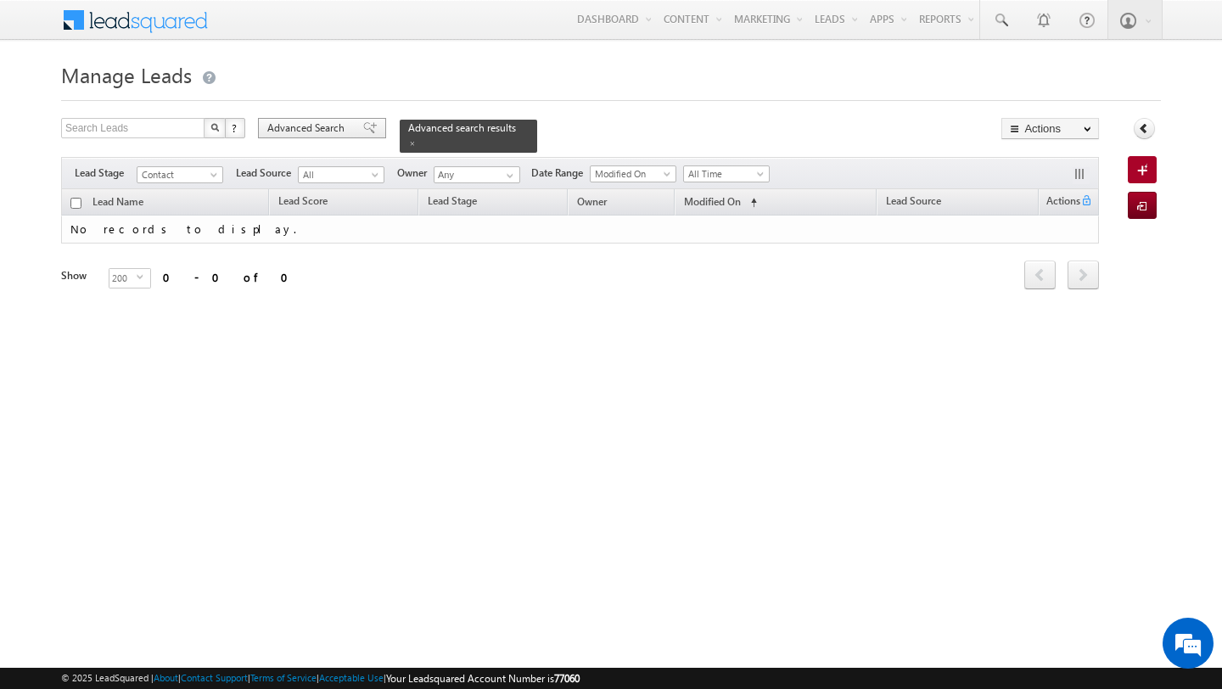
click at [327, 130] on span "Advanced Search" at bounding box center [308, 127] width 82 height 15
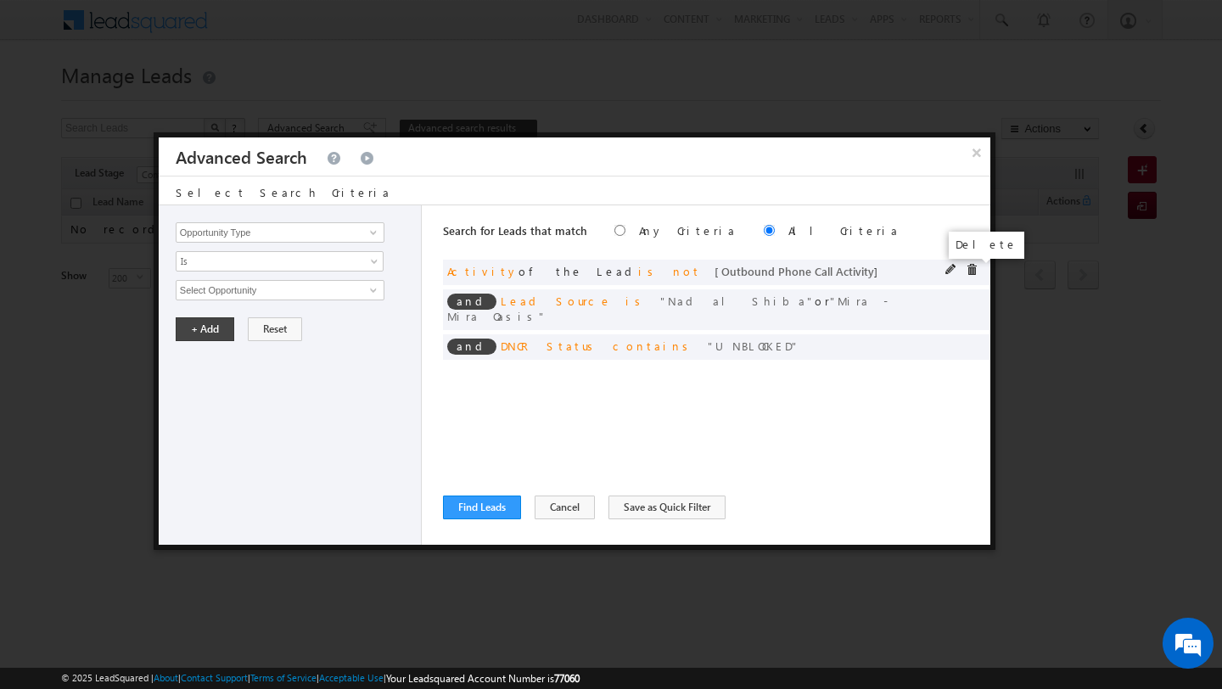
click at [969, 271] on span at bounding box center [971, 270] width 12 height 12
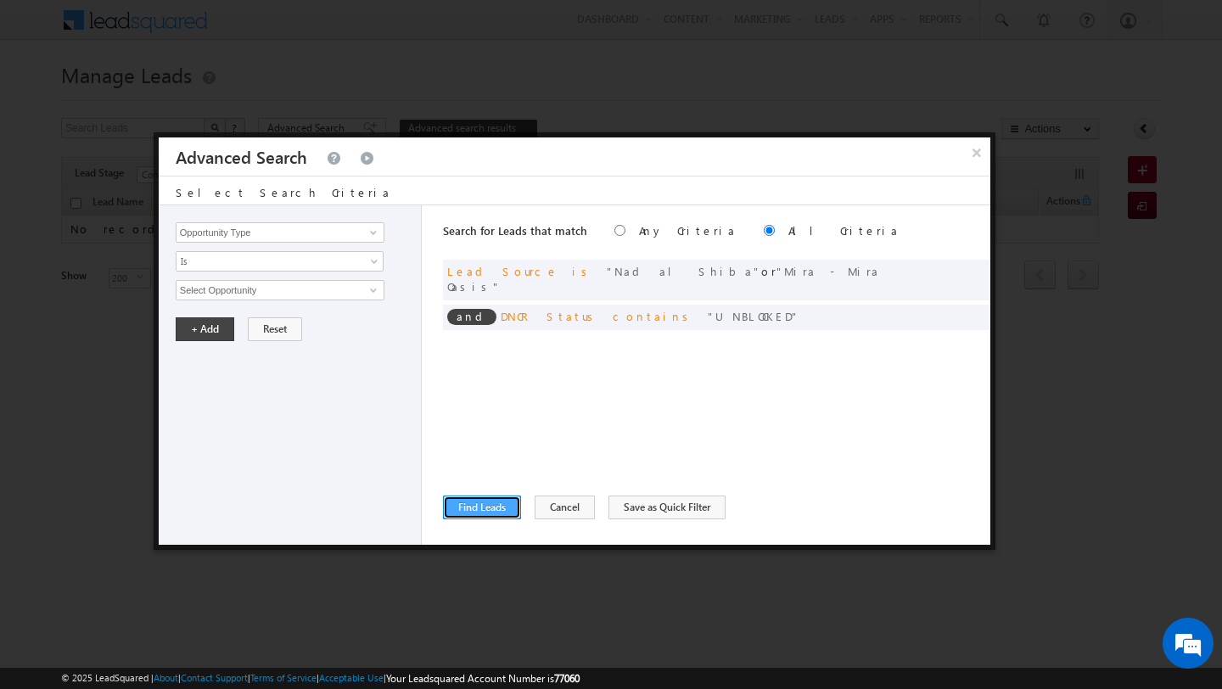
click at [483, 508] on button "Find Leads" at bounding box center [482, 507] width 78 height 24
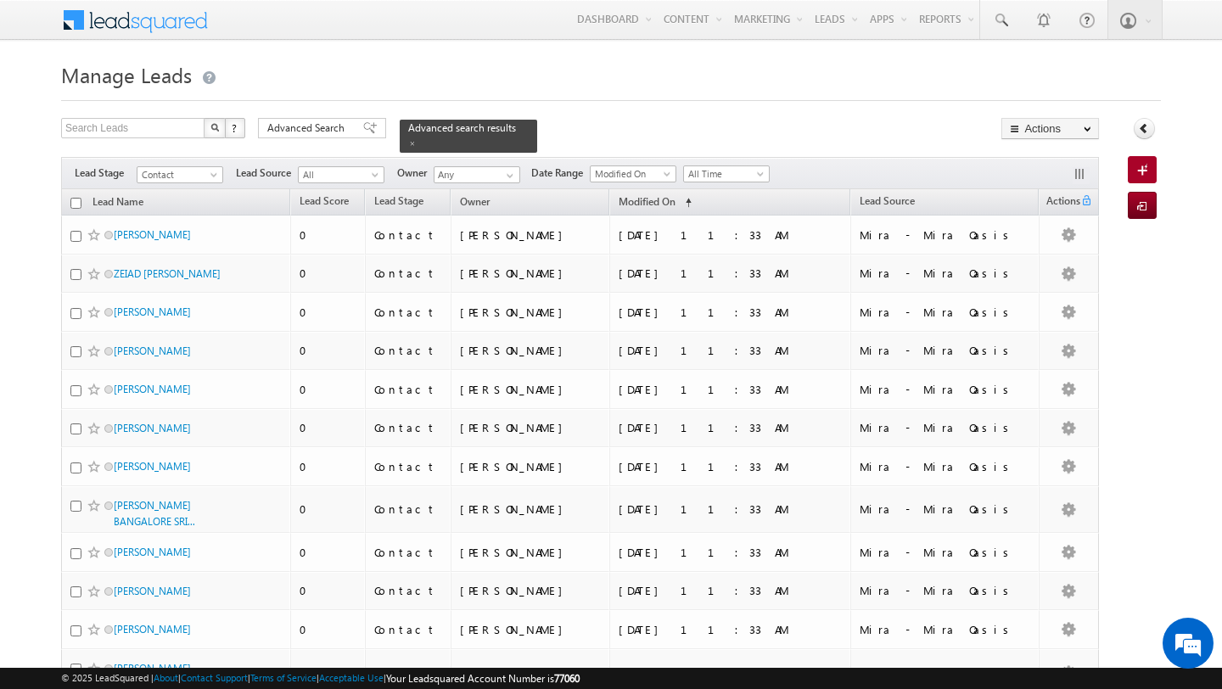
click at [75, 204] on input "checkbox" at bounding box center [75, 203] width 11 height 11
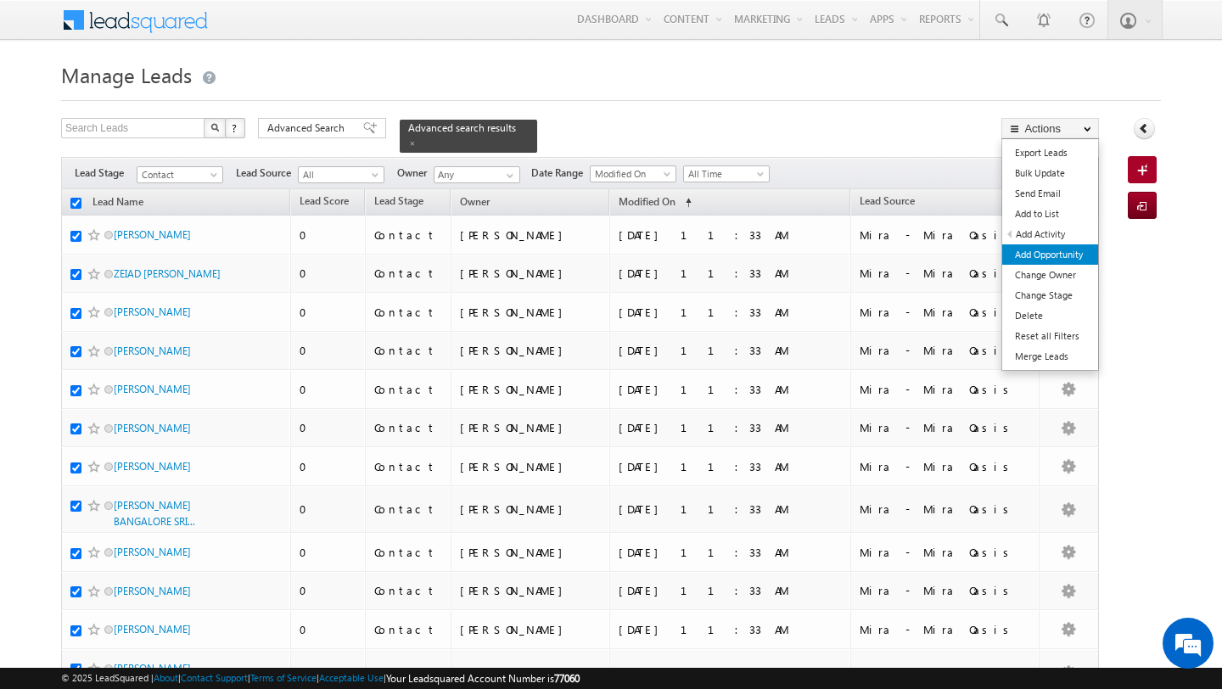
click at [1053, 258] on link "Add Opportunity" at bounding box center [1050, 254] width 96 height 20
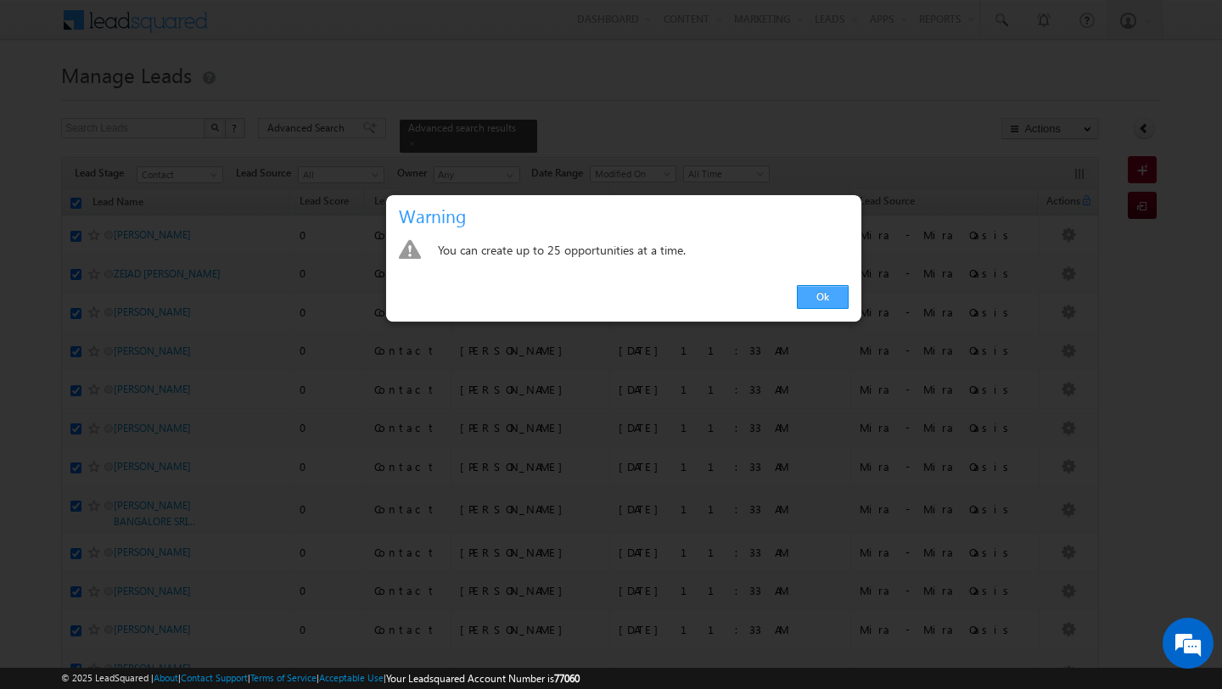
click at [830, 296] on link "Ok" at bounding box center [823, 297] width 52 height 24
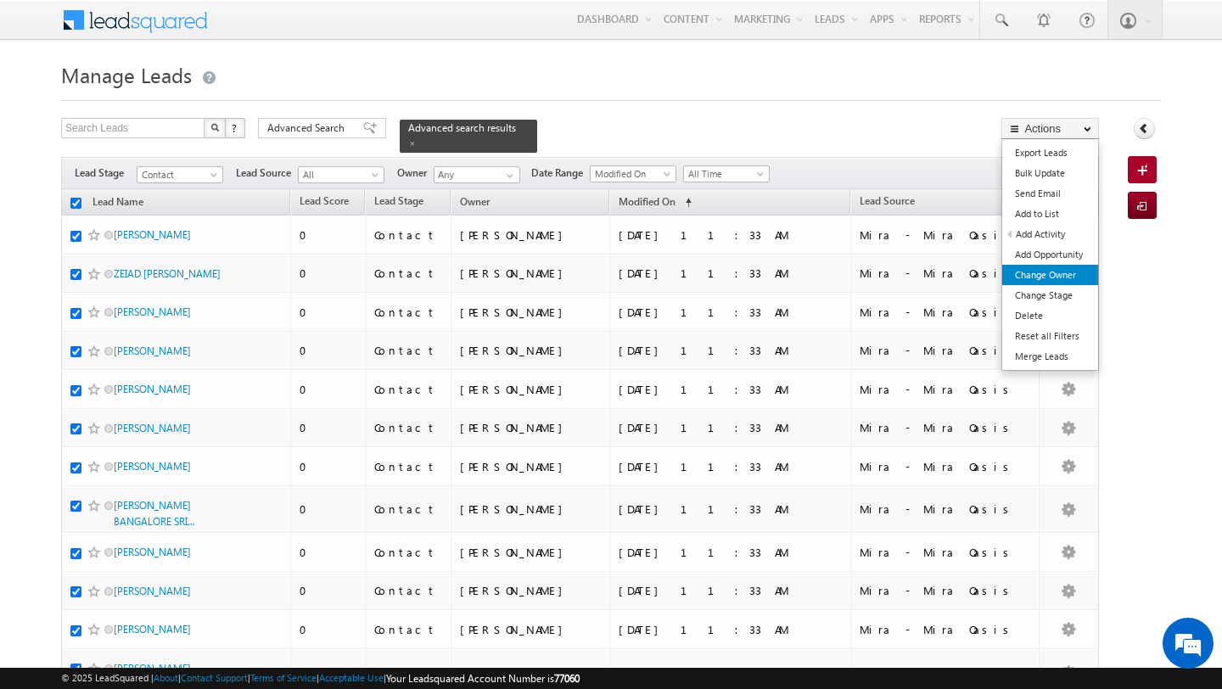
click at [1057, 276] on link "Change Owner" at bounding box center [1050, 275] width 96 height 20
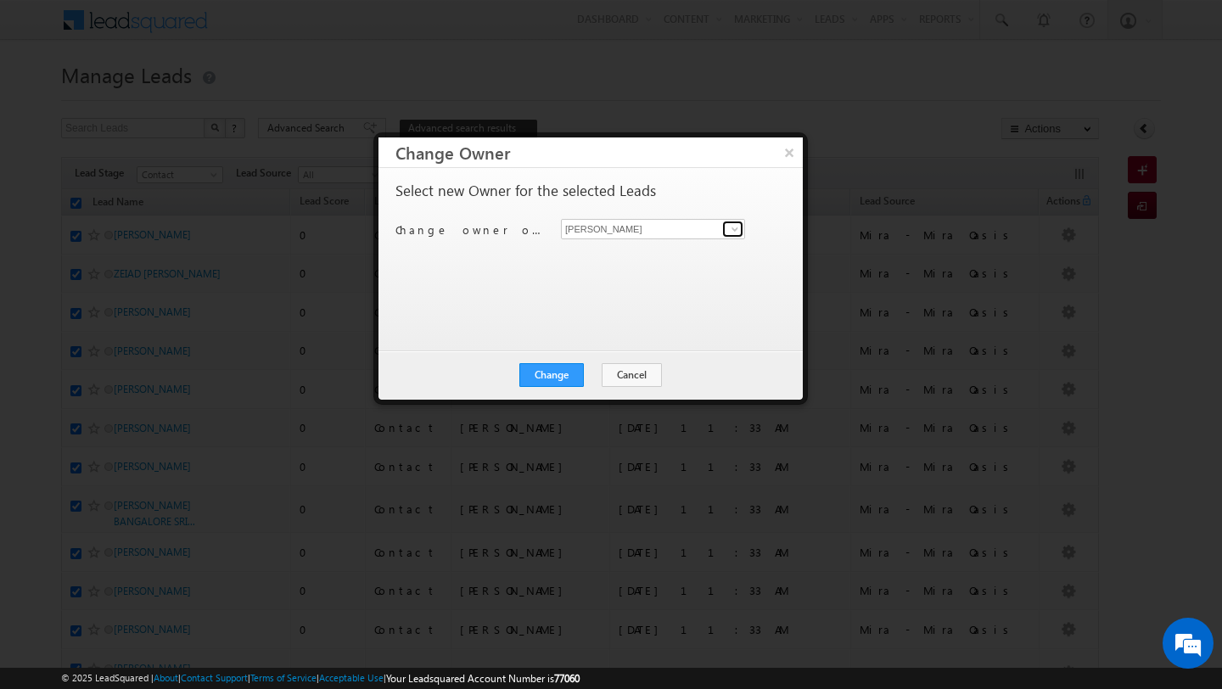
click at [737, 232] on span at bounding box center [735, 229] width 14 height 14
click at [681, 250] on link "Pratyush kuanr pratyush.kuanr@indglobal.ae" at bounding box center [653, 255] width 184 height 32
click at [551, 376] on button "Change" at bounding box center [551, 375] width 64 height 24
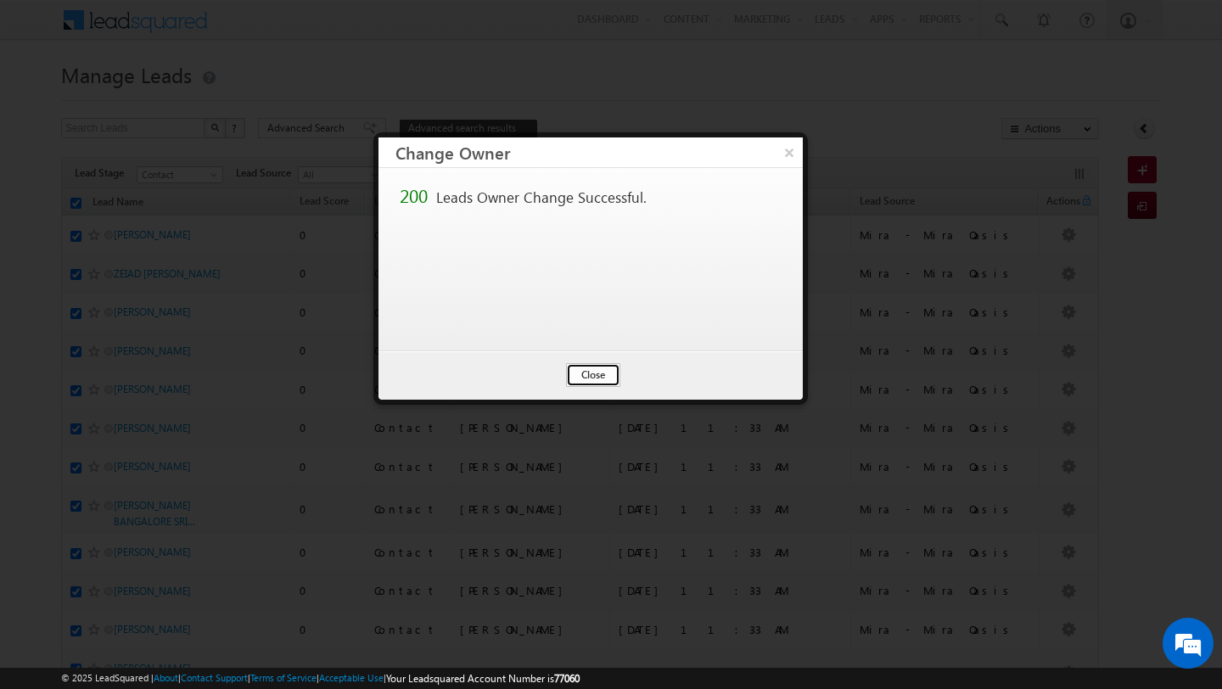
click at [596, 379] on button "Close" at bounding box center [593, 375] width 54 height 24
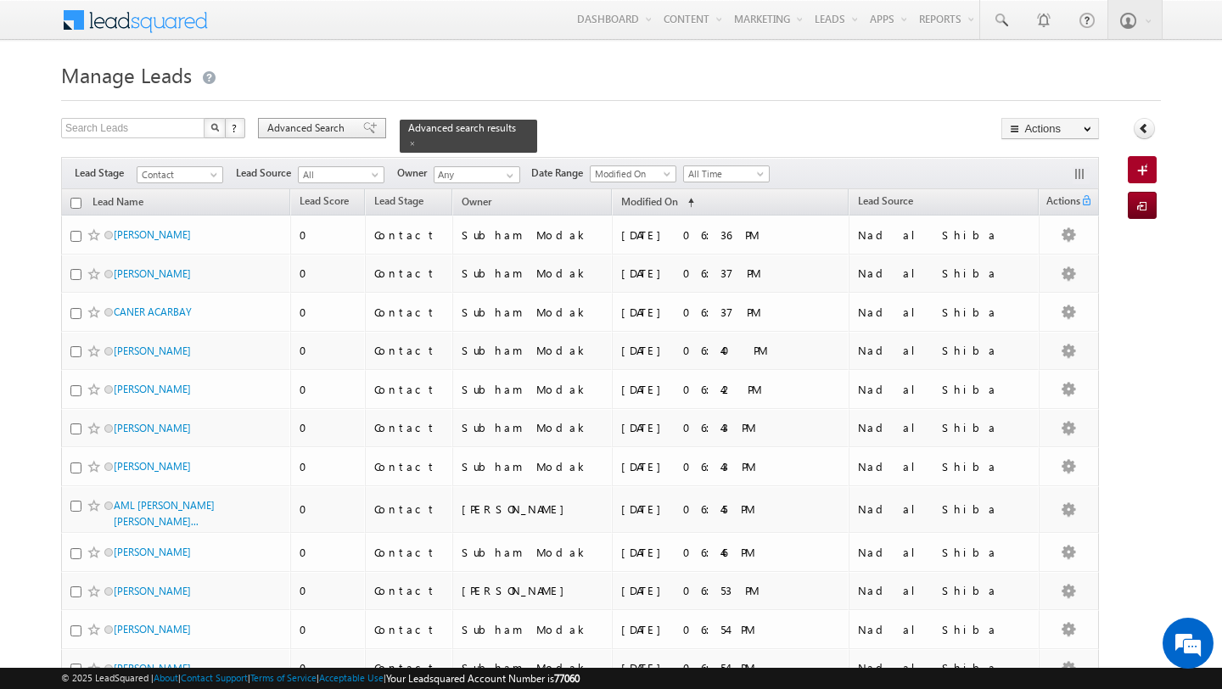
click at [294, 124] on span "Advanced Search" at bounding box center [308, 127] width 82 height 15
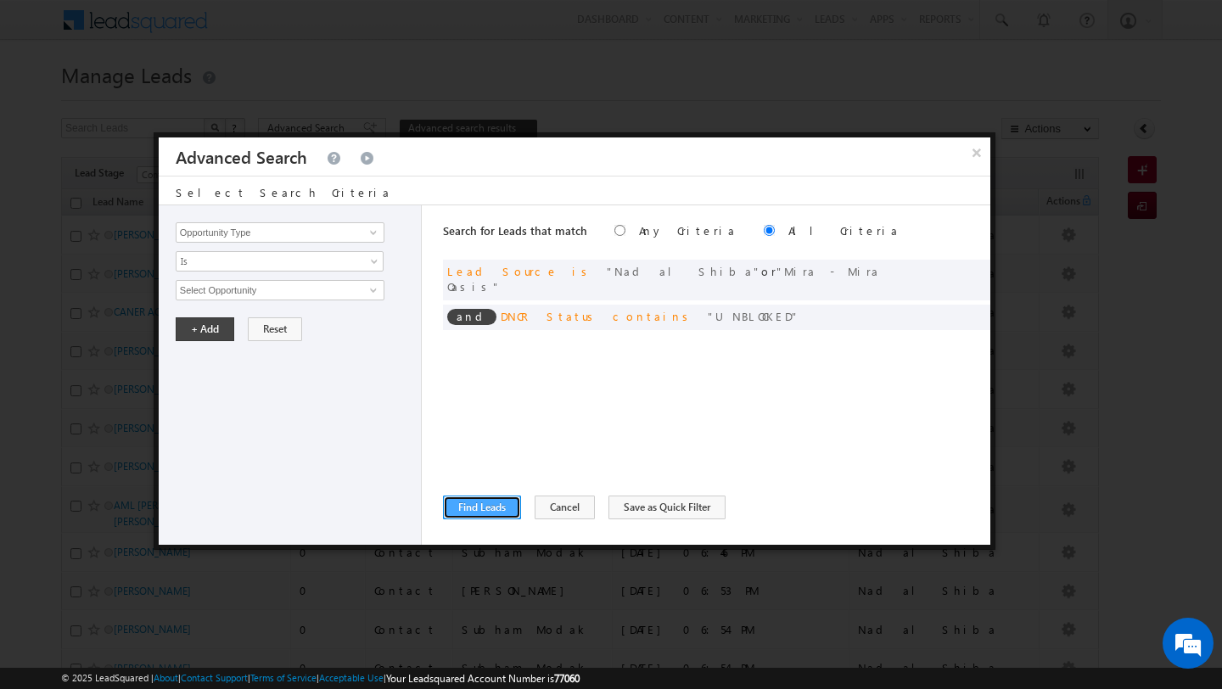
click at [478, 507] on button "Find Leads" at bounding box center [482, 507] width 78 height 24
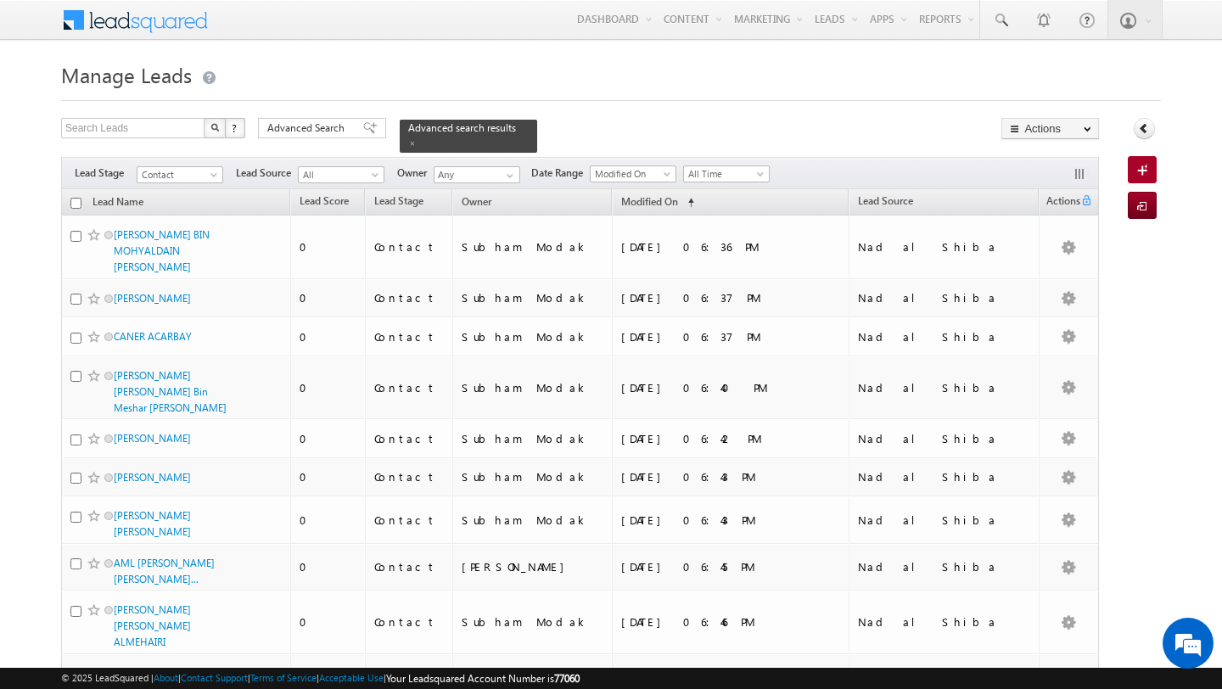
click at [78, 206] on input "checkbox" at bounding box center [75, 203] width 11 height 11
checkbox input "true"
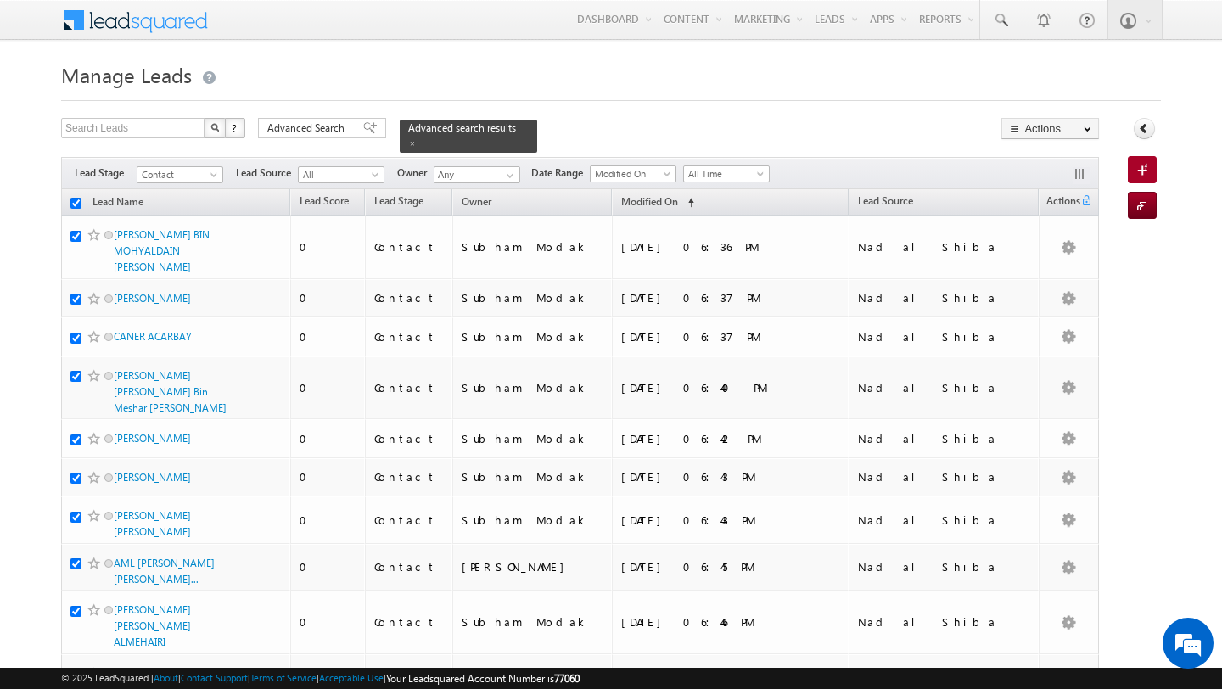
checkbox input "true"
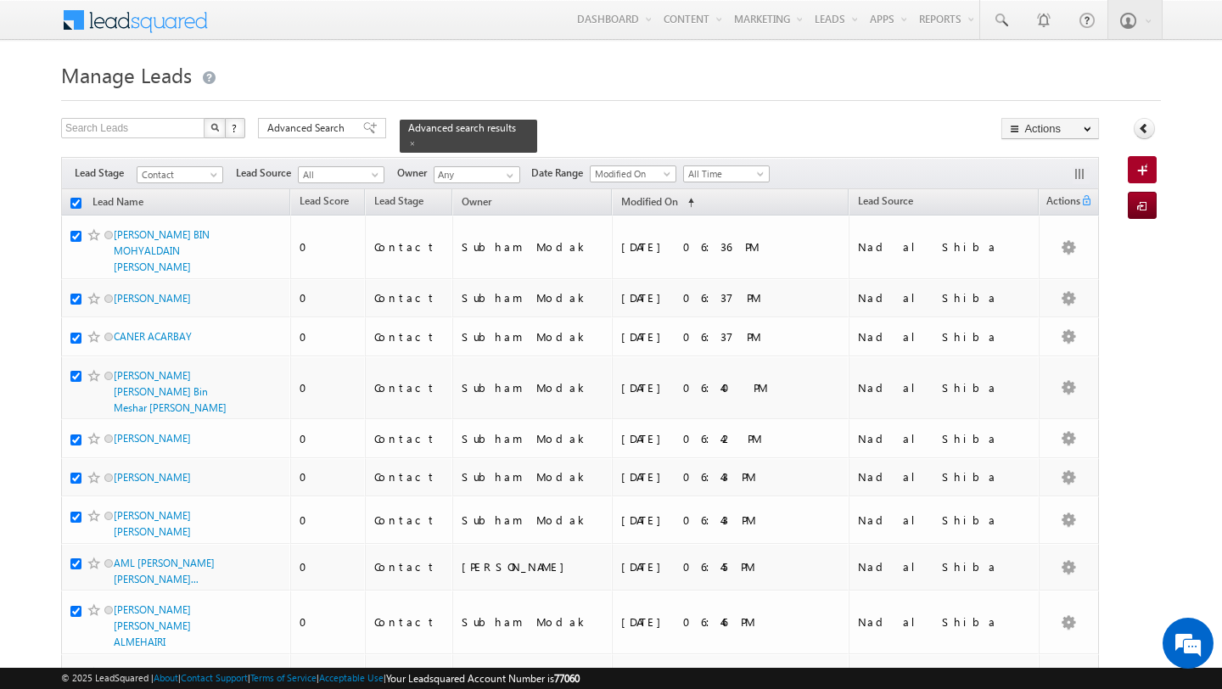
checkbox input "true"
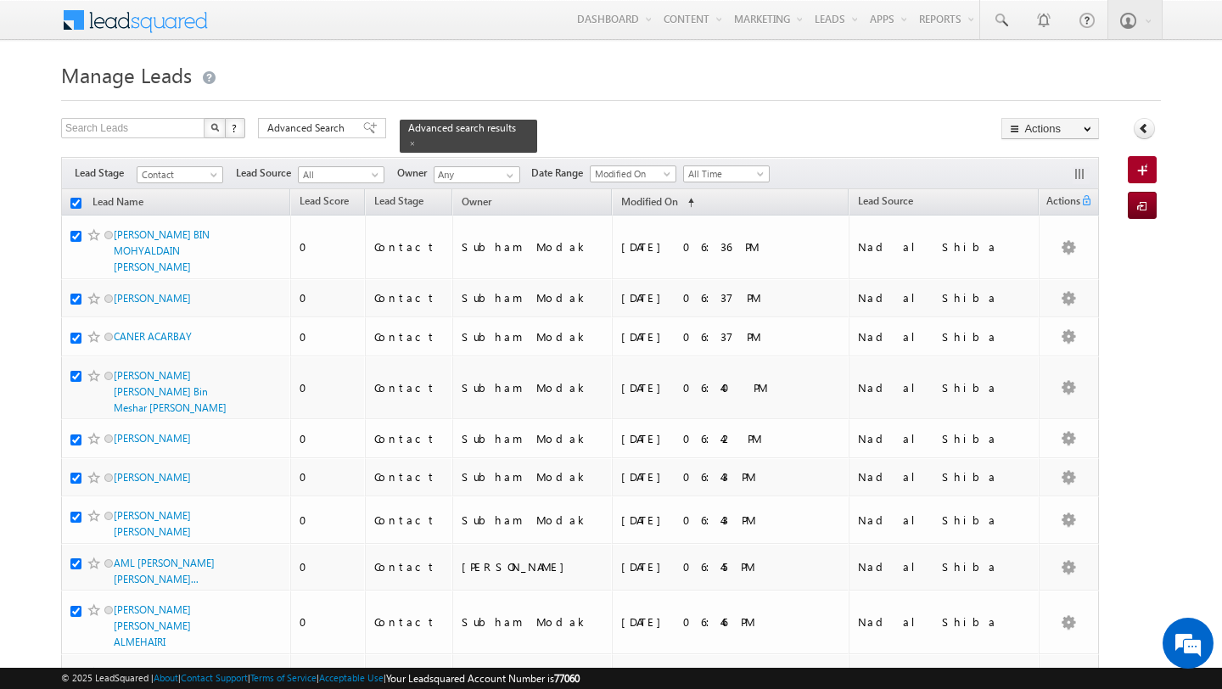
checkbox input "true"
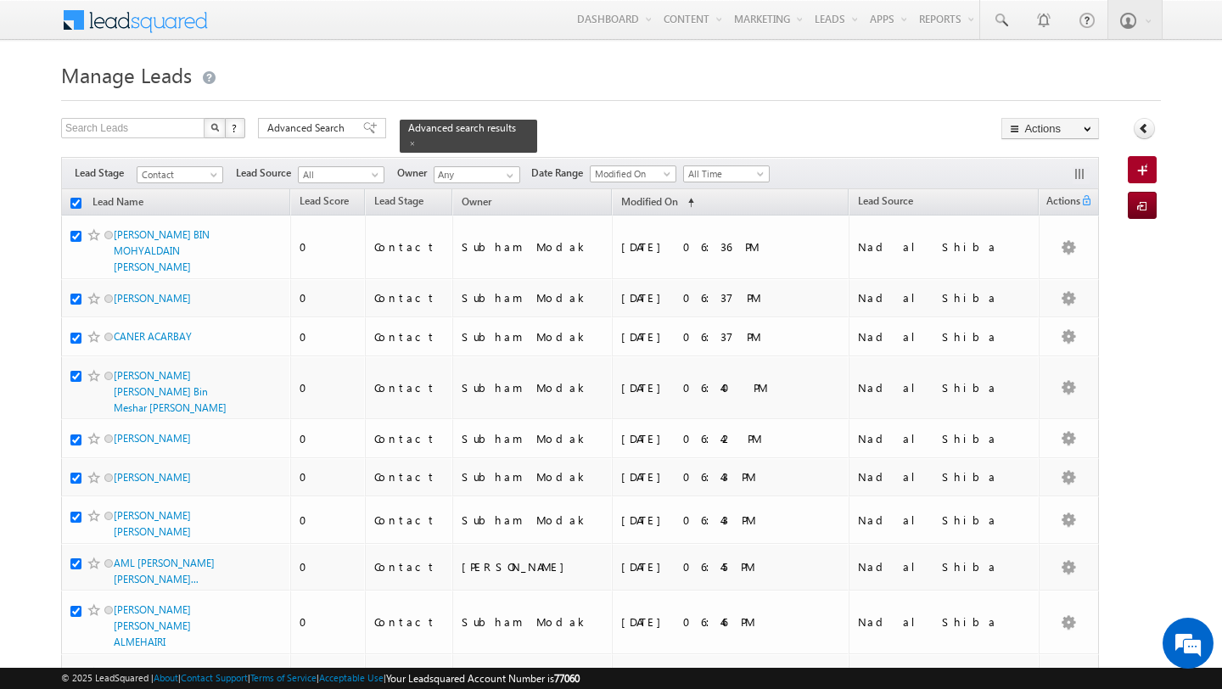
checkbox input "true"
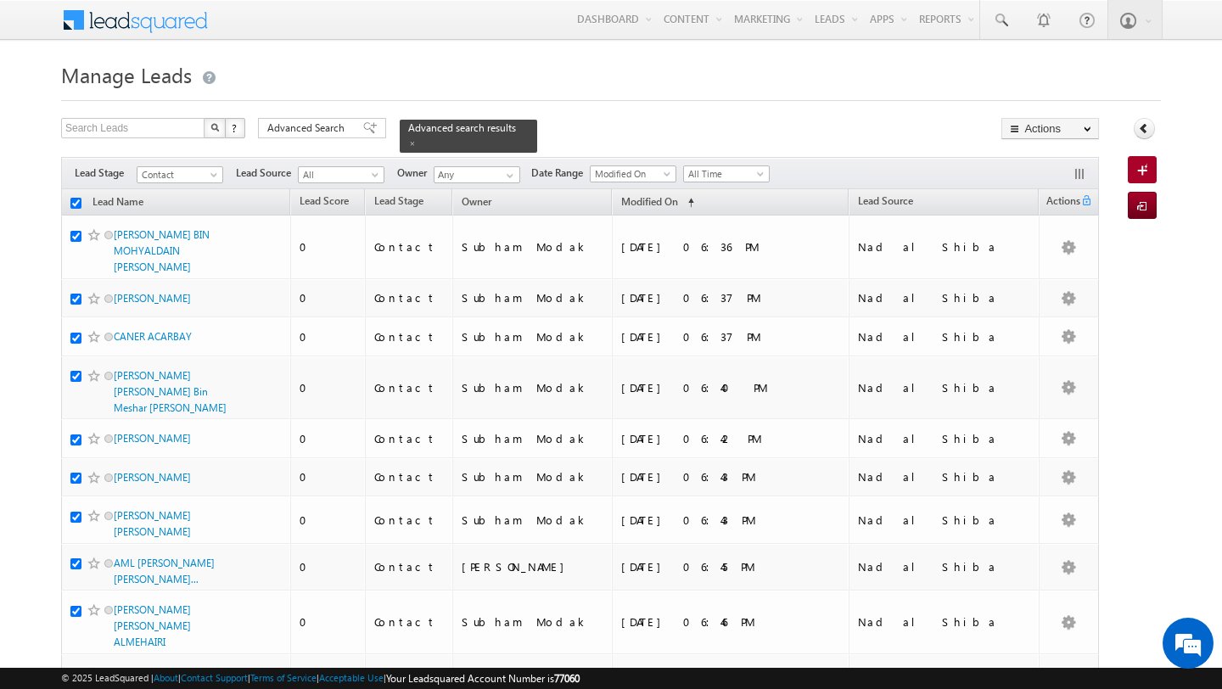
checkbox input "true"
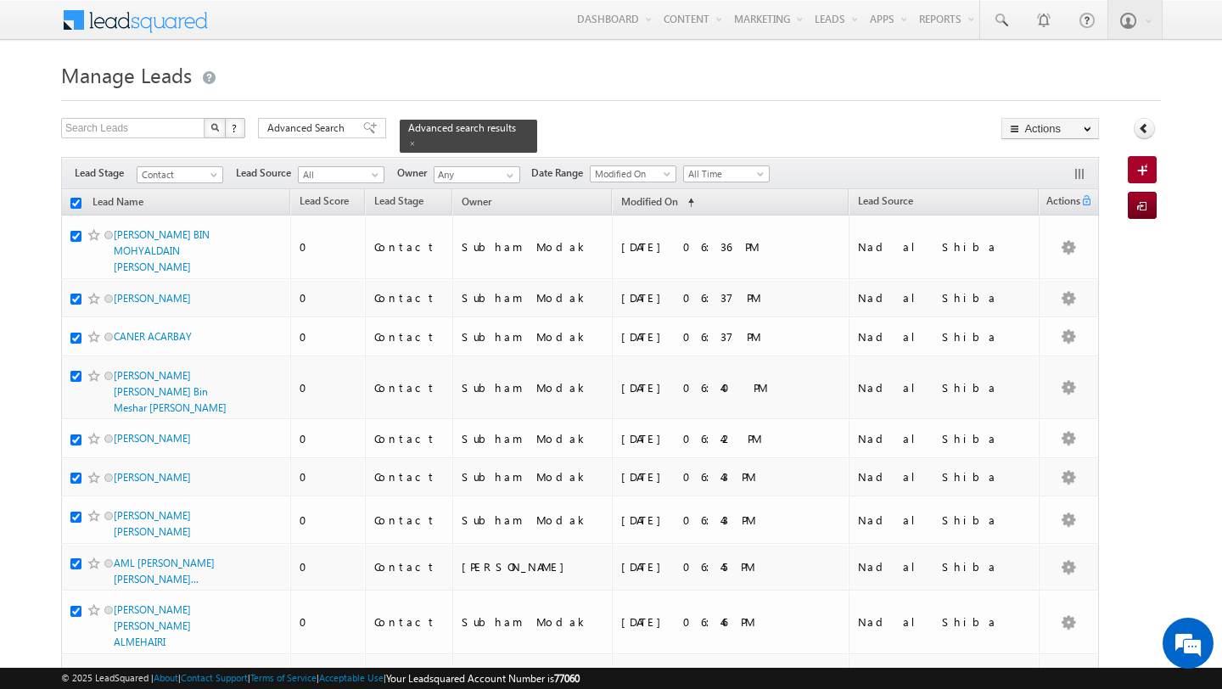
checkbox input "true"
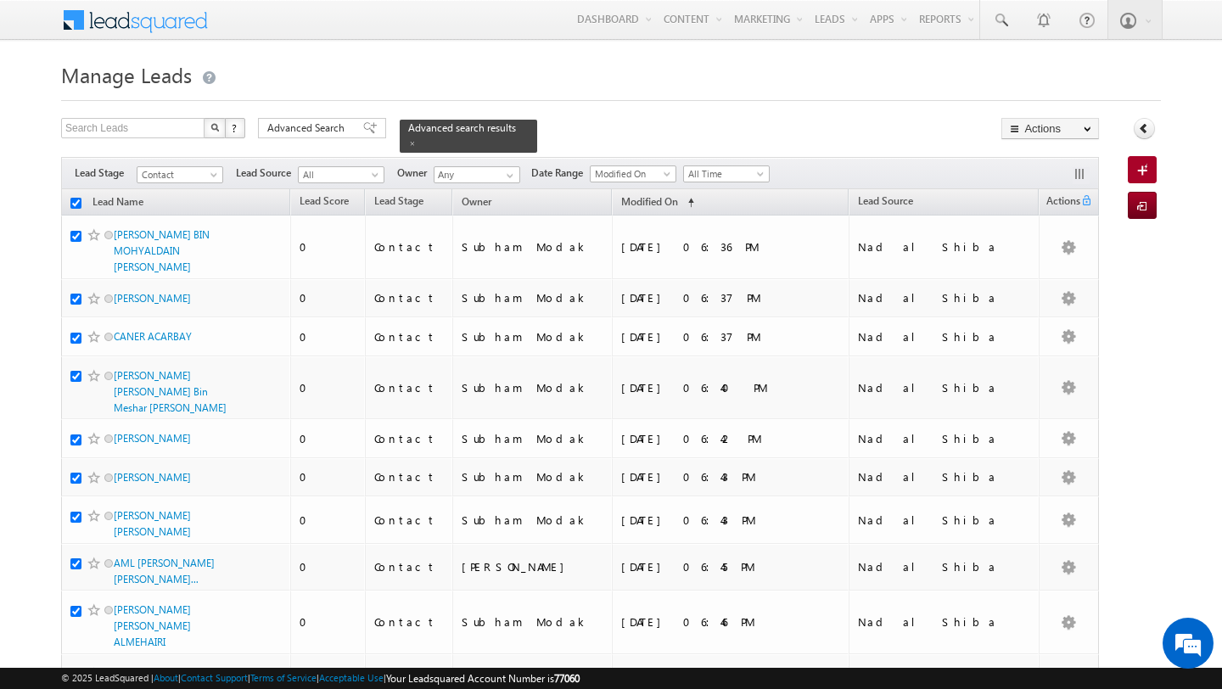
checkbox input "true"
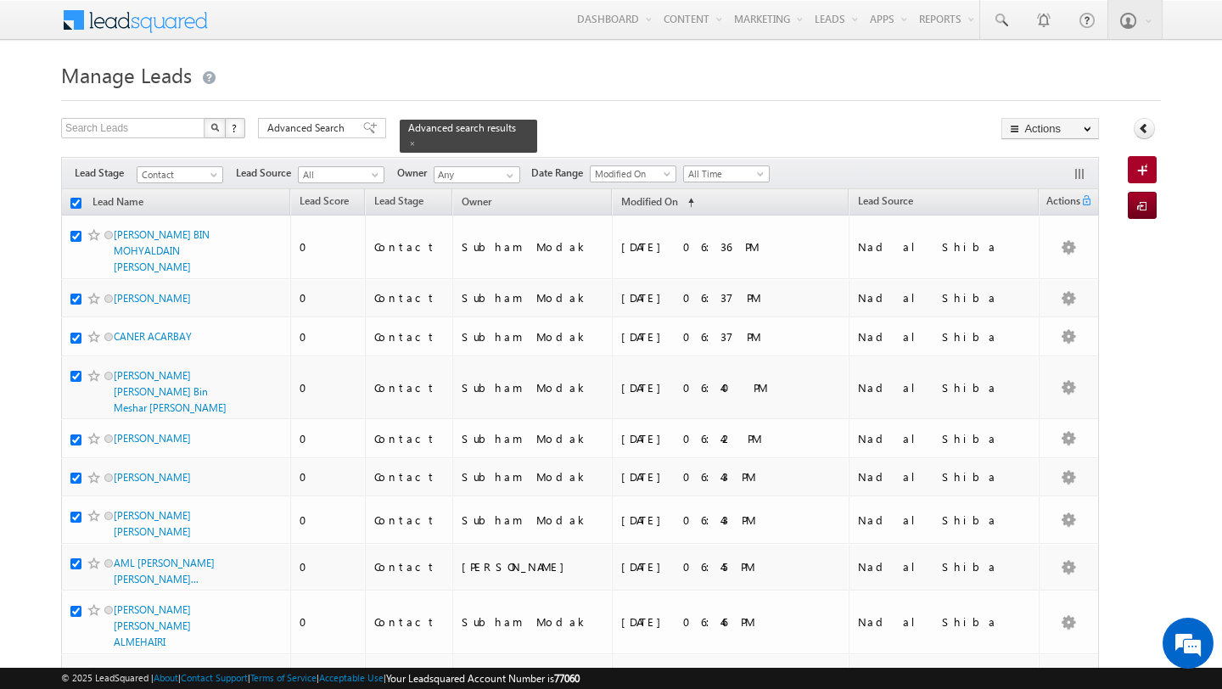
checkbox input "true"
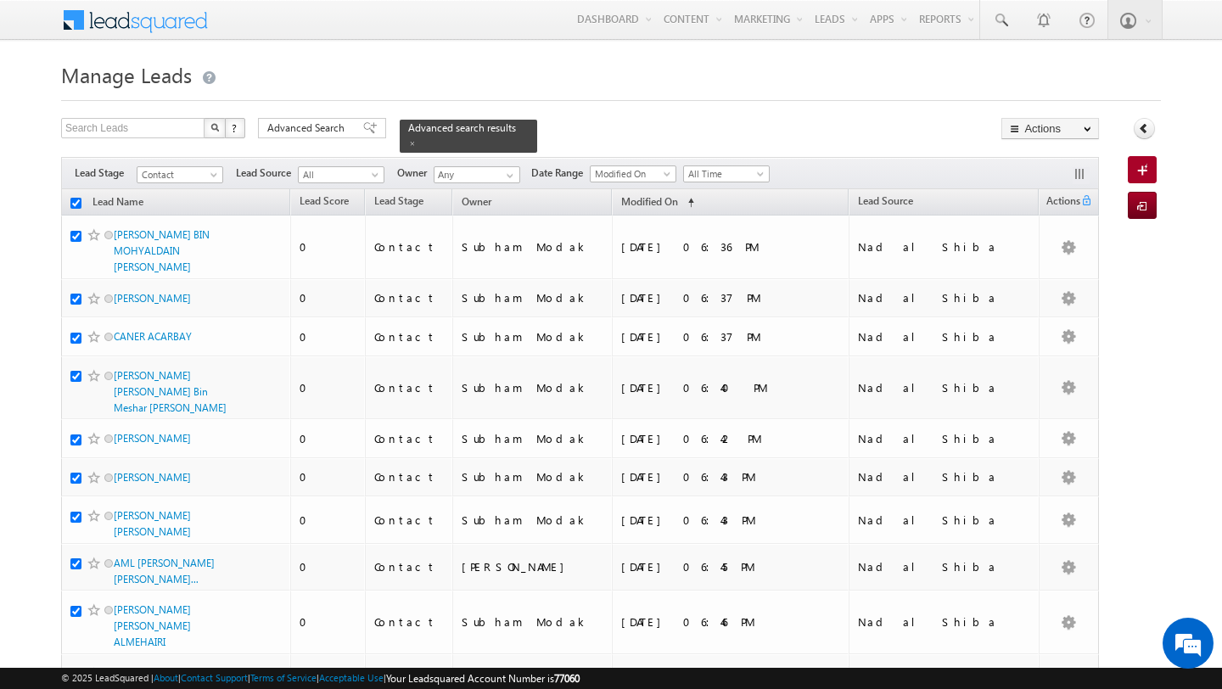
checkbox input "true"
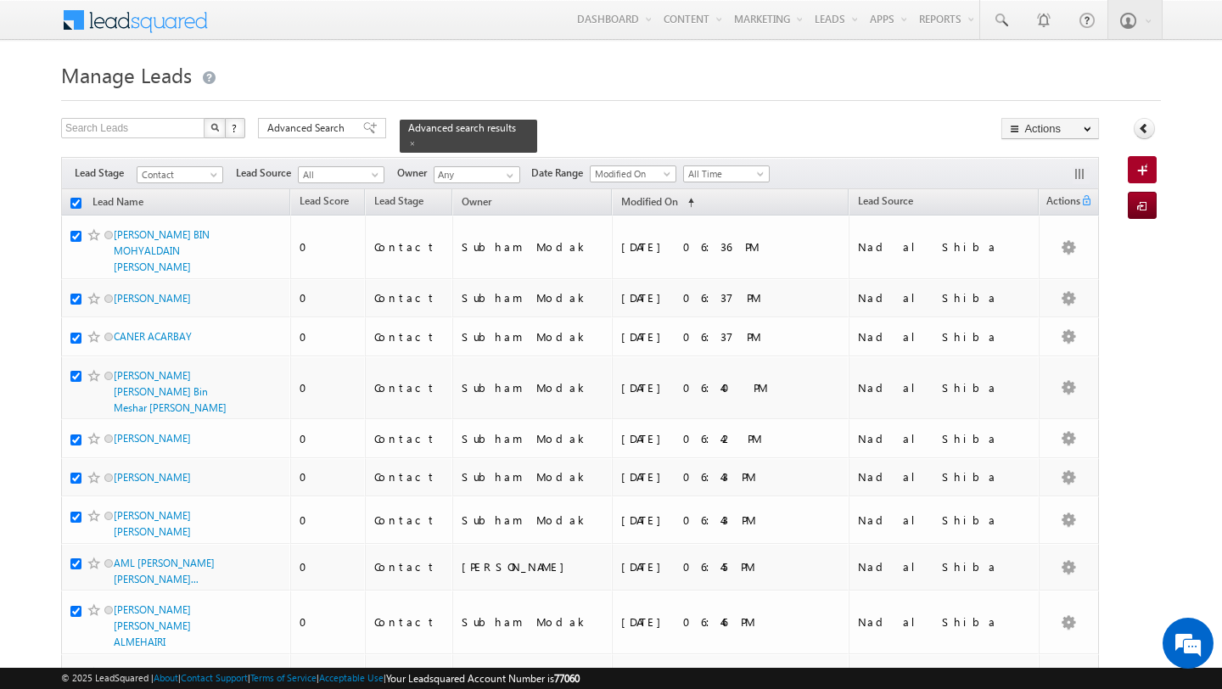
checkbox input "true"
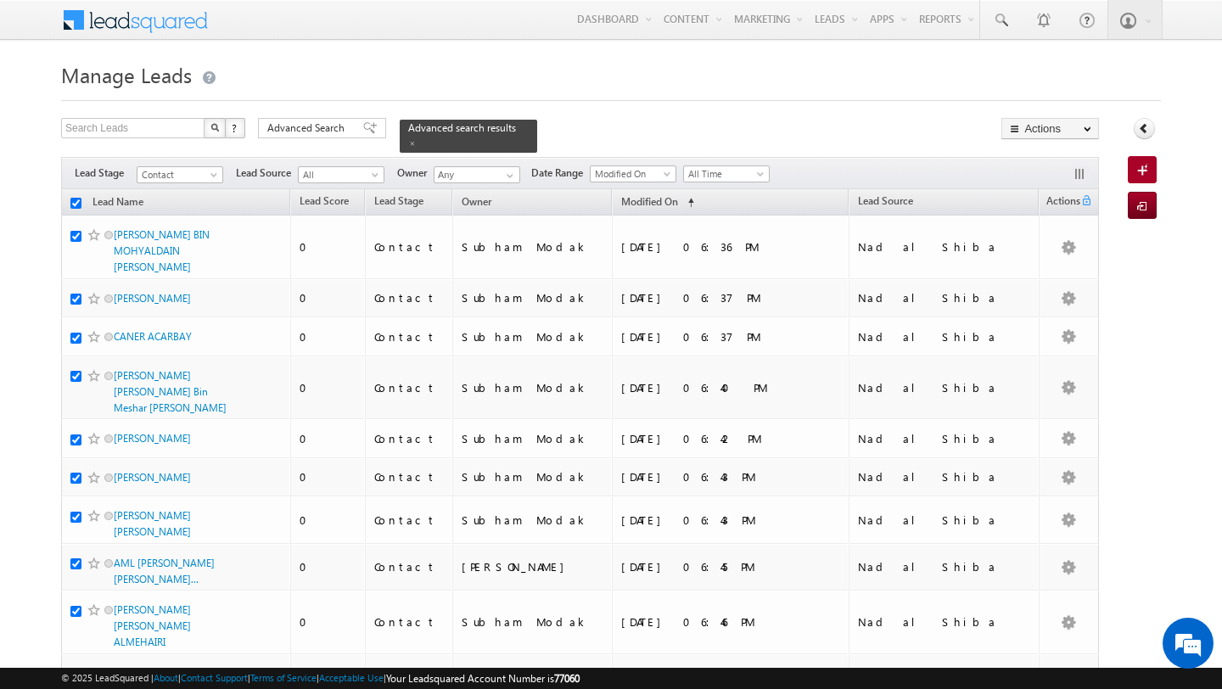
checkbox input "true"
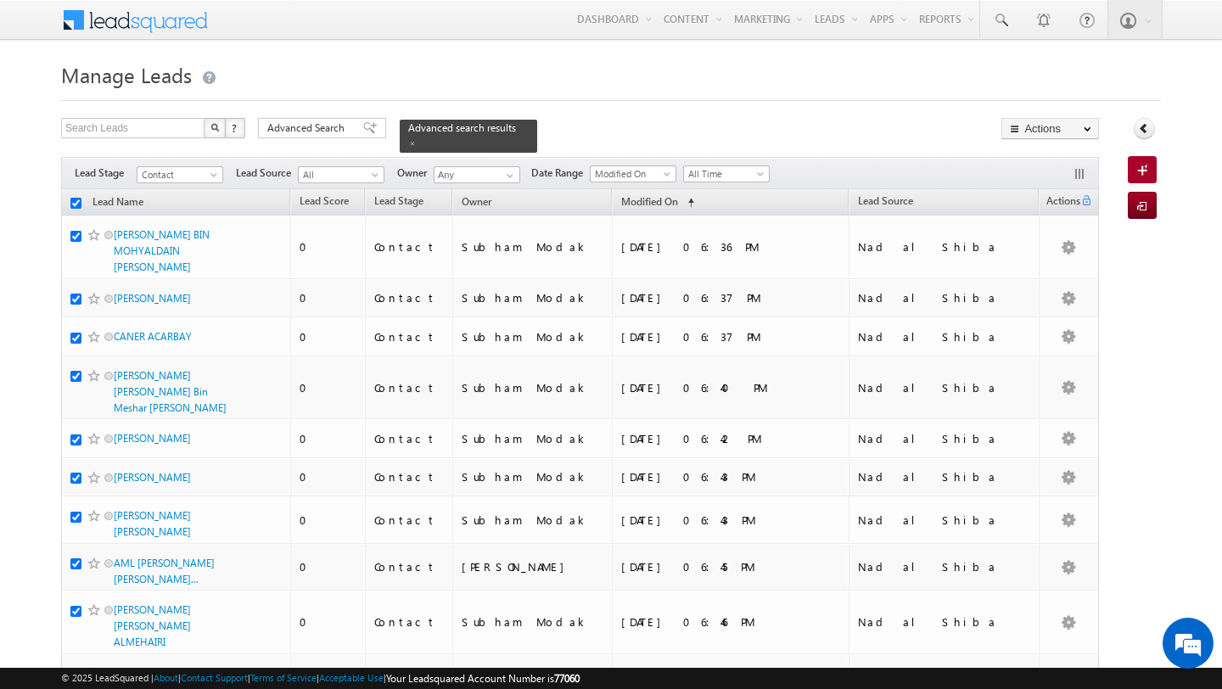
checkbox input "true"
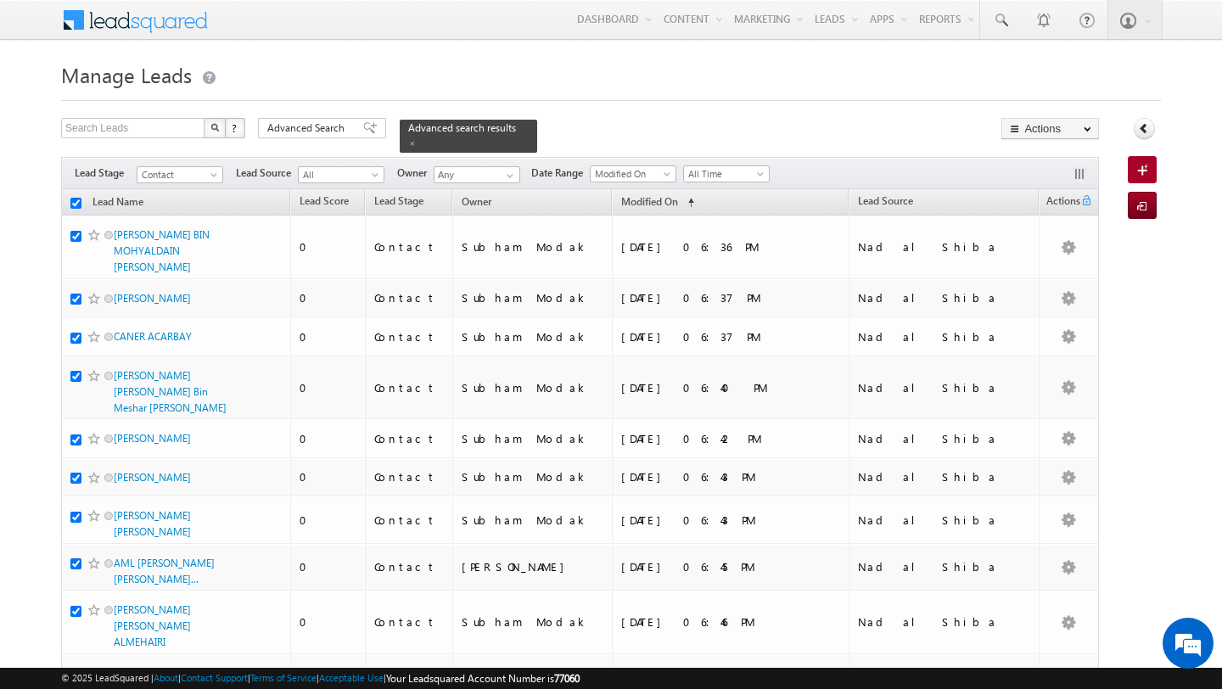
checkbox input "true"
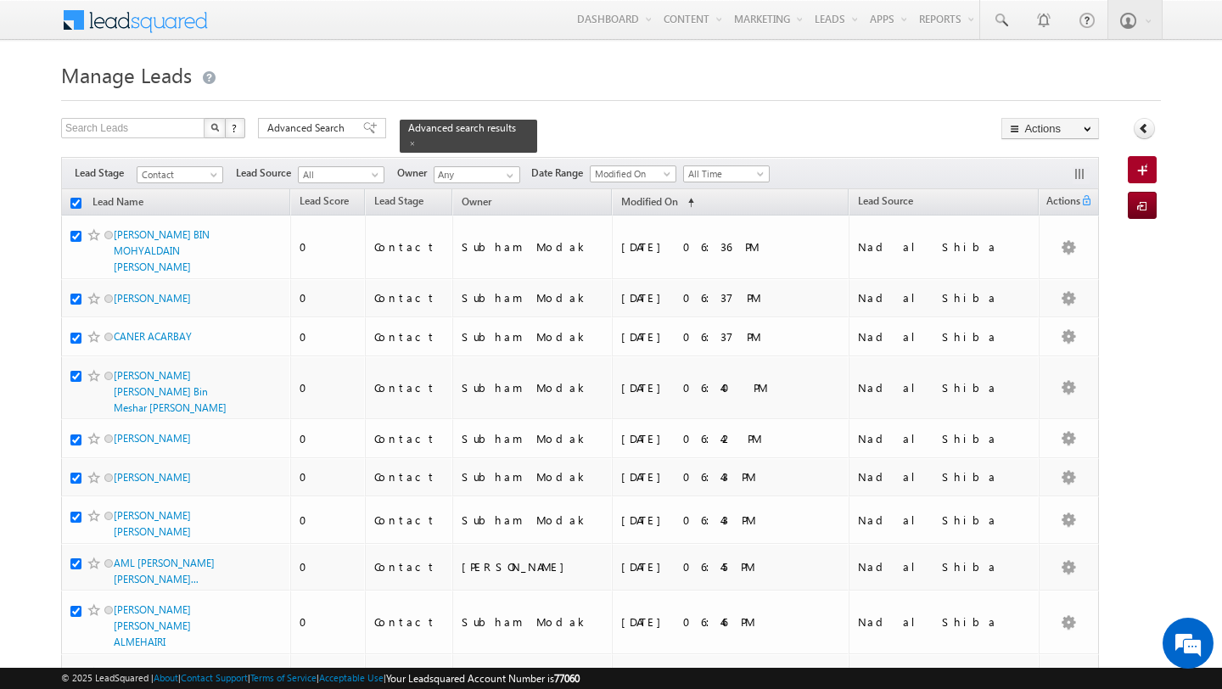
checkbox input "true"
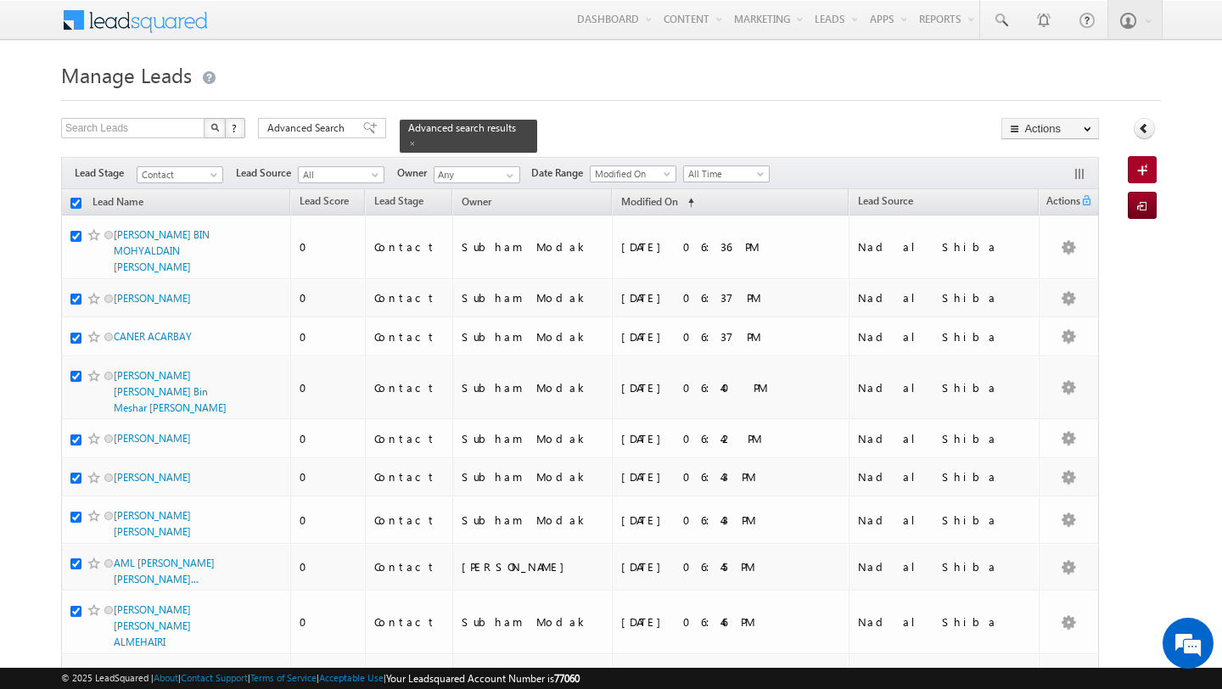
checkbox input "true"
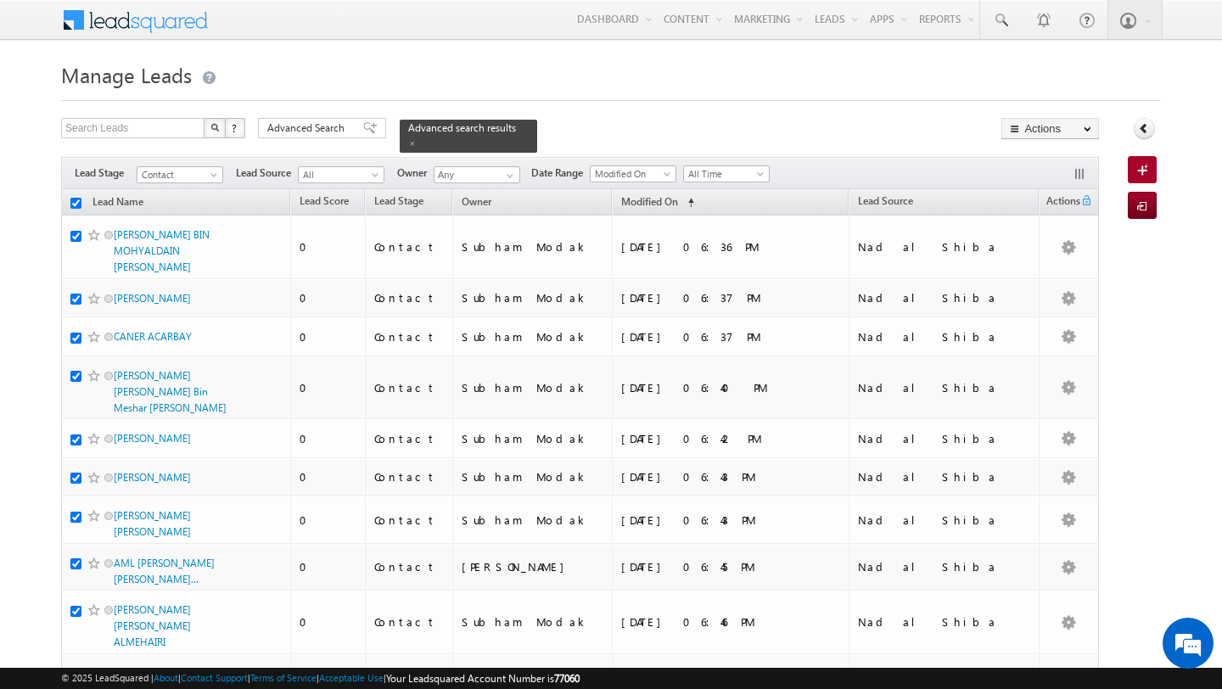
checkbox input "true"
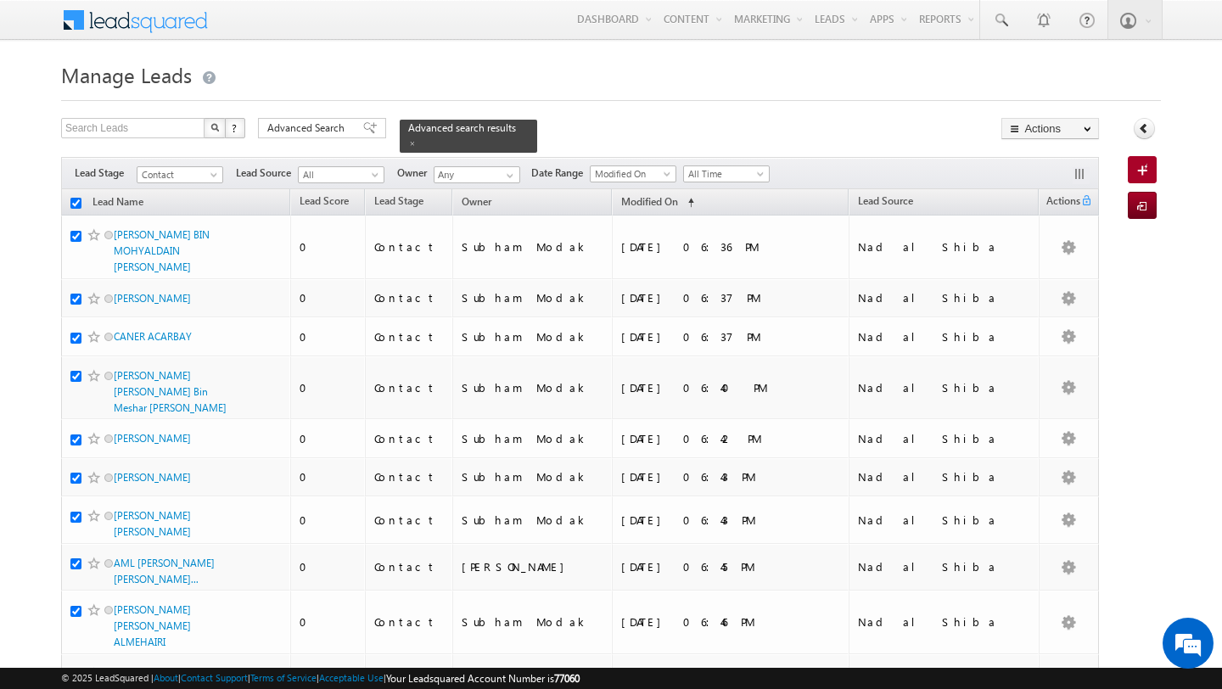
checkbox input "true"
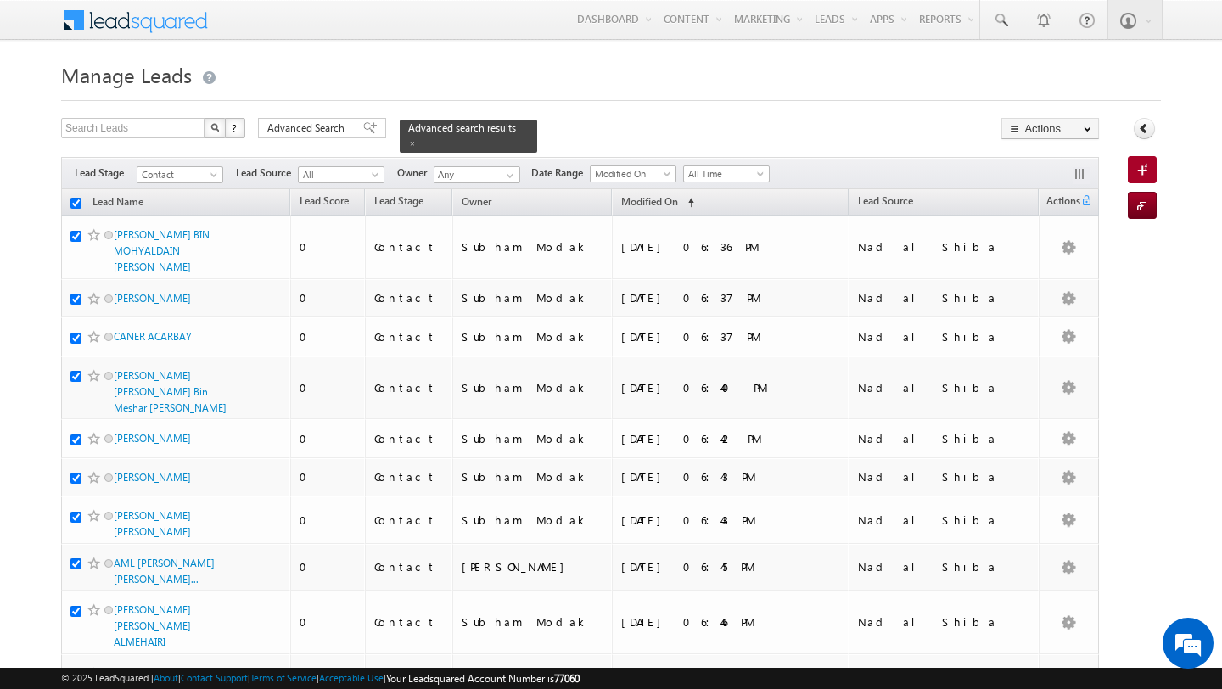
checkbox input "true"
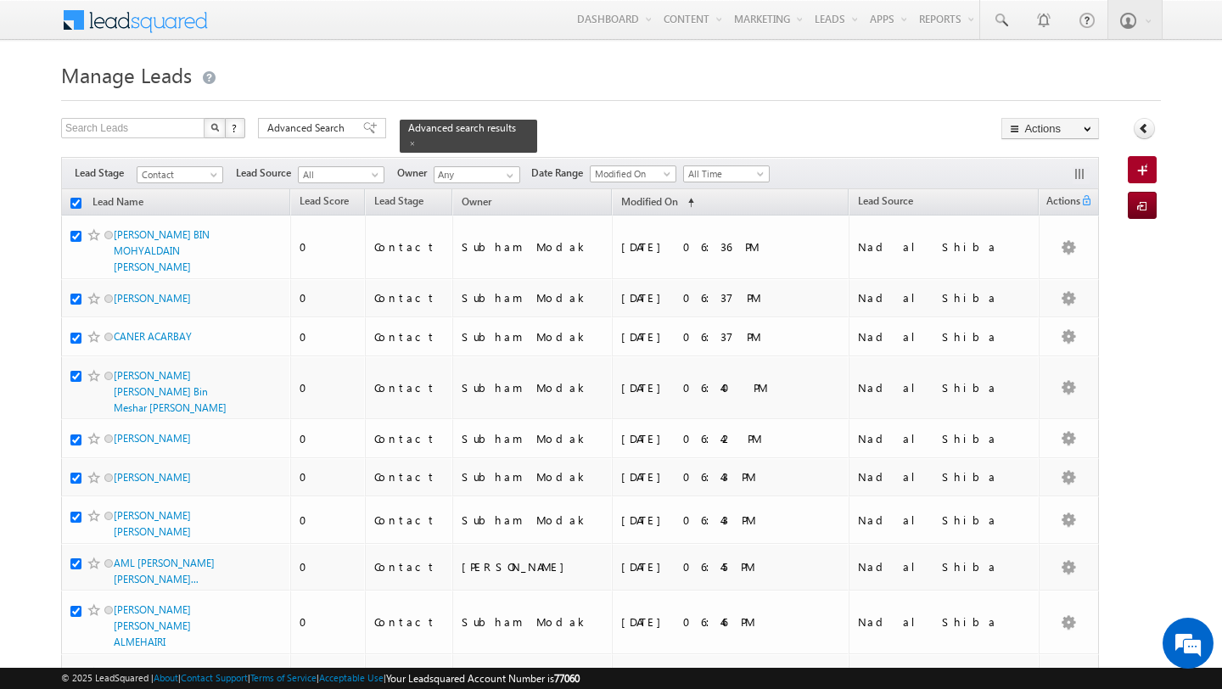
checkbox input "true"
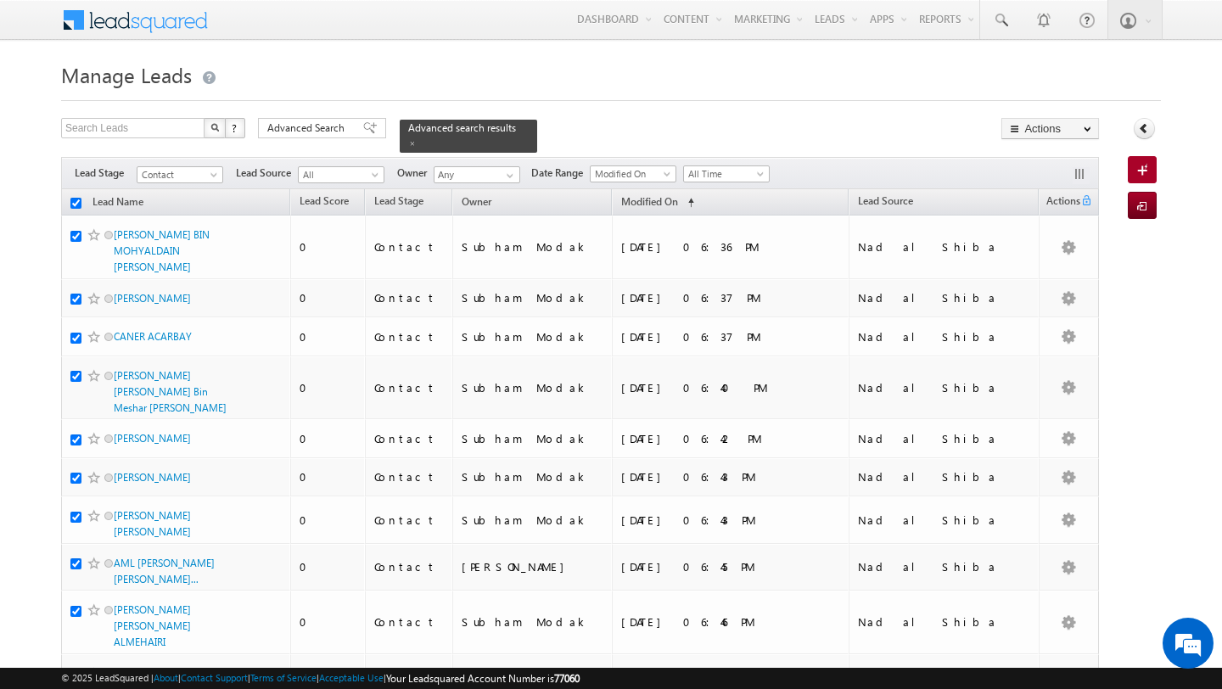
checkbox input "true"
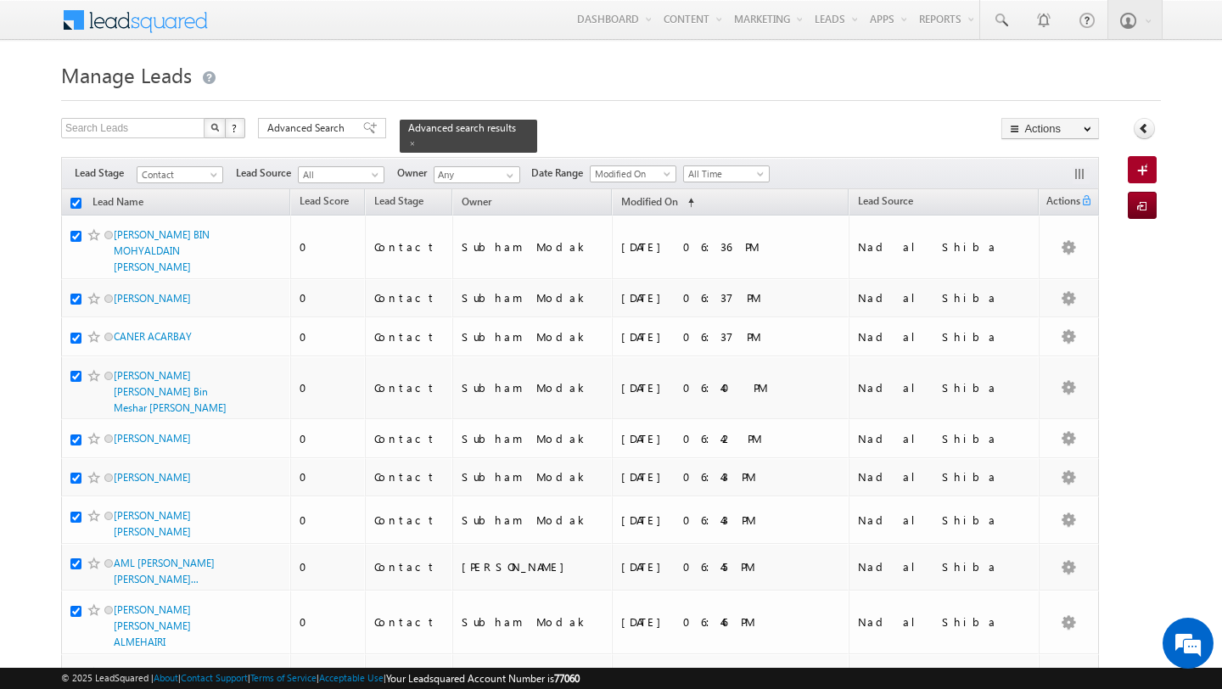
checkbox input "true"
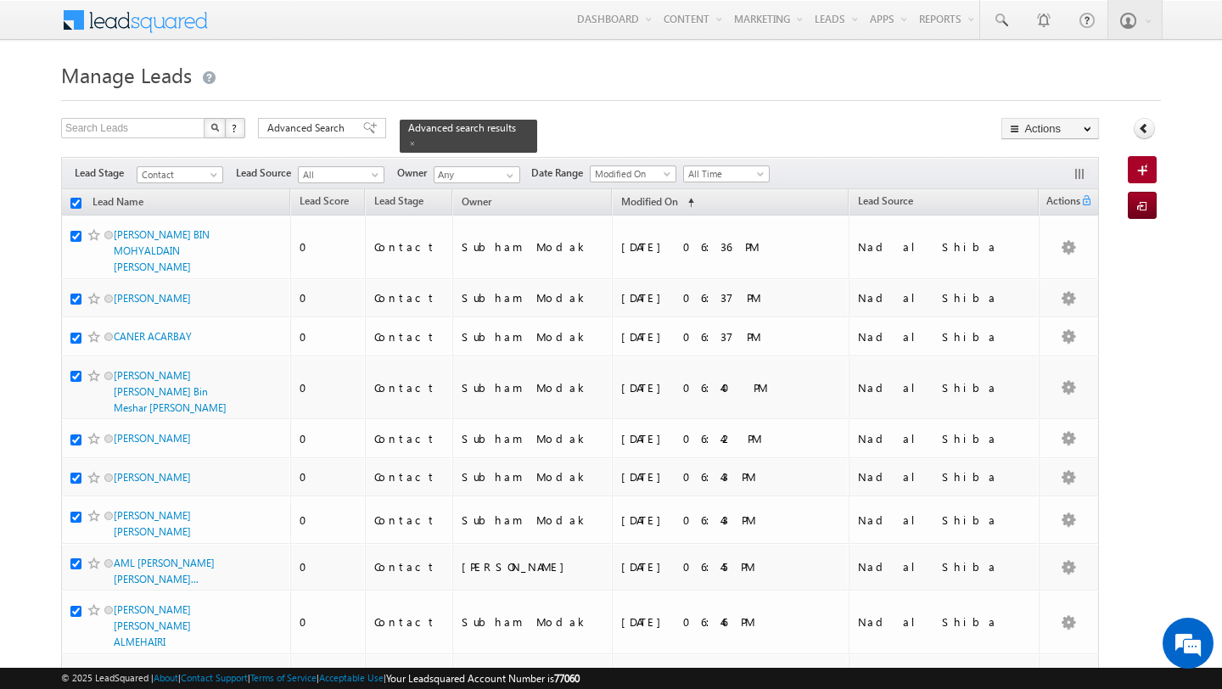
checkbox input "true"
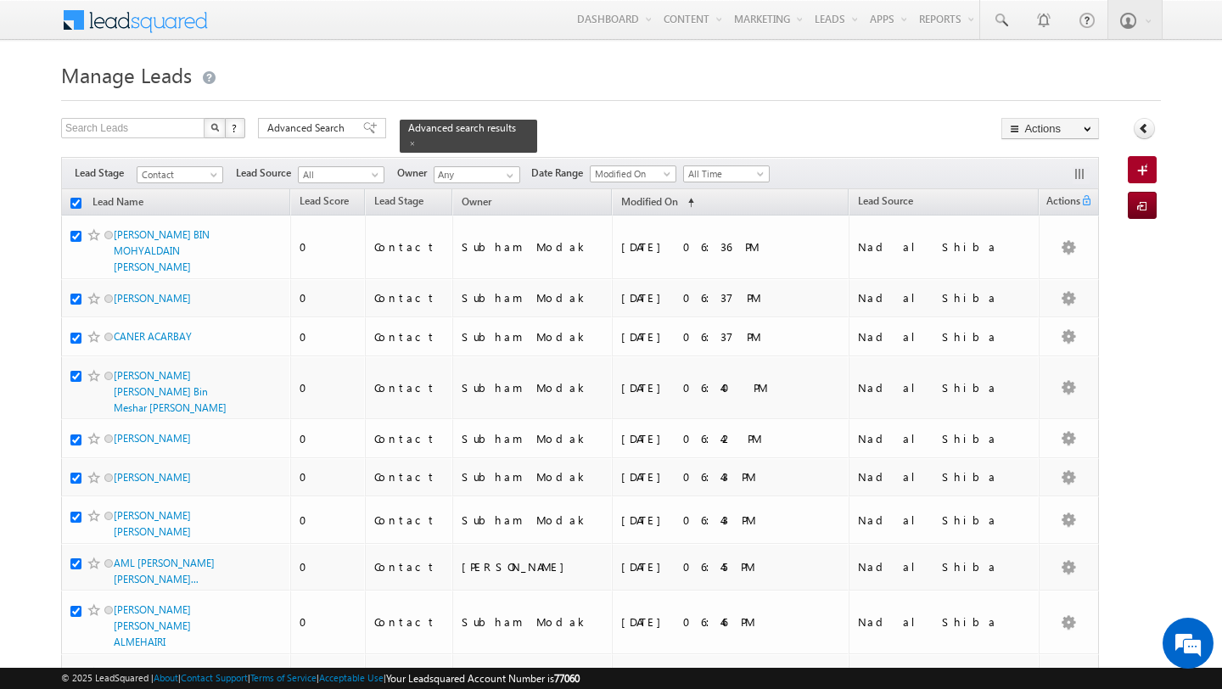
checkbox input "true"
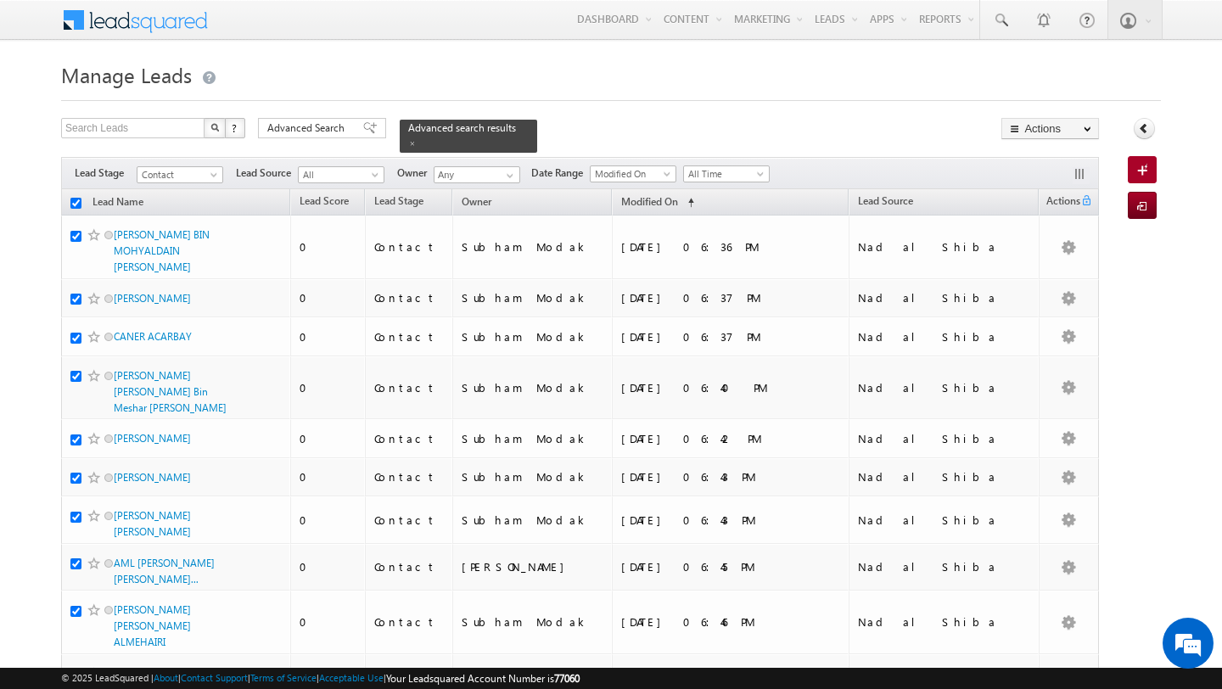
checkbox input "true"
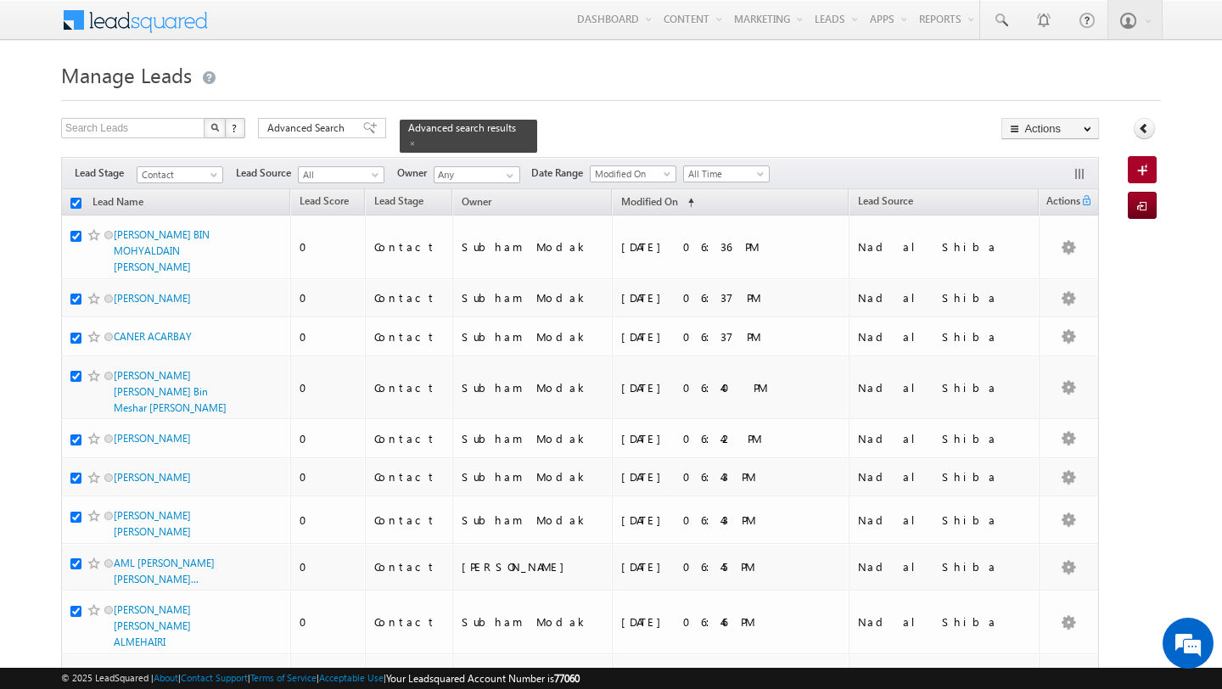
checkbox input "true"
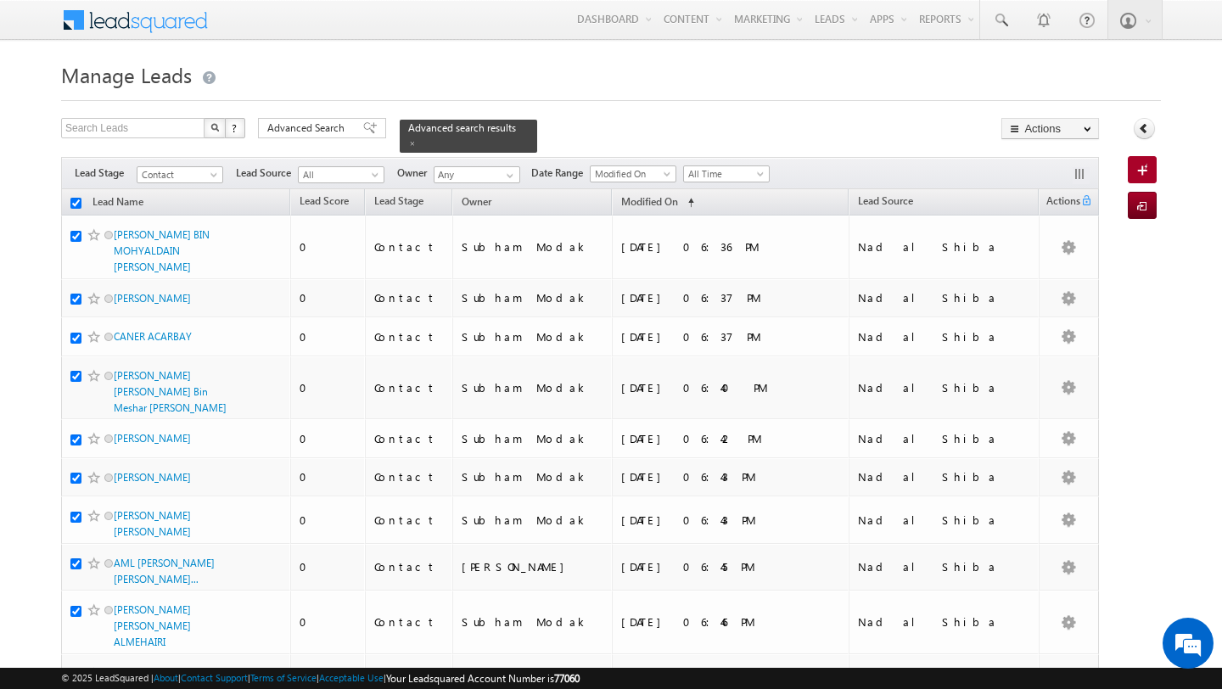
checkbox input "true"
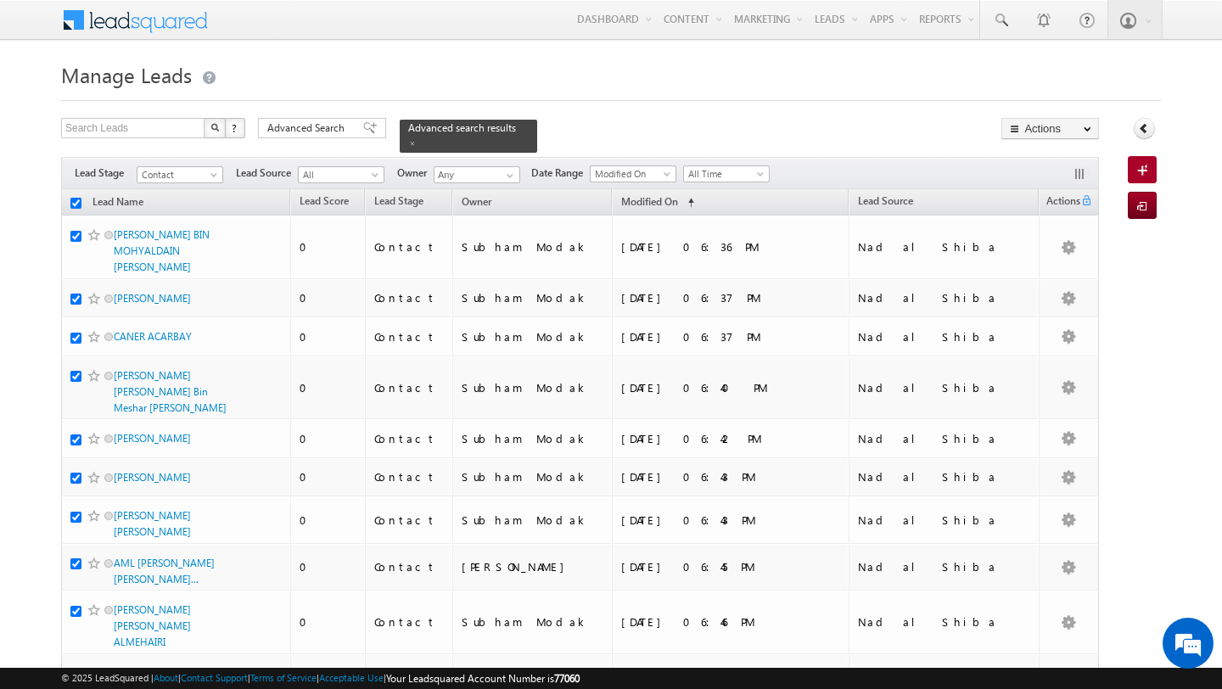
checkbox input "true"
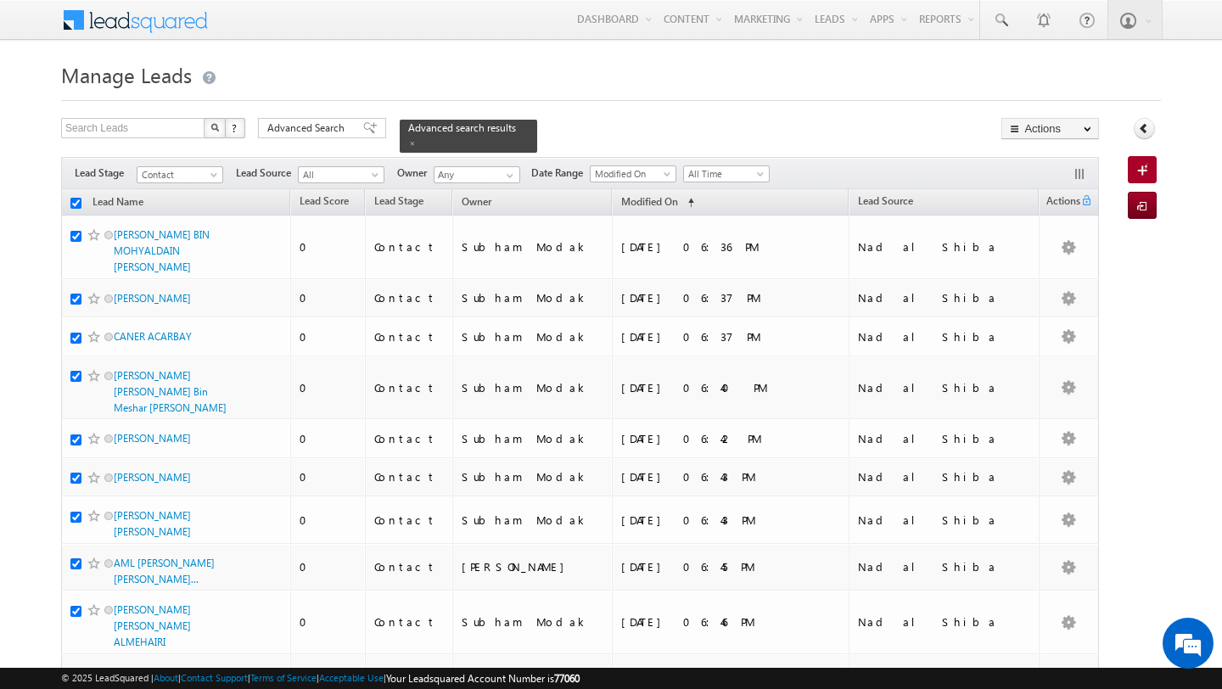
checkbox input "true"
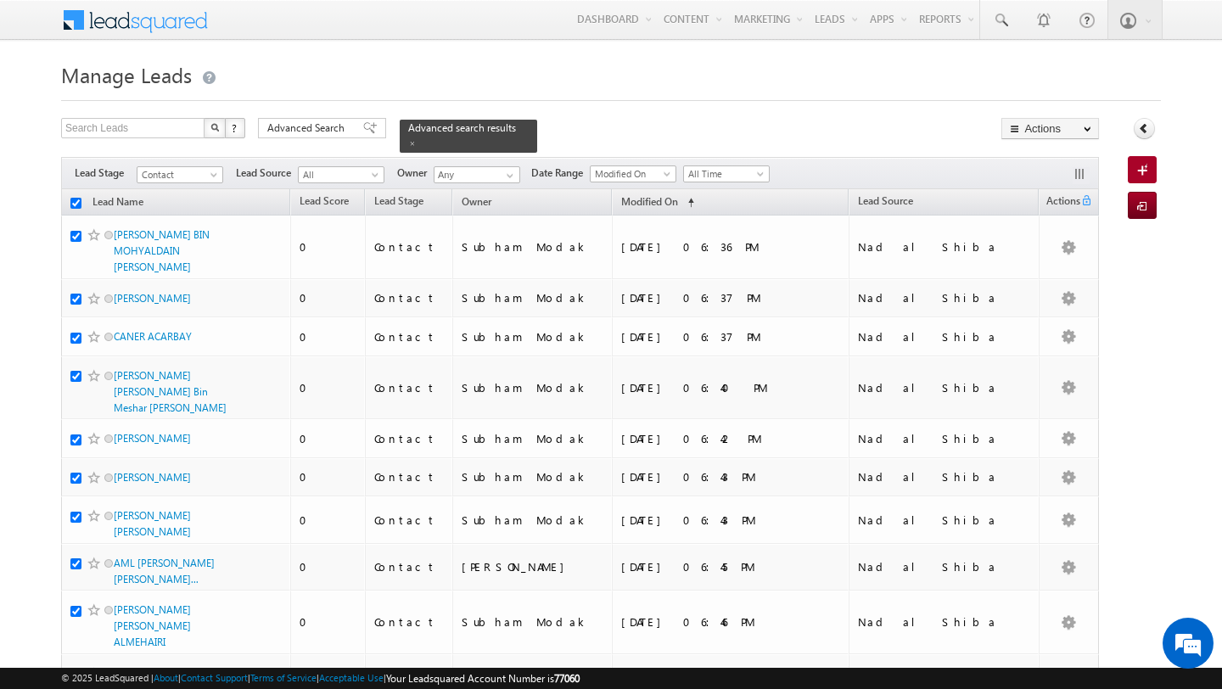
checkbox input "true"
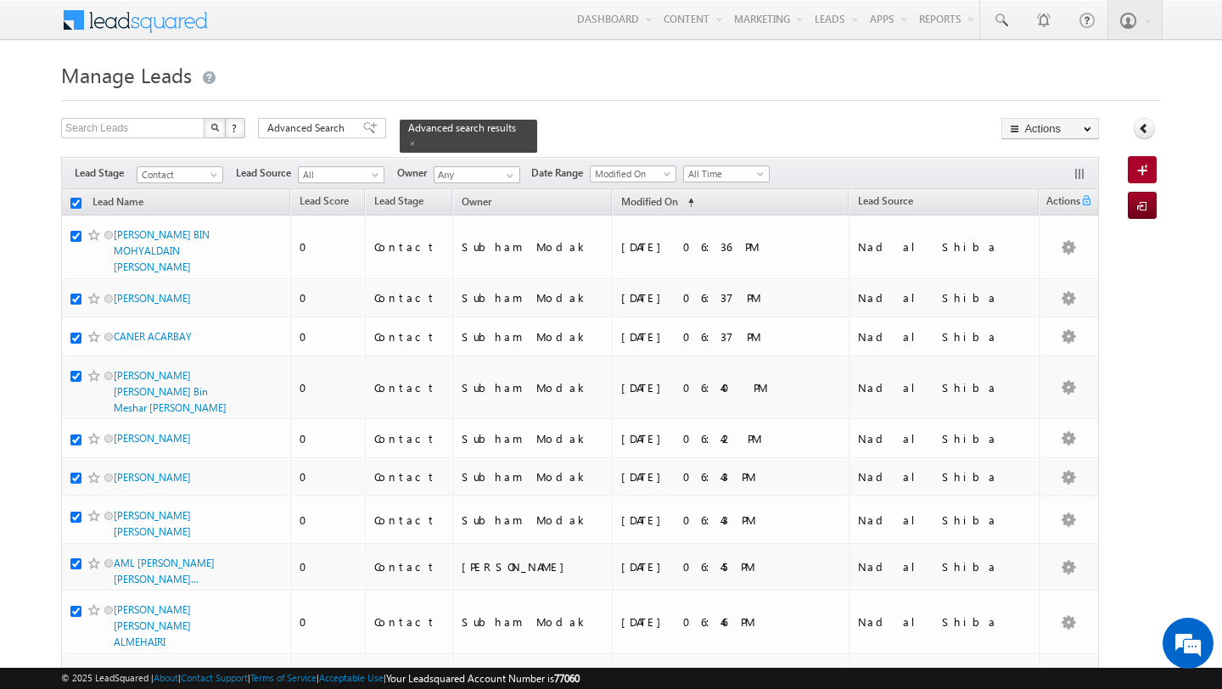
checkbox input "true"
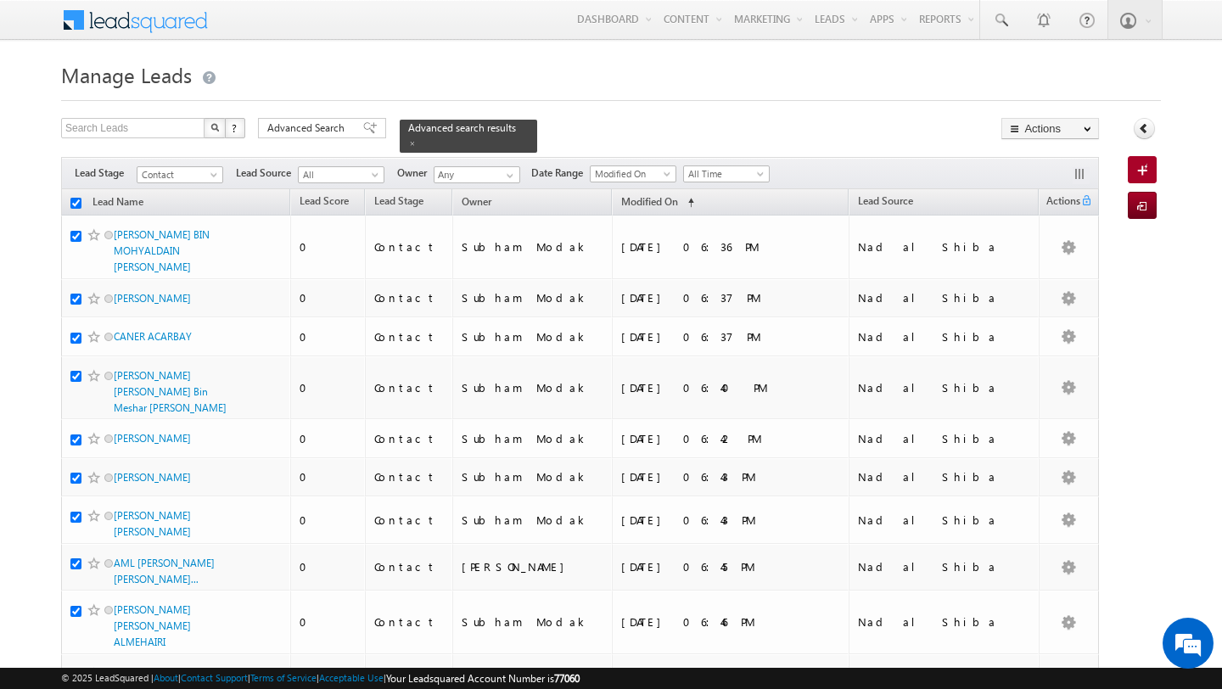
checkbox input "true"
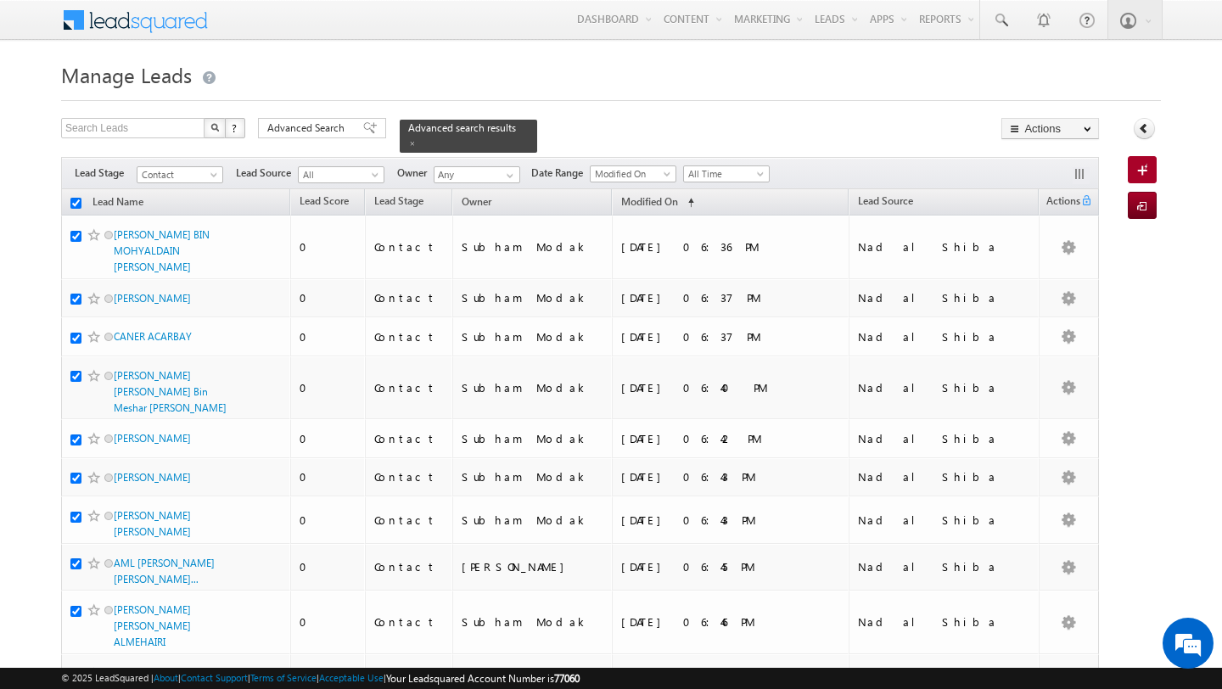
checkbox input "true"
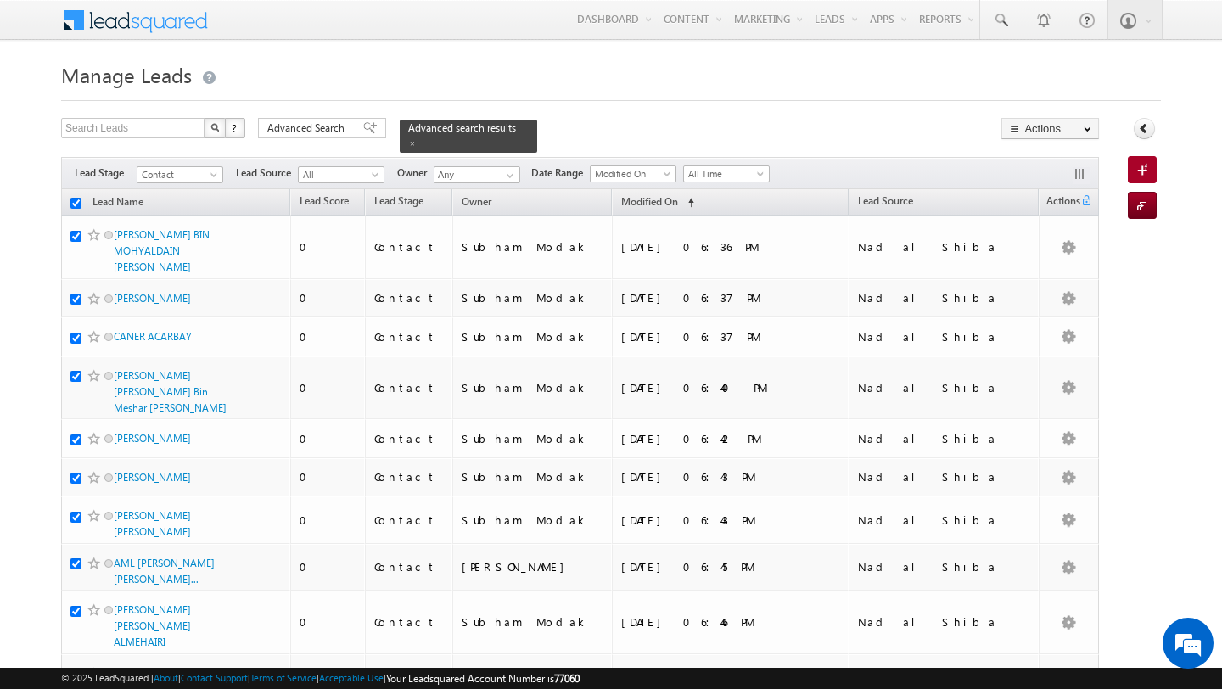
checkbox input "true"
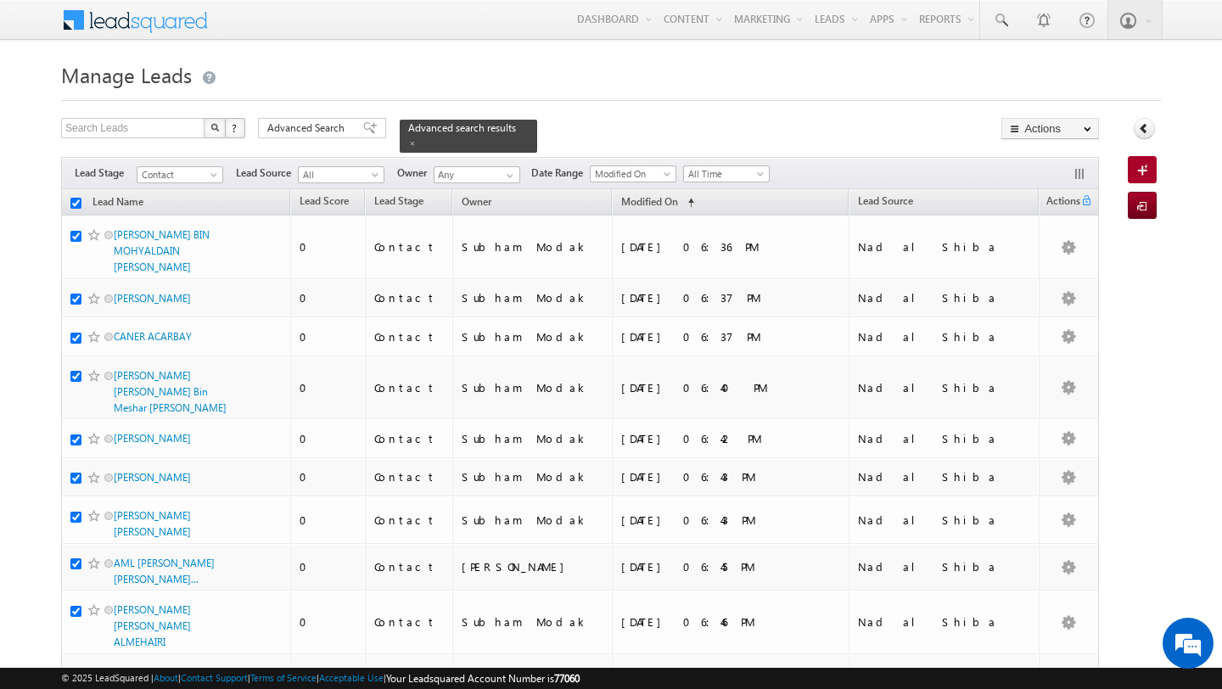
checkbox input "true"
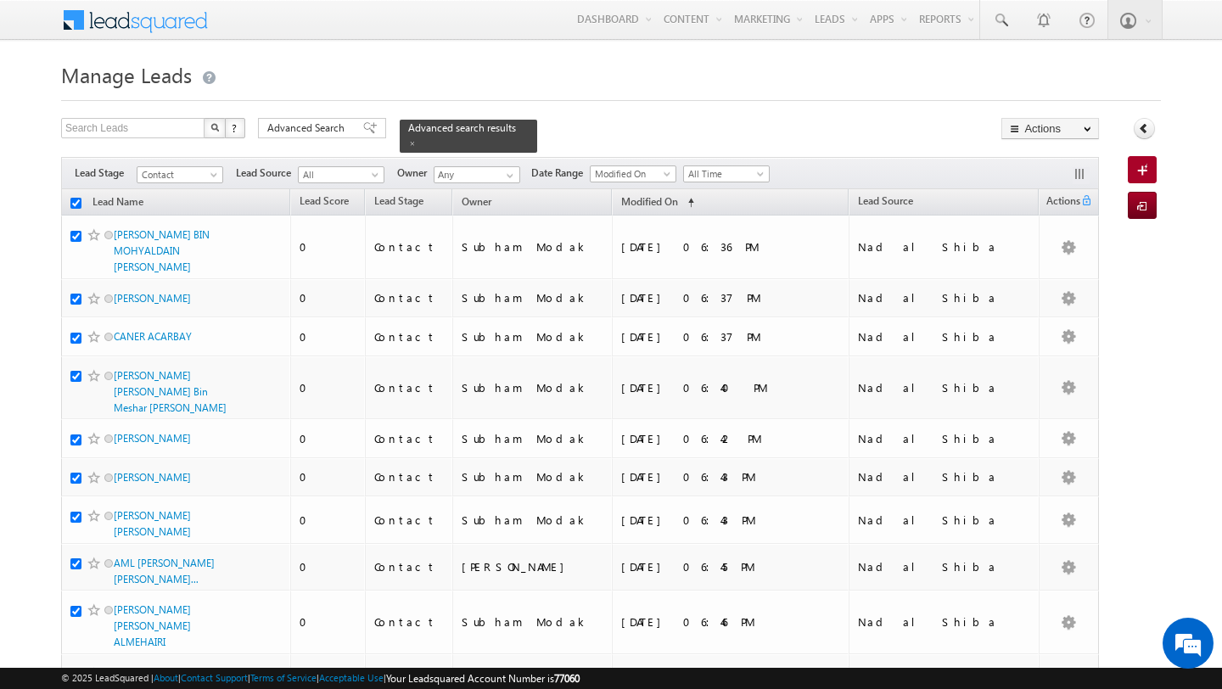
checkbox input "true"
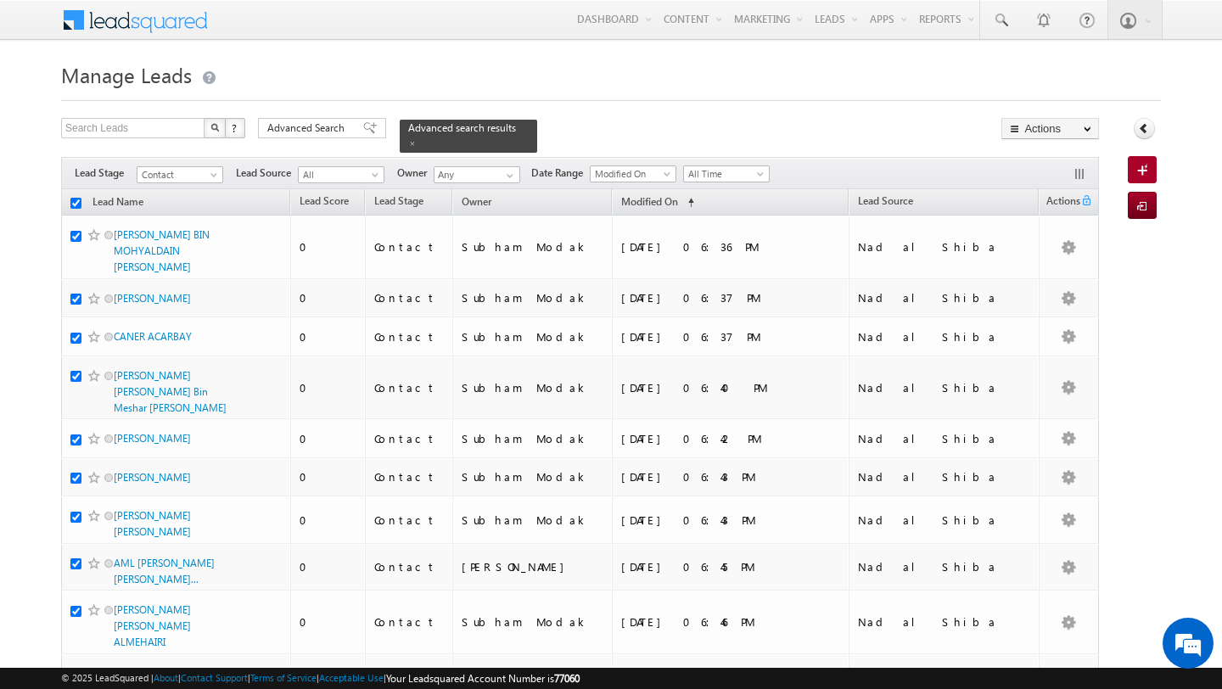
checkbox input "true"
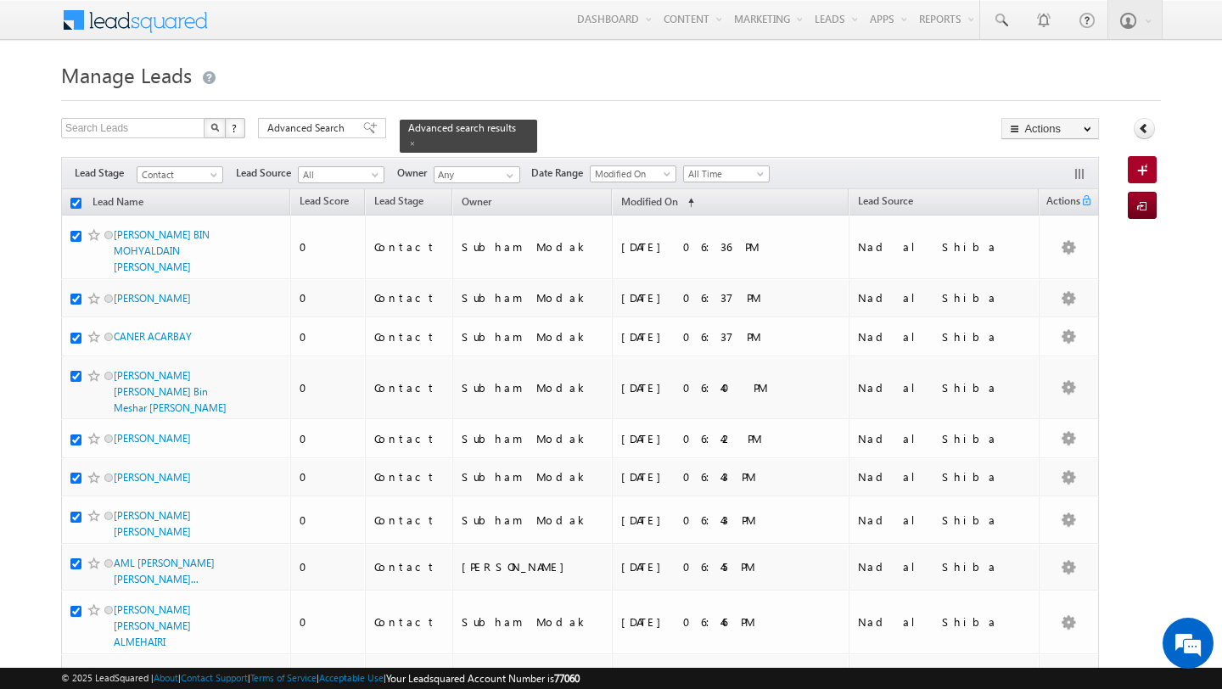
checkbox input "true"
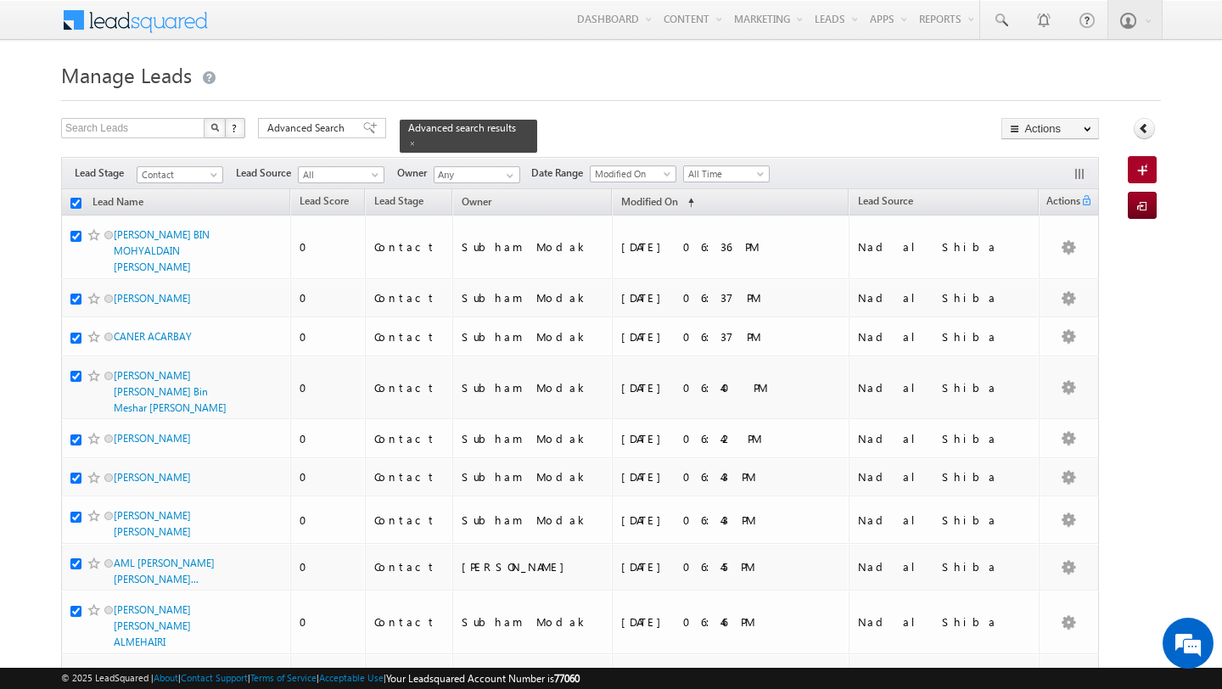
checkbox input "true"
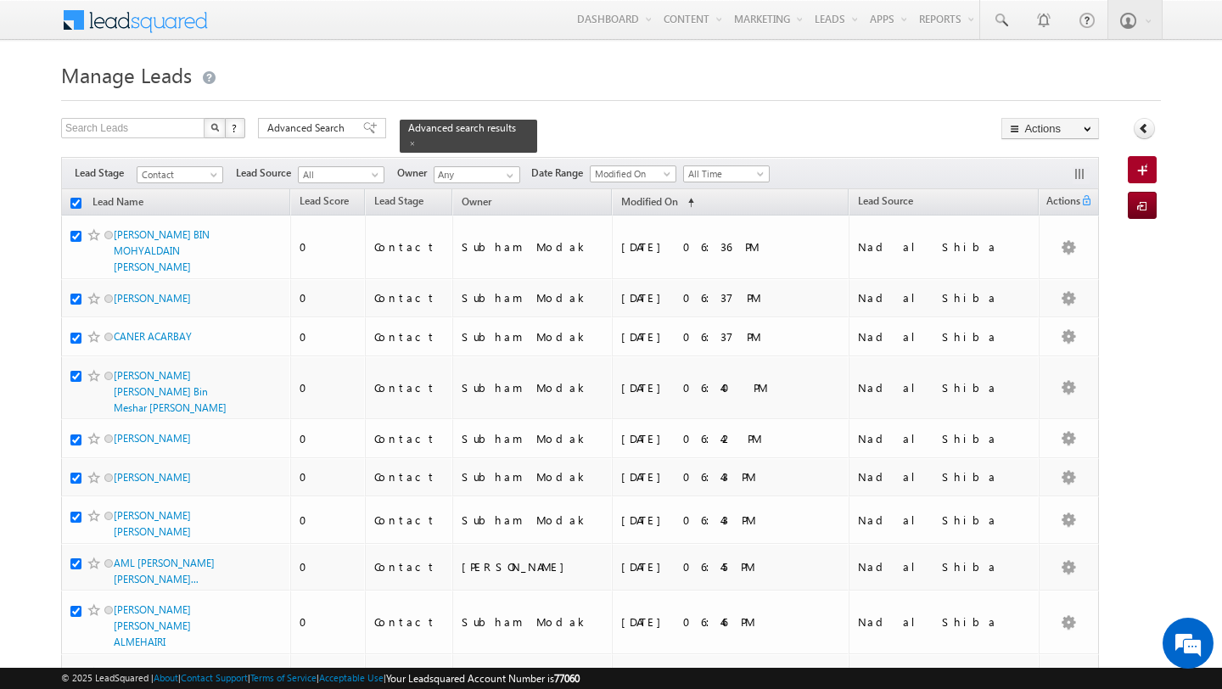
checkbox input "true"
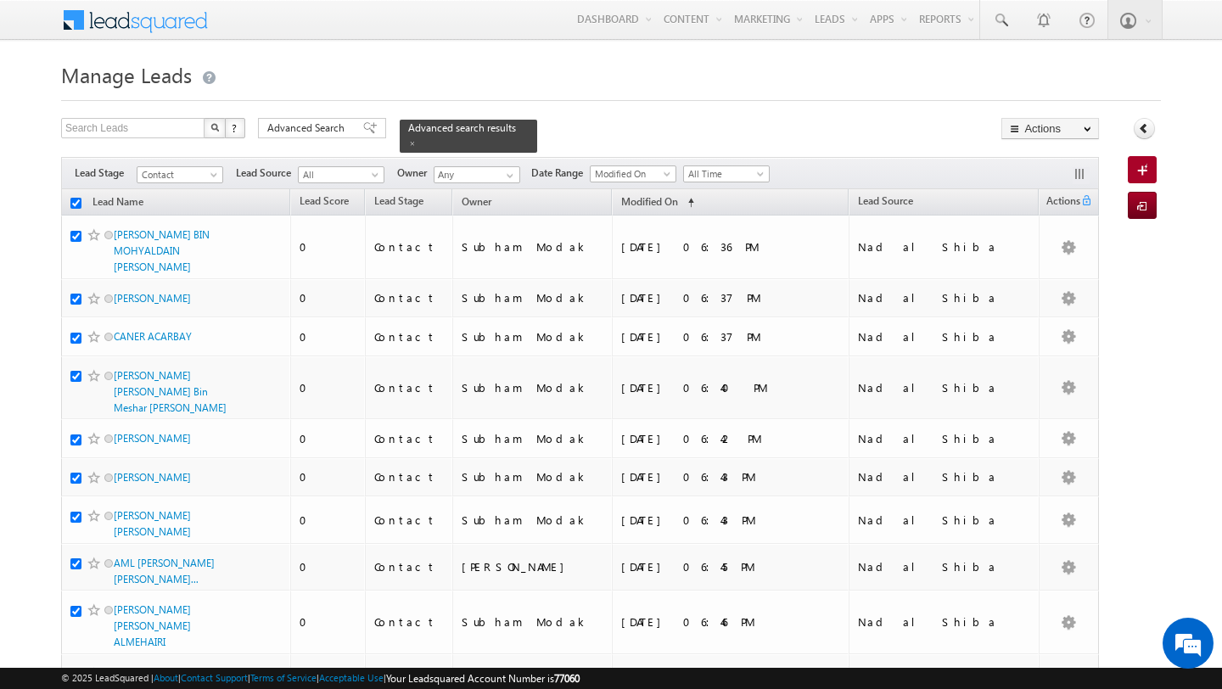
checkbox input "true"
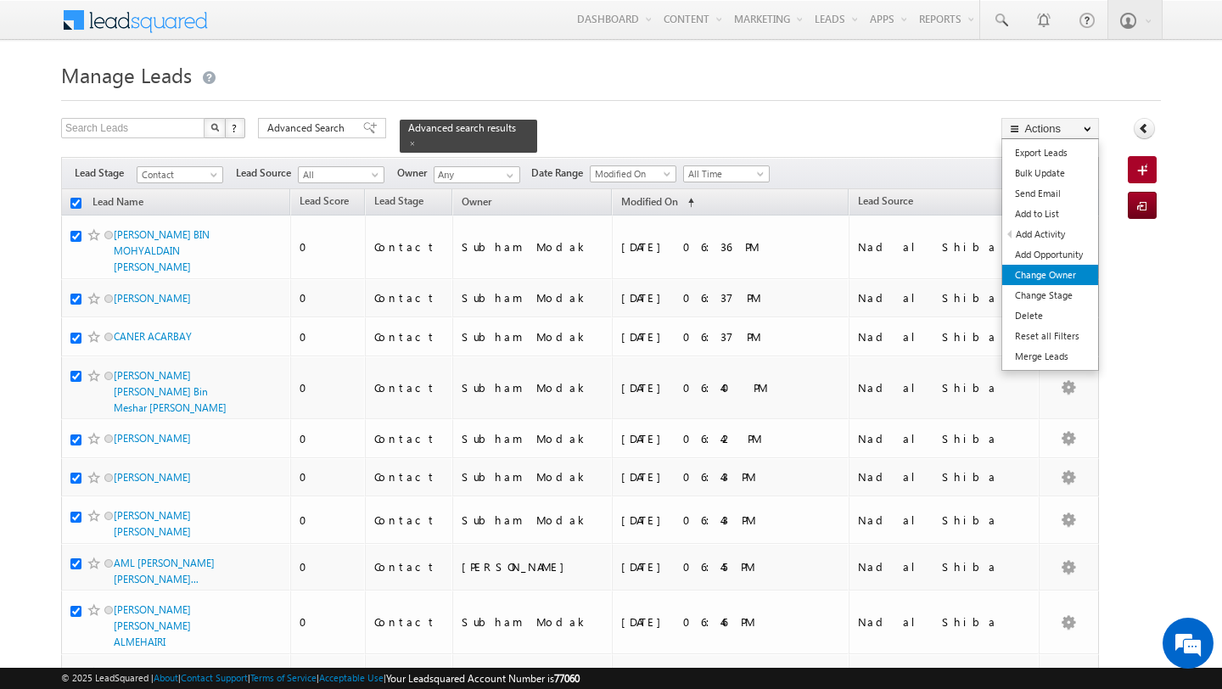
click at [1060, 271] on link "Change Owner" at bounding box center [1050, 275] width 96 height 20
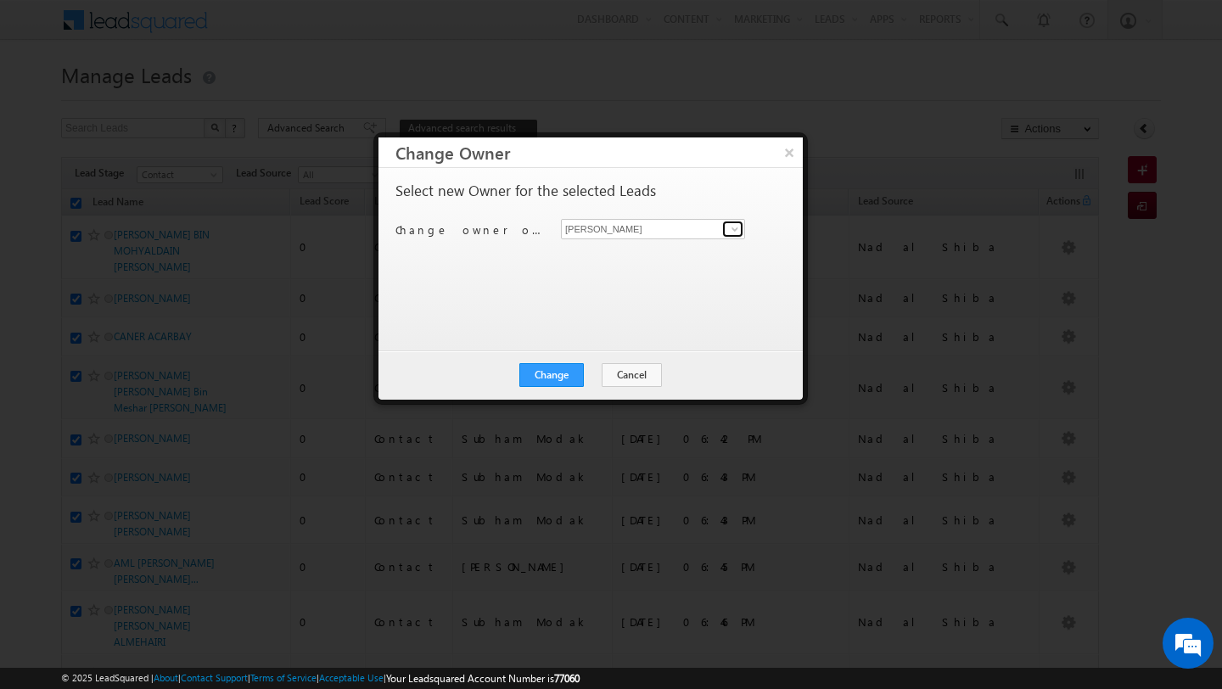
click at [730, 226] on span at bounding box center [735, 229] width 14 height 14
click at [632, 252] on link "Swarup Chandradas swarup.chandradas@indglobal.ae" at bounding box center [653, 255] width 184 height 32
click at [550, 368] on button "Change" at bounding box center [551, 375] width 64 height 24
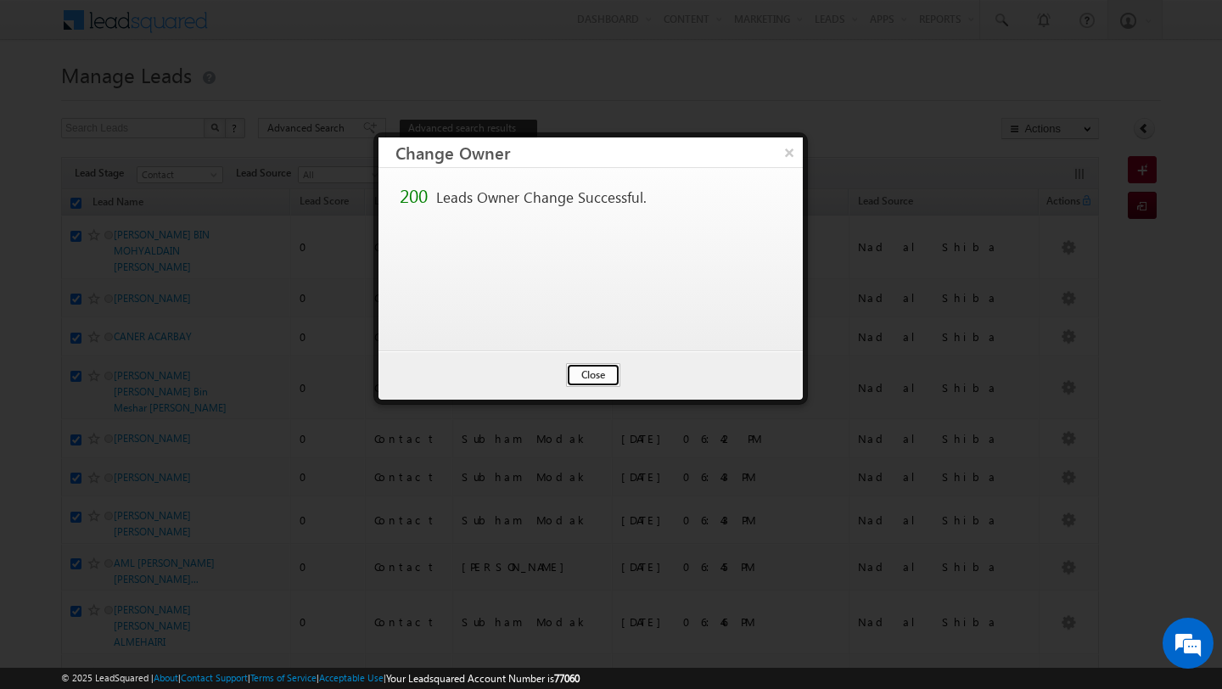
click at [584, 377] on button "Close" at bounding box center [593, 375] width 54 height 24
